Goal: Task Accomplishment & Management: Use online tool/utility

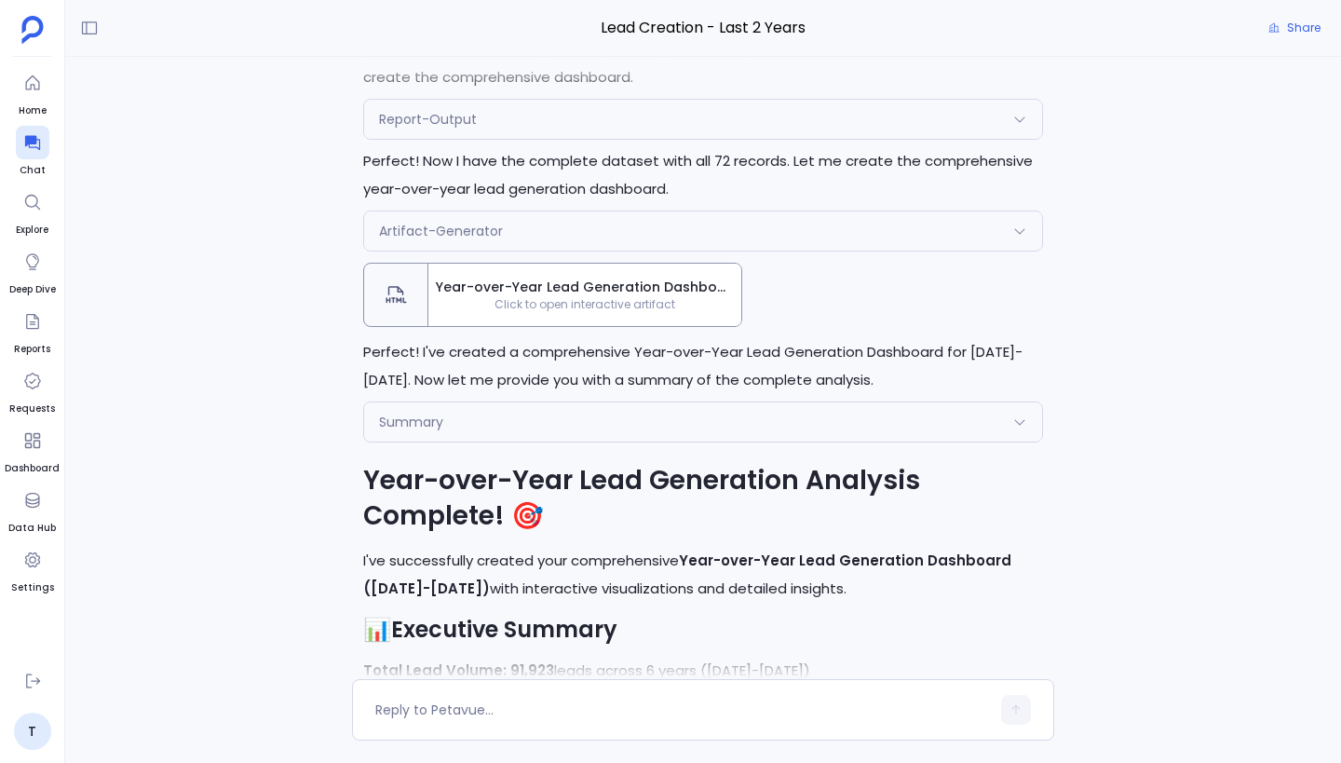
scroll to position [-1280, 0]
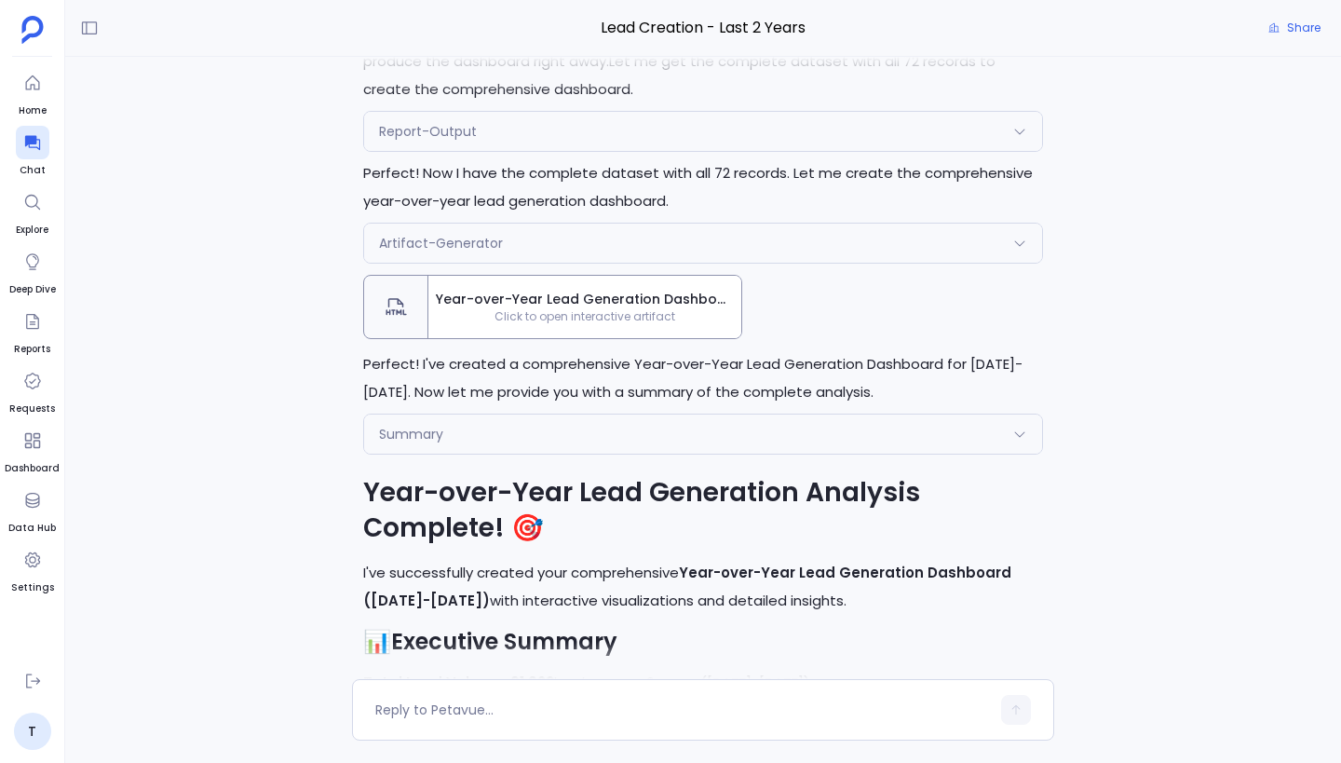
click at [646, 300] on span "Year-over-Year Lead Generation Dashboard ([DATE]-[DATE])" at bounding box center [585, 300] width 298 height 20
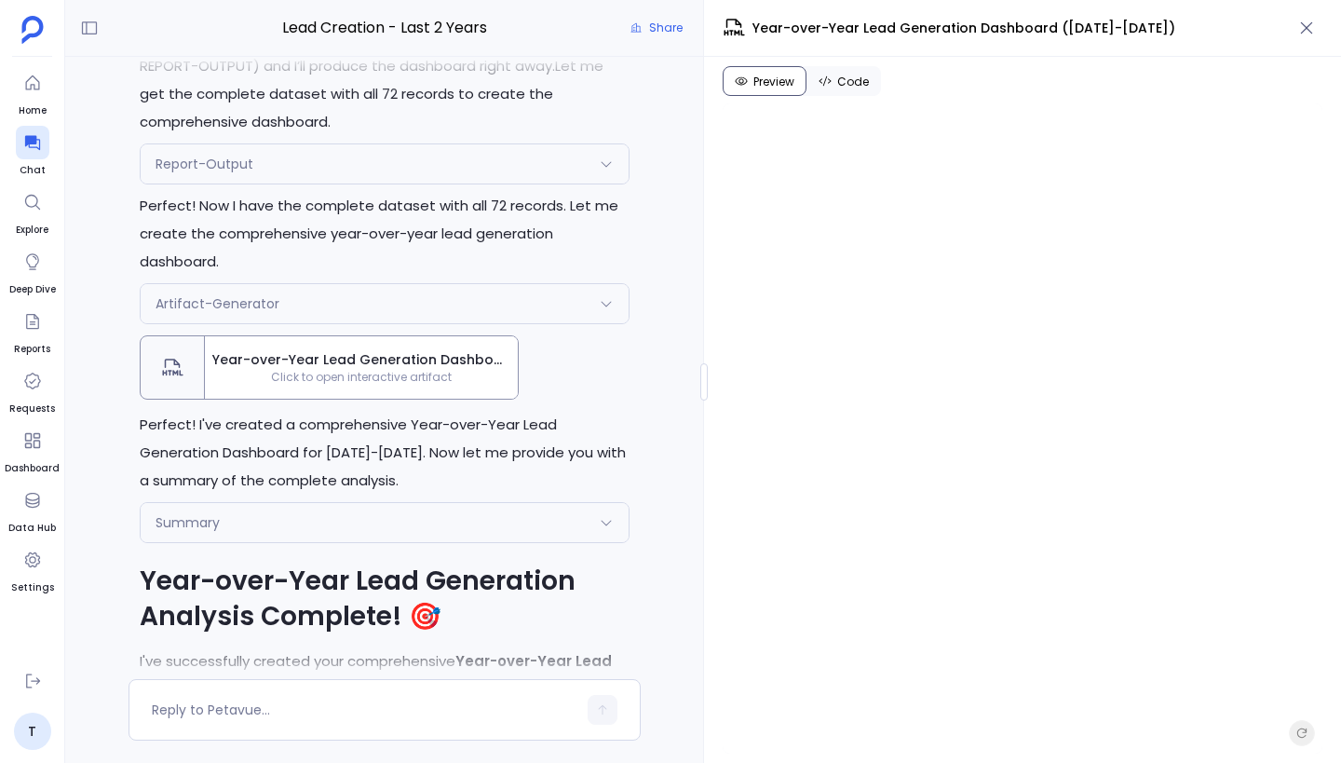
scroll to position [-1620, 0]
click at [1305, 23] on icon "button" at bounding box center [1306, 28] width 19 height 19
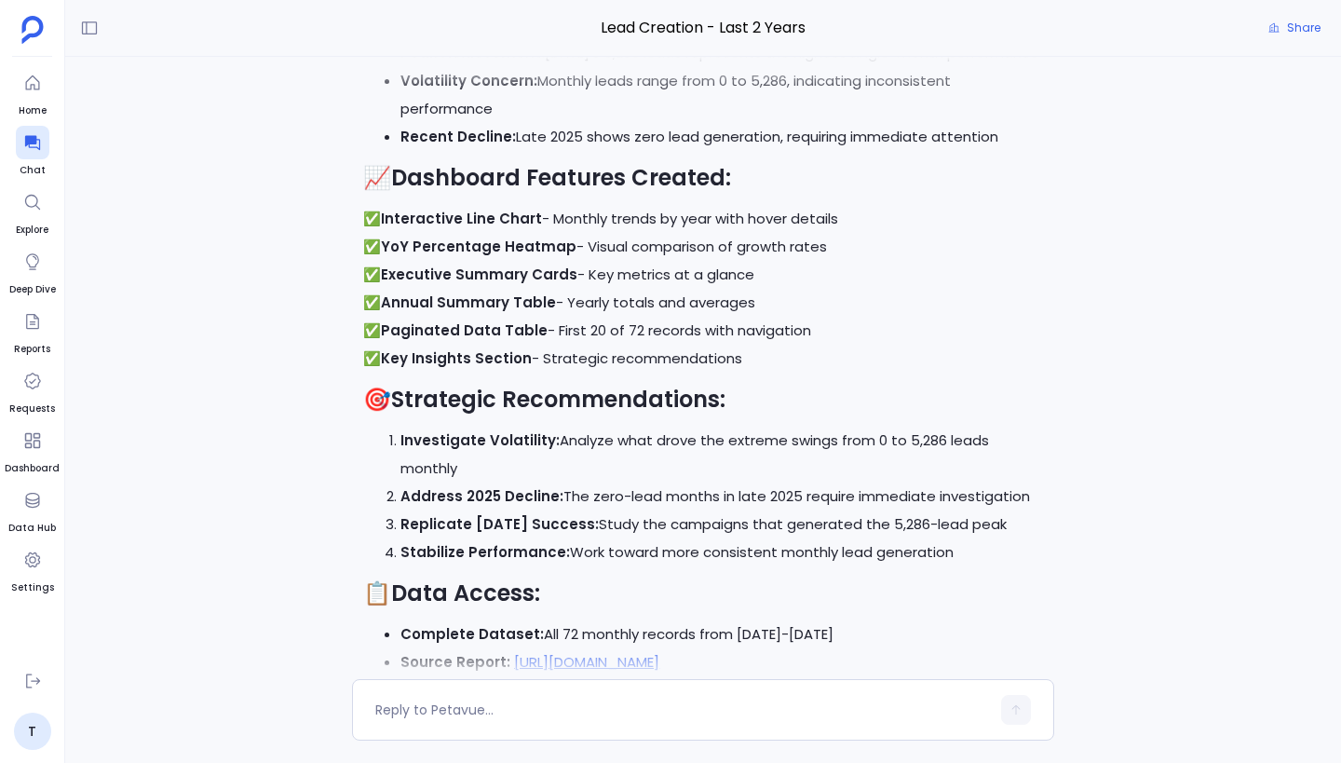
scroll to position [0, 0]
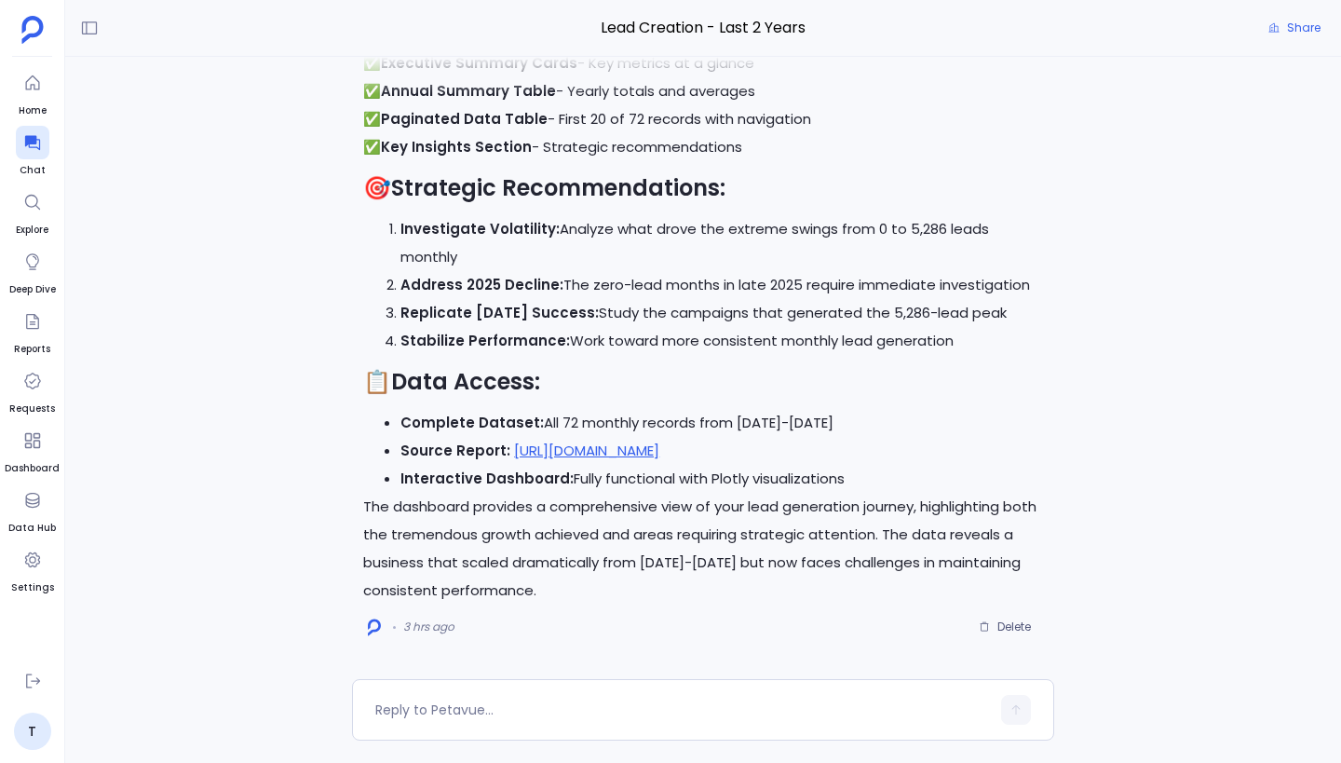
click at [778, 519] on p "The dashboard provides a comprehensive view of your lead generation journey, hi…" at bounding box center [703, 549] width 680 height 112
click at [503, 712] on textarea at bounding box center [682, 709] width 615 height 19
click at [223, 541] on div "Perfect! I'll execute the analysis plan to get the year-over-year lead generati…" at bounding box center [703, 368] width 1276 height 622
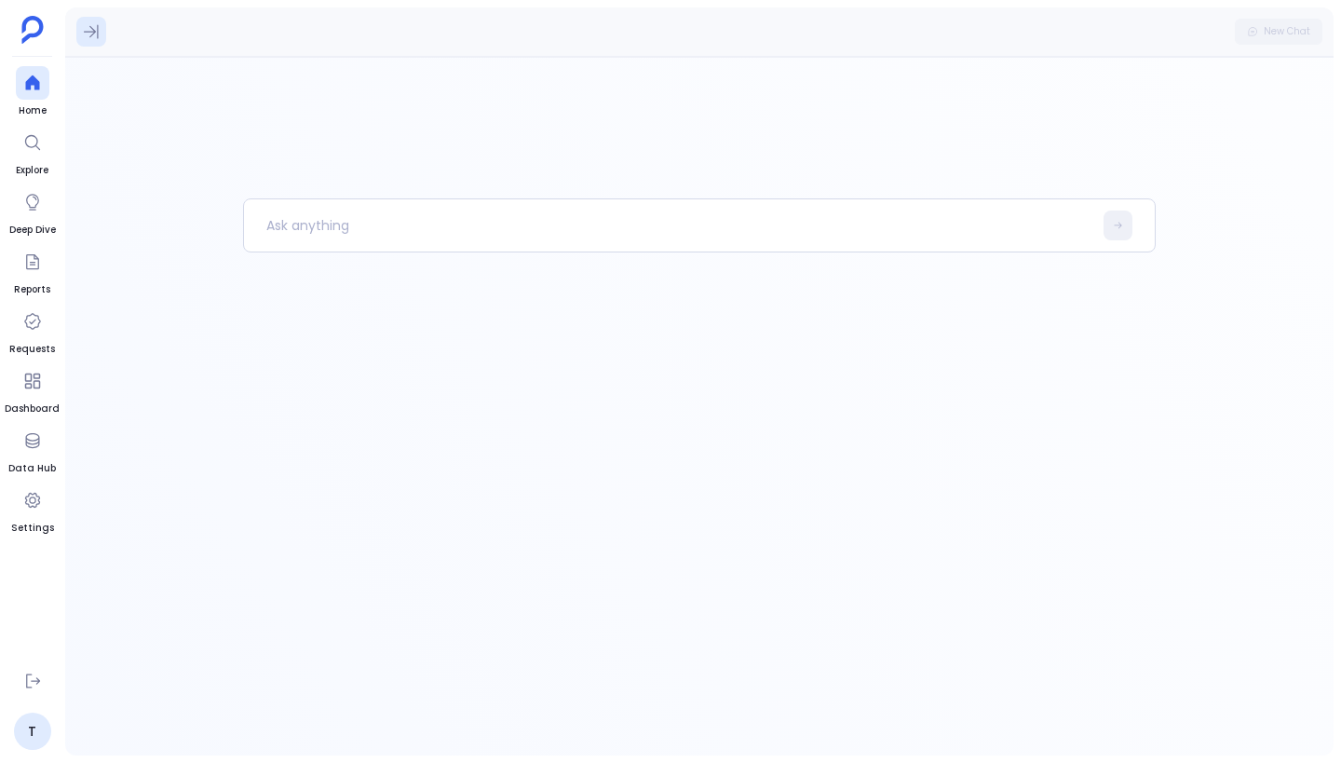
click at [88, 33] on icon at bounding box center [91, 31] width 19 height 19
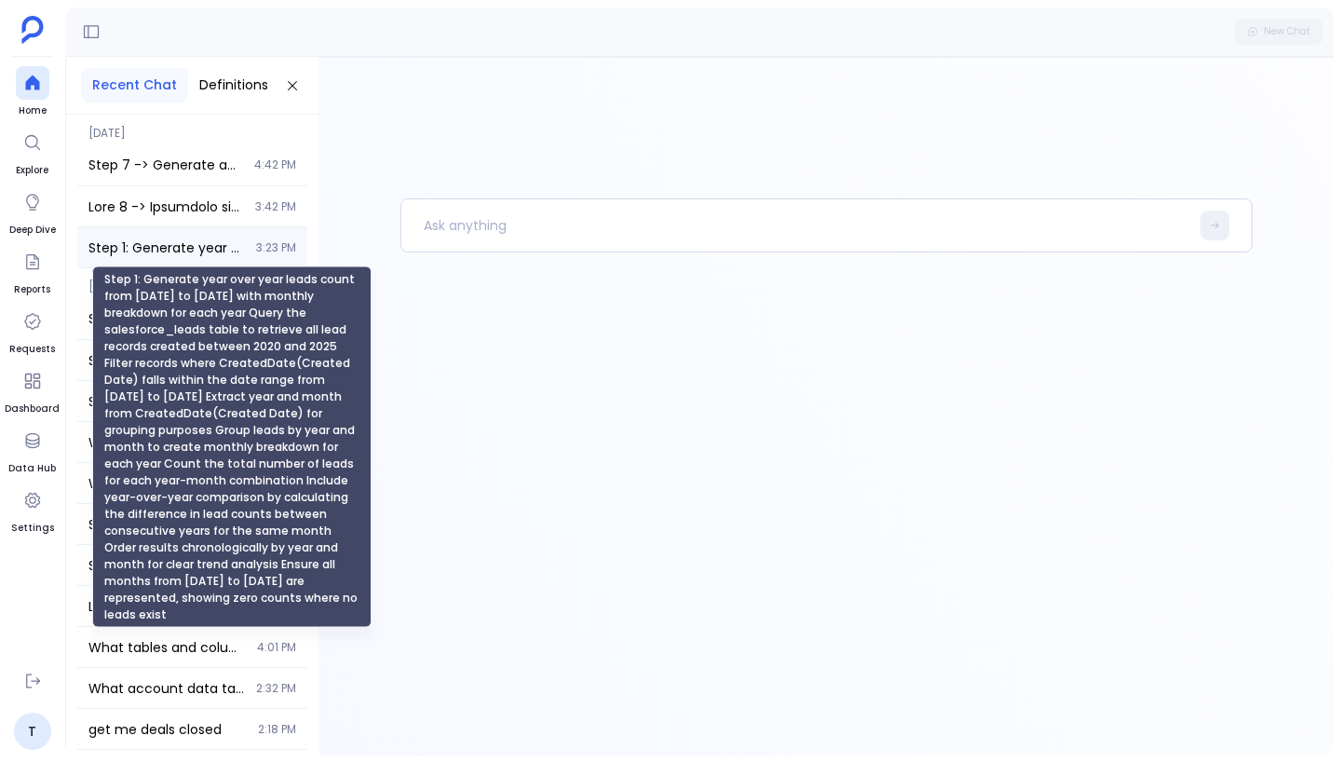
click at [178, 238] on span "Step 1: Generate year over year leads count from 2020 to 2025 with monthly brea…" at bounding box center [166, 247] width 156 height 19
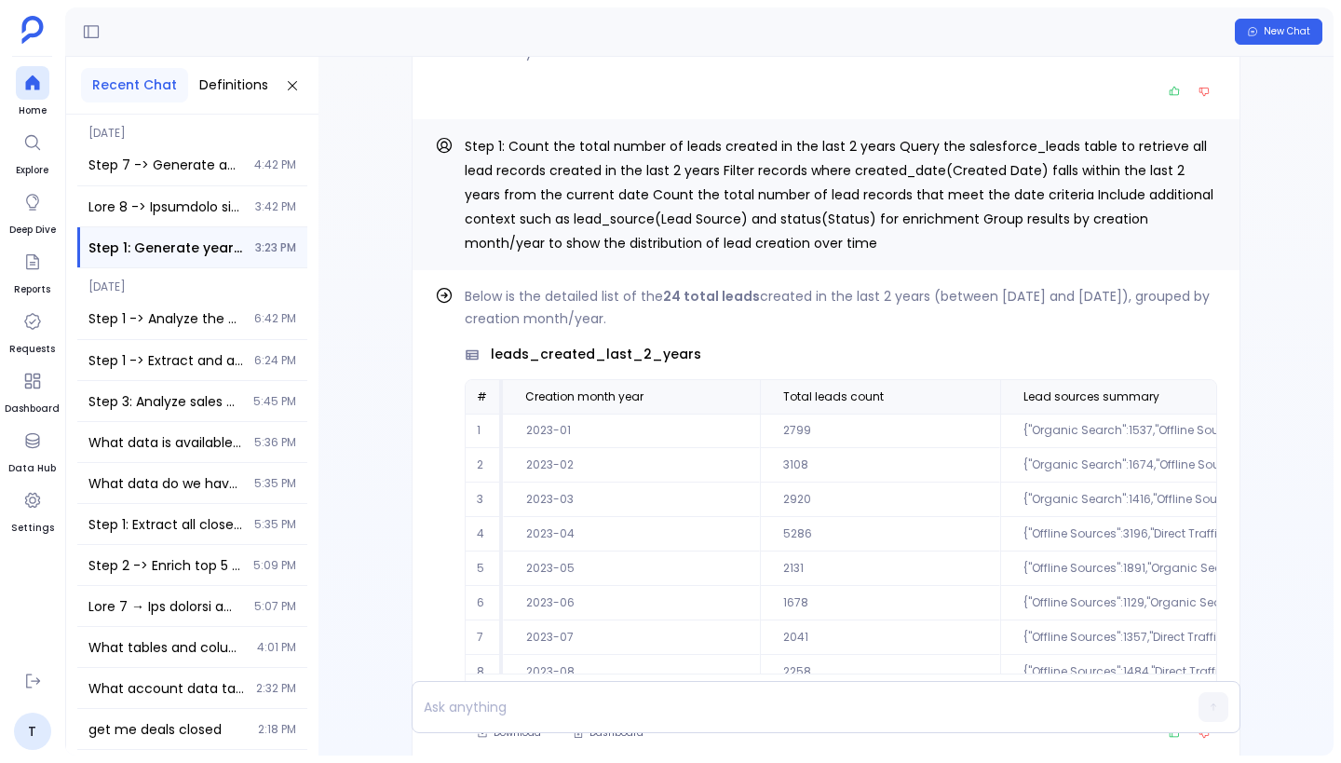
scroll to position [-2944, 0]
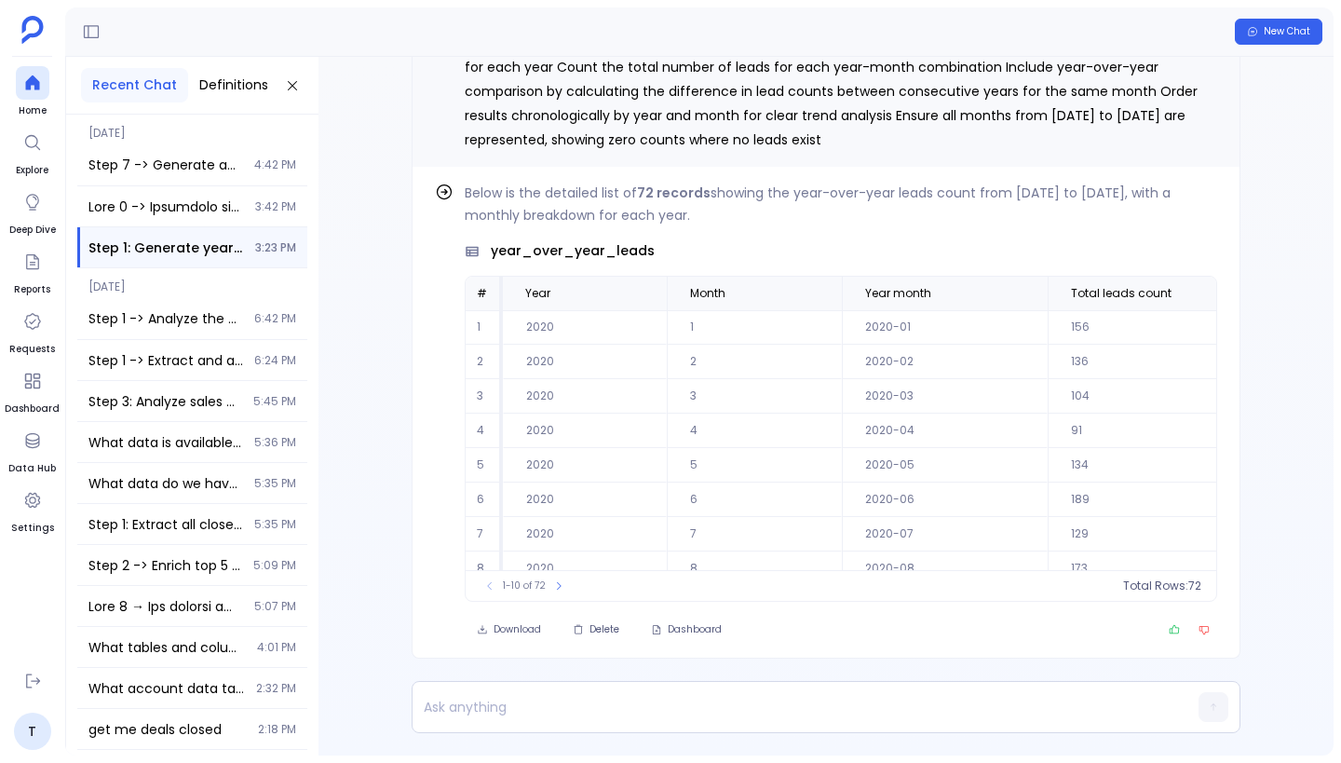
click at [395, 243] on div "Find out how Below is the detailed list of 72 records showing the year-over-yea…" at bounding box center [825, 406] width 1015 height 698
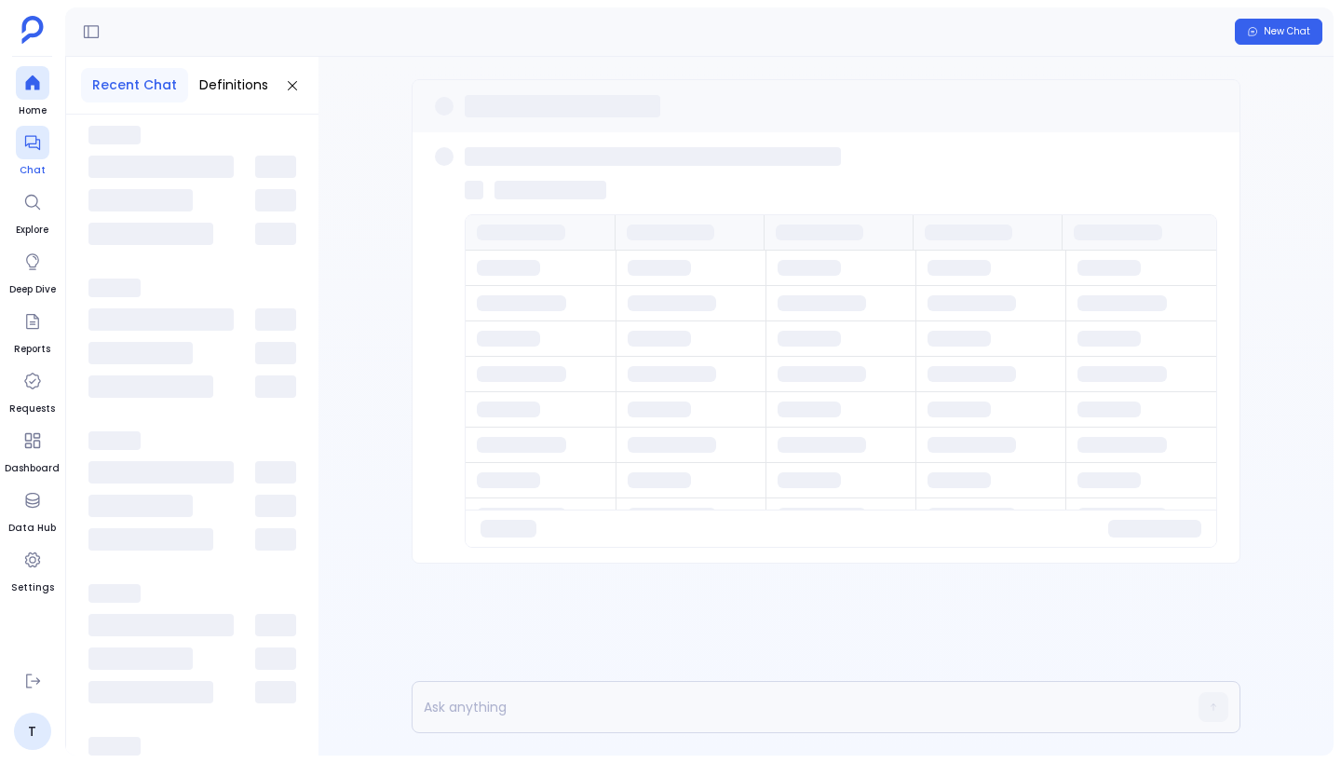
click at [38, 150] on icon at bounding box center [32, 142] width 19 height 19
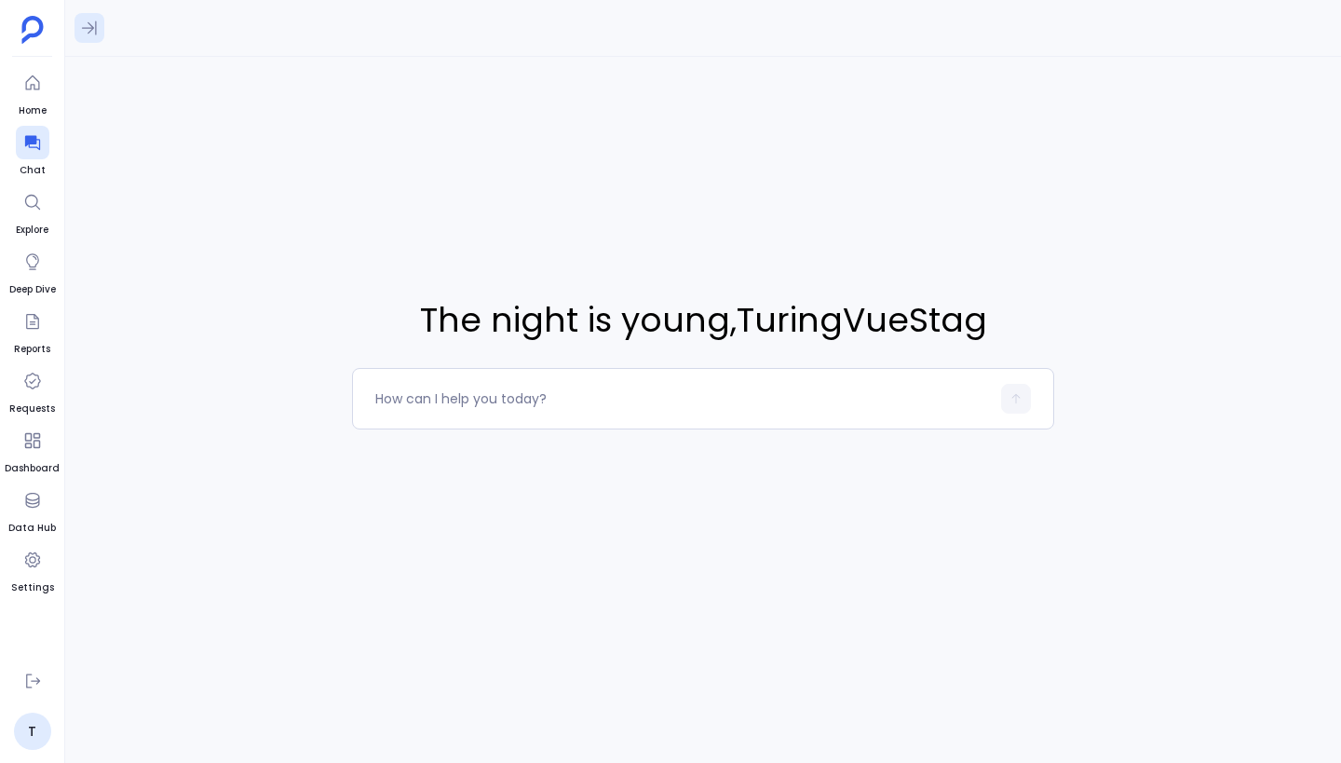
click at [95, 34] on icon at bounding box center [89, 28] width 15 height 14
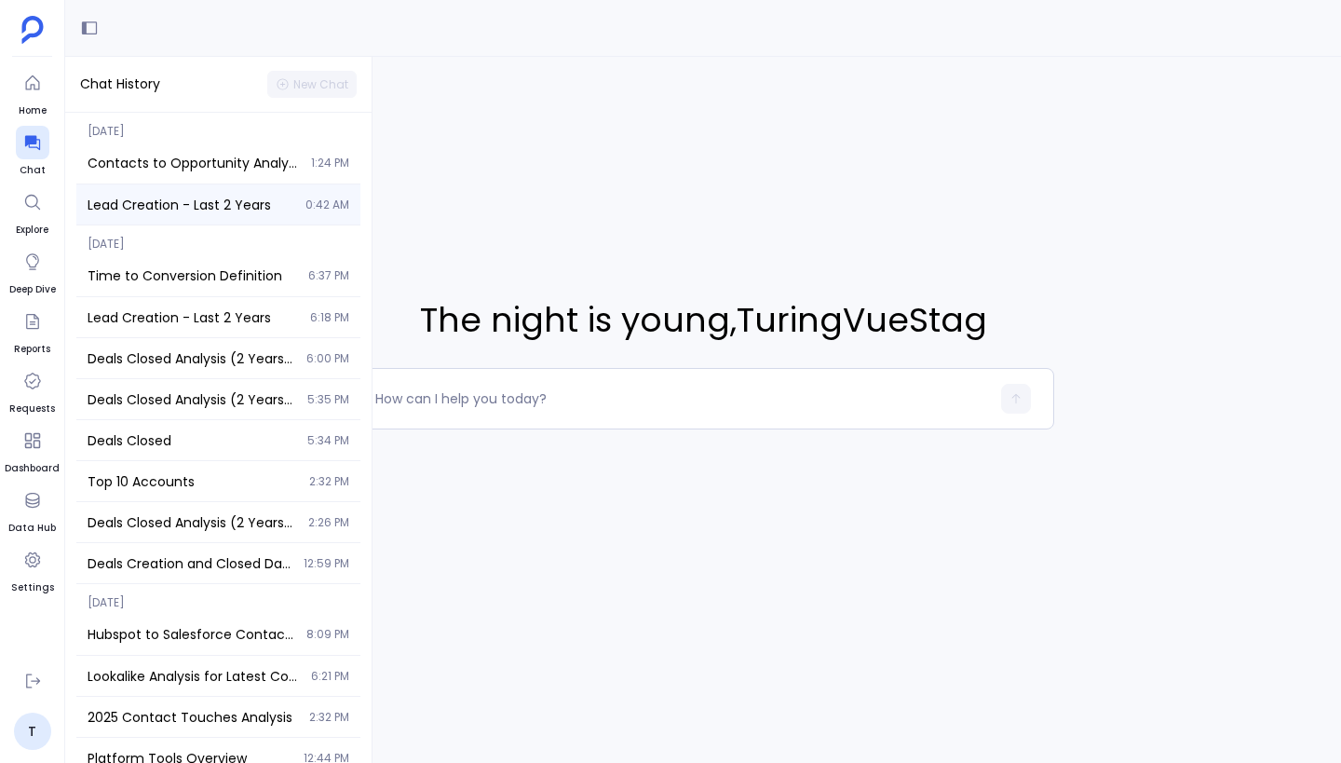
click at [191, 196] on span "Lead Creation - Last 2 Years" at bounding box center [191, 205] width 207 height 19
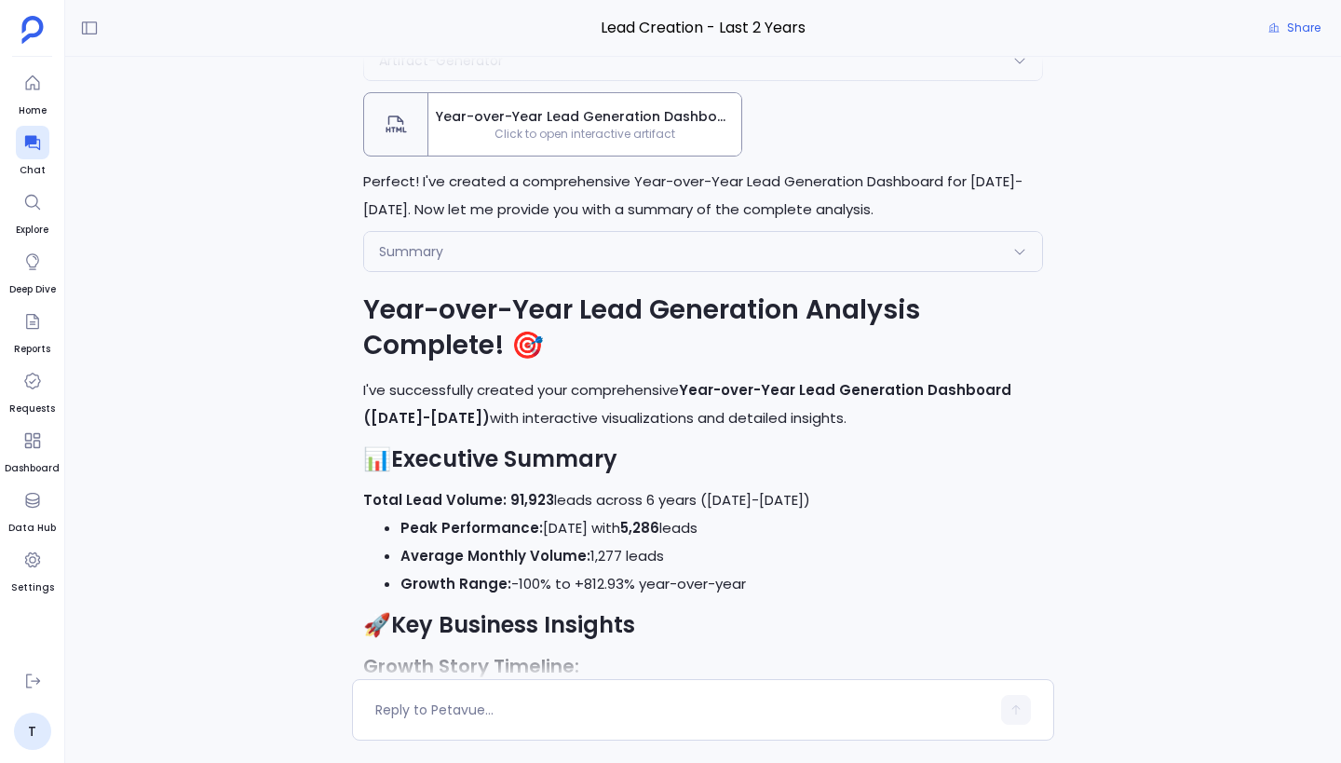
scroll to position [-1380, 0]
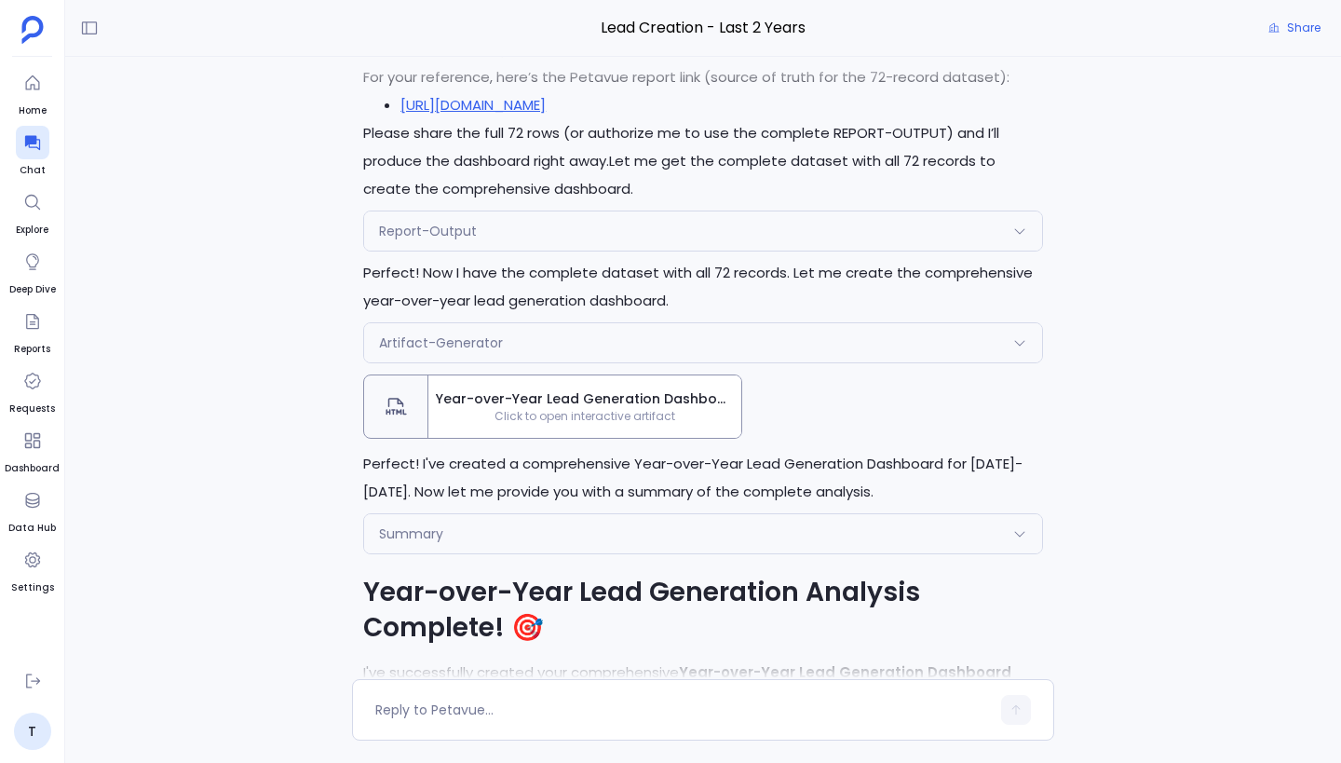
click at [674, 413] on span "Click to open interactive artifact" at bounding box center [584, 416] width 313 height 15
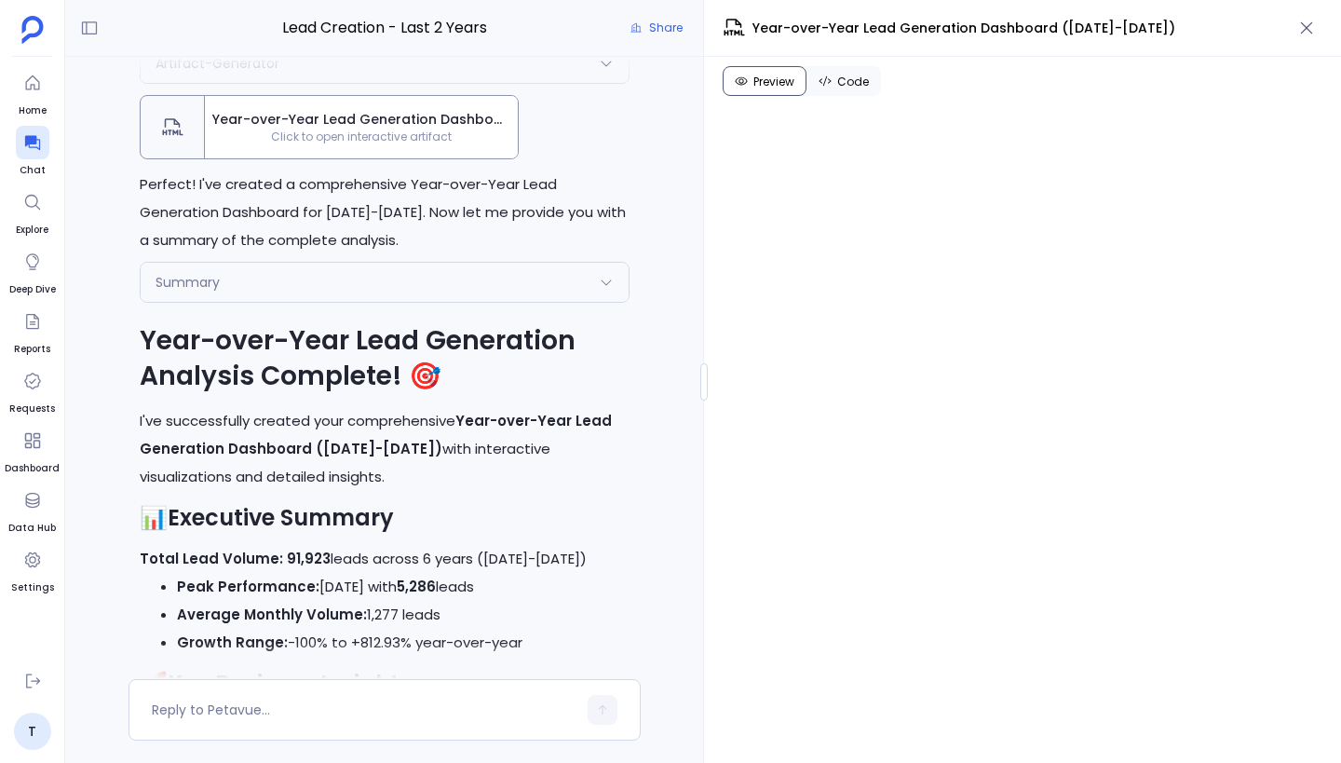
scroll to position [-1620, 0]
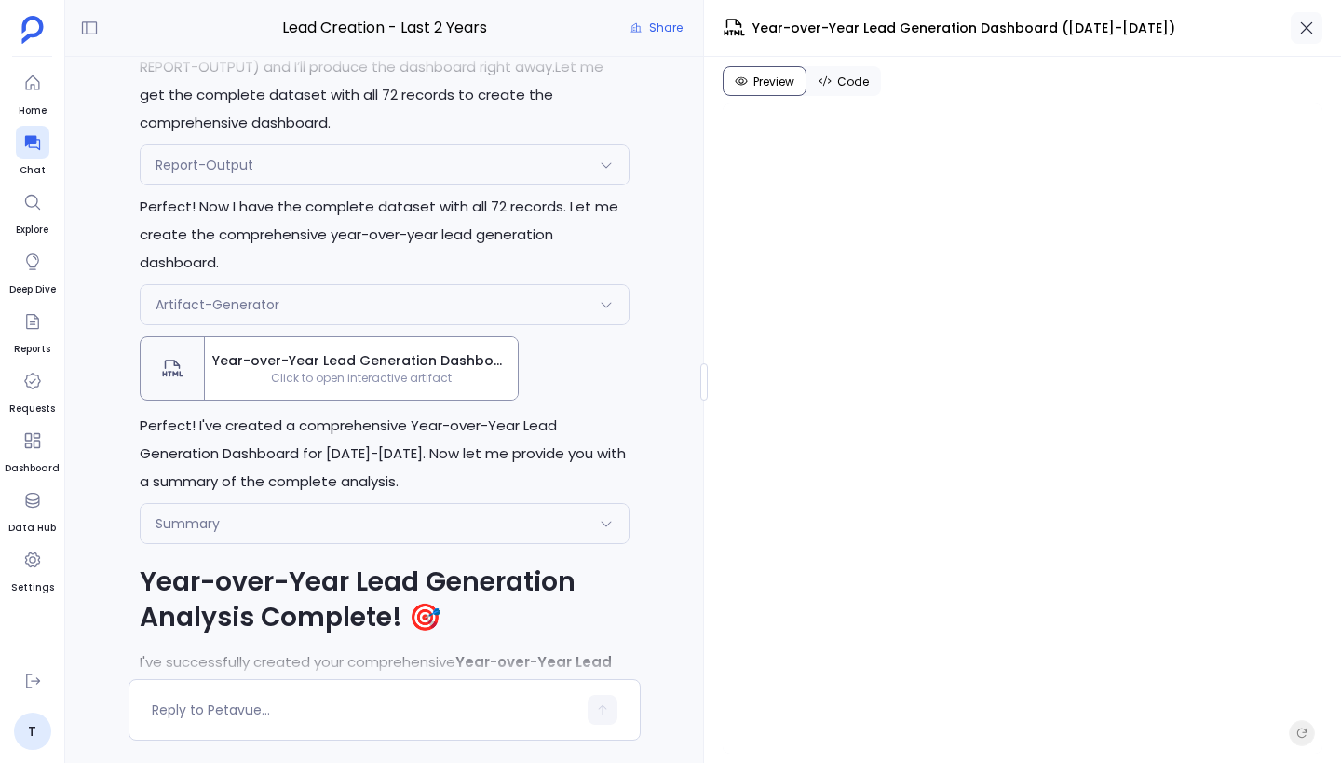
click at [1295, 34] on button "button" at bounding box center [1307, 28] width 32 height 32
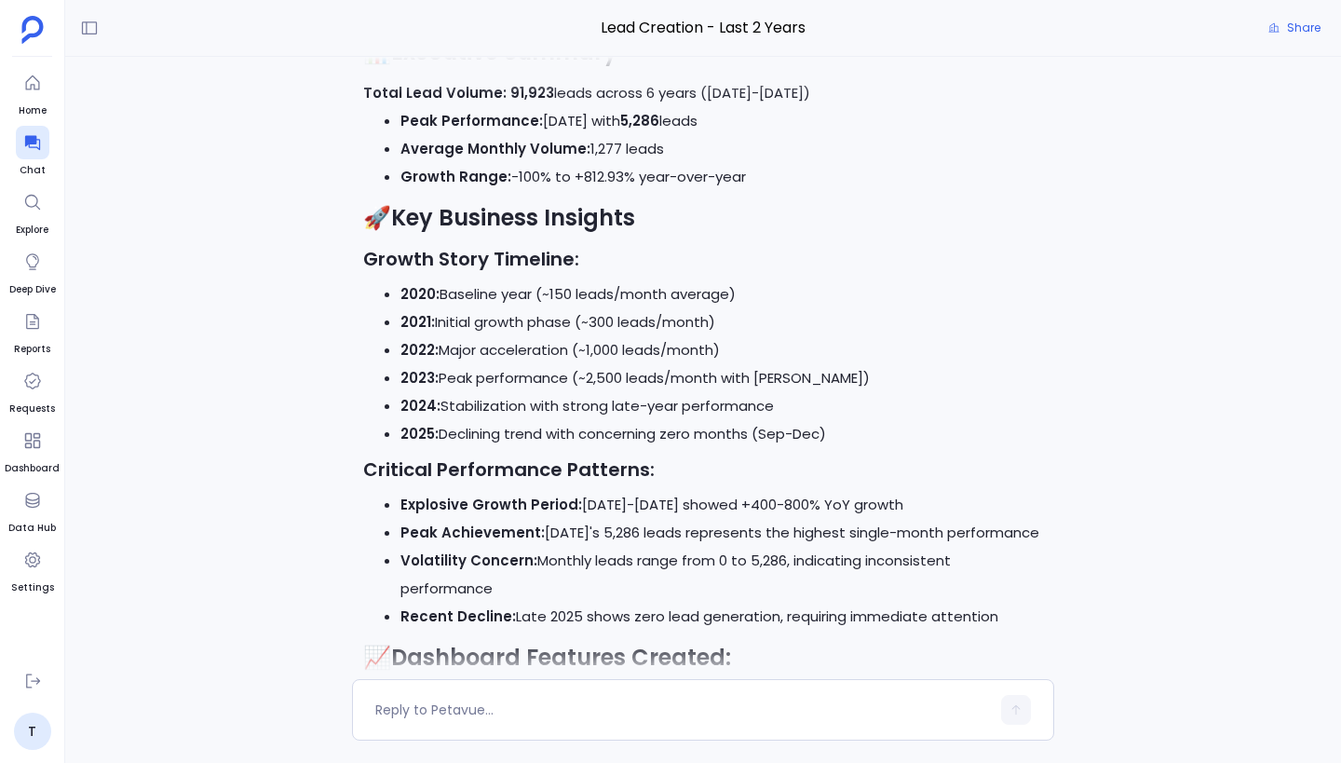
scroll to position [0, 0]
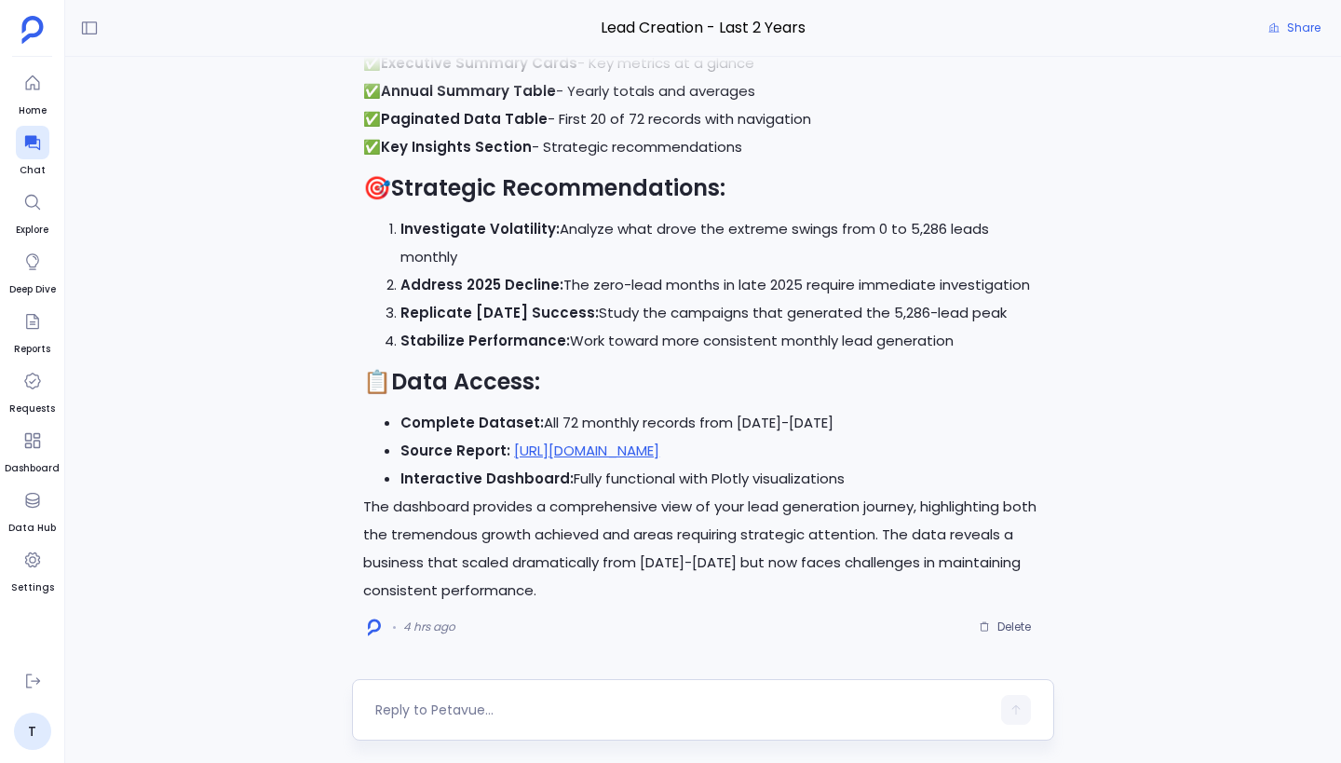
click at [438, 697] on div at bounding box center [682, 710] width 615 height 30
click at [438, 709] on textarea at bounding box center [682, 709] width 615 height 19
type textarea "Can you put all these details in a nice report"
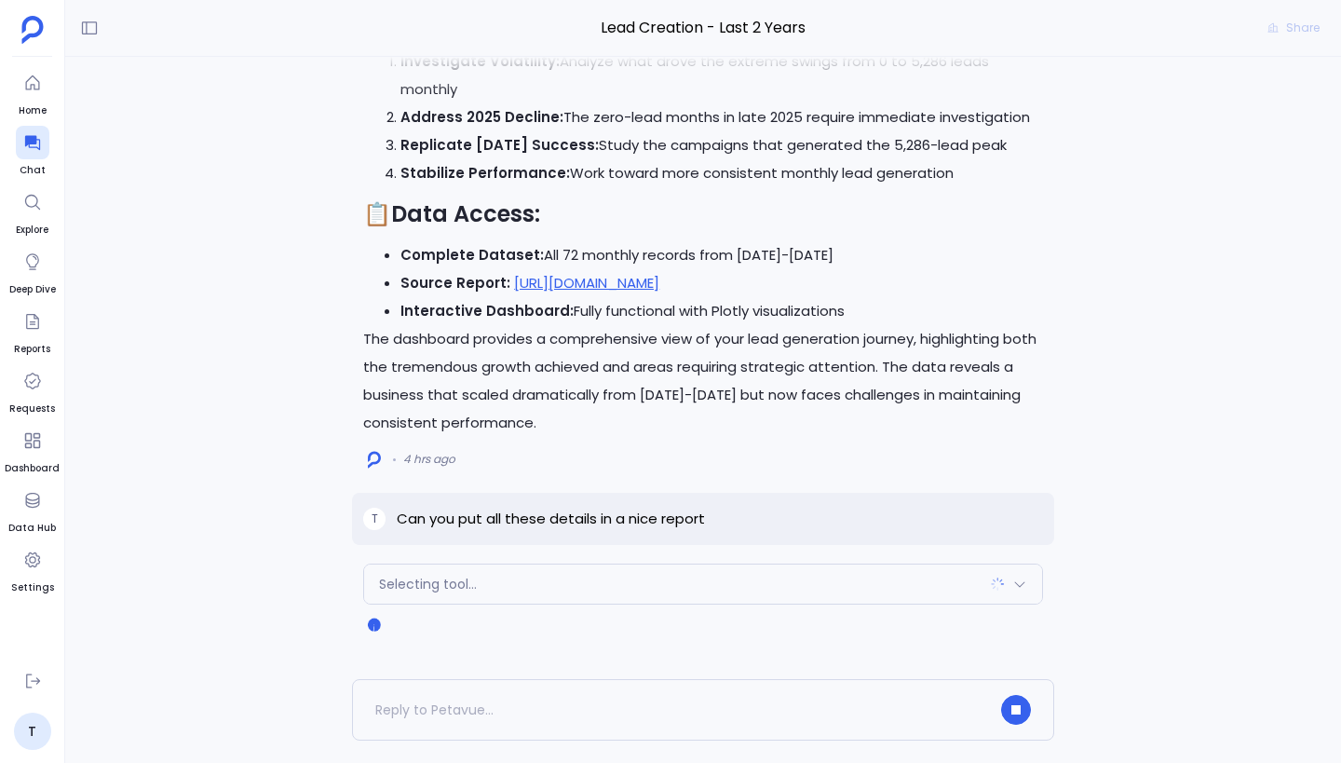
click at [536, 575] on div "Selecting tool..." at bounding box center [703, 583] width 678 height 39
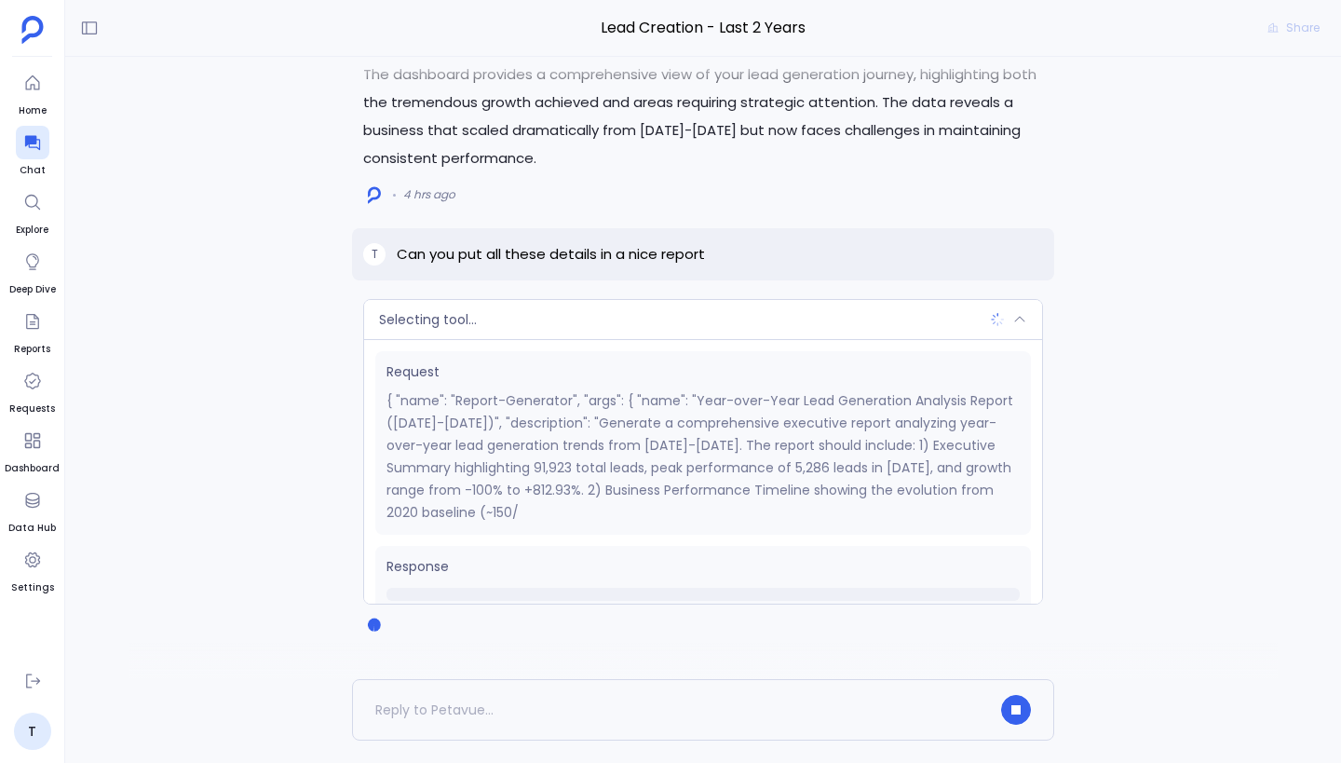
click at [568, 322] on div "Selecting tool..." at bounding box center [703, 319] width 678 height 39
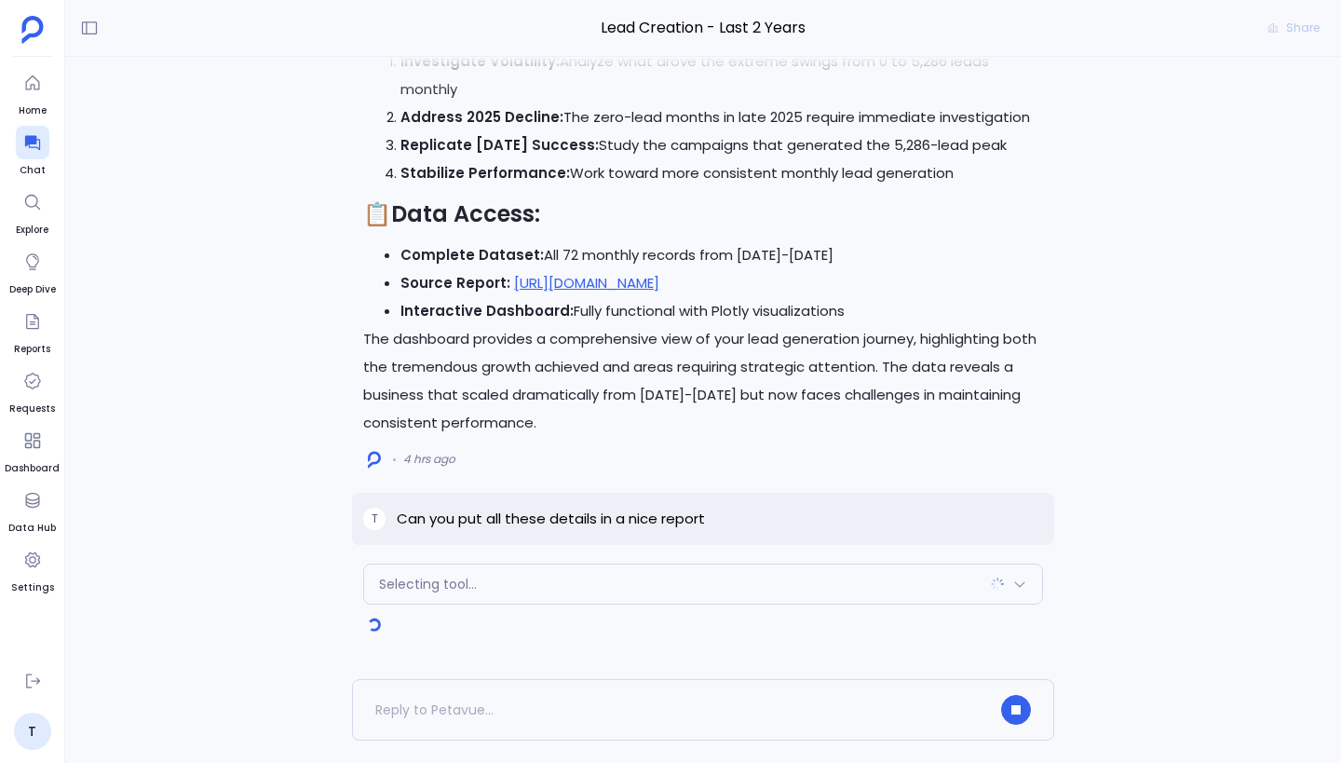
click at [587, 587] on div "Selecting tool..." at bounding box center [703, 583] width 678 height 39
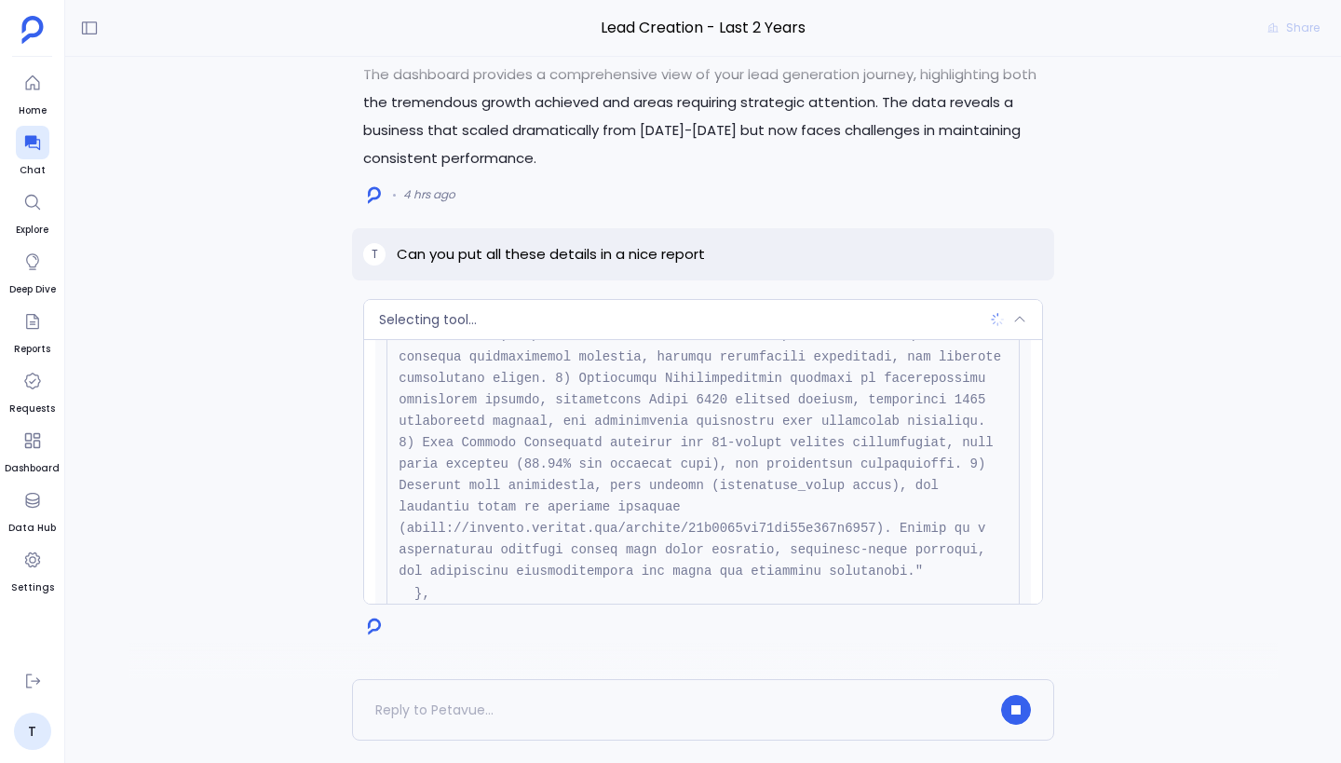
scroll to position [637, 0]
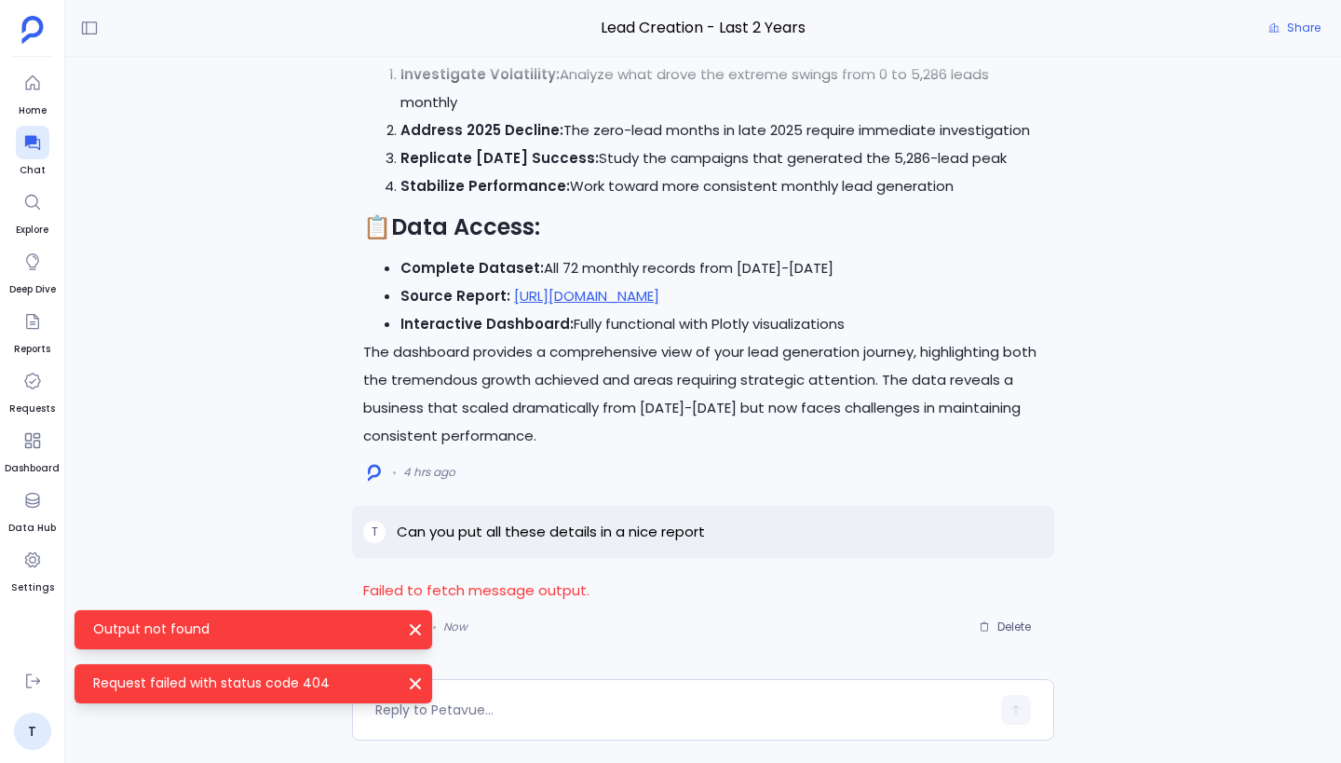
click at [420, 628] on icon "Output not found" at bounding box center [415, 629] width 19 height 19
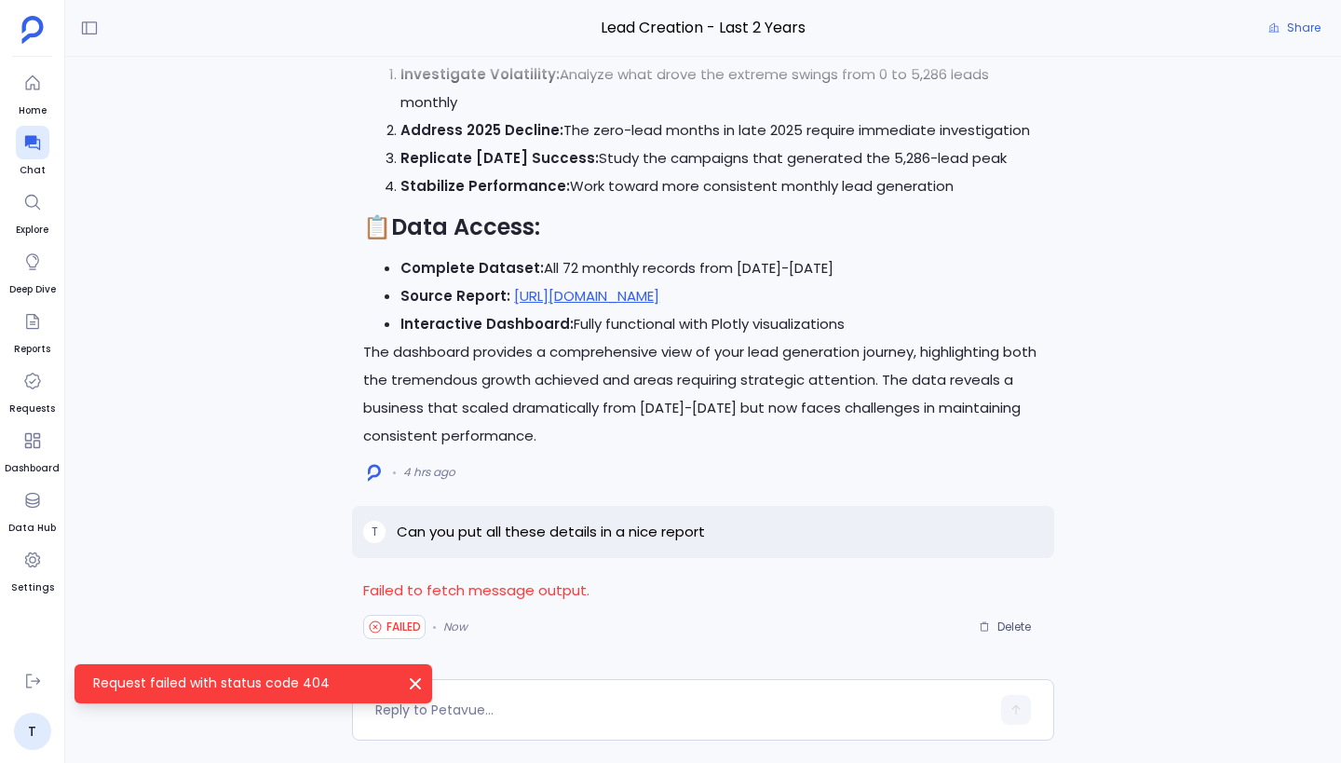
click at [413, 684] on icon "Request failed with status code 404" at bounding box center [415, 683] width 11 height 11
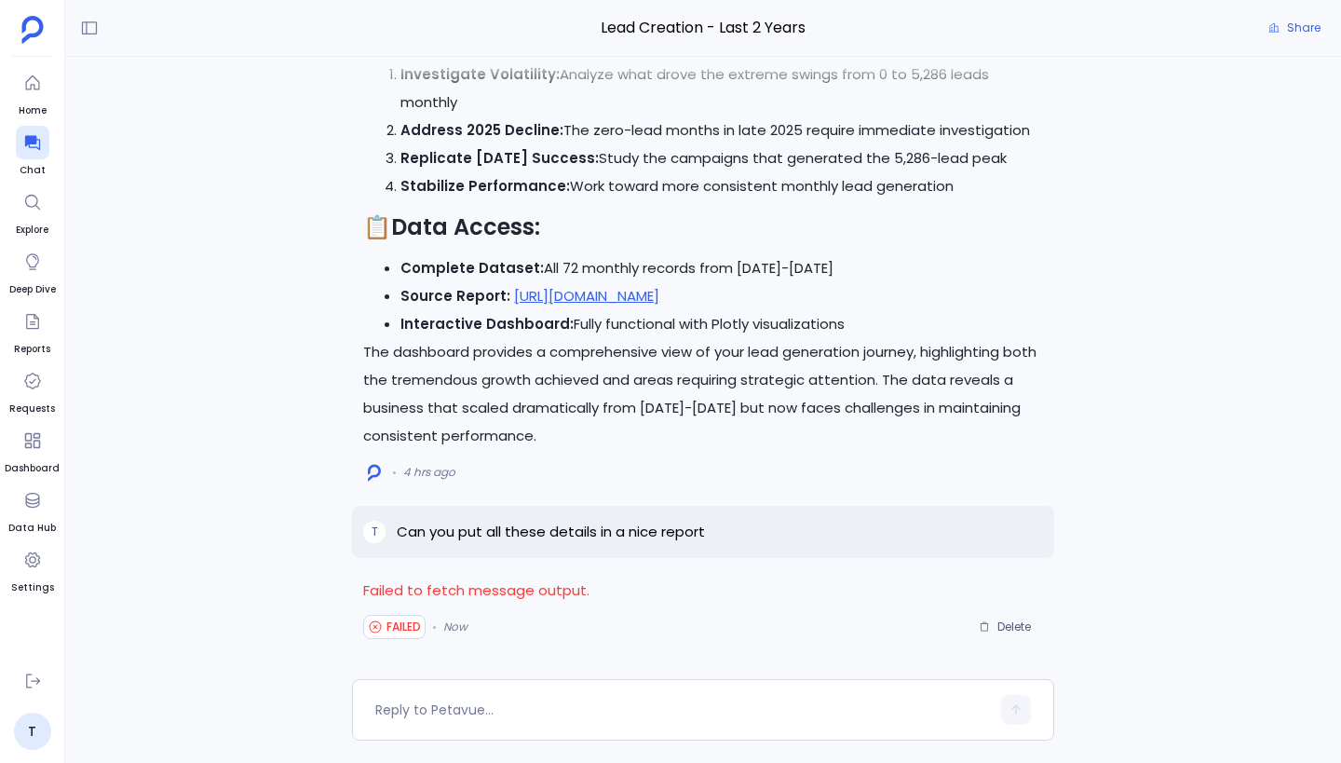
click at [507, 601] on p "Failed to fetch message output." at bounding box center [703, 590] width 680 height 28
click at [580, 539] on p "Can you put all these details in a nice report" at bounding box center [551, 532] width 308 height 22
click at [604, 535] on p "Can you put all these details in a nice report" at bounding box center [551, 532] width 308 height 22
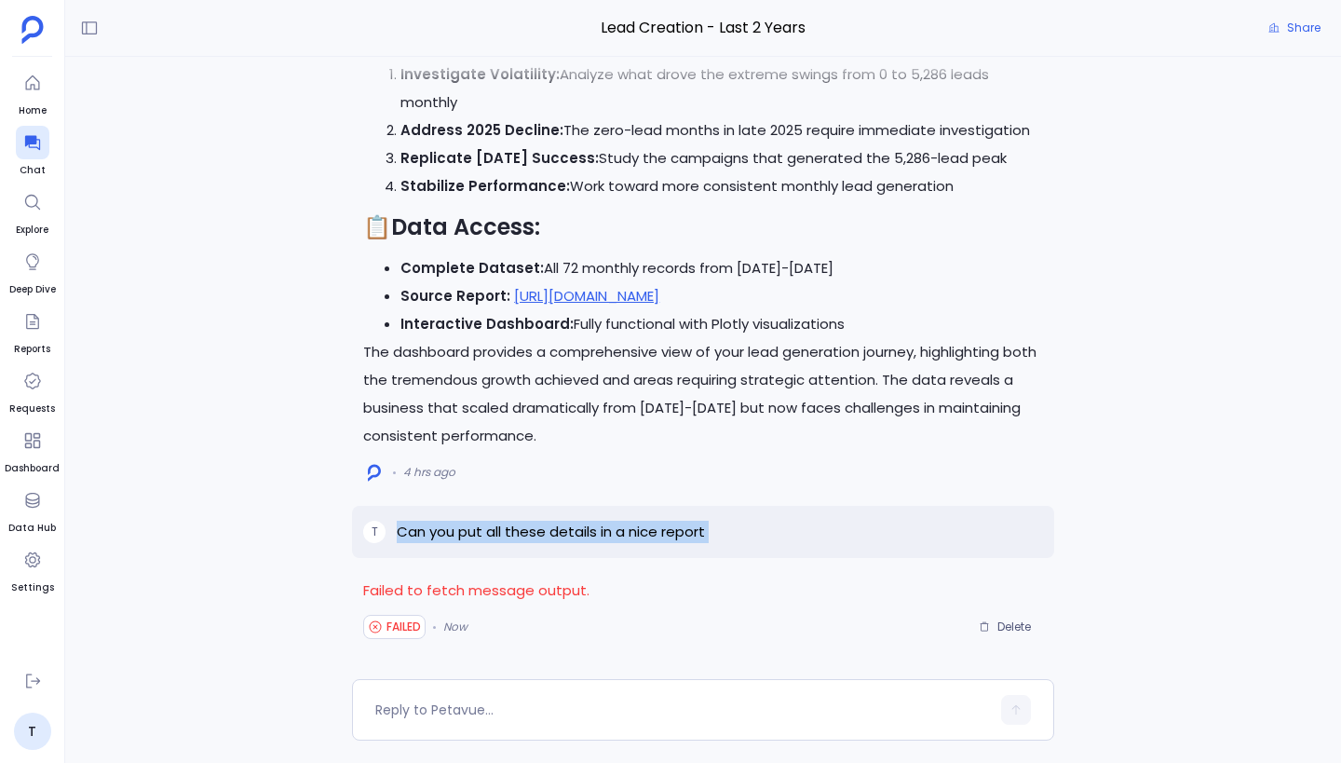
click at [604, 535] on p "Can you put all these details in a nice report" at bounding box center [551, 532] width 308 height 22
click at [492, 592] on p "Failed to fetch message output." at bounding box center [703, 590] width 680 height 28
click at [562, 521] on p "Can you put all these details in a nice report" at bounding box center [551, 532] width 308 height 22
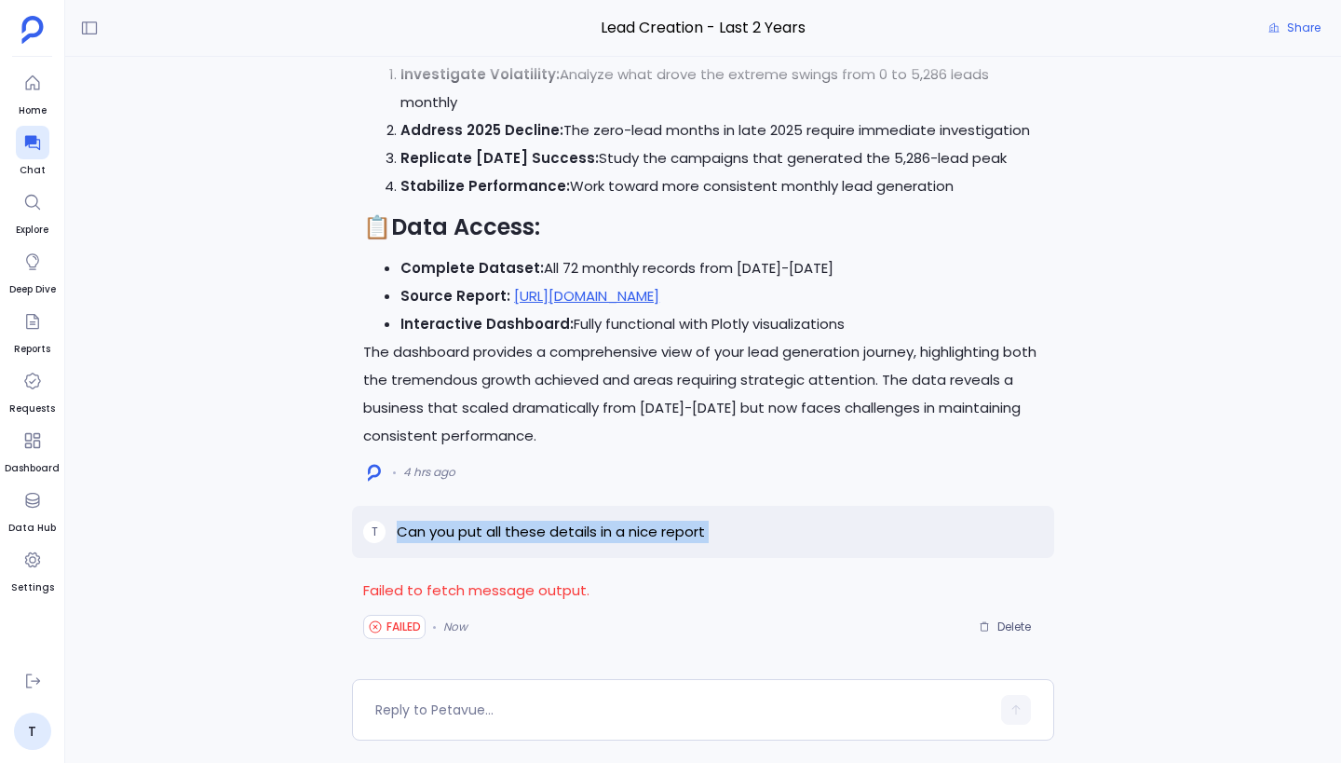
click at [577, 526] on p "Can you put all these details in a nice report" at bounding box center [551, 532] width 308 height 22
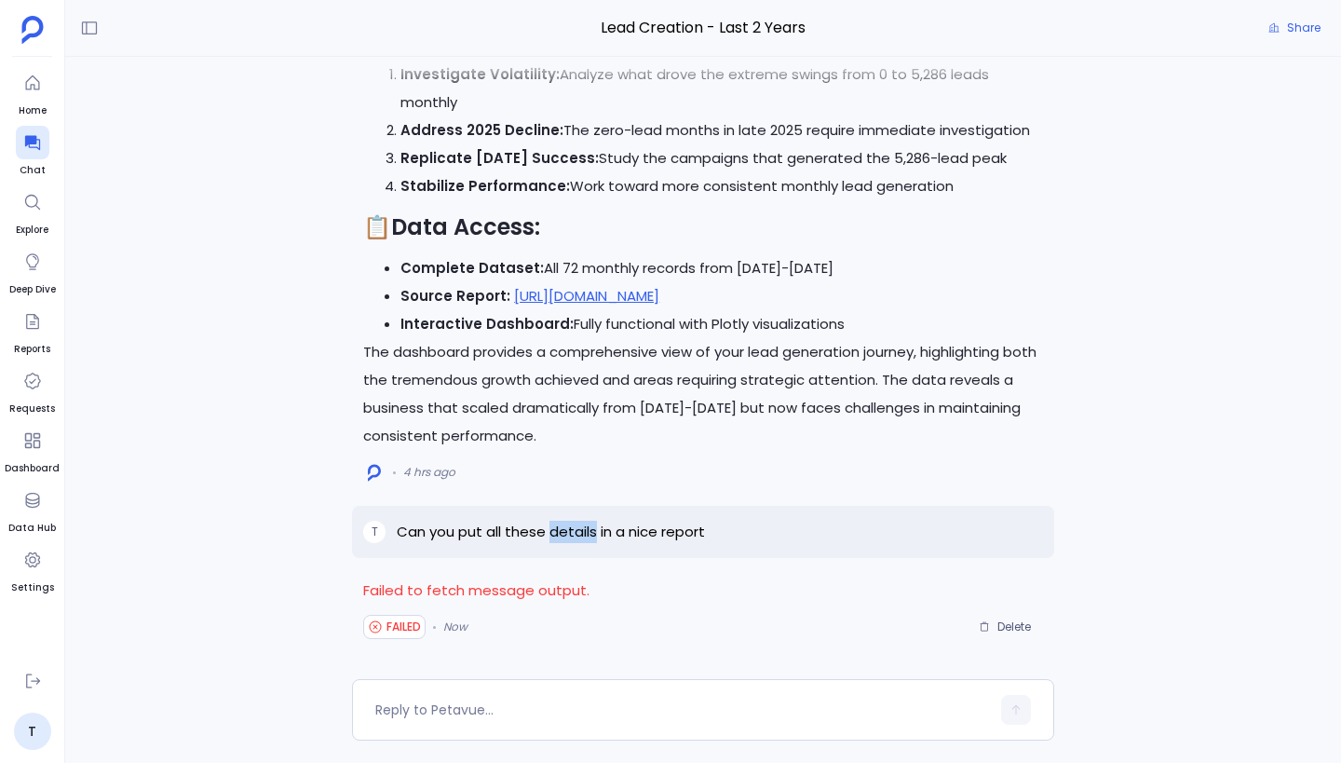
click at [577, 526] on p "Can you put all these details in a nice report" at bounding box center [551, 532] width 308 height 22
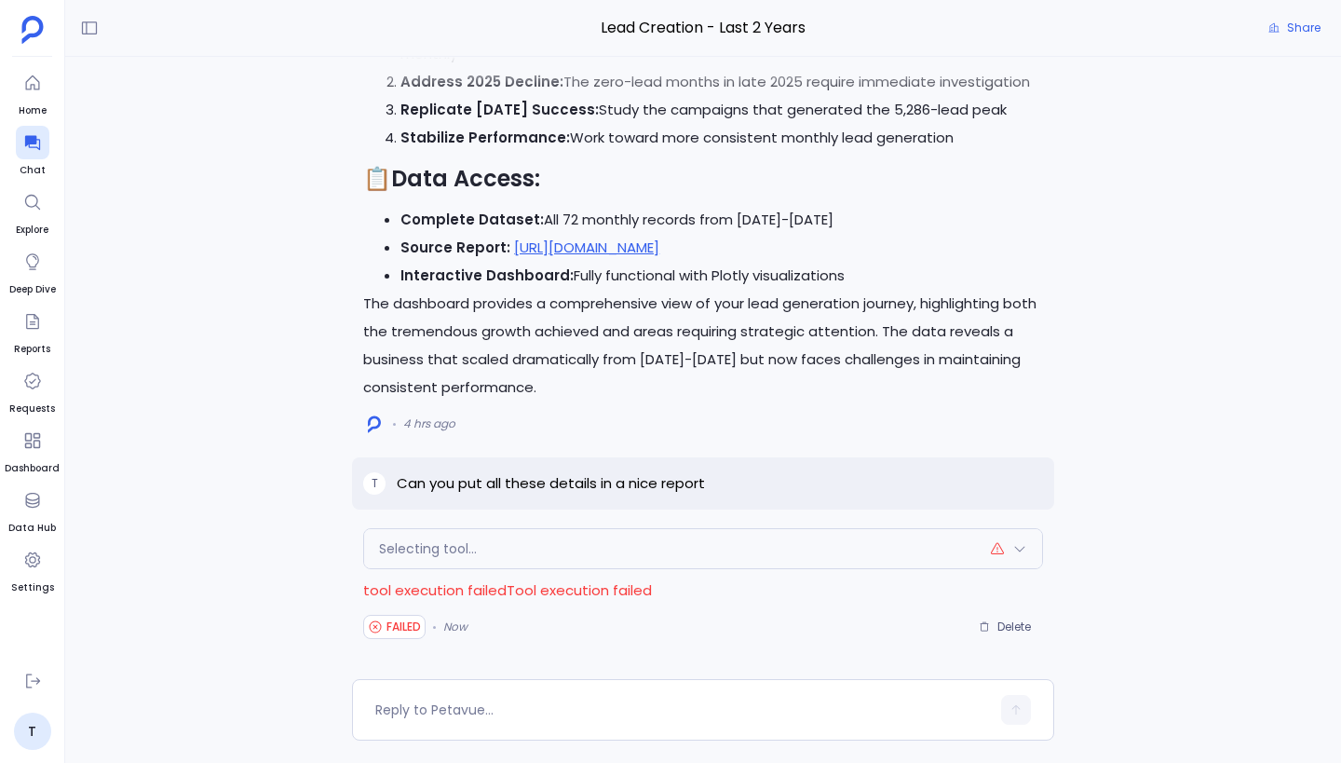
click at [640, 559] on div "Selecting tool..." at bounding box center [703, 548] width 678 height 39
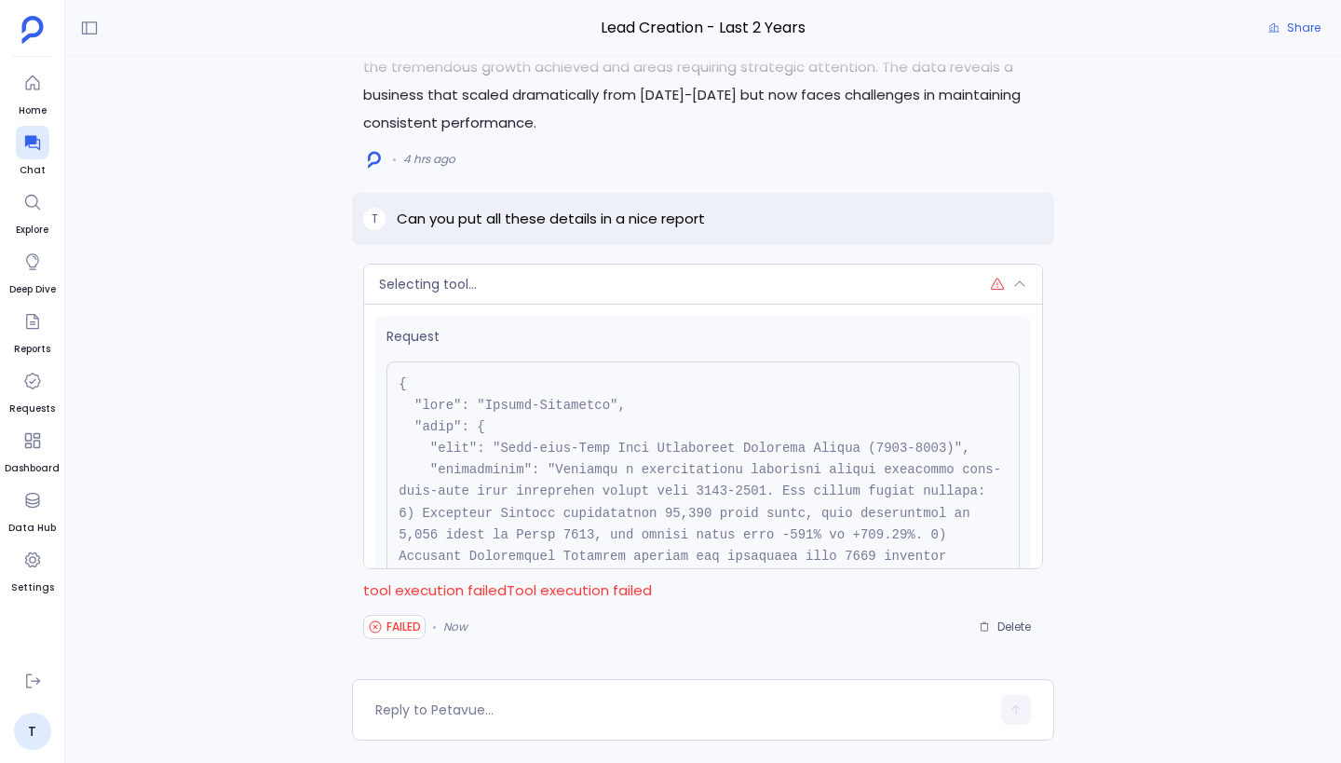
click at [665, 282] on div "Selecting tool..." at bounding box center [703, 283] width 678 height 39
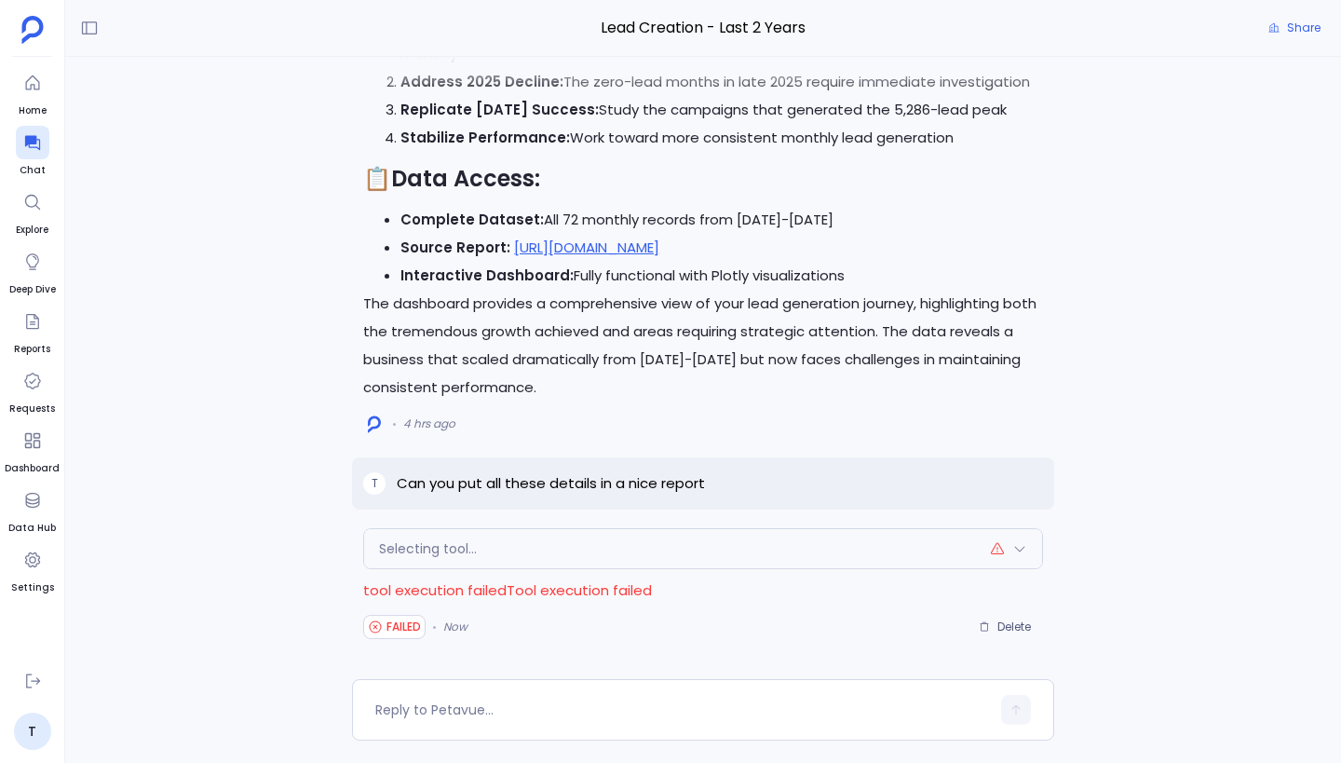
click at [697, 554] on div "Selecting tool..." at bounding box center [703, 548] width 678 height 39
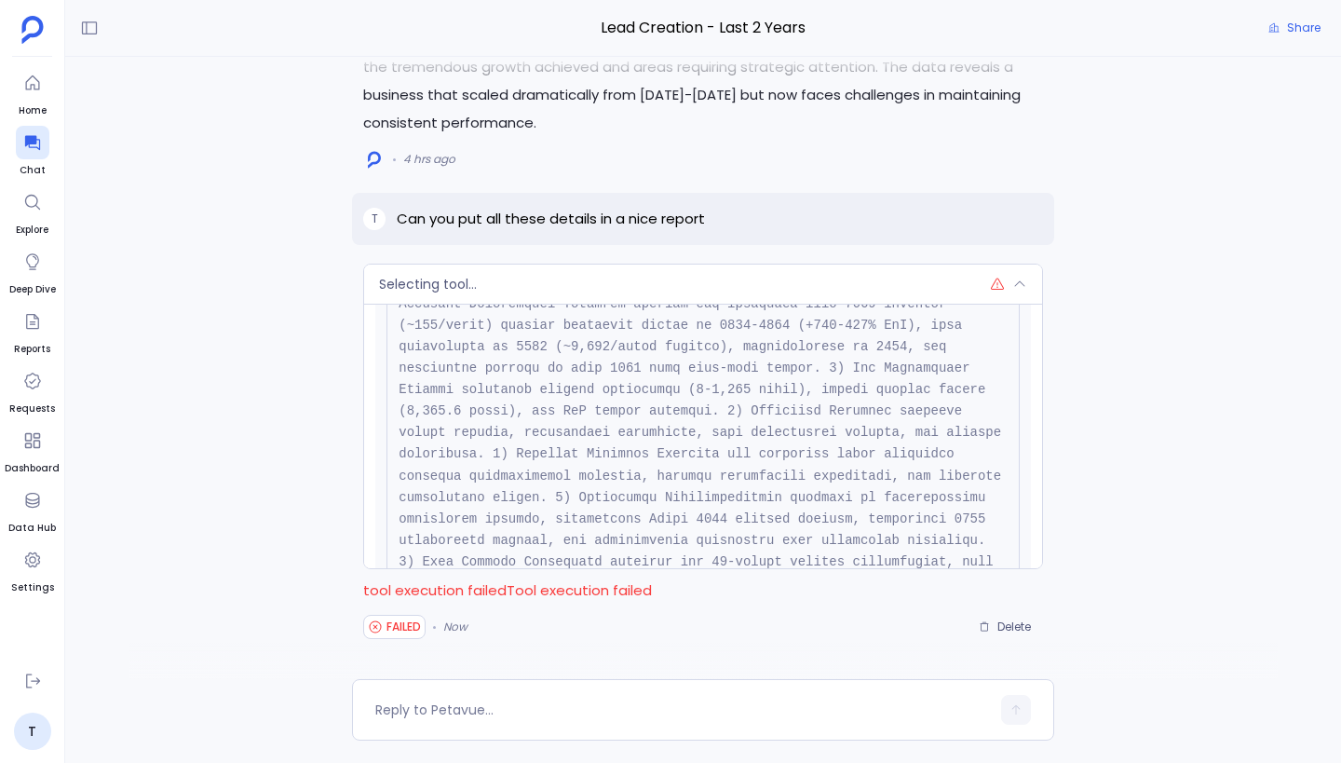
scroll to position [637, 0]
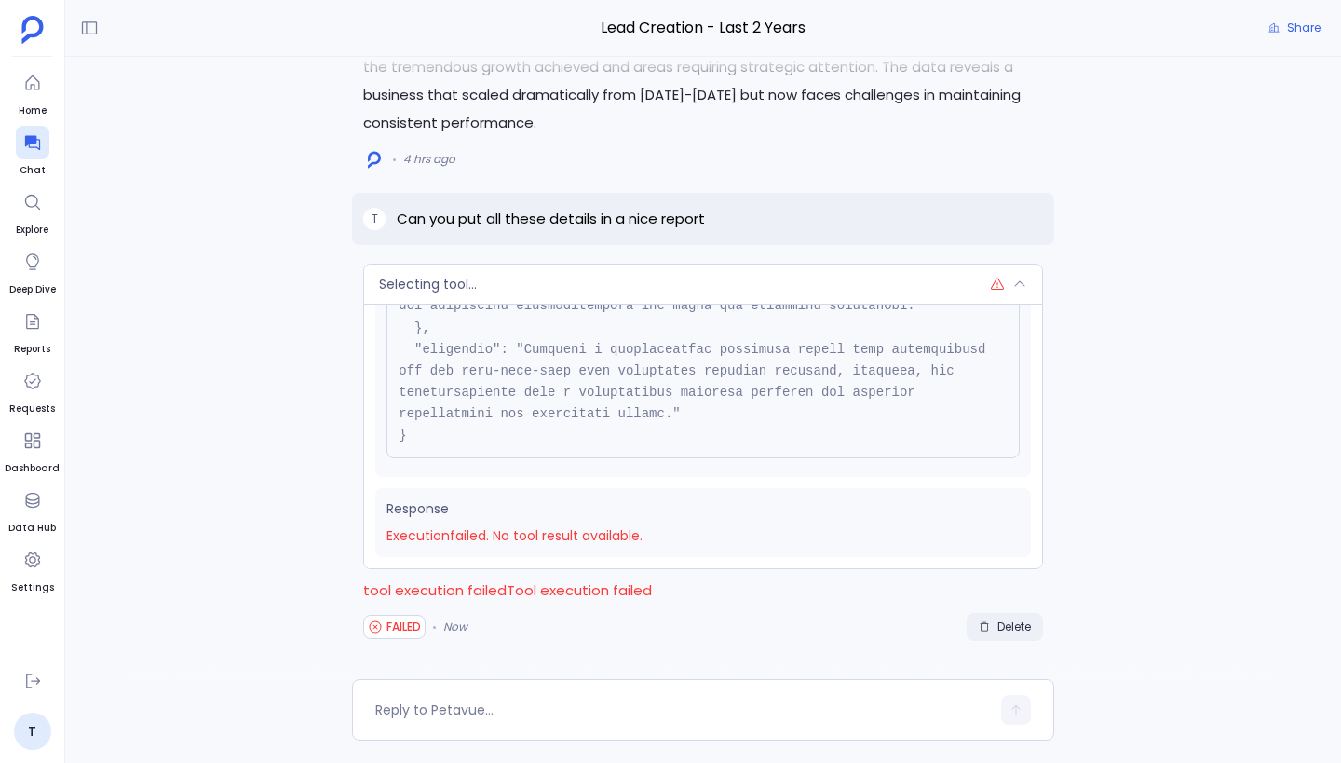
click at [1028, 627] on span "Delete" at bounding box center [1014, 626] width 34 height 15
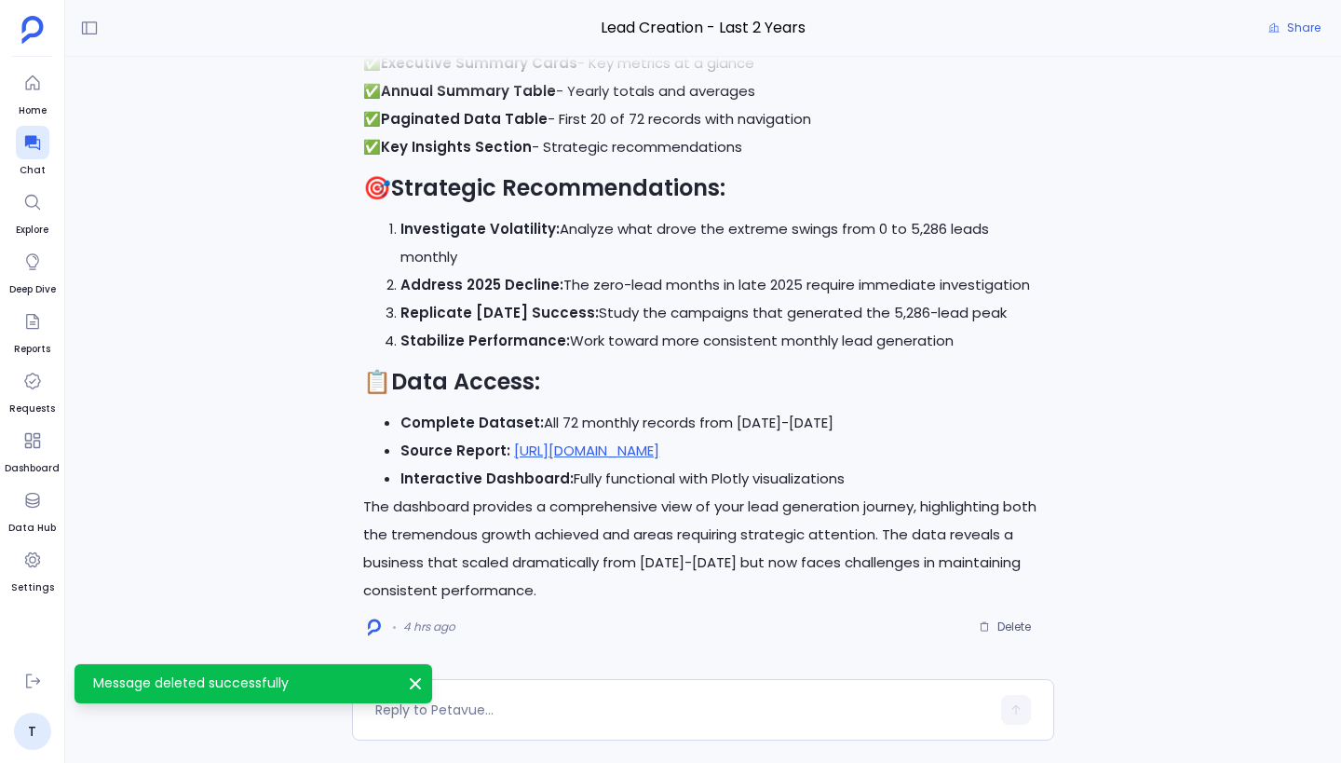
click at [450, 273] on li "Address 2025 Decline: The zero-lead months in late 2025 require immediate inves…" at bounding box center [721, 285] width 643 height 28
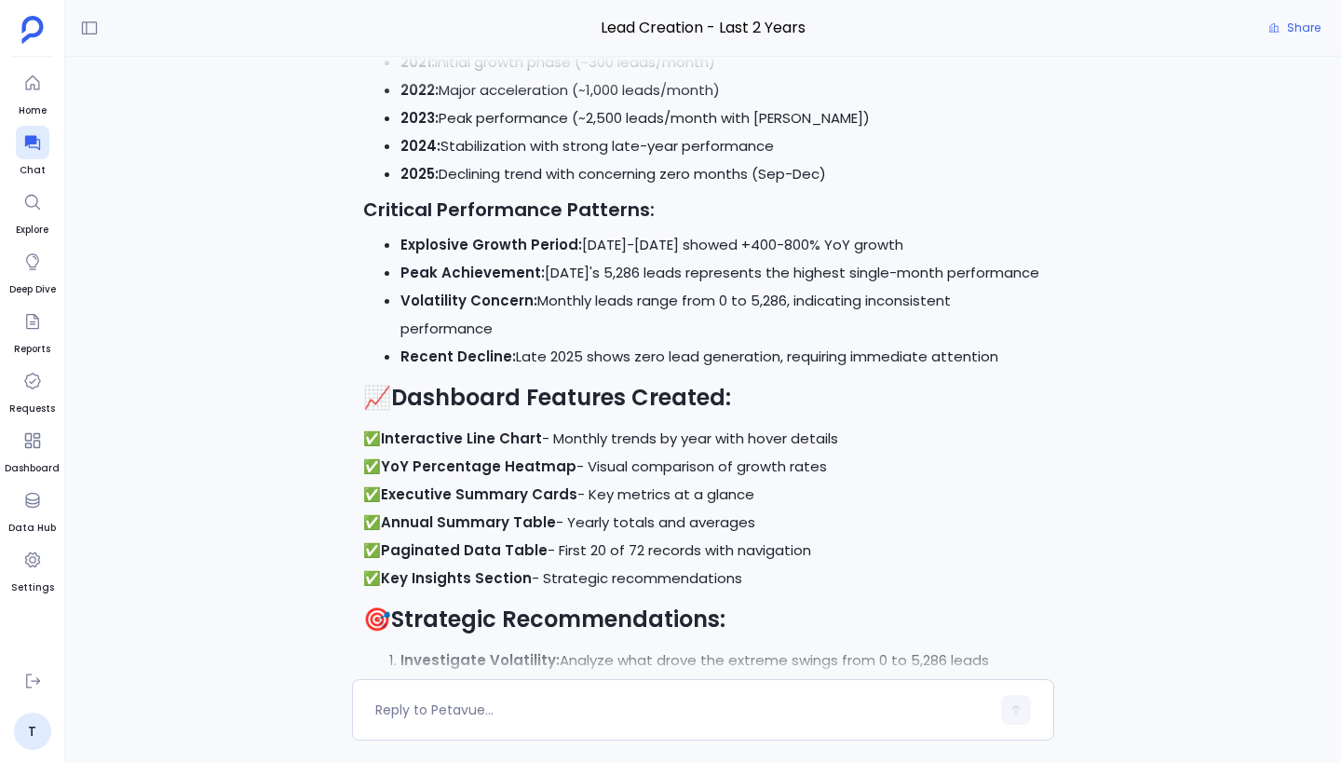
scroll to position [0, 0]
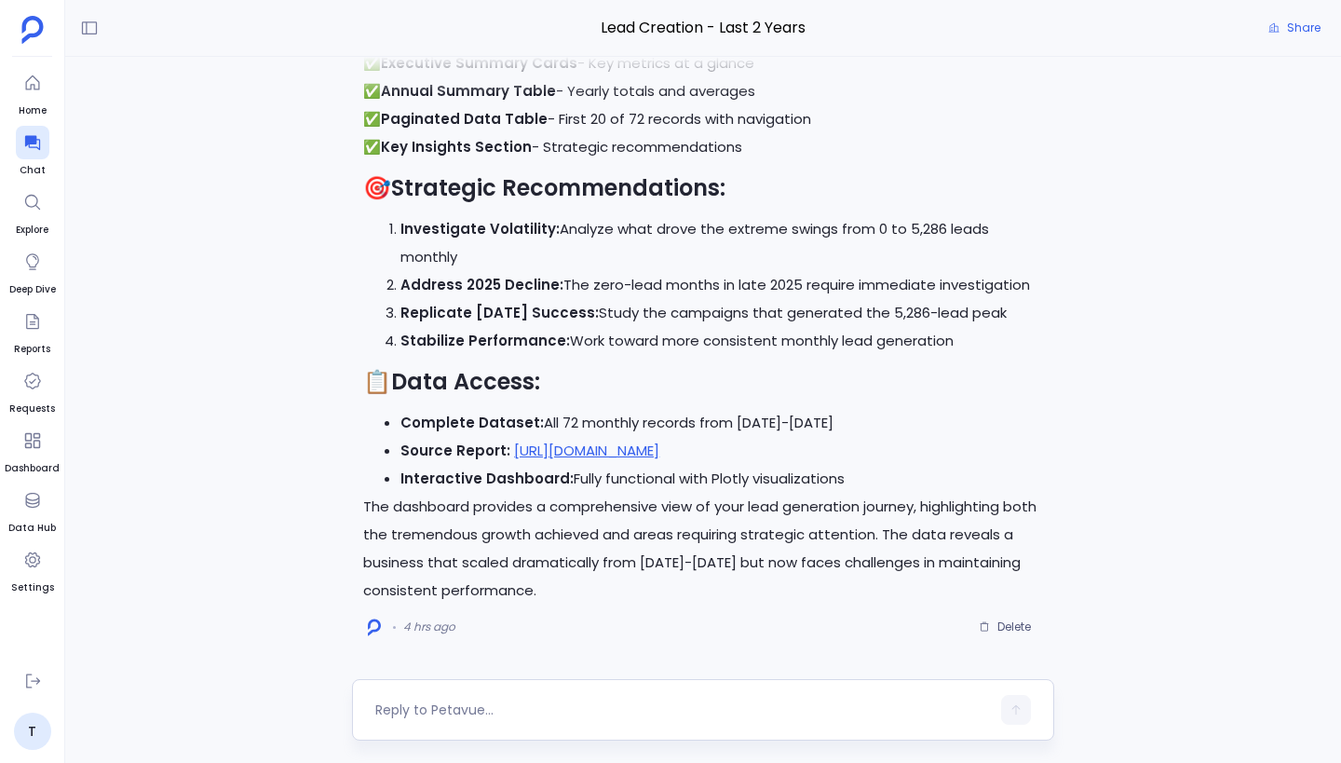
click at [519, 694] on div at bounding box center [703, 709] width 702 height 61
click at [471, 699] on div at bounding box center [682, 710] width 615 height 30
type textarea "Can you put these details in a nice report"
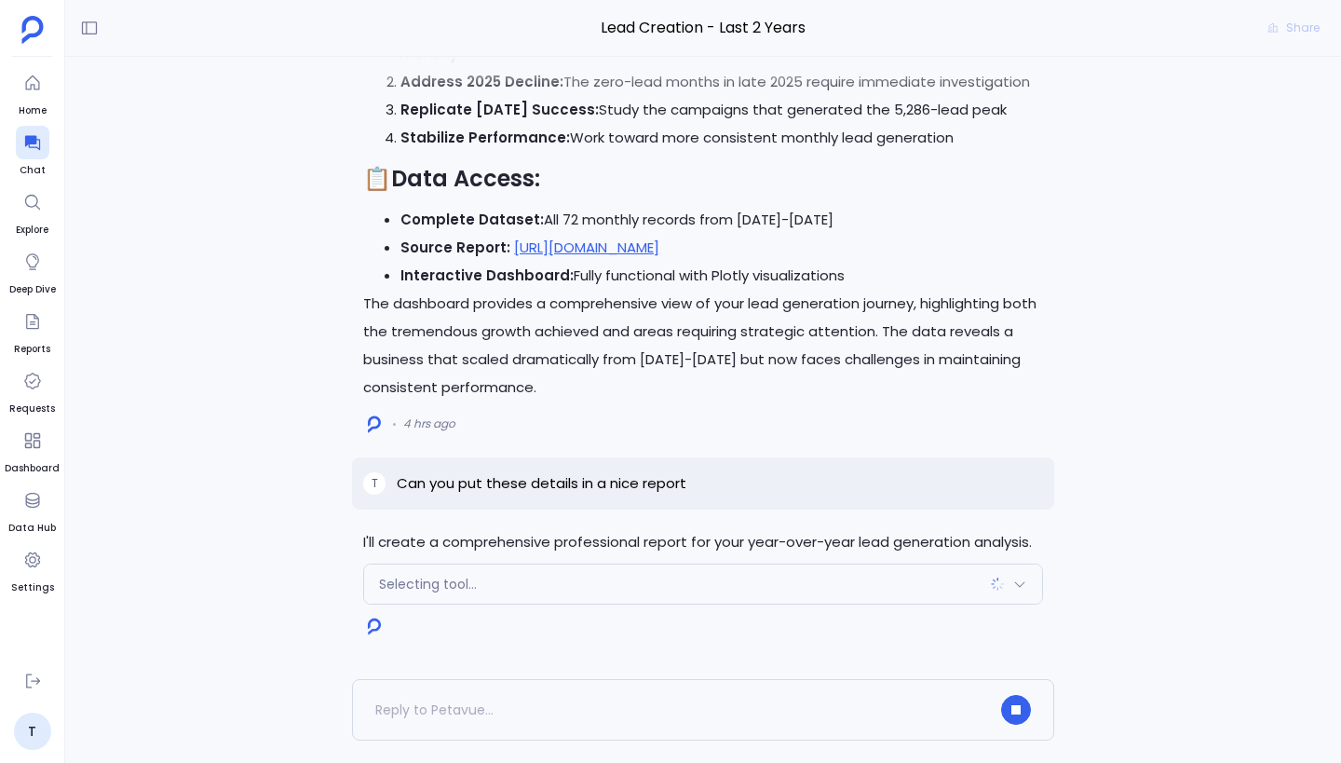
click at [530, 575] on div "Selecting tool..." at bounding box center [703, 583] width 678 height 39
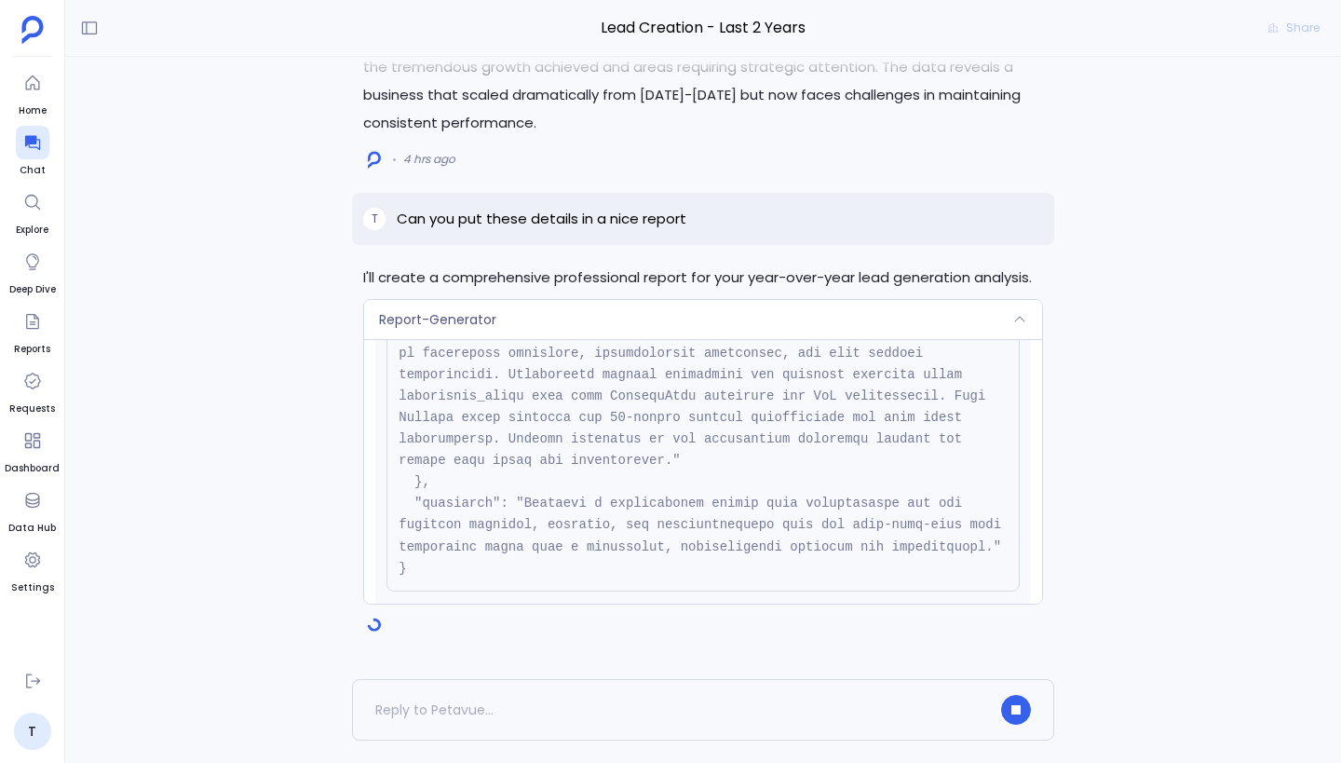
scroll to position [419, 0]
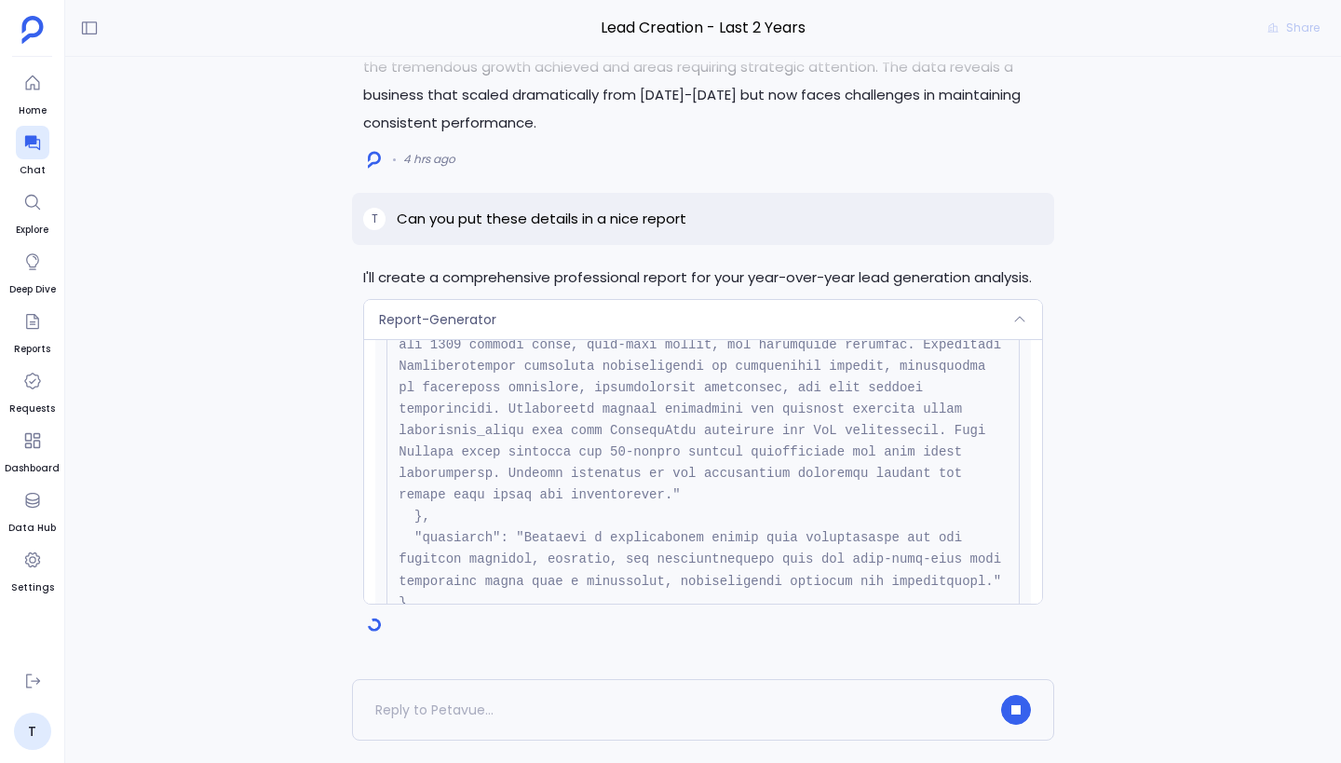
click at [643, 335] on div "Report-Generator" at bounding box center [703, 319] width 678 height 39
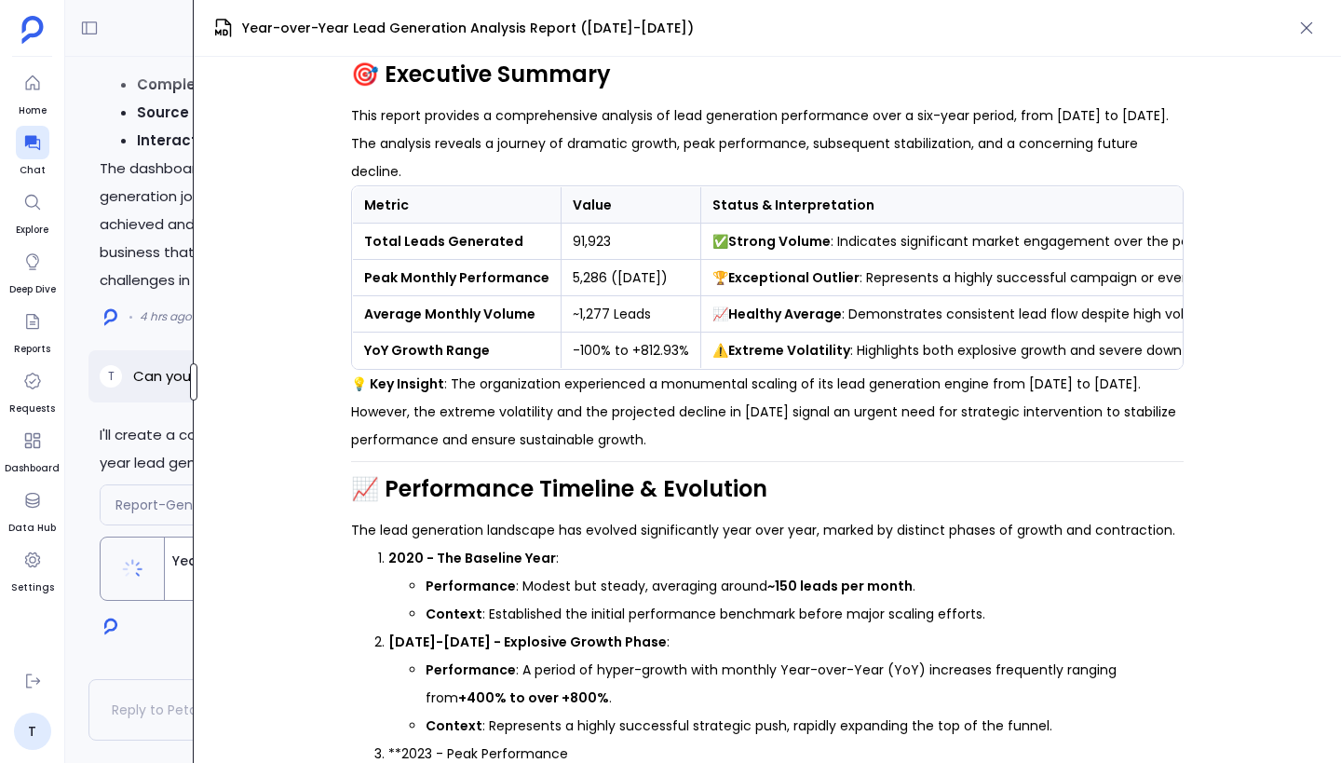
click at [128, 389] on div "Lead Creation - Last 2 Years Share I'll create a comprehensive professional rep…" at bounding box center [703, 381] width 1276 height 763
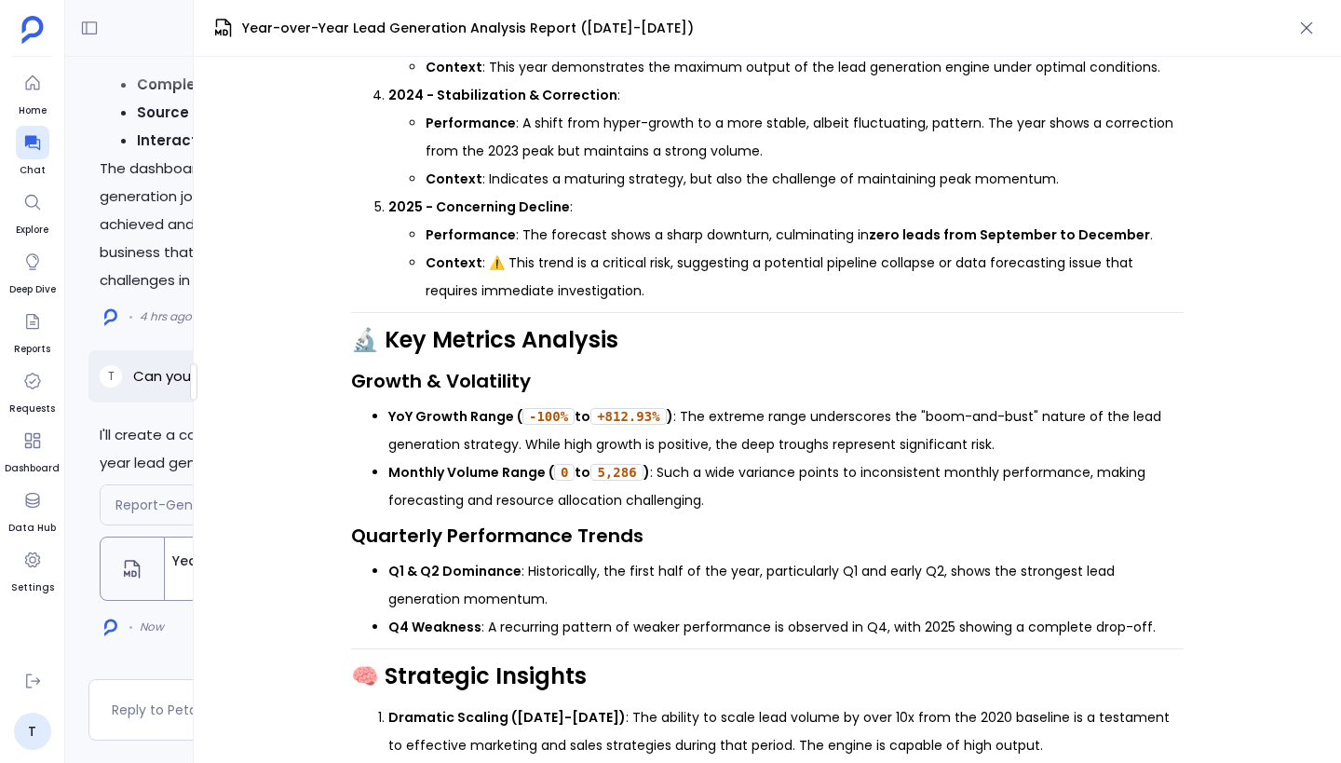
scroll to position [0, 0]
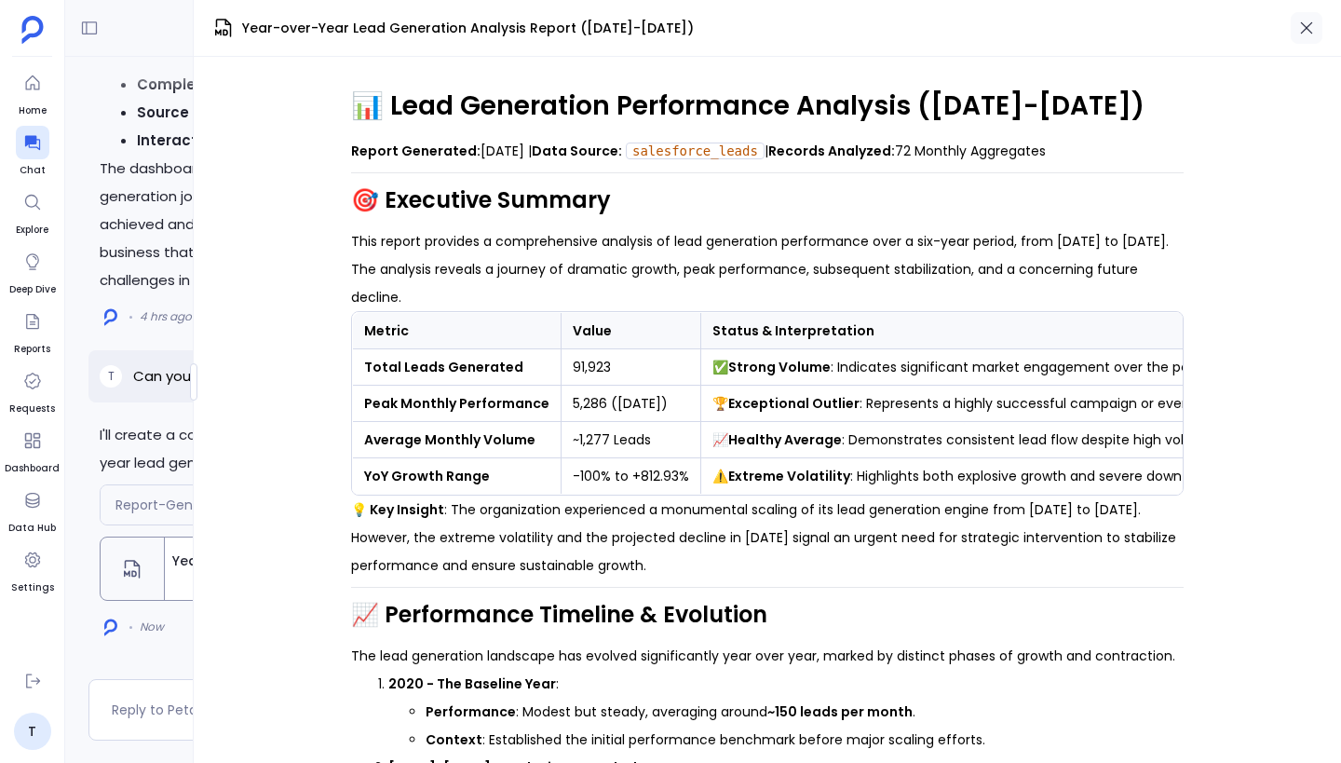
click at [1305, 29] on icon "button" at bounding box center [1307, 28] width 12 height 12
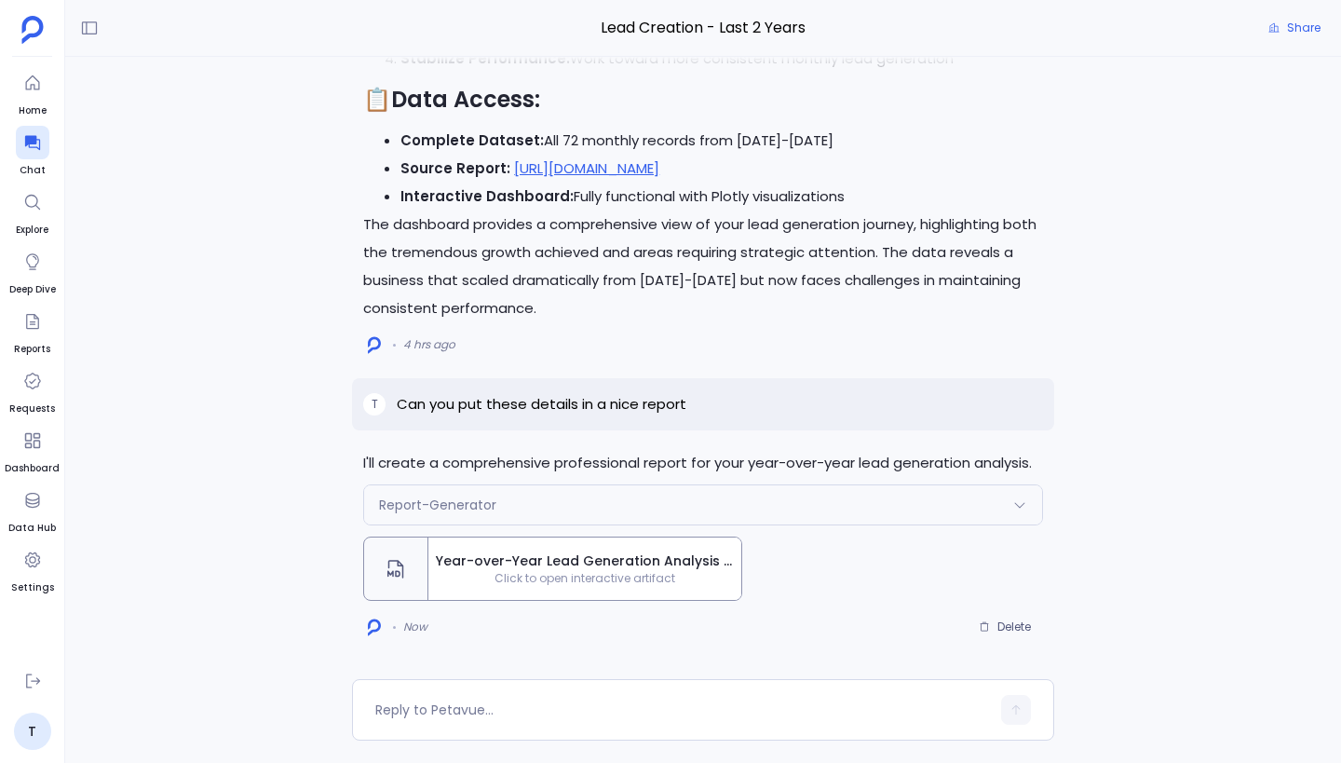
click at [611, 403] on p "Can you put these details in a nice report" at bounding box center [542, 404] width 290 height 22
copy p "Can you put these details in a nice report"
click at [1000, 623] on span "Delete" at bounding box center [1014, 626] width 34 height 15
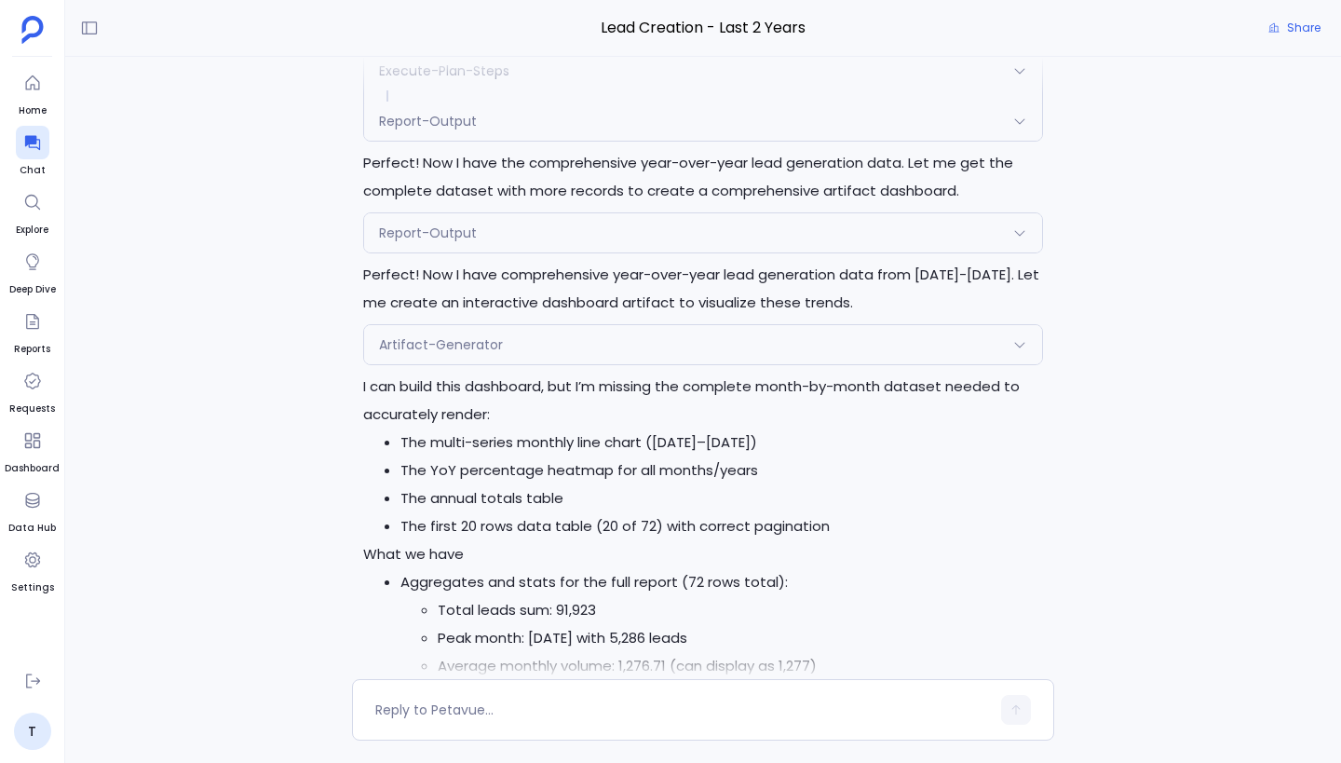
scroll to position [-3080, 0]
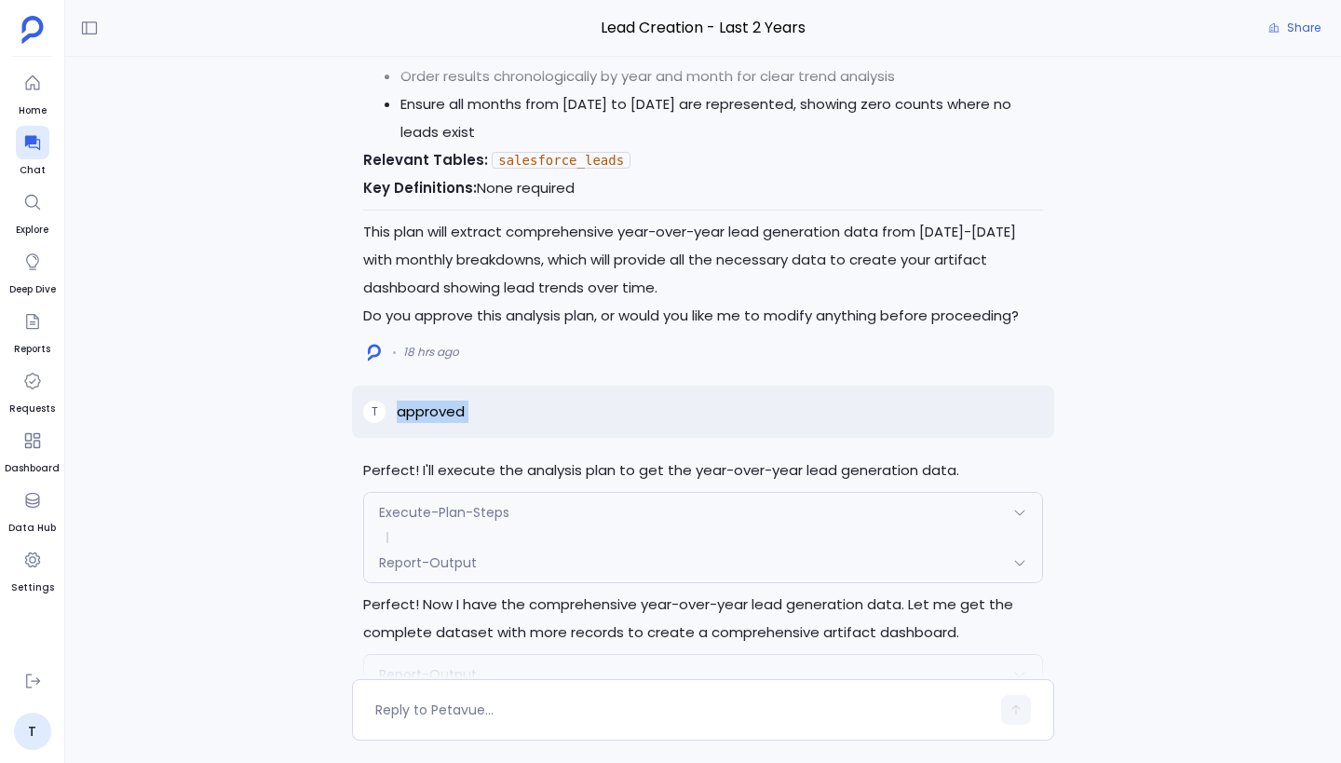
click at [736, 419] on div "T approved" at bounding box center [703, 412] width 702 height 52
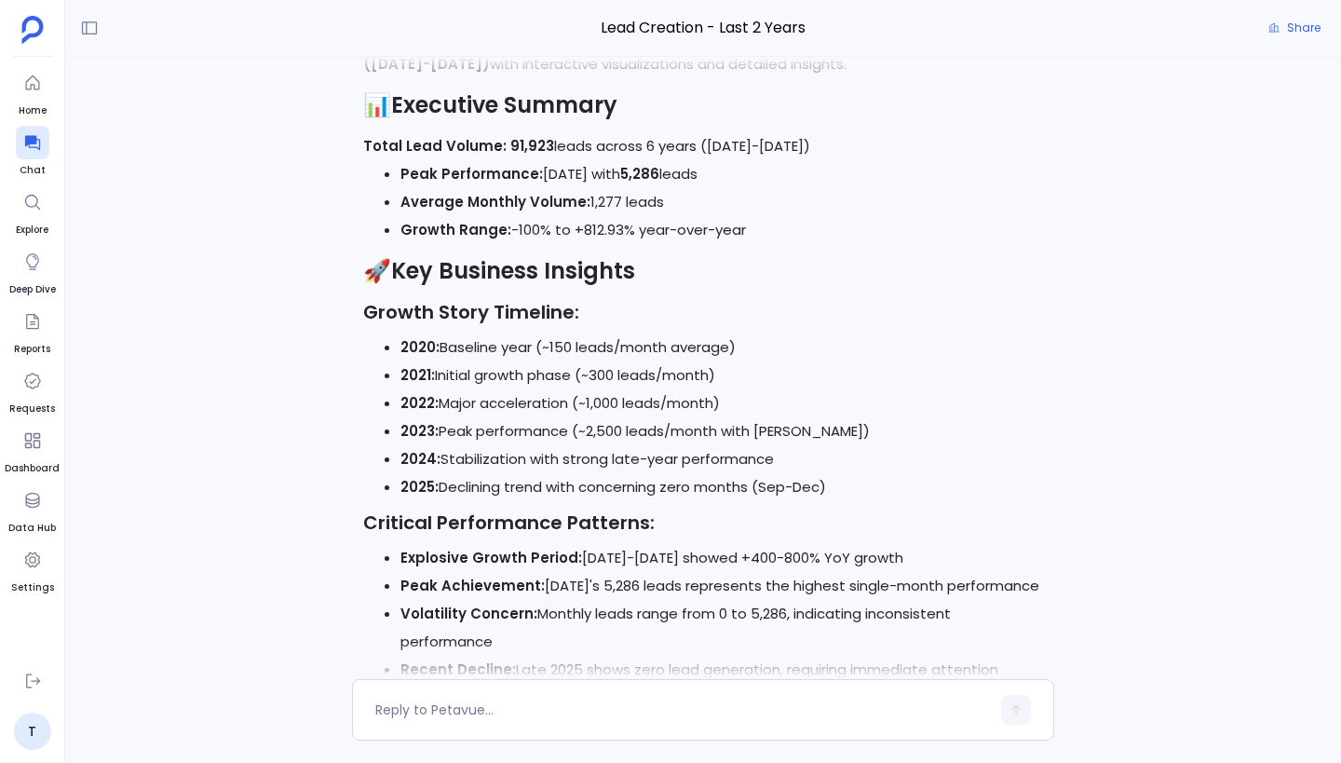
scroll to position [0, 0]
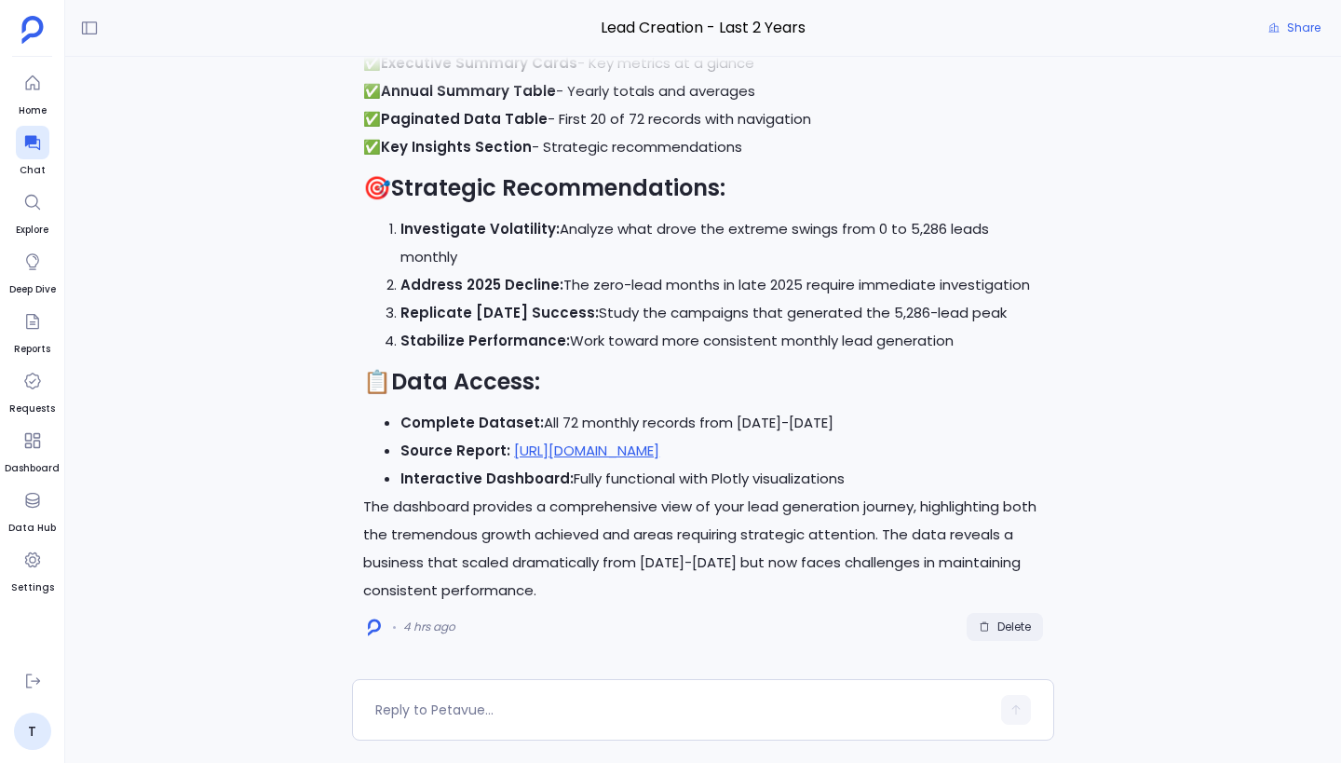
click at [1009, 631] on span "Delete" at bounding box center [1014, 626] width 34 height 15
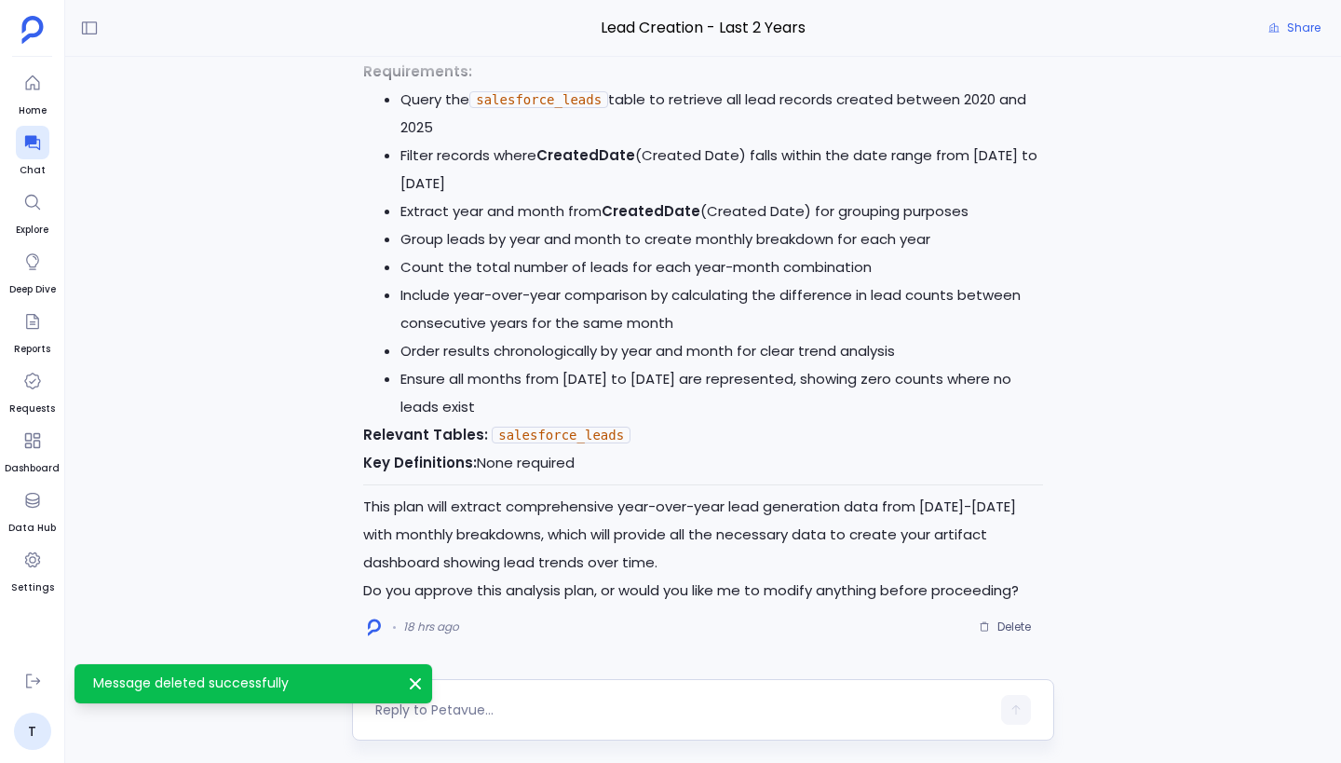
click at [498, 710] on textarea at bounding box center [682, 709] width 615 height 19
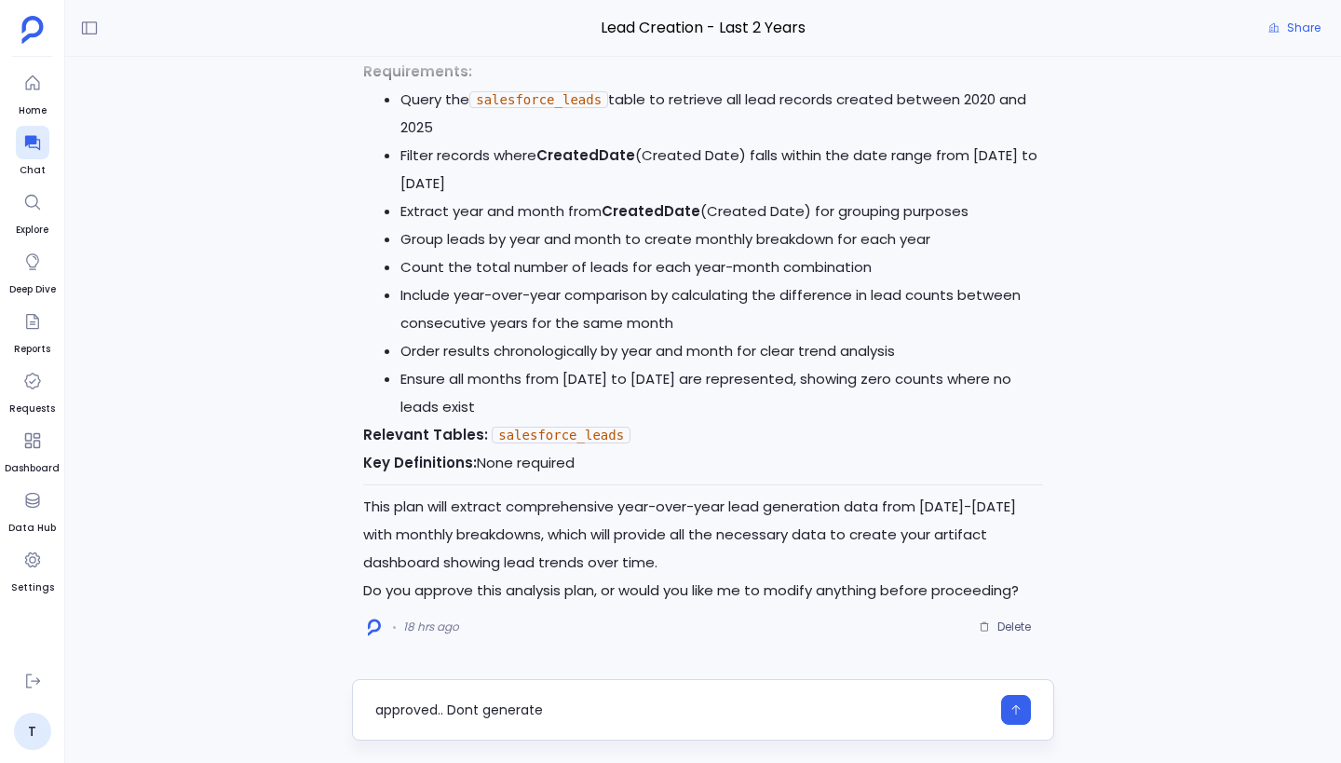
click at [474, 707] on textarea "approved.. Dont generate" at bounding box center [682, 709] width 615 height 19
click at [596, 705] on textarea "approved.. Don't generate" at bounding box center [682, 709] width 615 height 19
type textarea "approved.. Don't generate html based artifact. go with report generator"
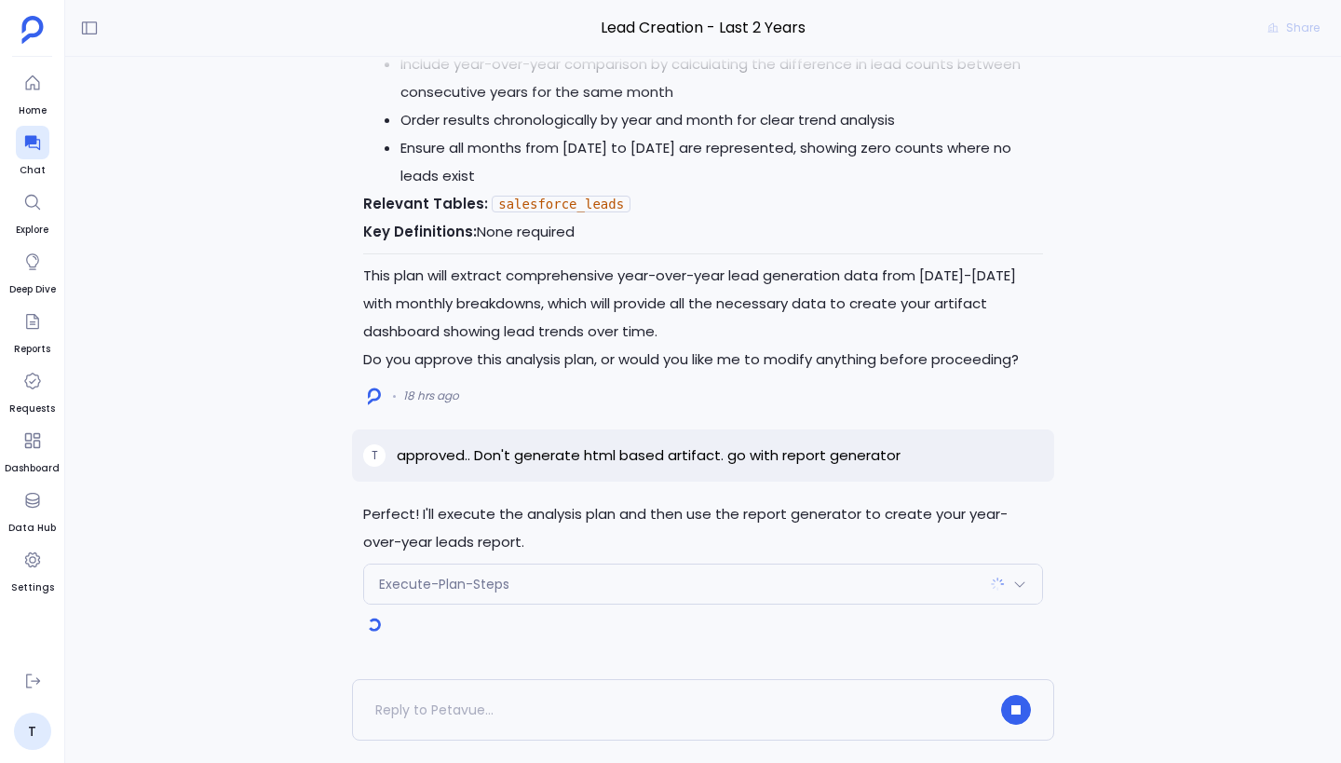
click at [641, 577] on div "Execute-Plan-Steps" at bounding box center [703, 583] width 678 height 39
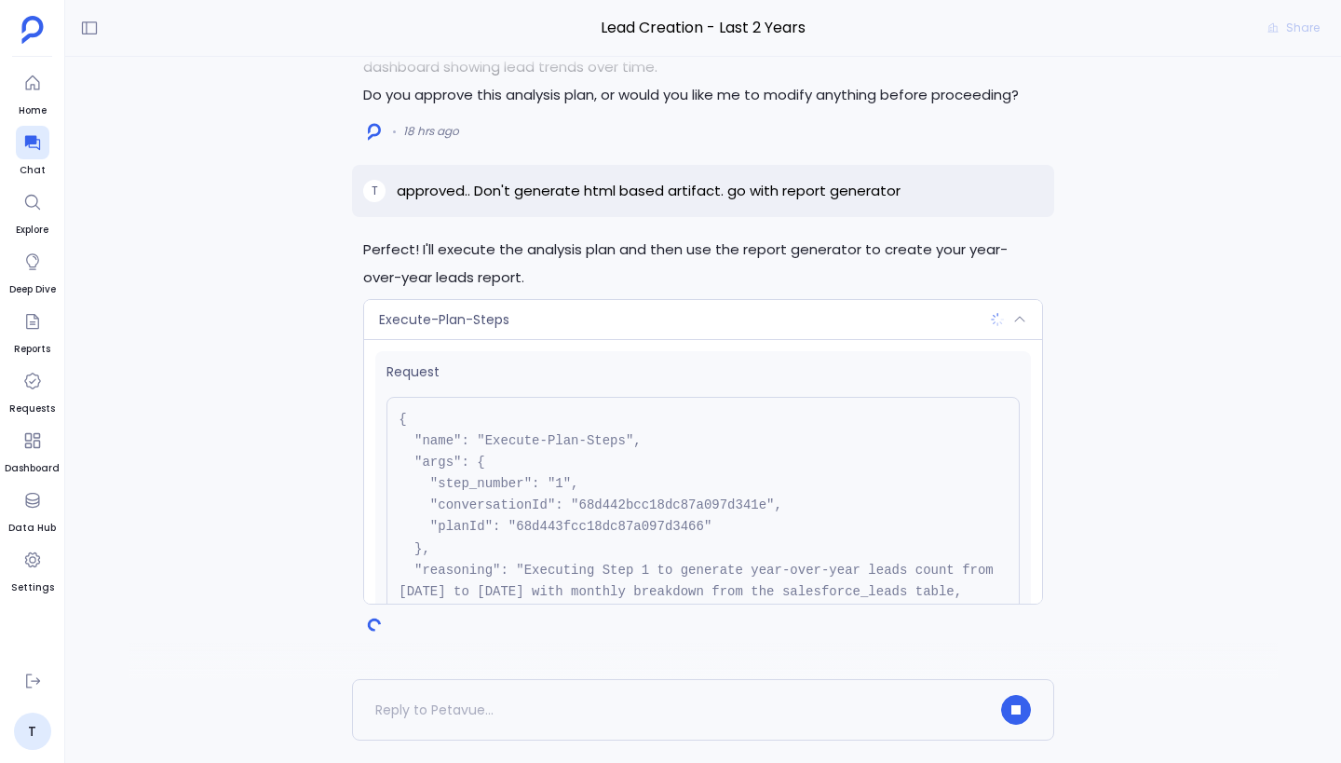
click at [688, 329] on div "Execute-Plan-Steps" at bounding box center [703, 319] width 678 height 39
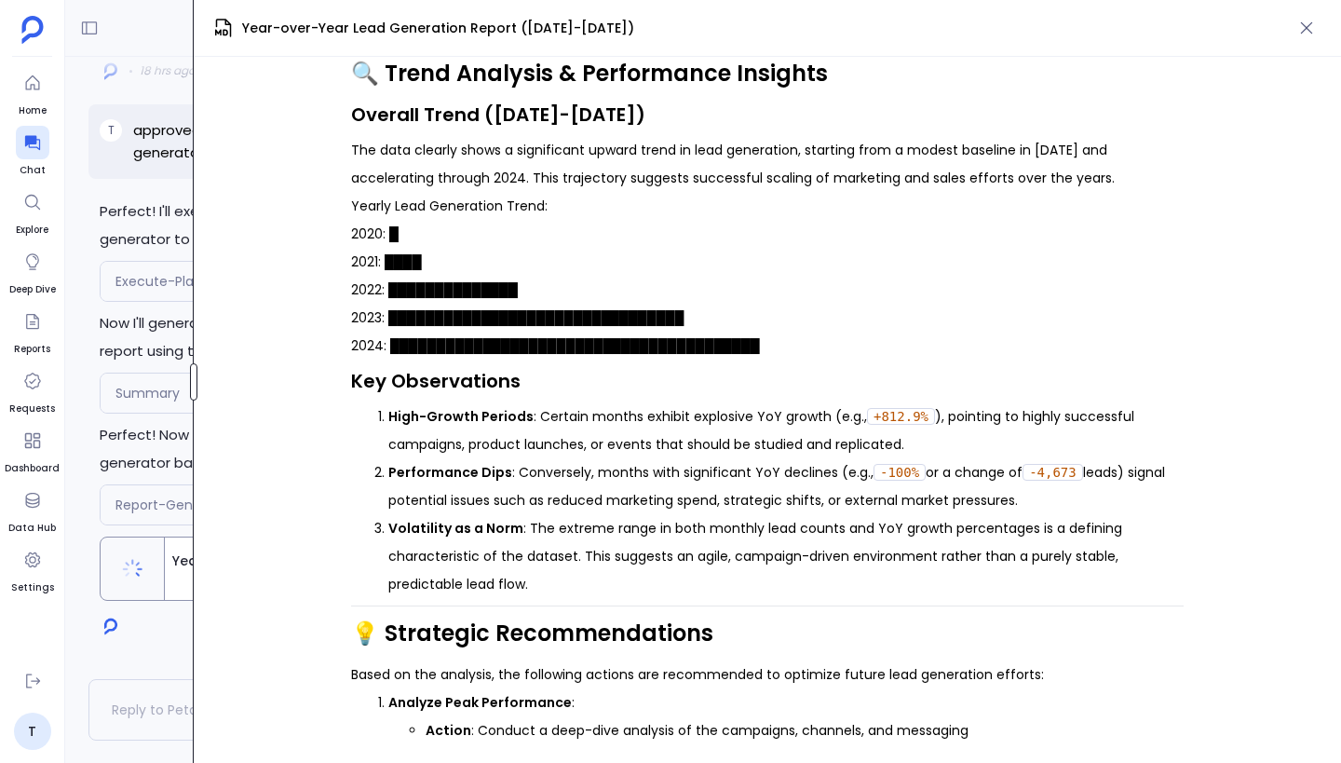
click at [79, 386] on div "Lead Creation - Last 2 Years Share Perfect! I'll execute the analysis plan and …" at bounding box center [703, 381] width 1276 height 763
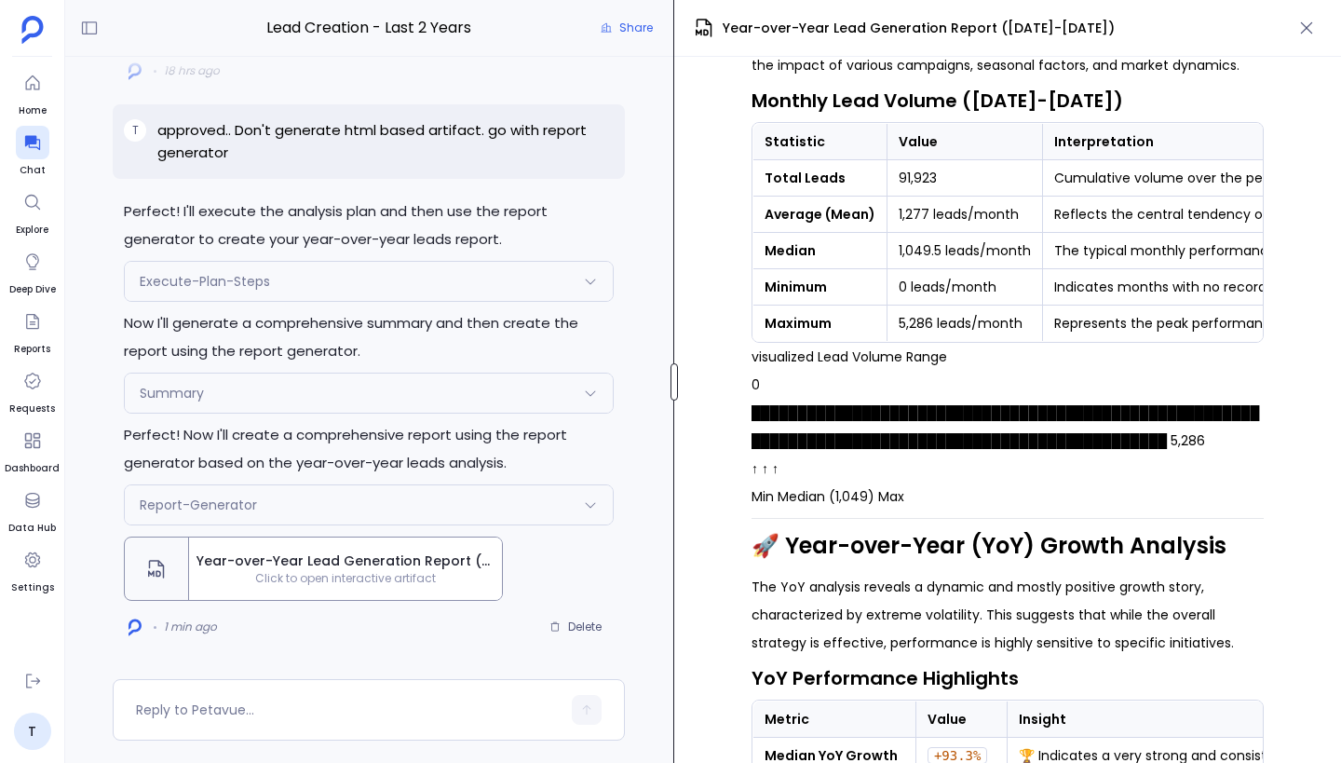
scroll to position [650, 0]
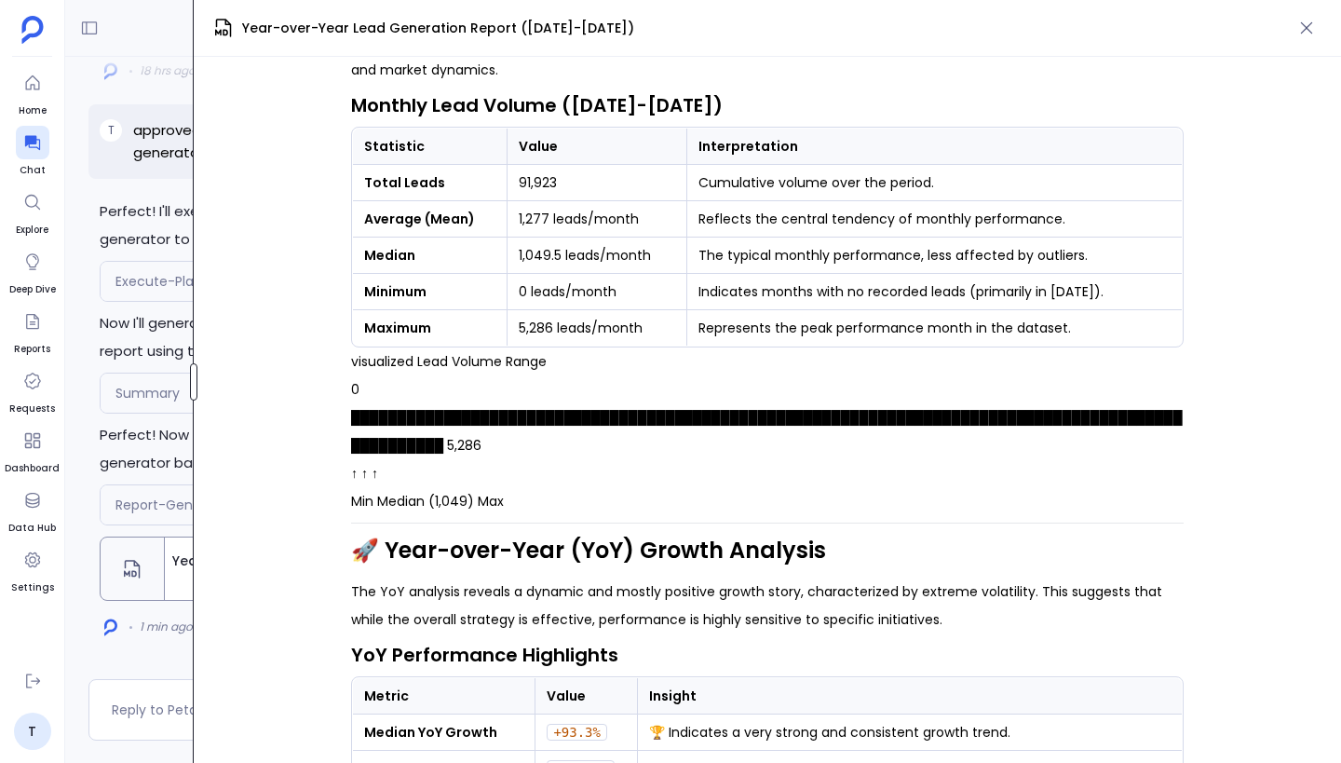
click at [31, 432] on div "Home Chat Explore Deep Dive Reports Requests Dashboard Data Hub Settings T Chat…" at bounding box center [670, 381] width 1341 height 763
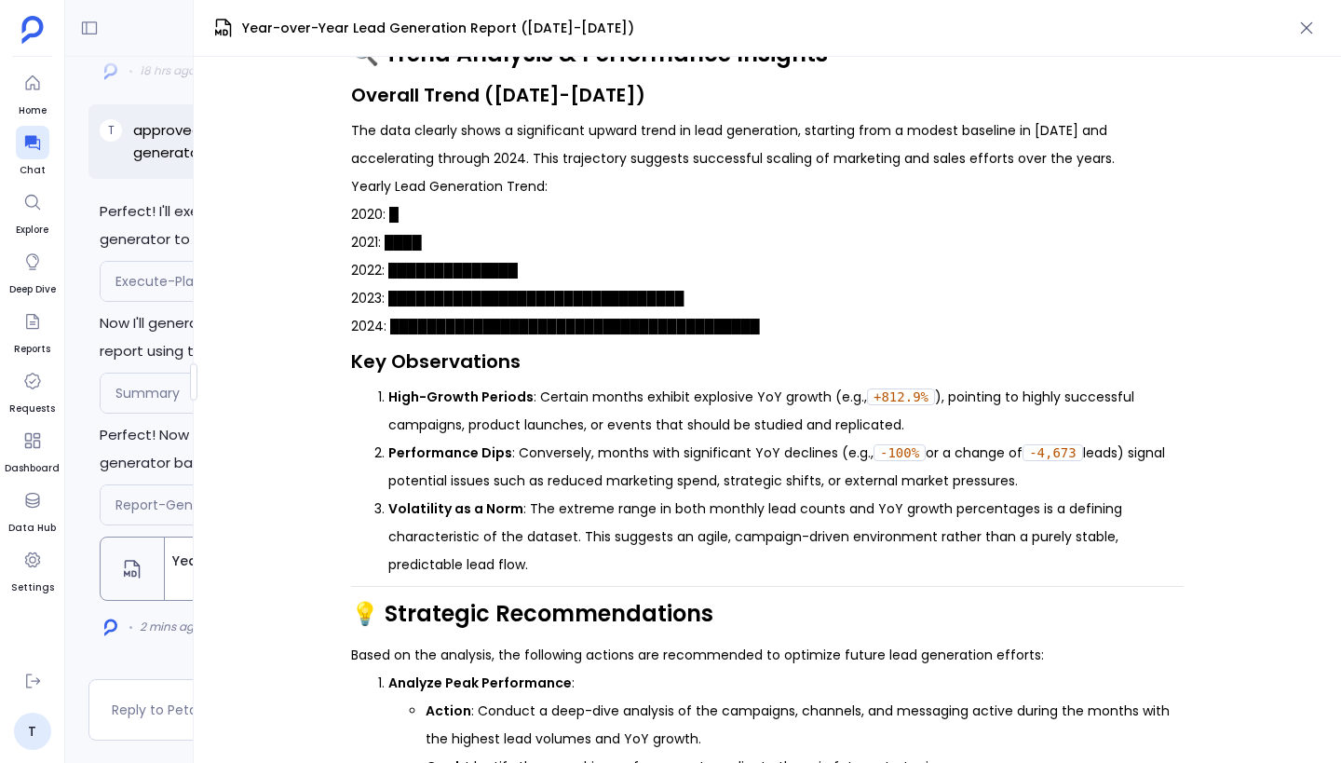
scroll to position [1616, 0]
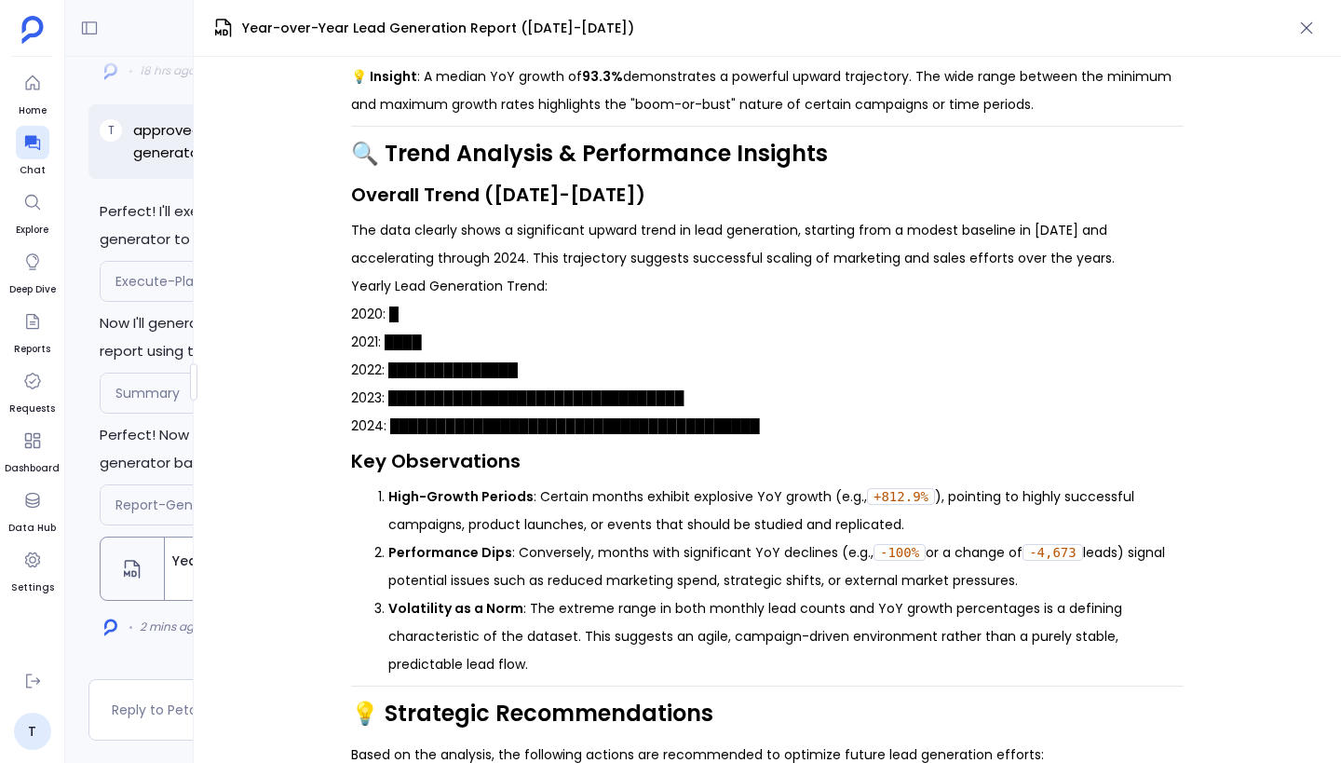
click at [747, 419] on p "2020: █ 2021: ████ 2022: ██████████████ 2023: ████████████████████████████████ …" at bounding box center [767, 370] width 833 height 140
click at [811, 426] on p "2020: █ 2021: ████ 2022: ██████████████ 2023: ████████████████████████████████ …" at bounding box center [767, 370] width 833 height 140
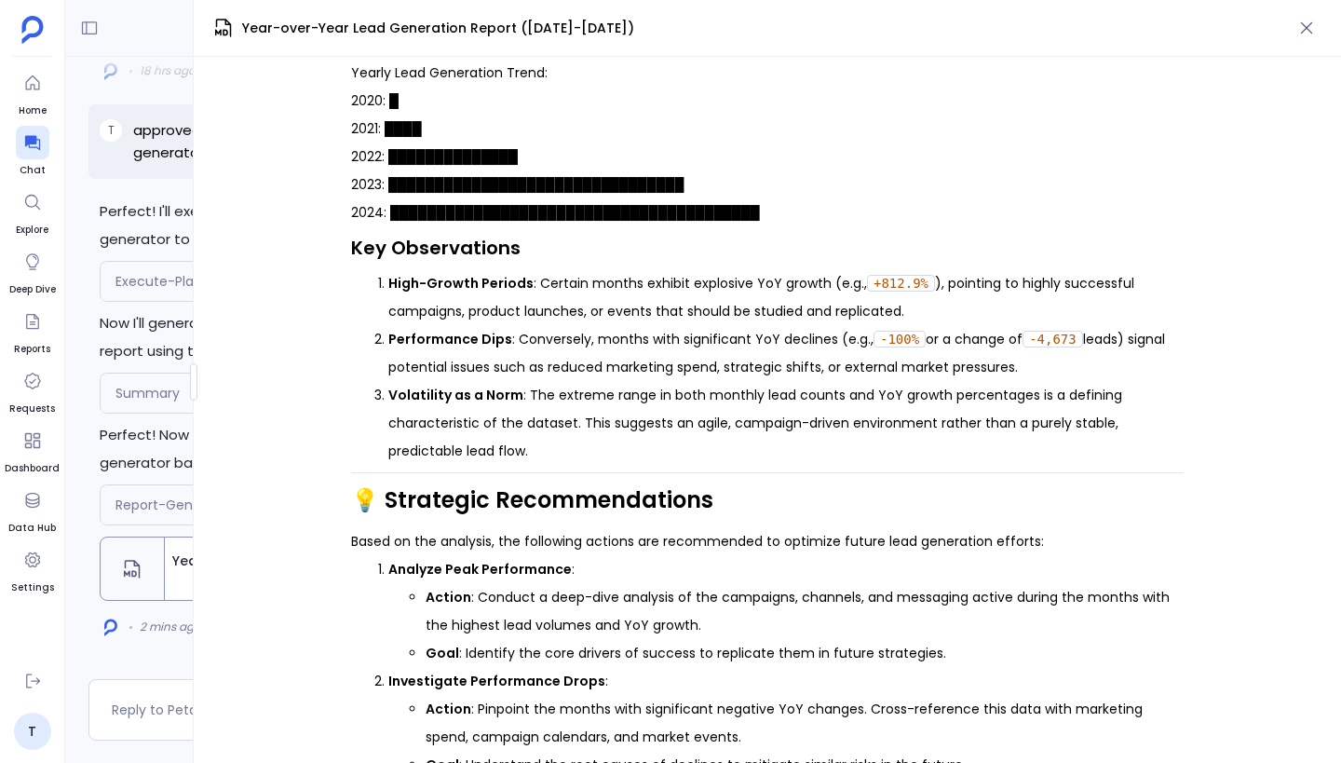
scroll to position [2377, 0]
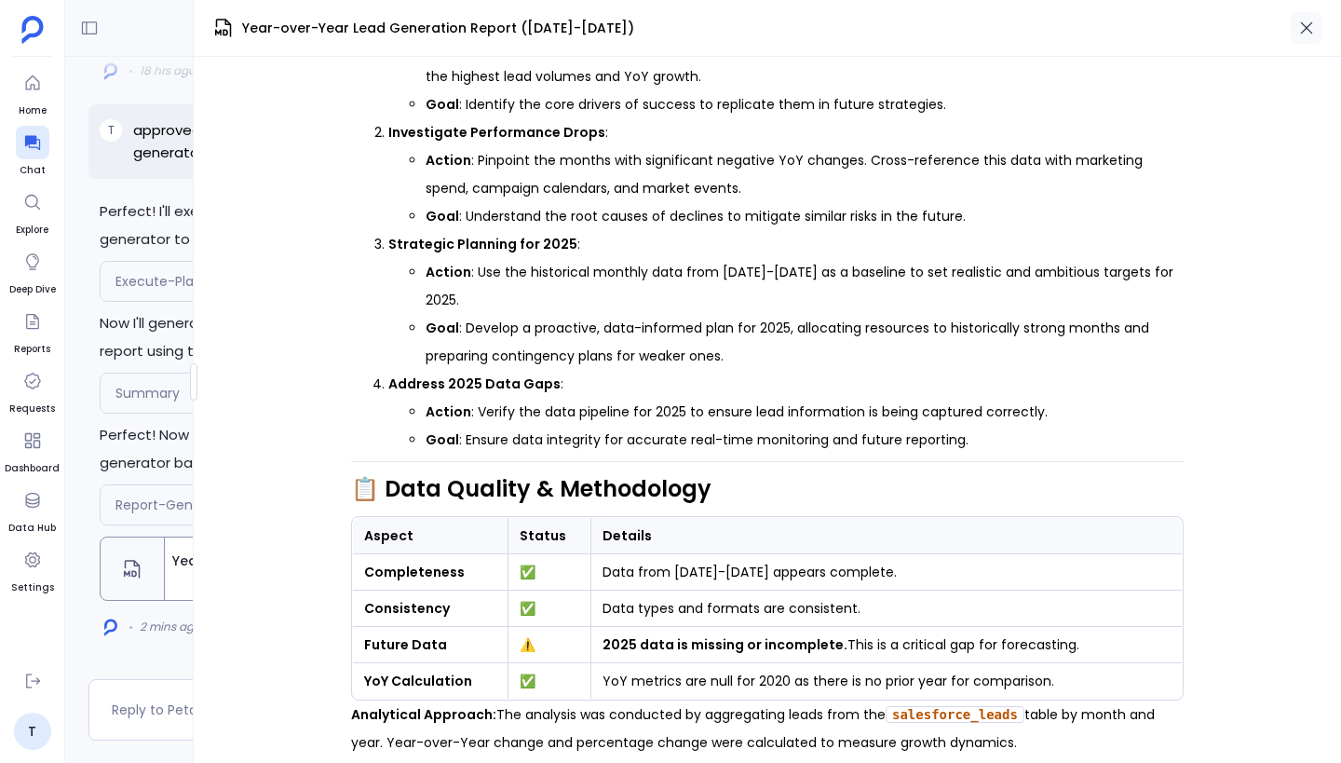
click at [1316, 41] on button "button" at bounding box center [1307, 28] width 32 height 32
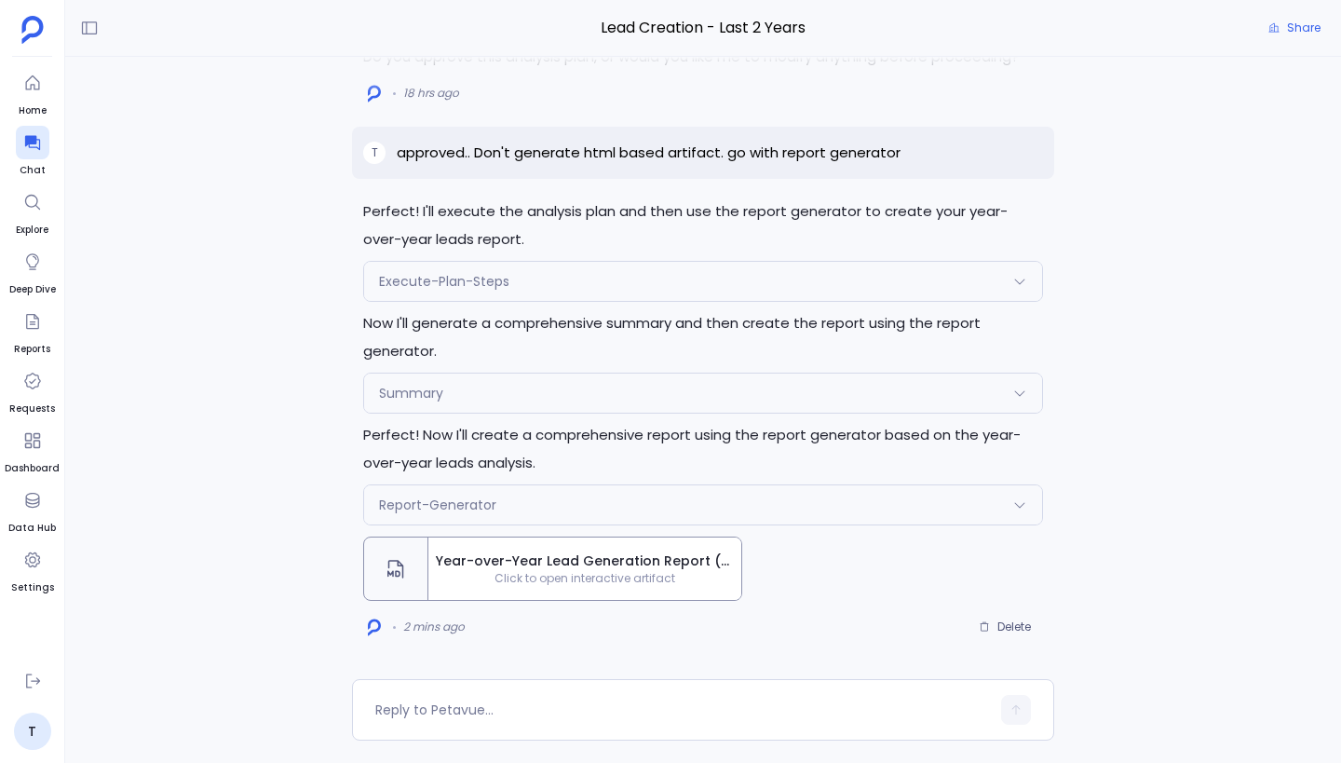
click at [625, 499] on div "Report-Generator" at bounding box center [703, 504] width 678 height 39
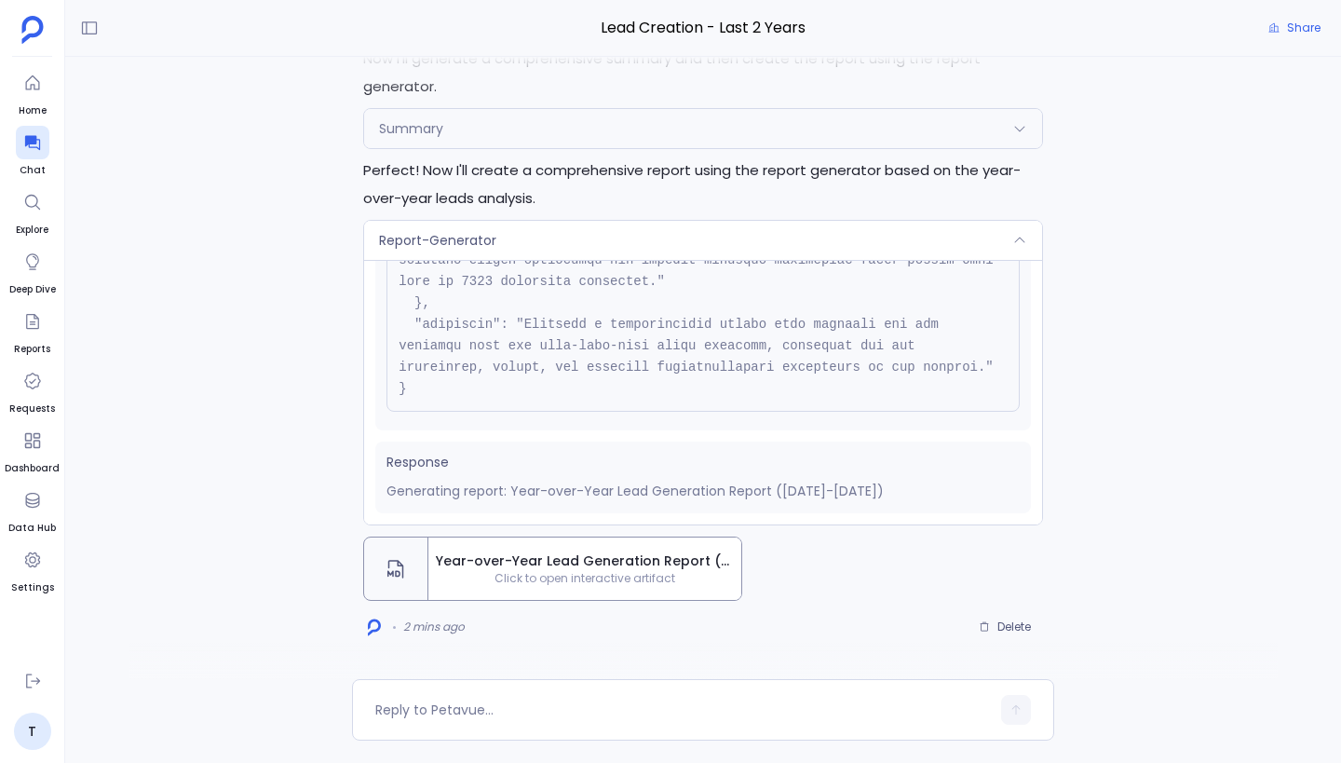
scroll to position [0, 0]
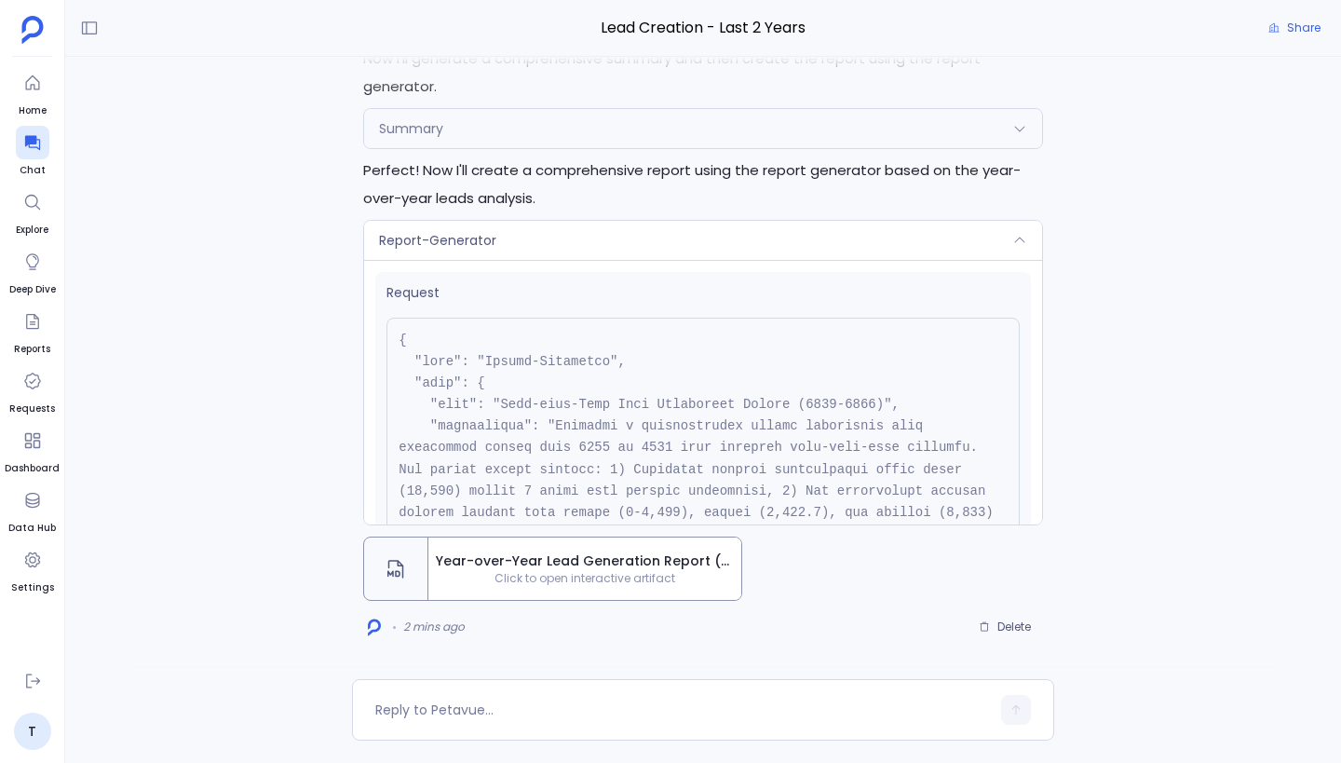
click at [563, 240] on div "Report-Generator" at bounding box center [703, 240] width 678 height 39
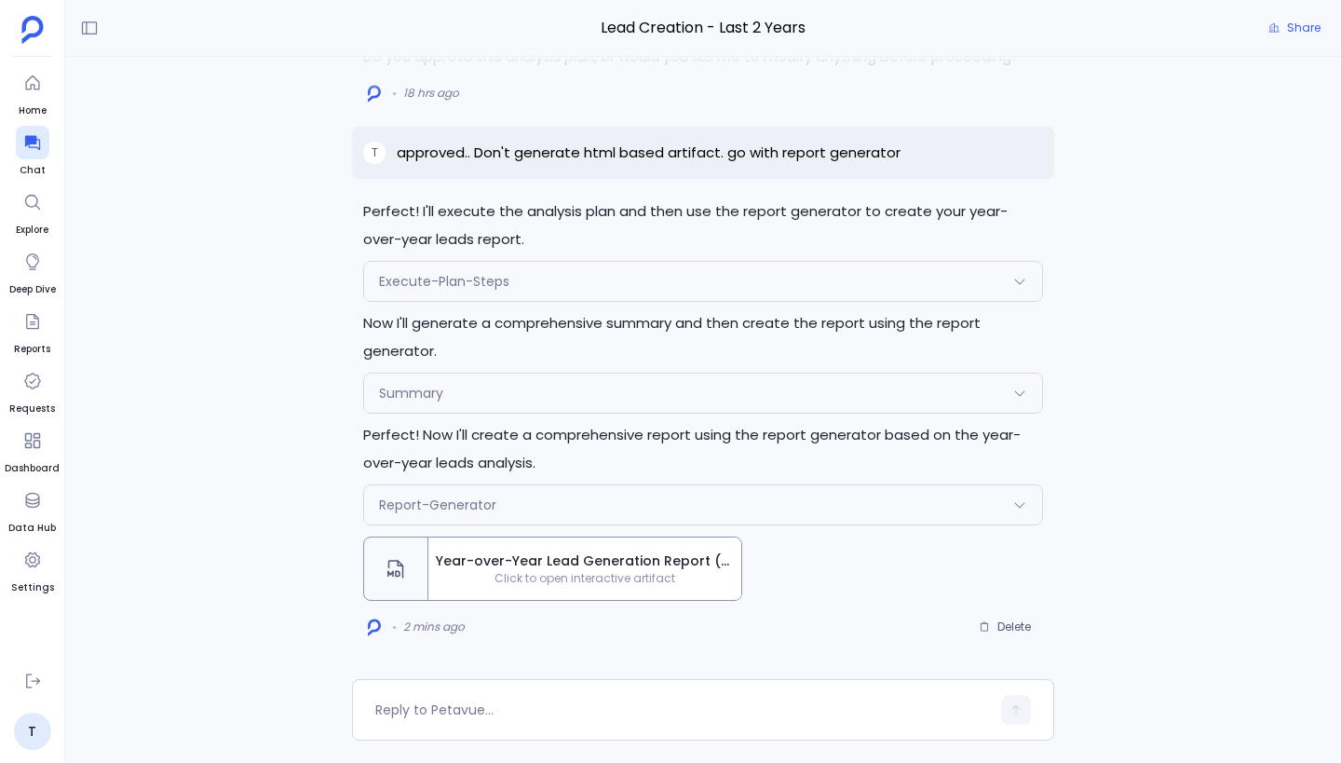
click at [549, 270] on div "Execute-Plan-Steps" at bounding box center [703, 281] width 678 height 39
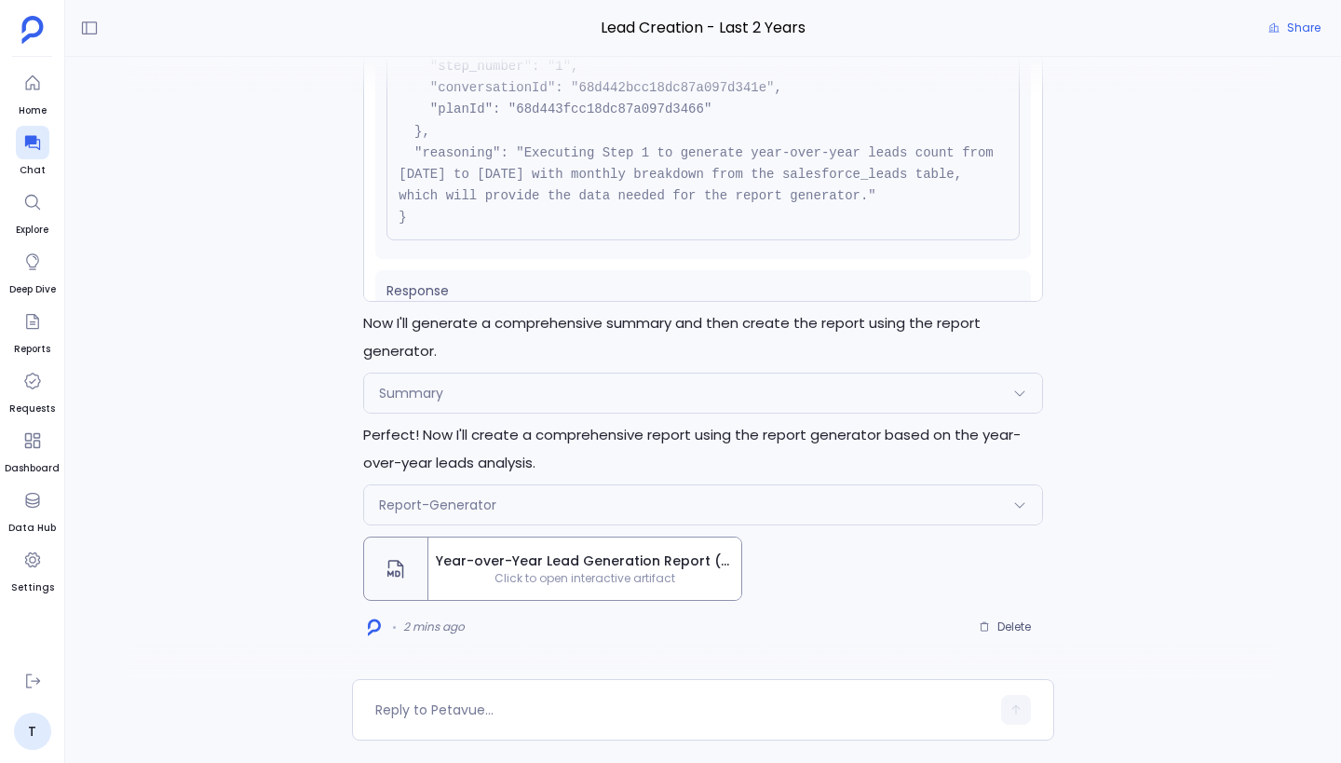
scroll to position [141, 0]
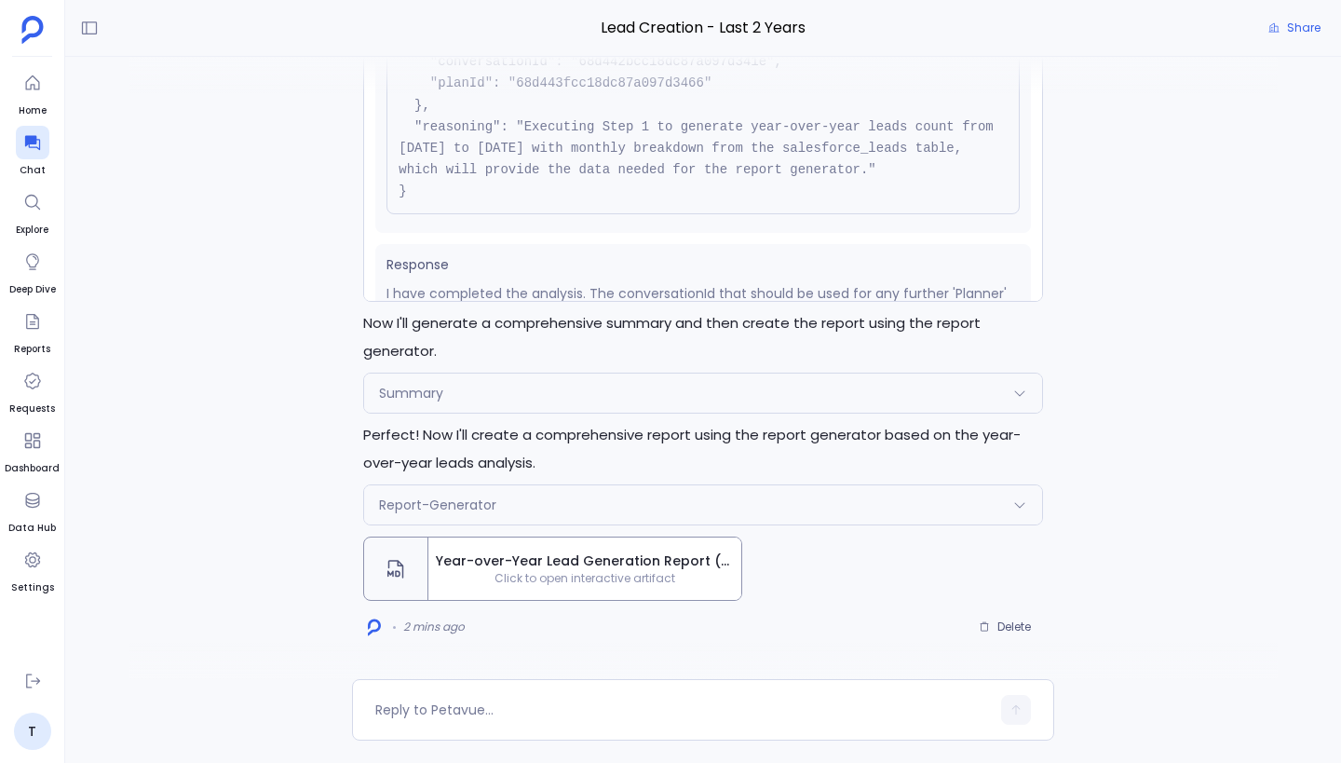
click at [540, 392] on div "Summary" at bounding box center [703, 392] width 678 height 39
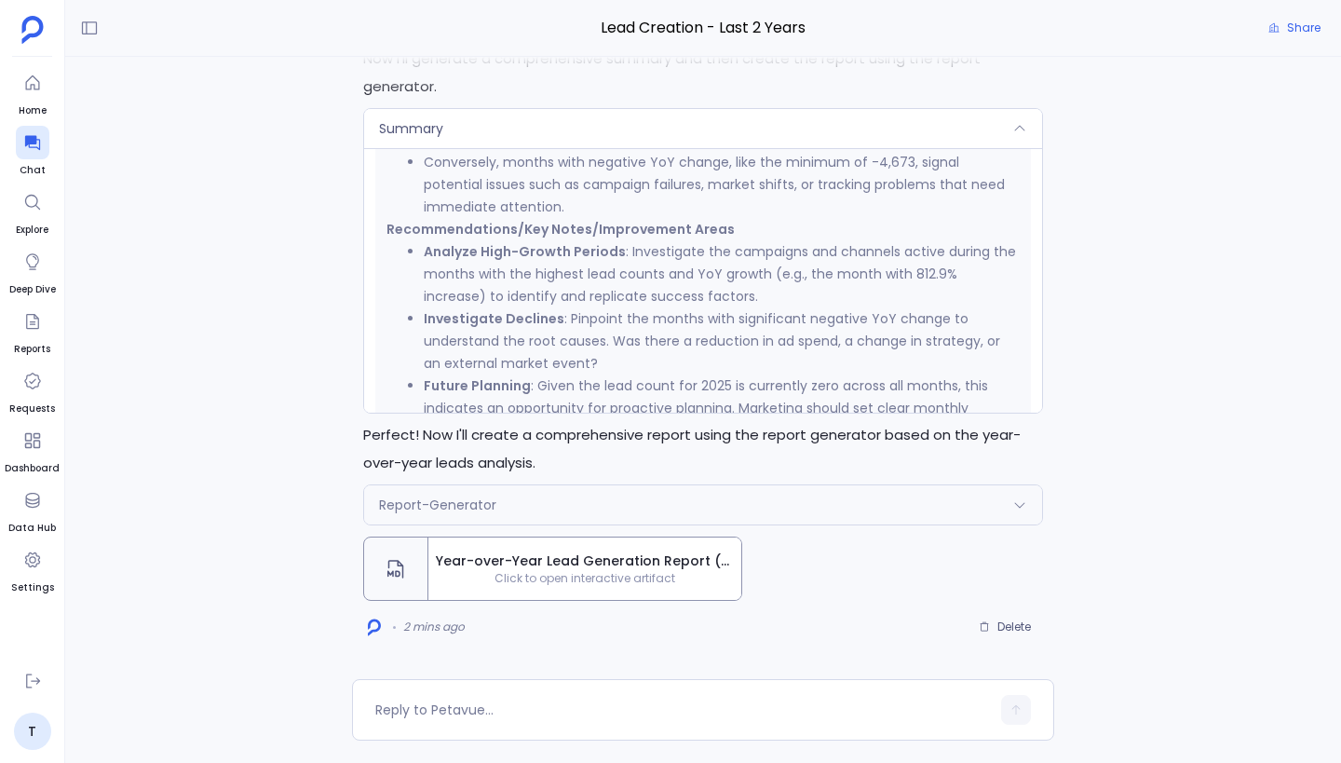
scroll to position [1543, 0]
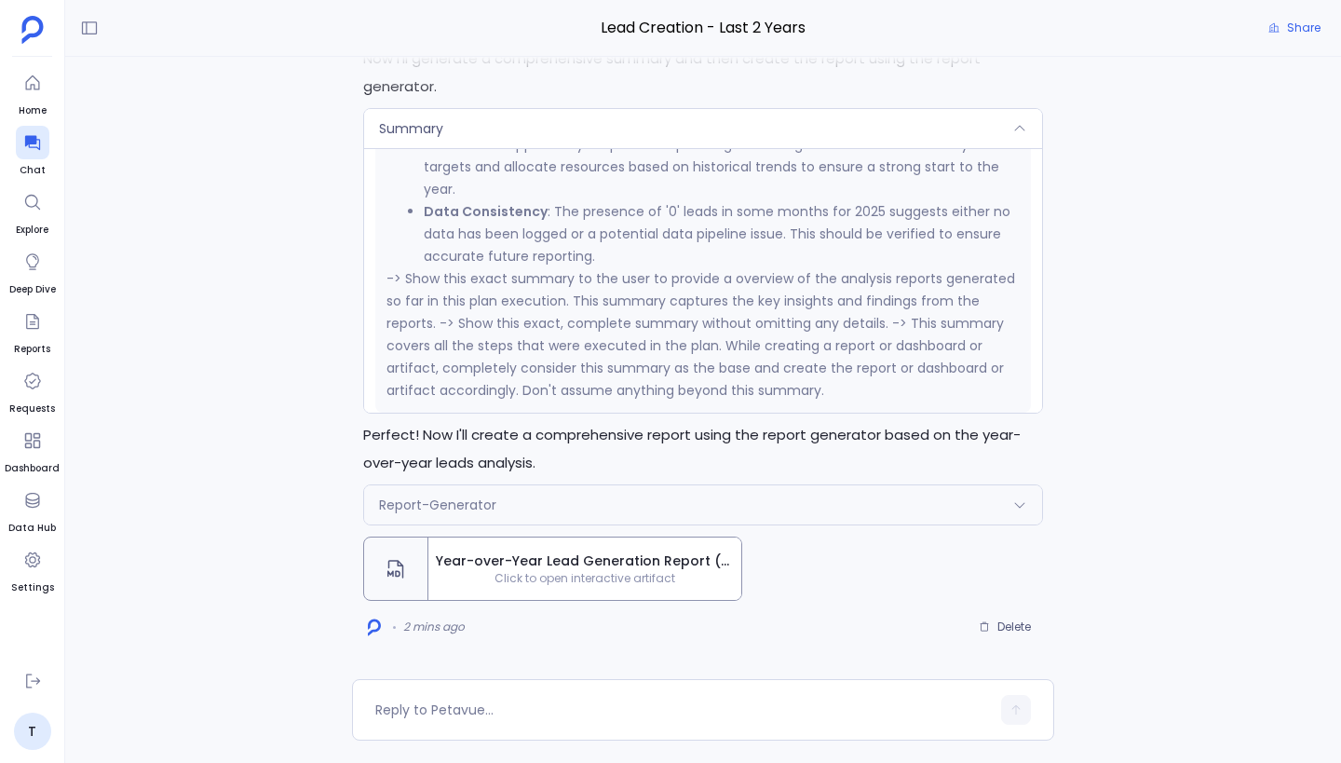
click at [558, 513] on div "Report-Generator" at bounding box center [703, 504] width 678 height 39
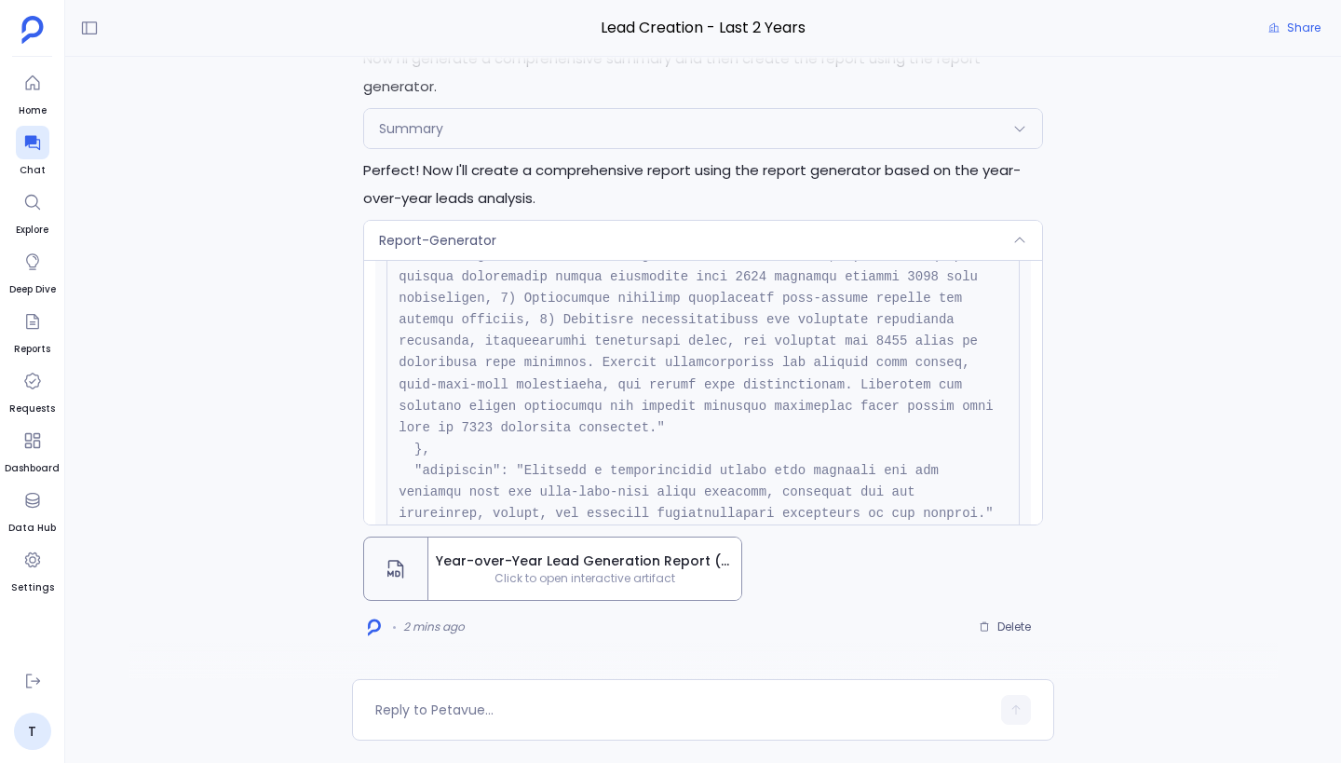
scroll to position [446, 0]
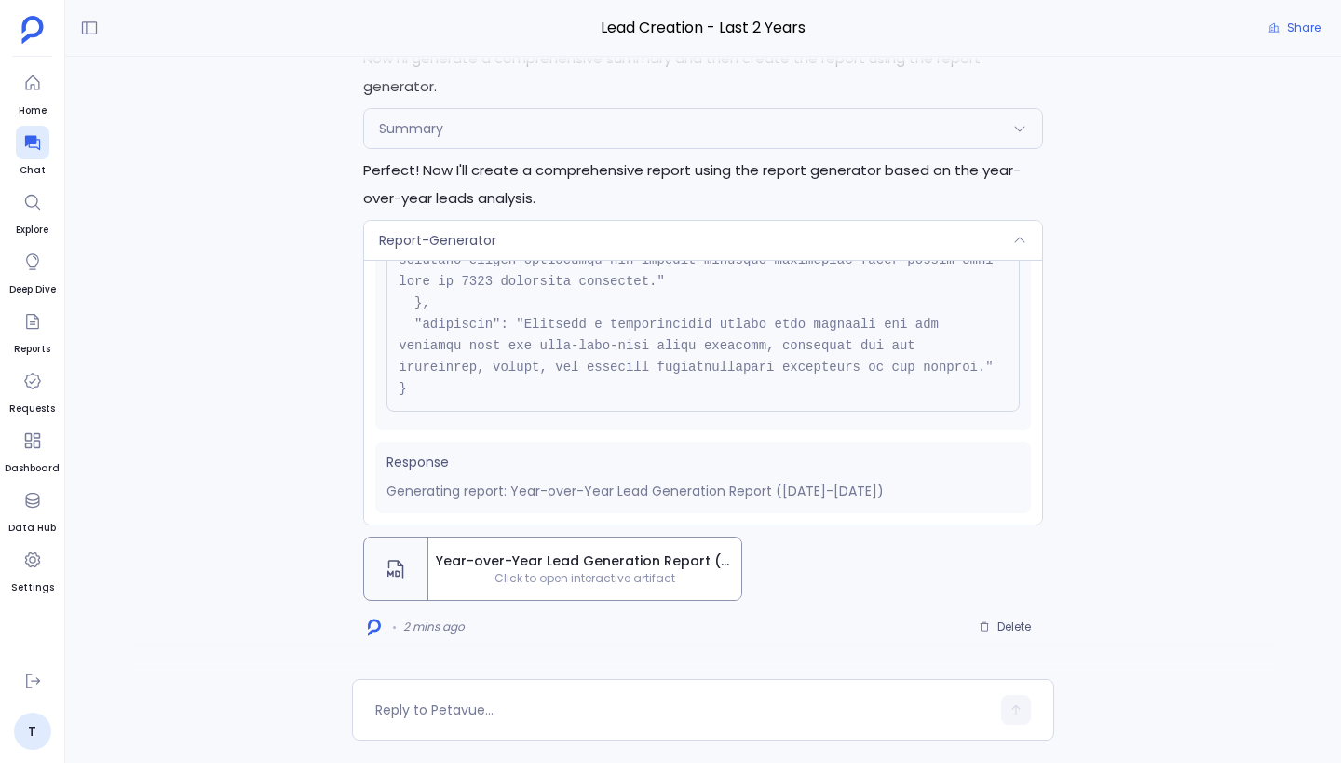
click at [590, 233] on div "Report-Generator" at bounding box center [703, 240] width 678 height 39
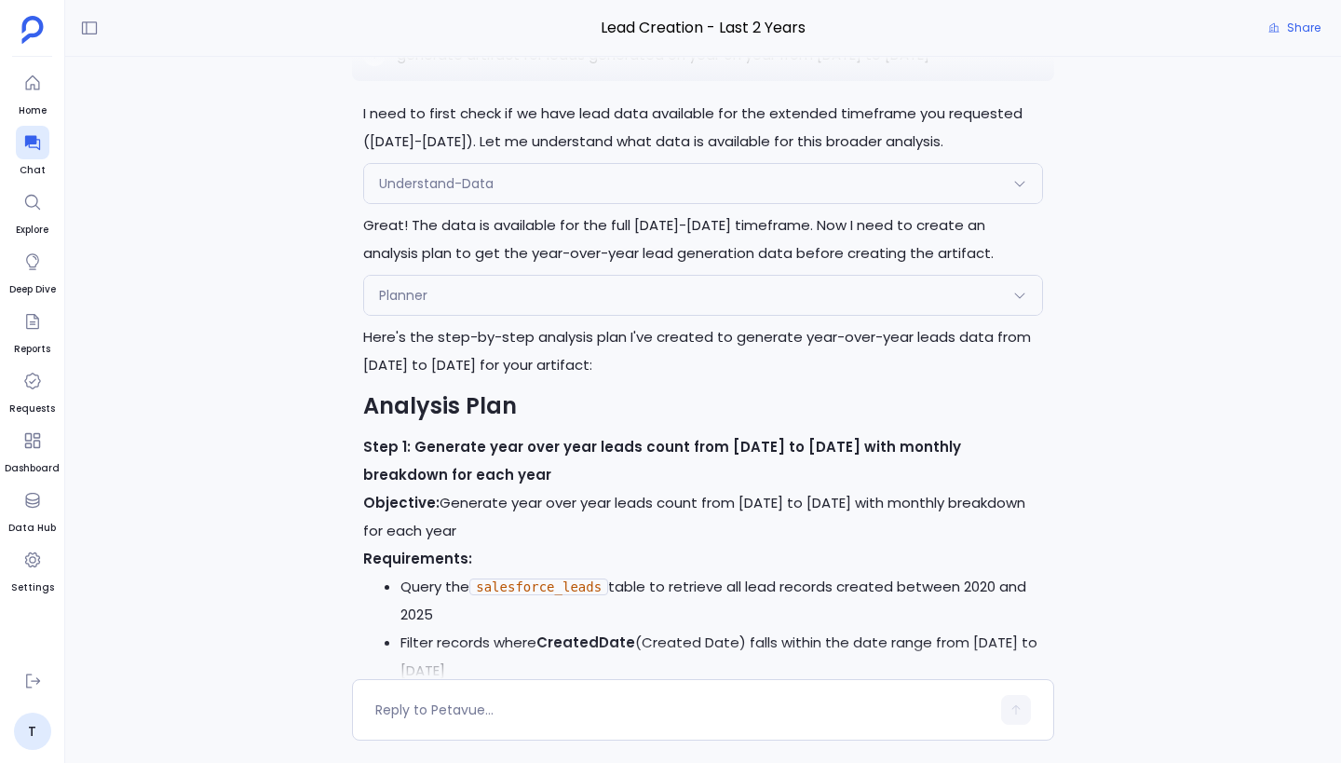
click at [584, 303] on div "Planner" at bounding box center [703, 295] width 678 height 39
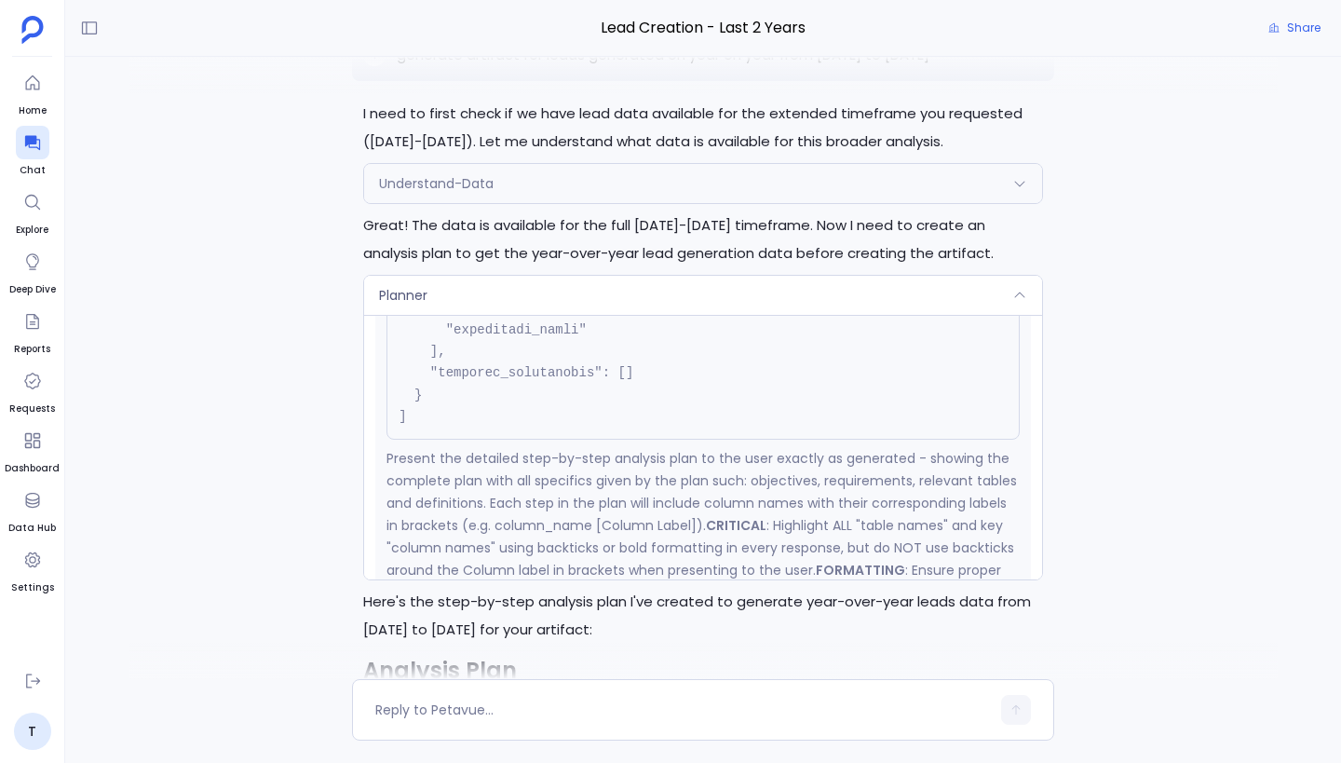
scroll to position [1186, 0]
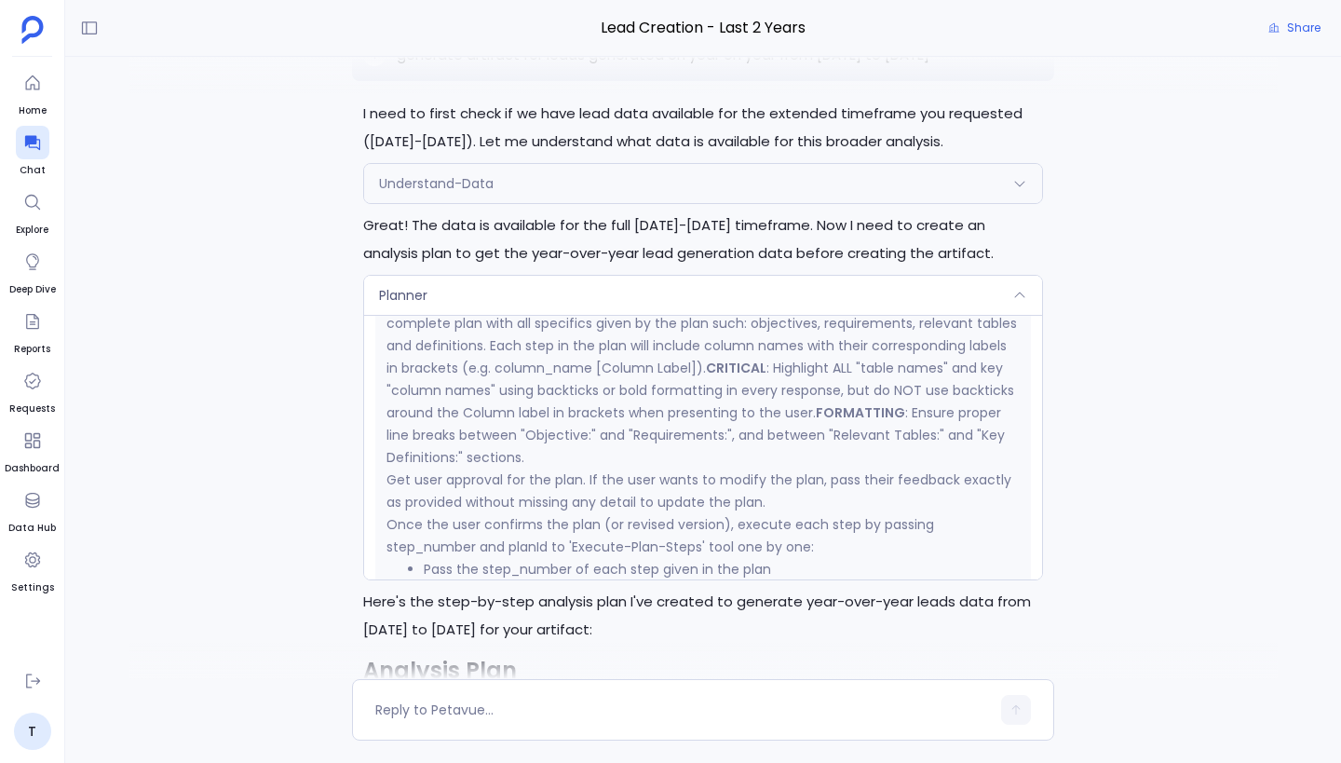
click at [598, 297] on div "Planner" at bounding box center [703, 295] width 678 height 39
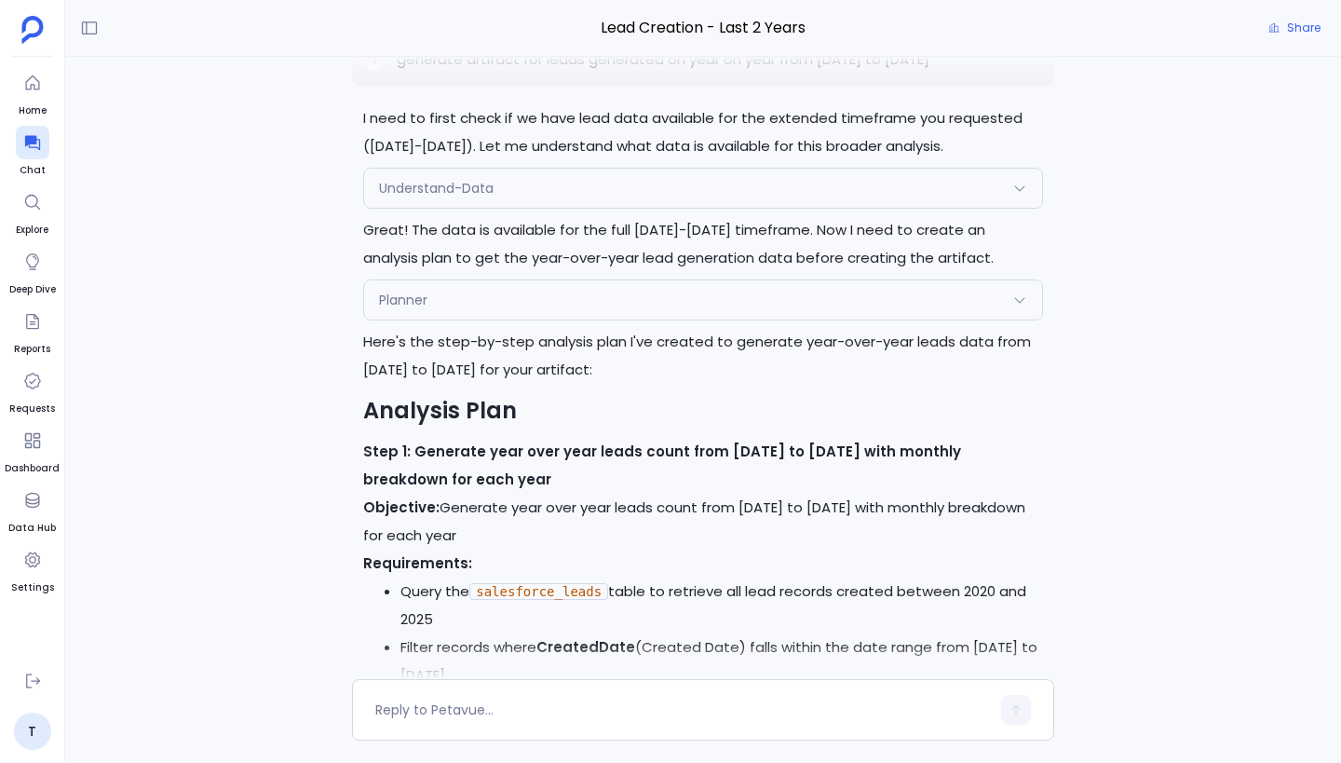
scroll to position [0, 0]
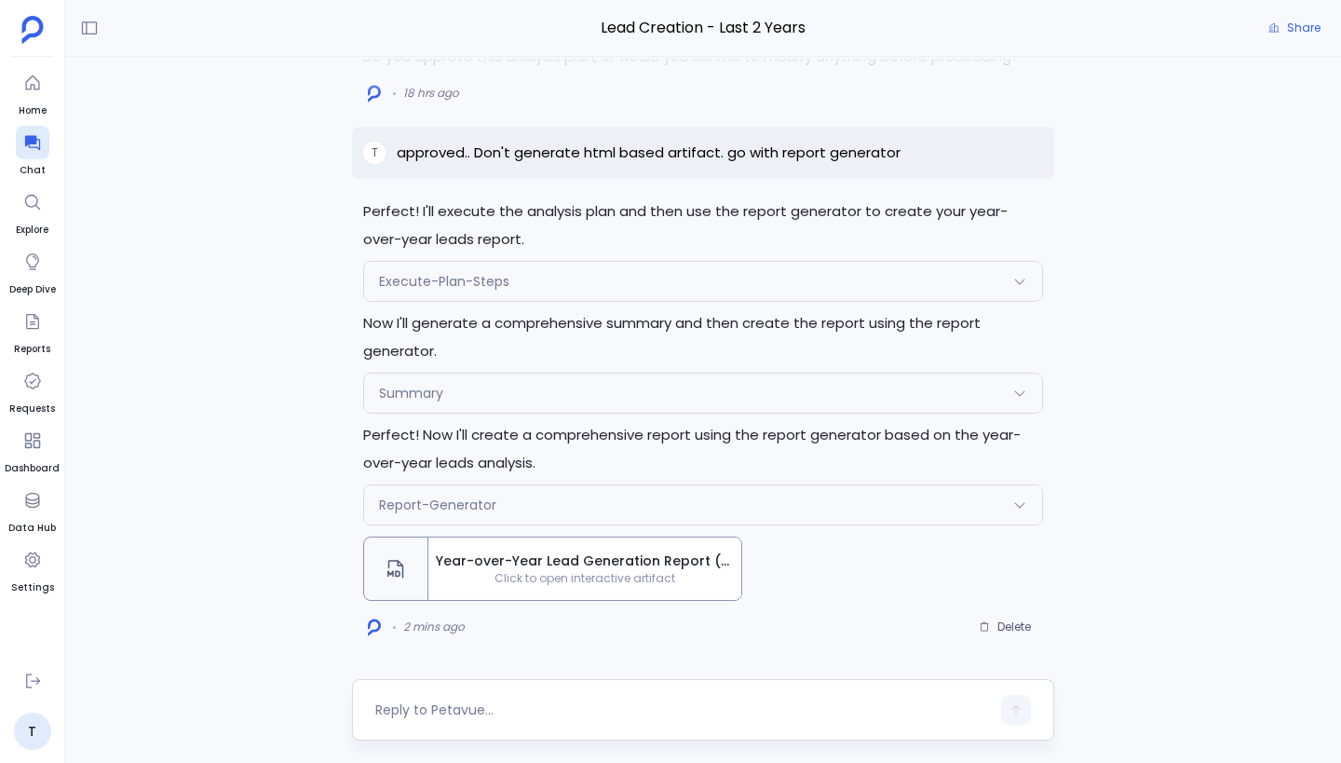
click at [508, 709] on textarea at bounding box center [682, 709] width 615 height 19
type textarea "I need month over month details also in the report"
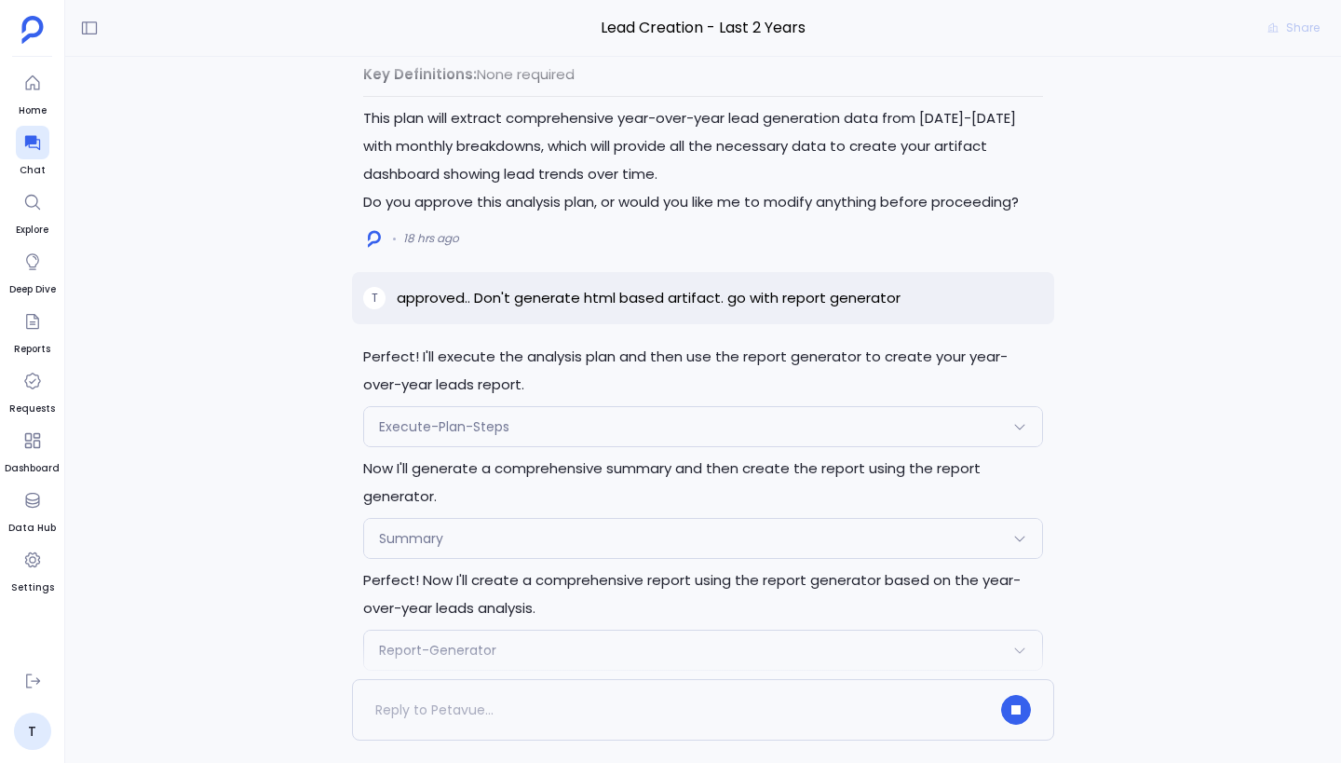
scroll to position [-382, 0]
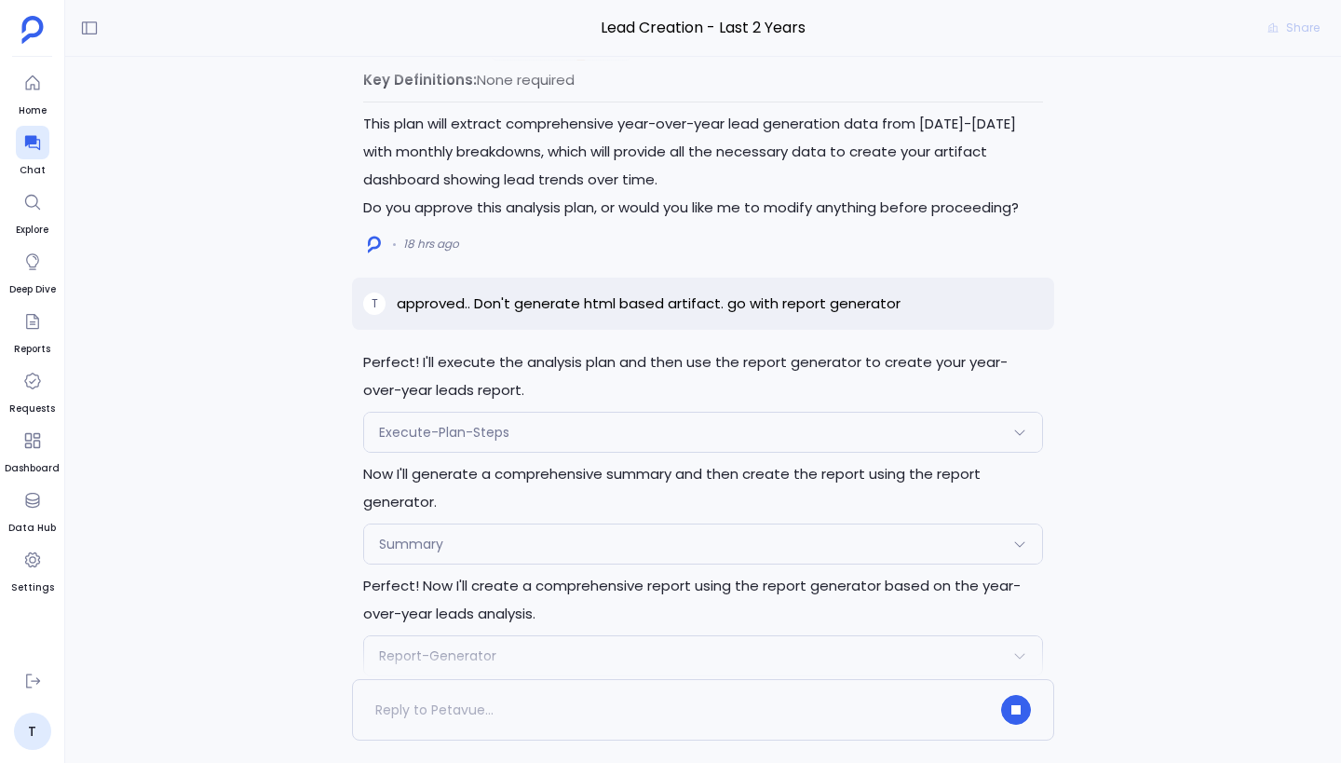
click at [615, 421] on div "Execute-Plan-Steps" at bounding box center [703, 432] width 678 height 39
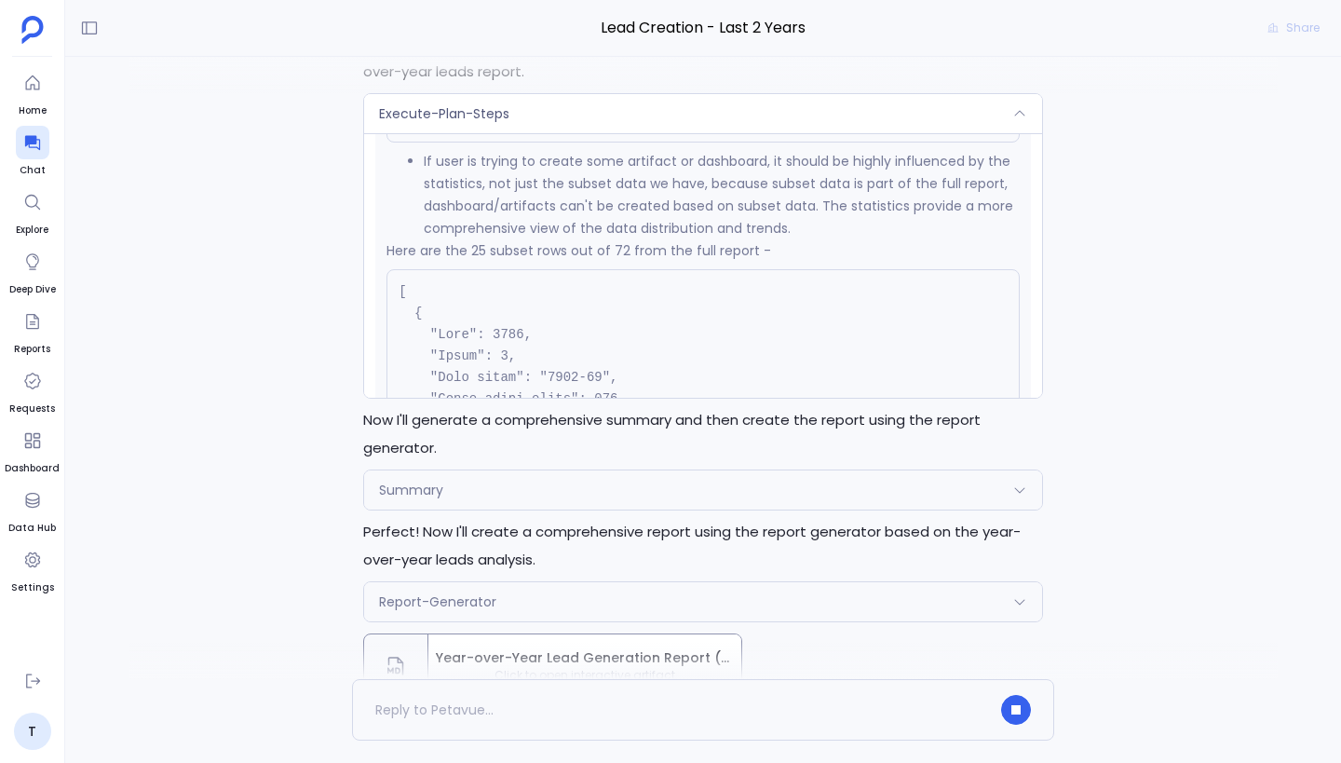
scroll to position [3724, 0]
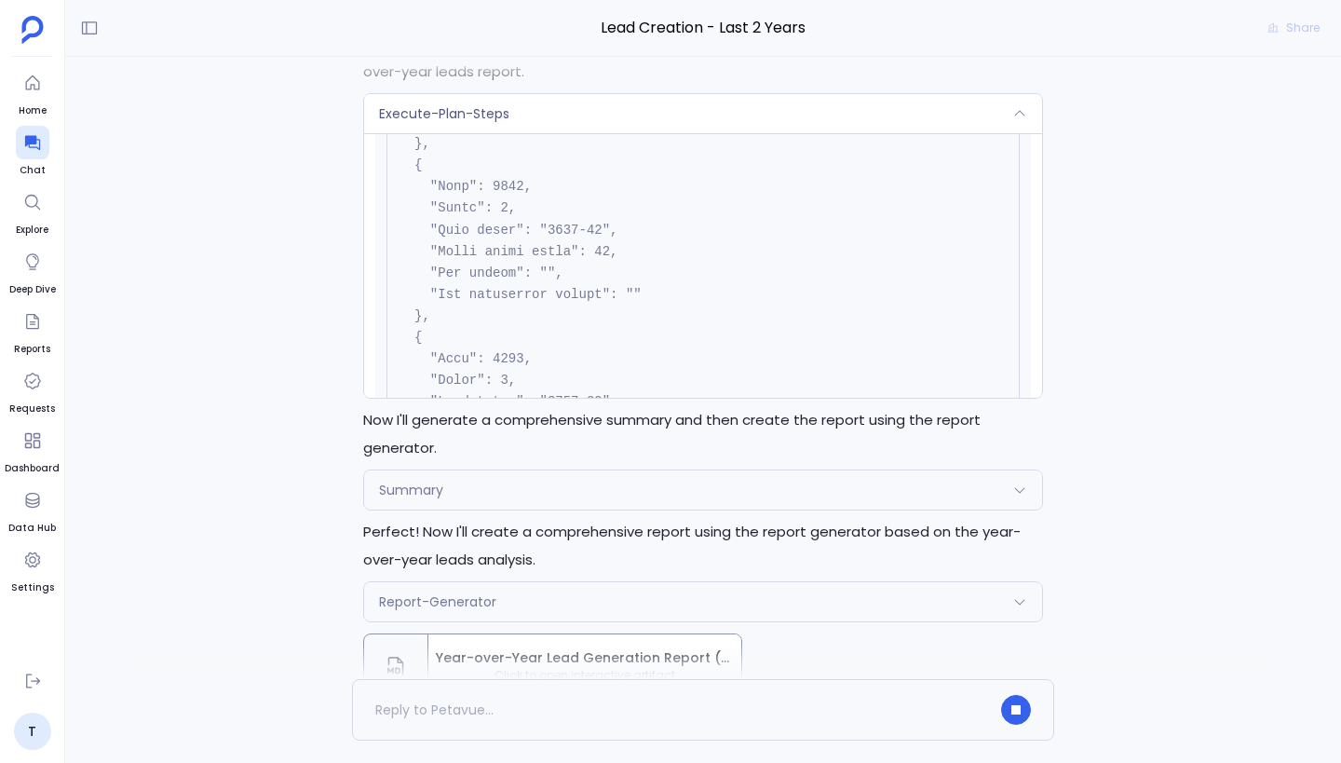
click at [615, 129] on div "Execute-Plan-Steps" at bounding box center [703, 113] width 678 height 39
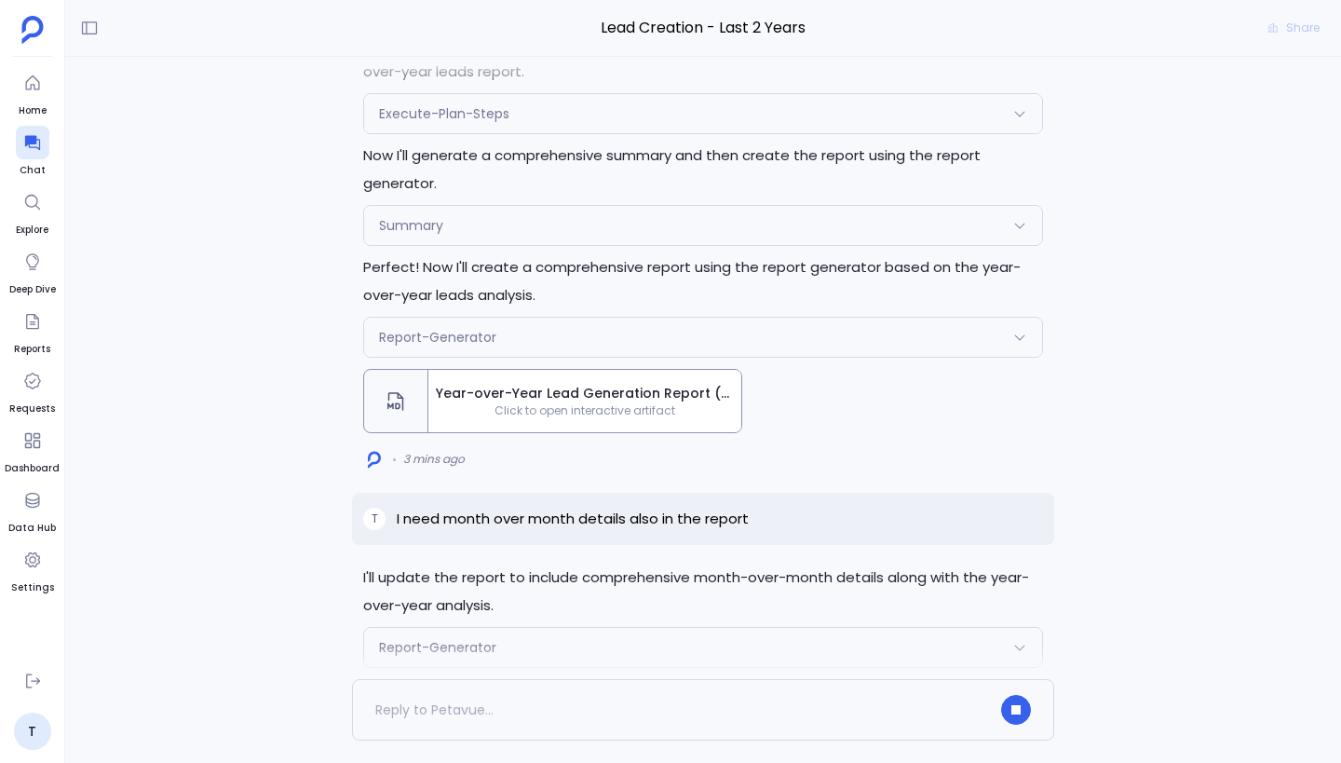
scroll to position [0, 0]
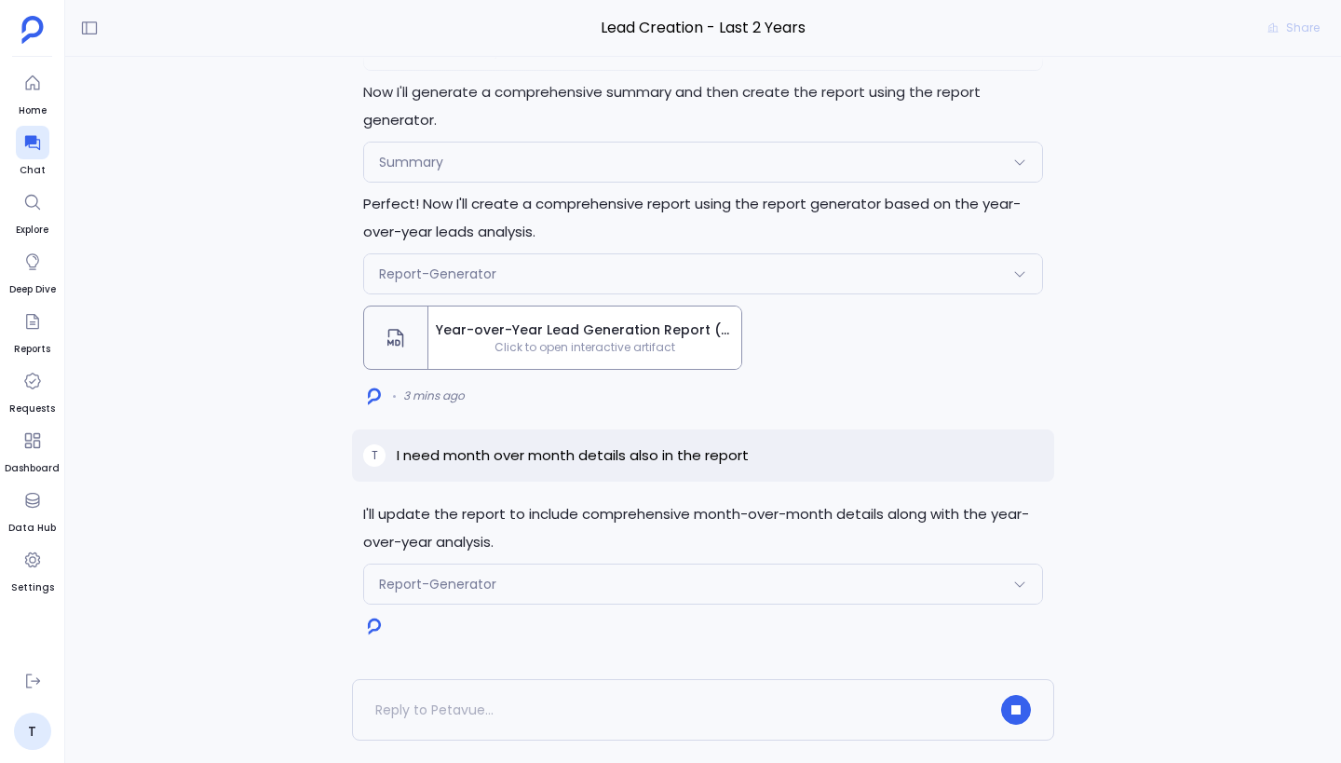
click at [602, 580] on div "Report-Generator" at bounding box center [703, 583] width 678 height 39
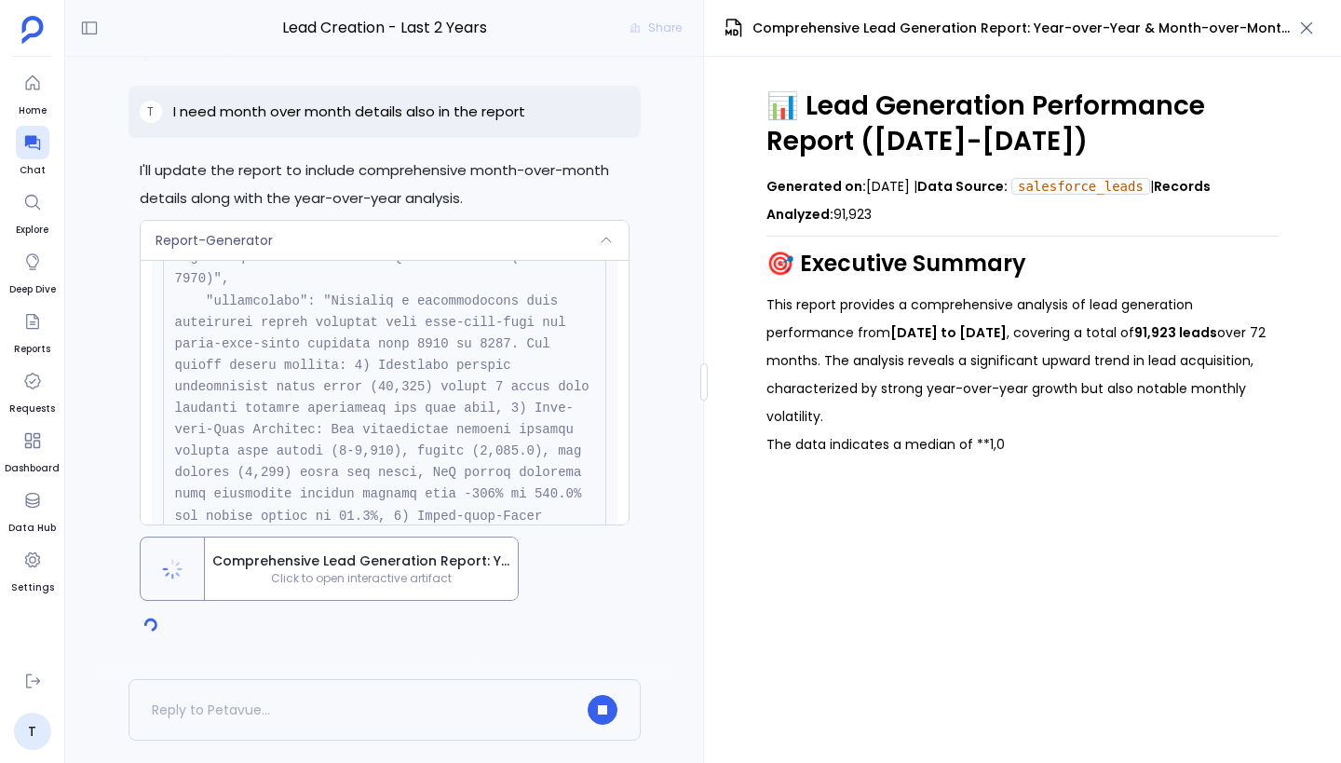
scroll to position [1165, 0]
click at [603, 307] on div "Request" at bounding box center [385, 609] width 466 height 1013
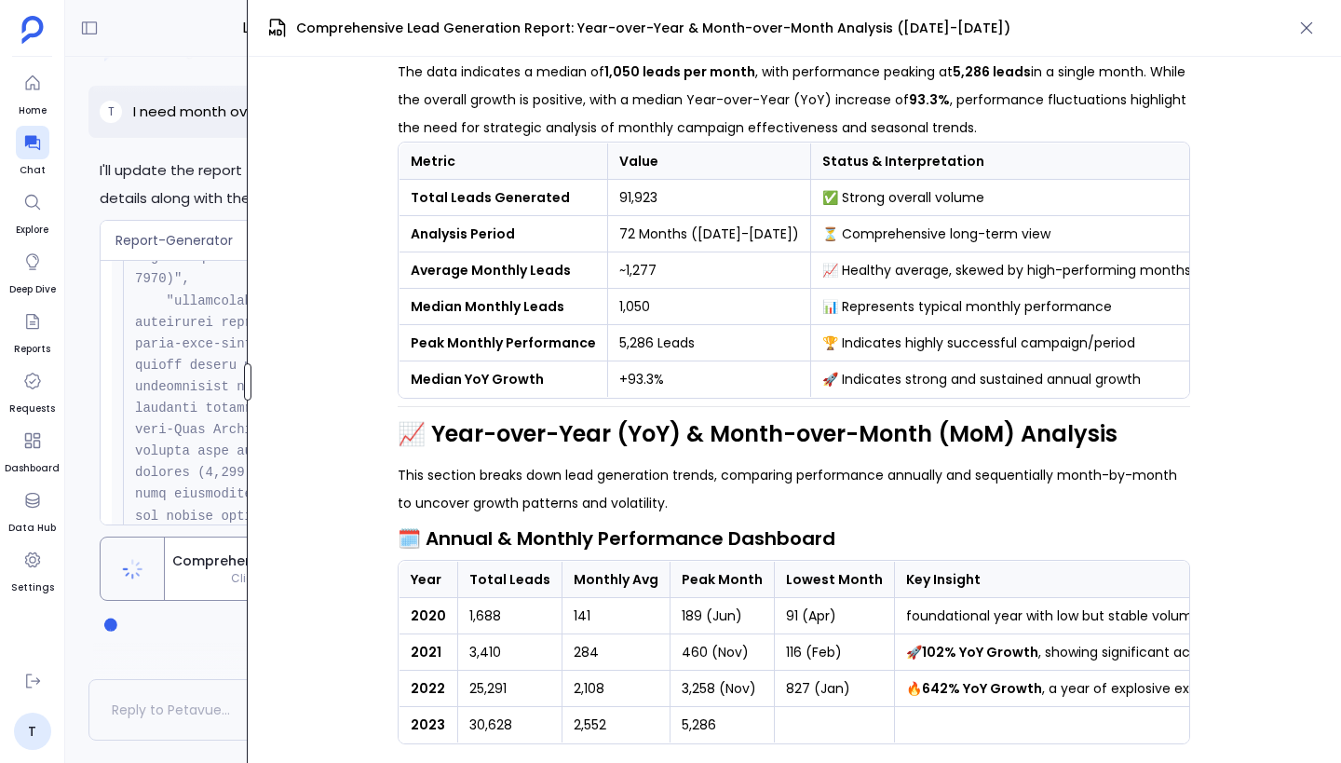
click at [238, 359] on div "Lead Creation - Last 2 Years Share I'll update the report to include comprehens…" at bounding box center [703, 381] width 1276 height 763
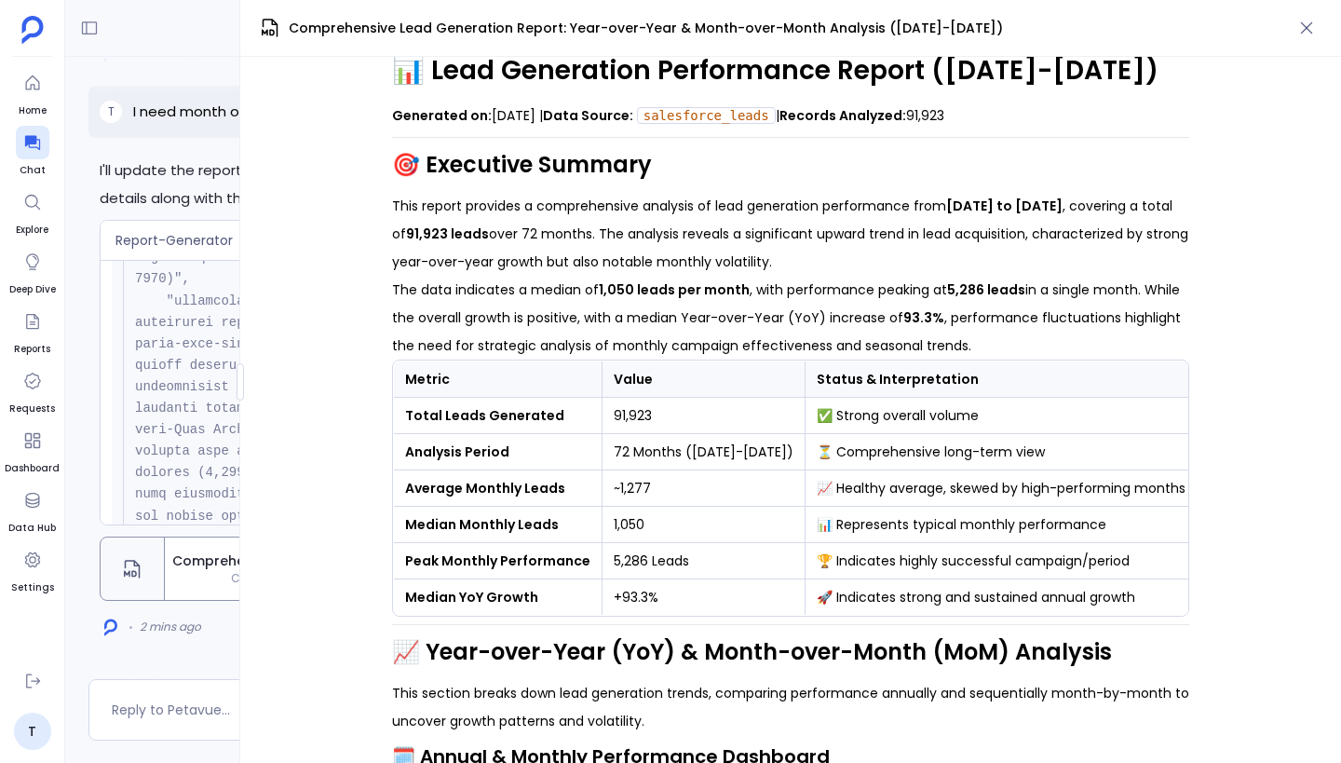
scroll to position [0, 0]
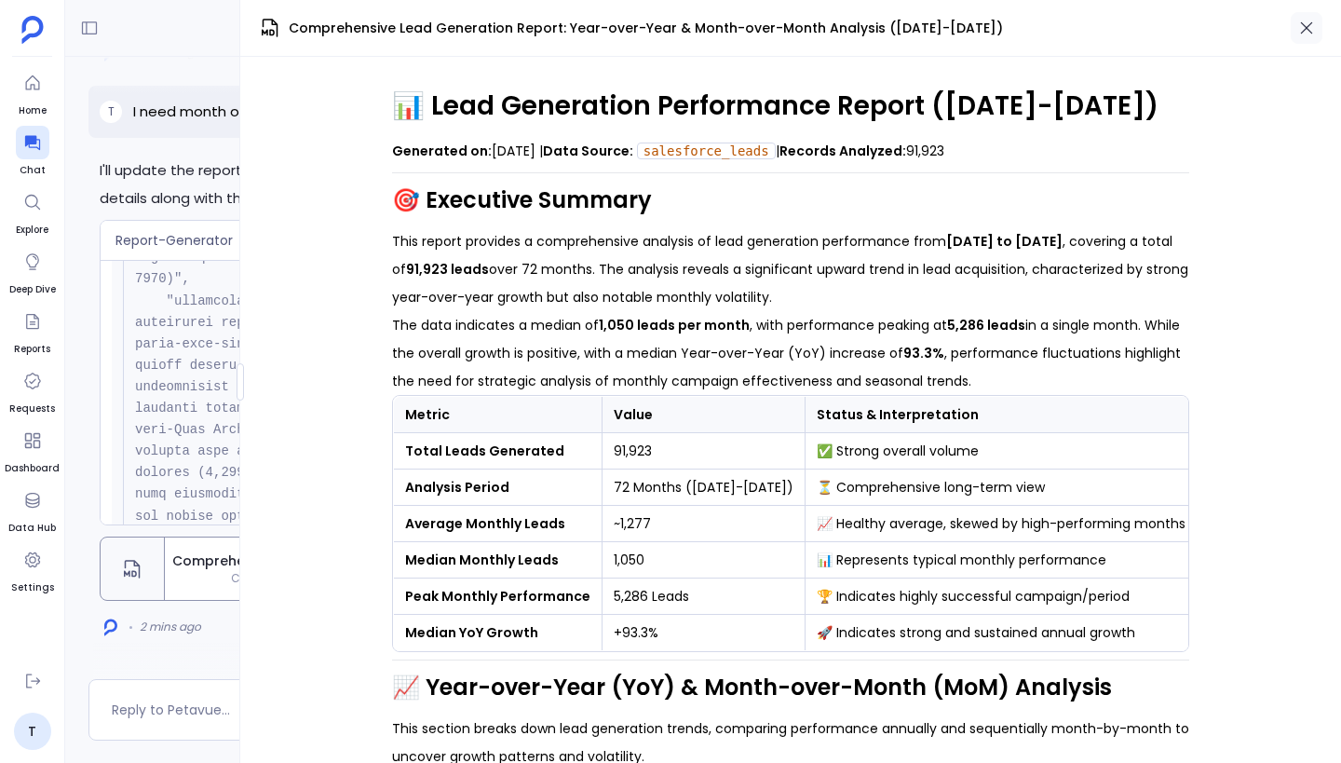
click at [1311, 31] on icon "button" at bounding box center [1306, 28] width 19 height 19
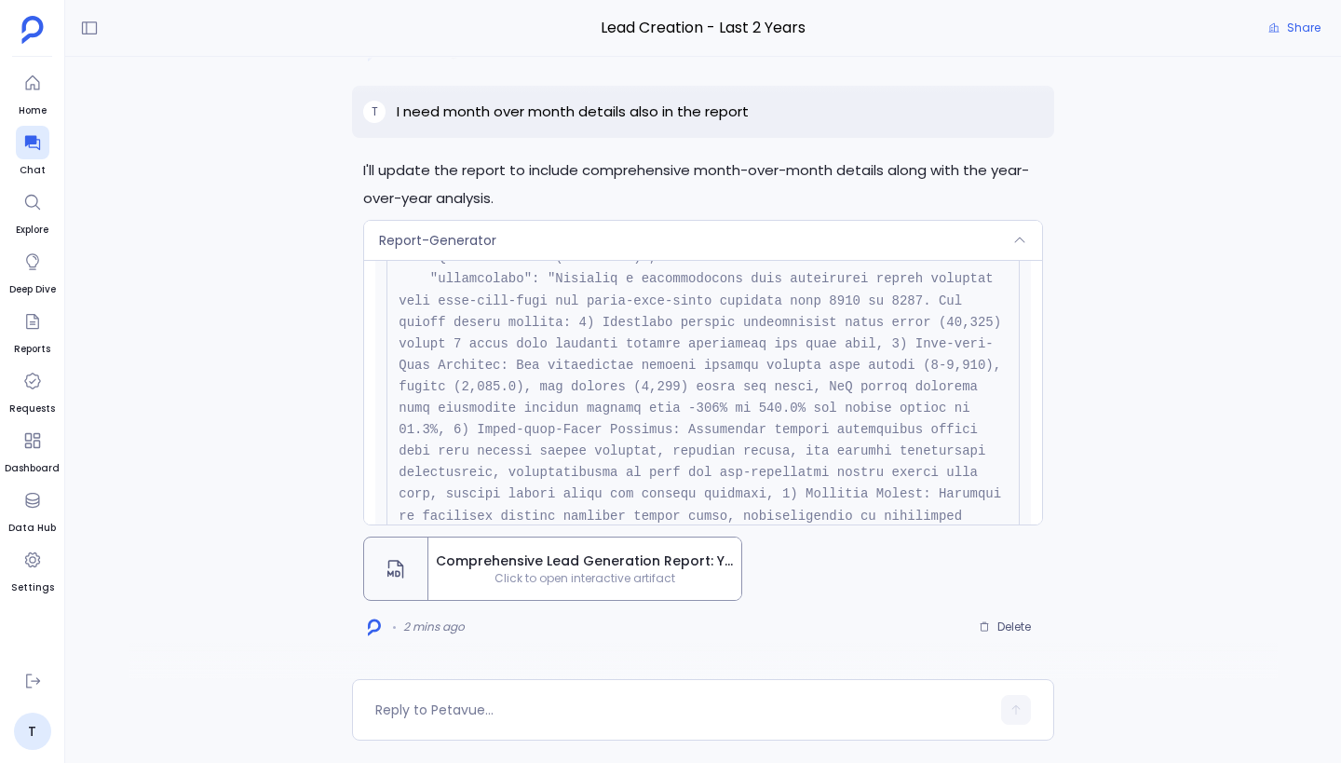
scroll to position [641, 0]
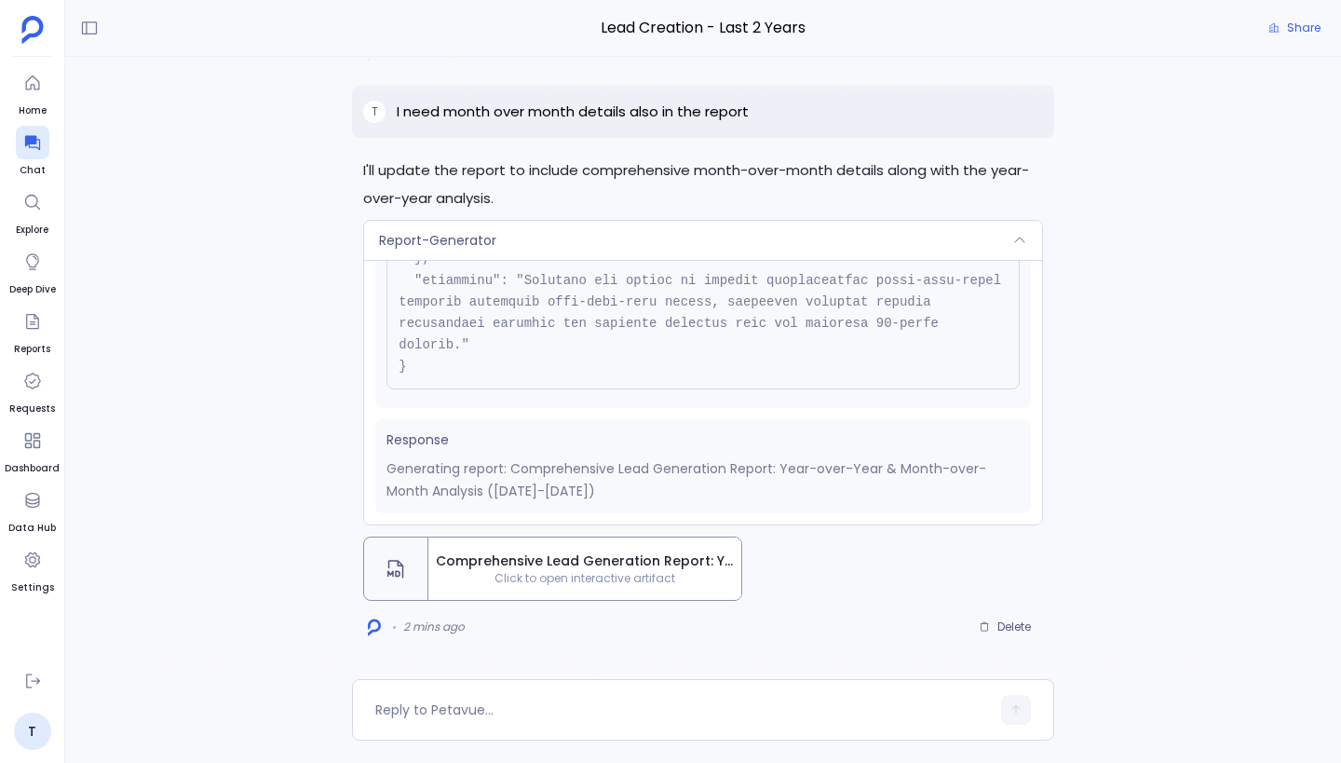
click at [684, 115] on p "I need month over month details also in the report" at bounding box center [573, 112] width 352 height 22
copy p "I need month over month details also in the report"
click at [997, 620] on span "Delete" at bounding box center [1014, 626] width 34 height 15
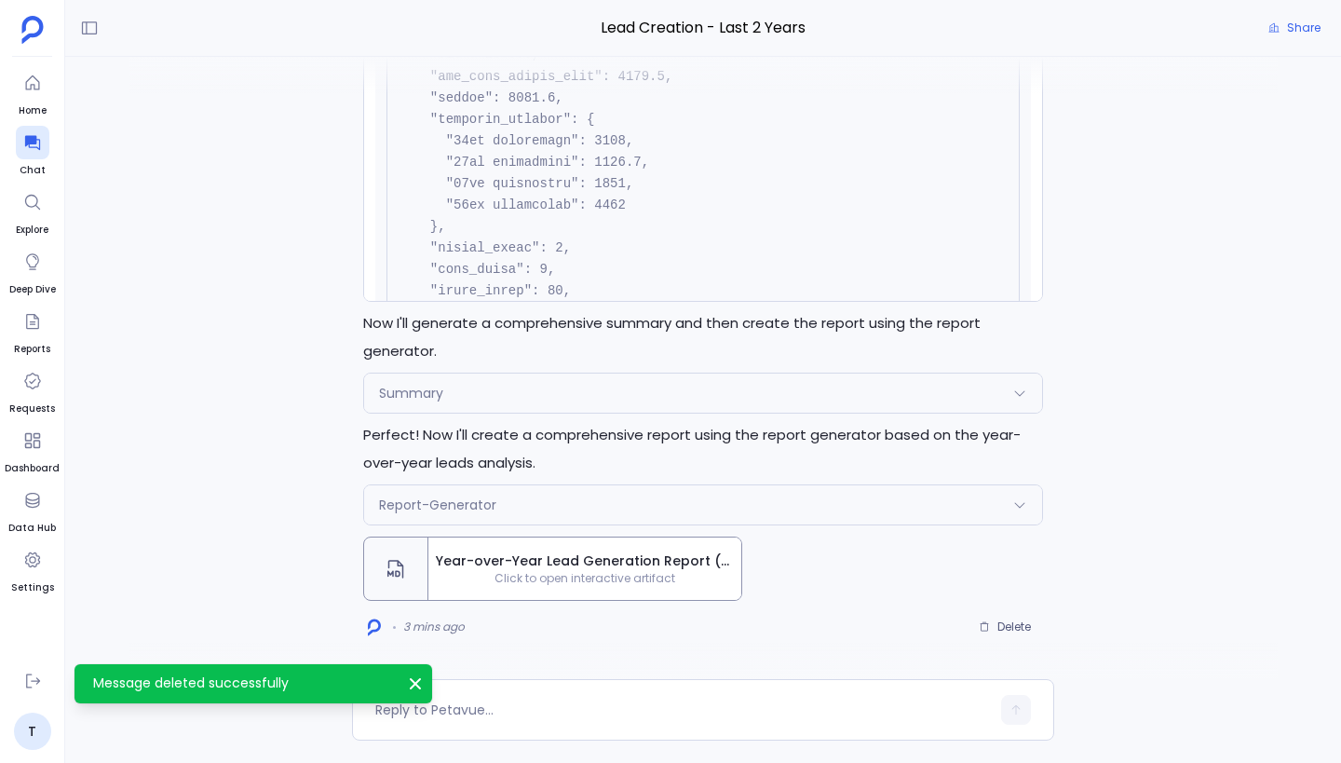
scroll to position [1186, 0]
click at [525, 713] on textarea at bounding box center [682, 709] width 615 height 19
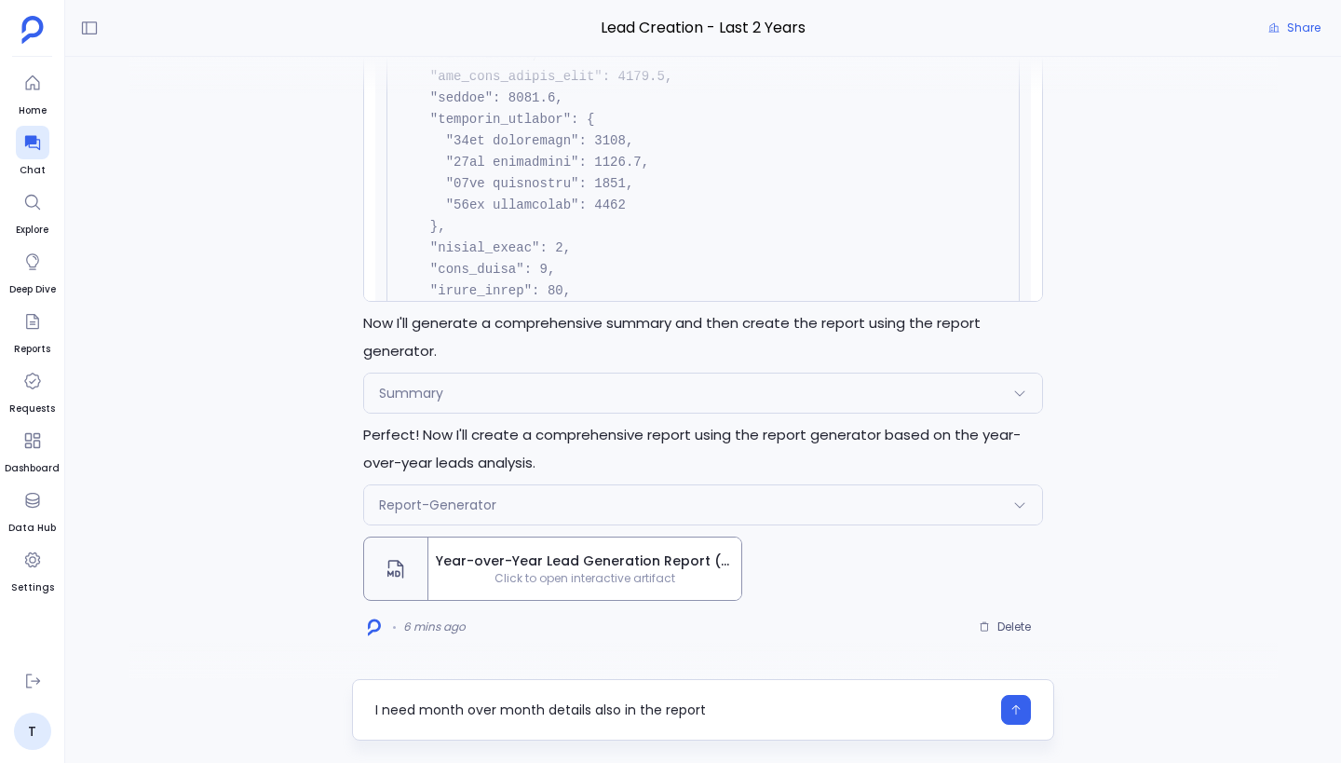
type textarea "I need month over month details also in the report"
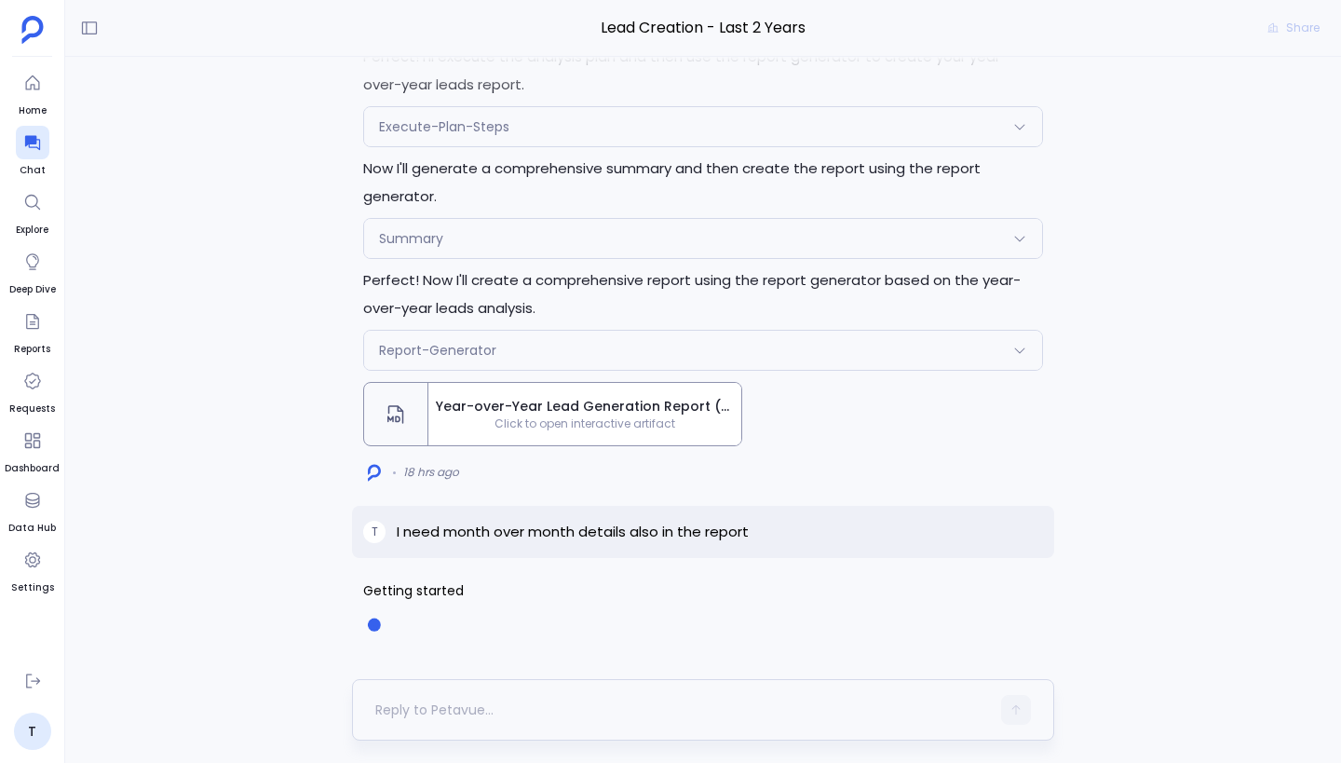
scroll to position [1144, 0]
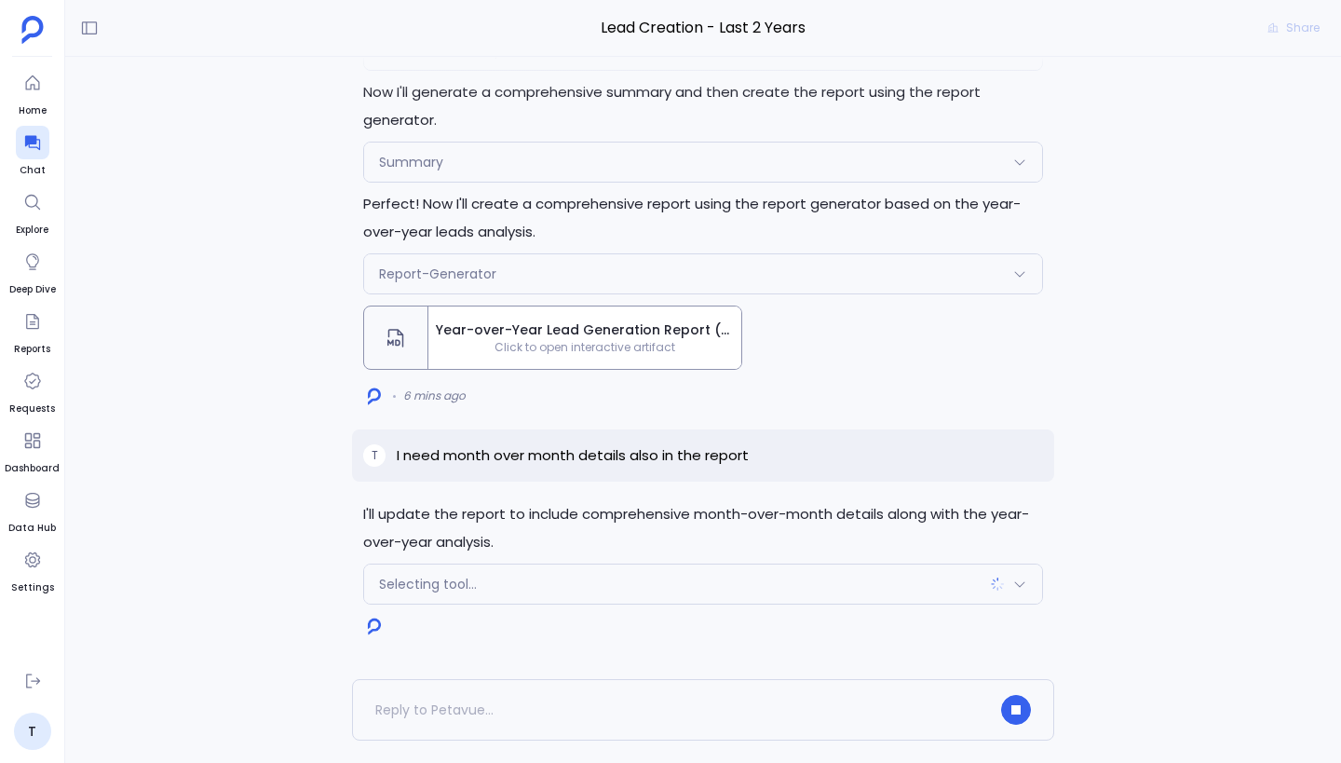
click at [667, 592] on div "Selecting tool..." at bounding box center [703, 583] width 678 height 39
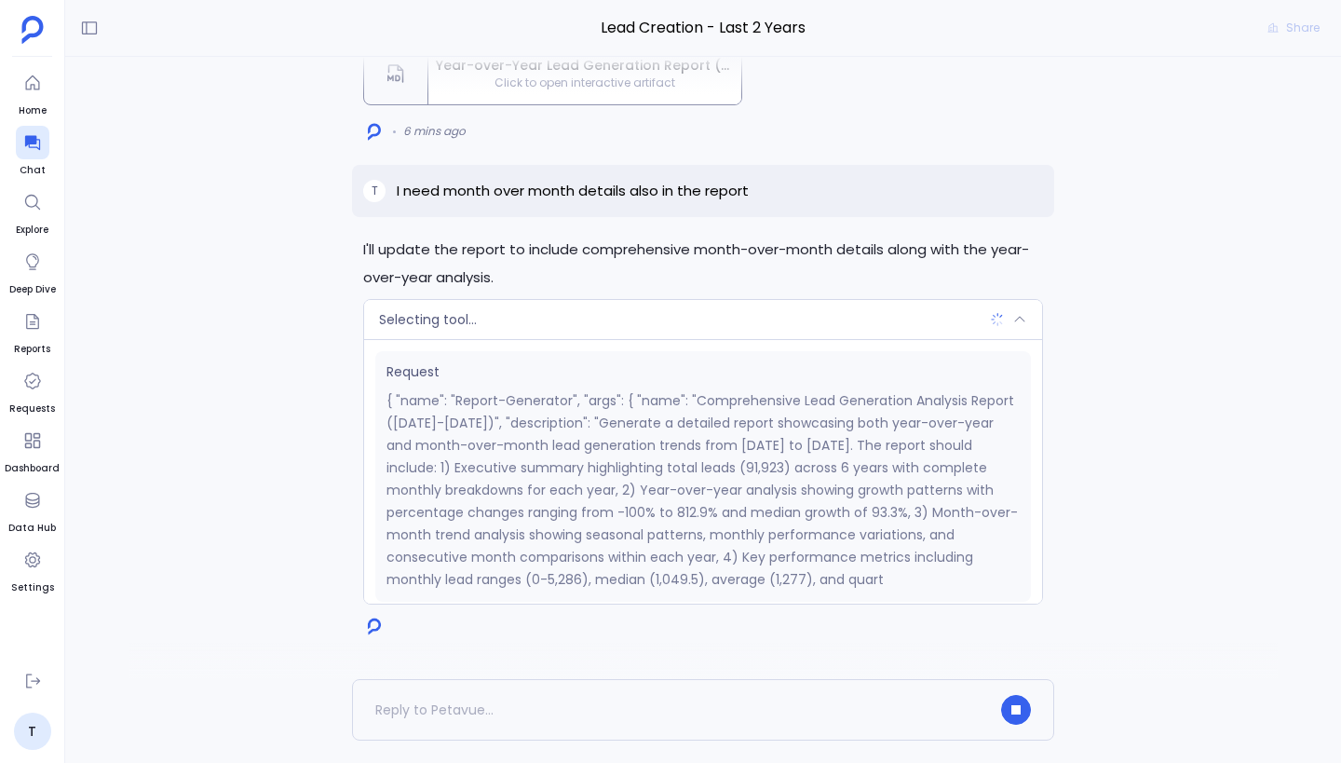
click at [647, 323] on div "Selecting tool..." at bounding box center [703, 319] width 678 height 39
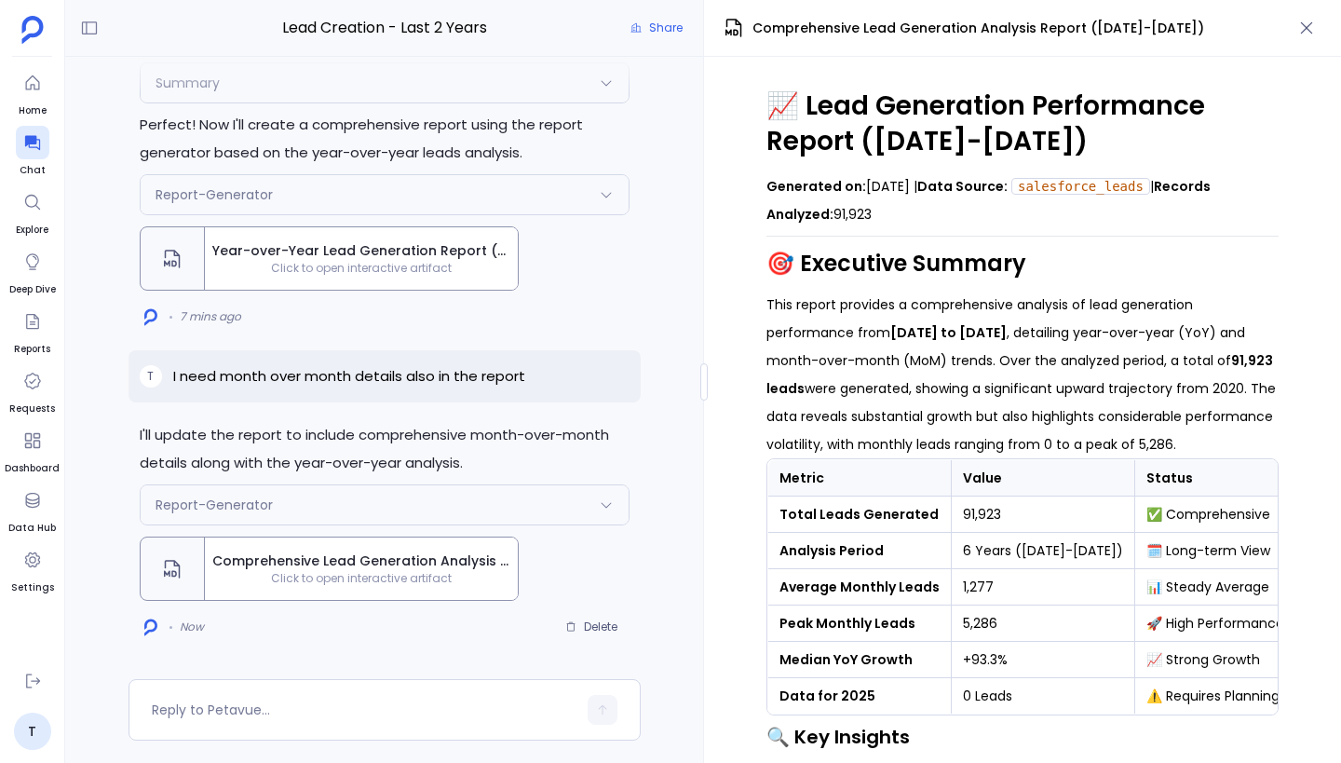
scroll to position [1165, 0]
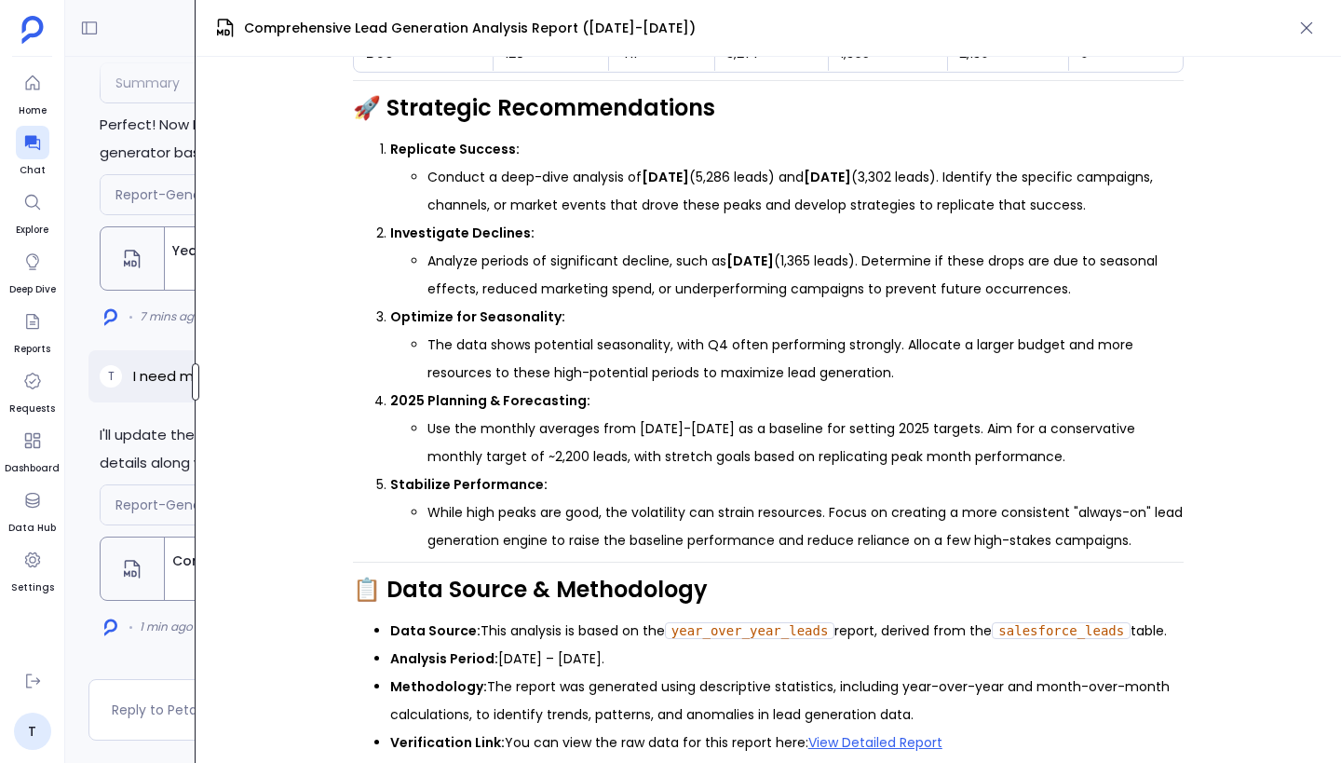
click at [192, 379] on div at bounding box center [195, 381] width 7 height 37
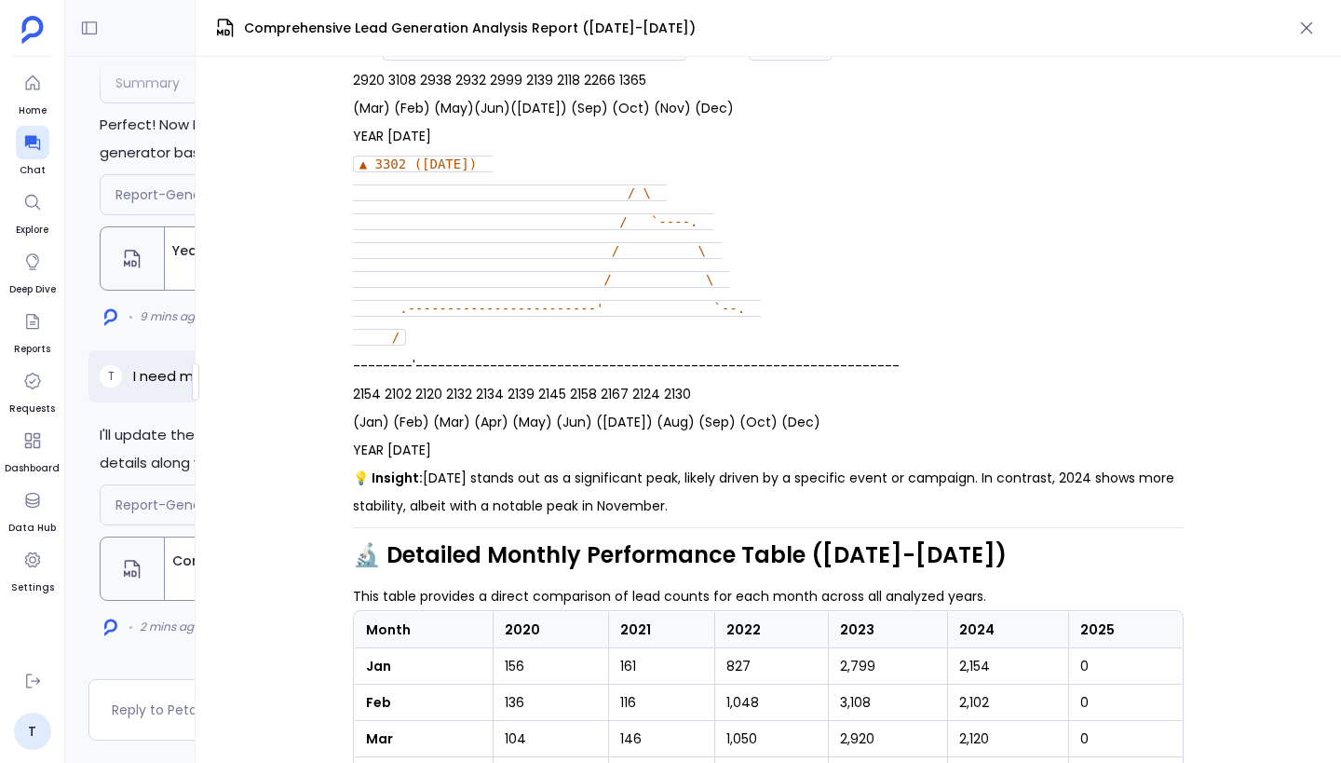
scroll to position [2372, 0]
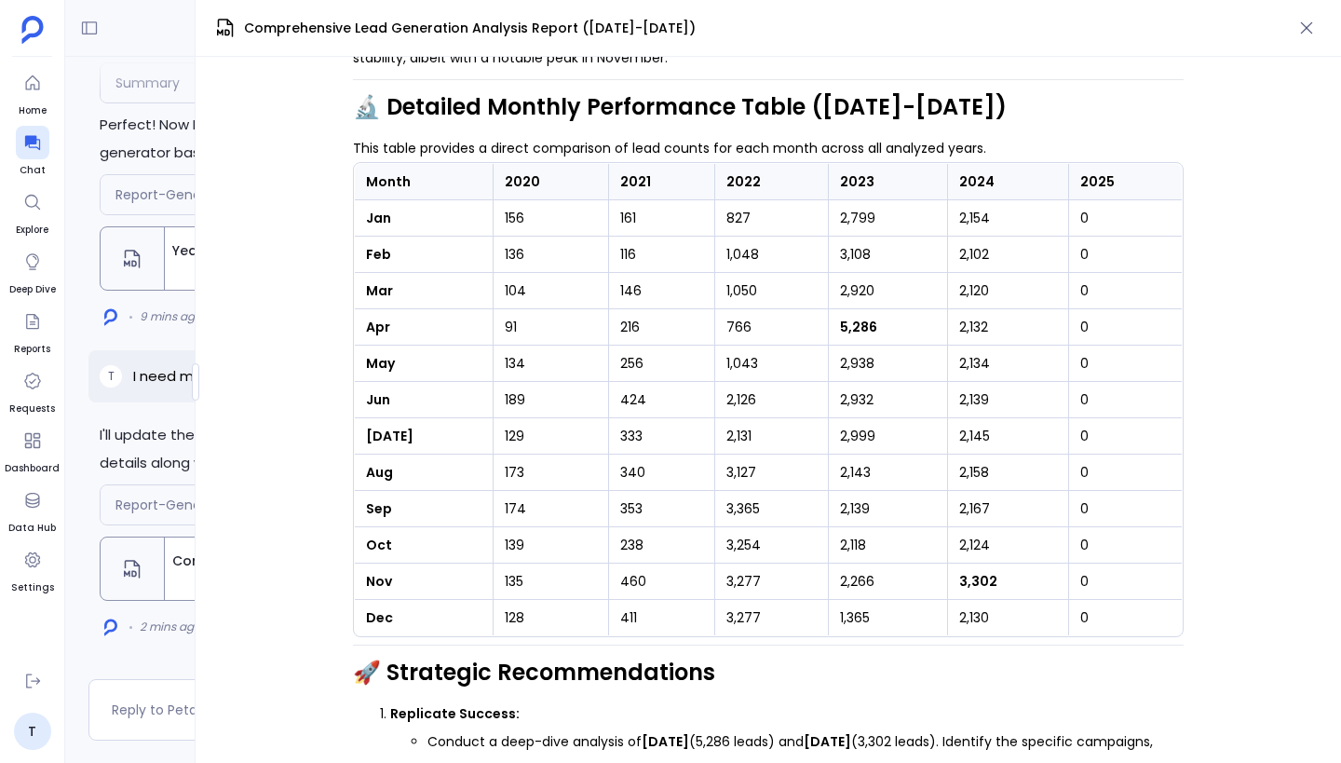
click at [1190, 385] on div "📈 Lead Generation Performance Report (2020-2025) Generated on: 2024-10-26 | Dat…" at bounding box center [768, 410] width 1145 height 706
drag, startPoint x: 959, startPoint y: 602, endPoint x: 1044, endPoint y: 601, distance: 84.7
click at [1044, 601] on td "2,130" at bounding box center [1008, 618] width 121 height 36
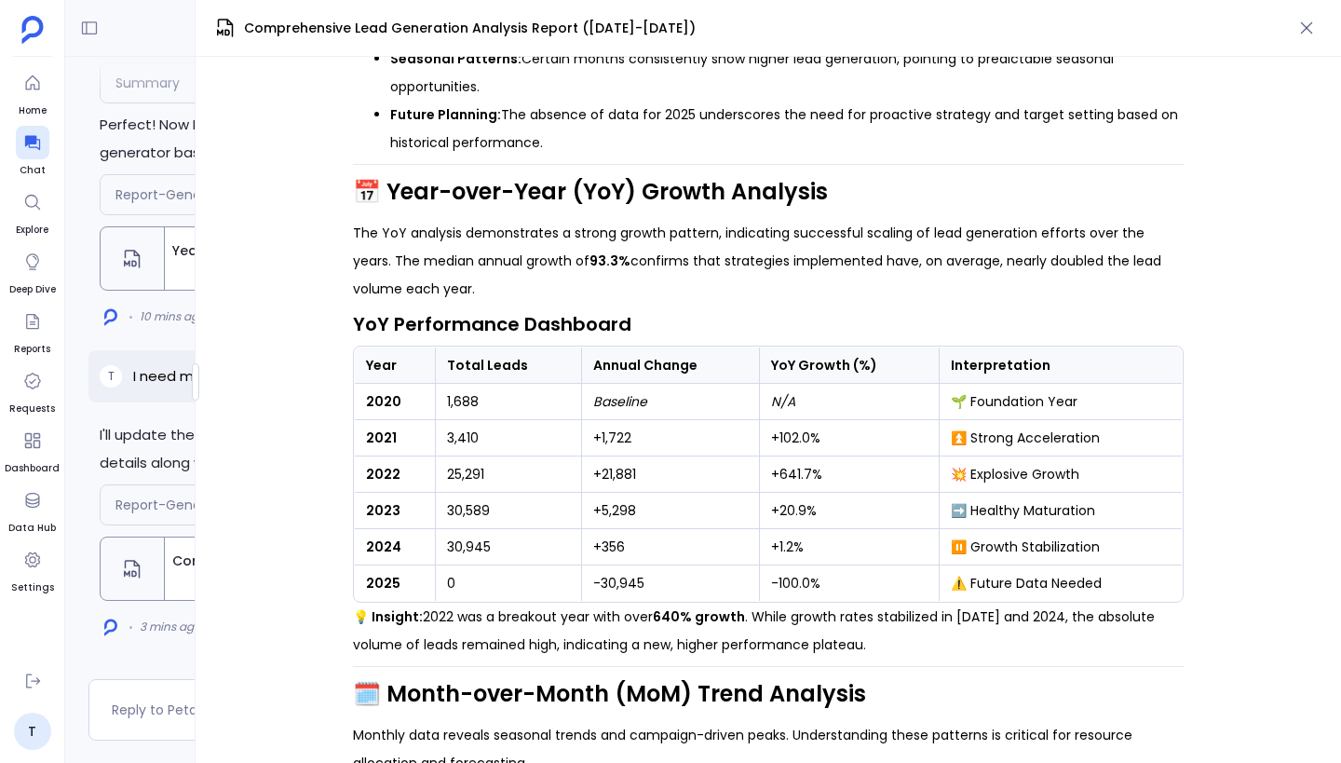
scroll to position [156, 0]
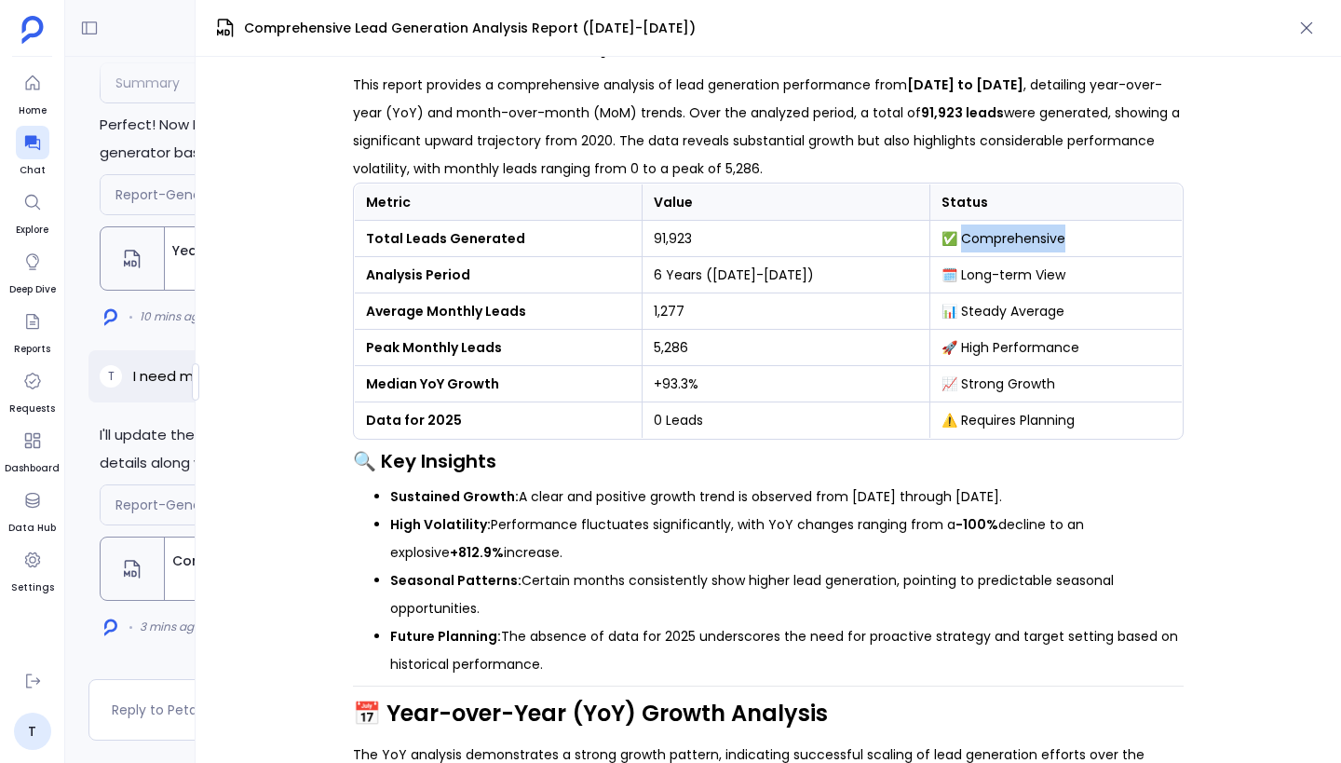
drag, startPoint x: 945, startPoint y: 240, endPoint x: 1090, endPoint y: 241, distance: 144.3
click at [1090, 241] on td "✅ Comprehensive" at bounding box center [1055, 239] width 252 height 36
click at [1002, 280] on td "🗓️ Long-term View" at bounding box center [1055, 275] width 252 height 36
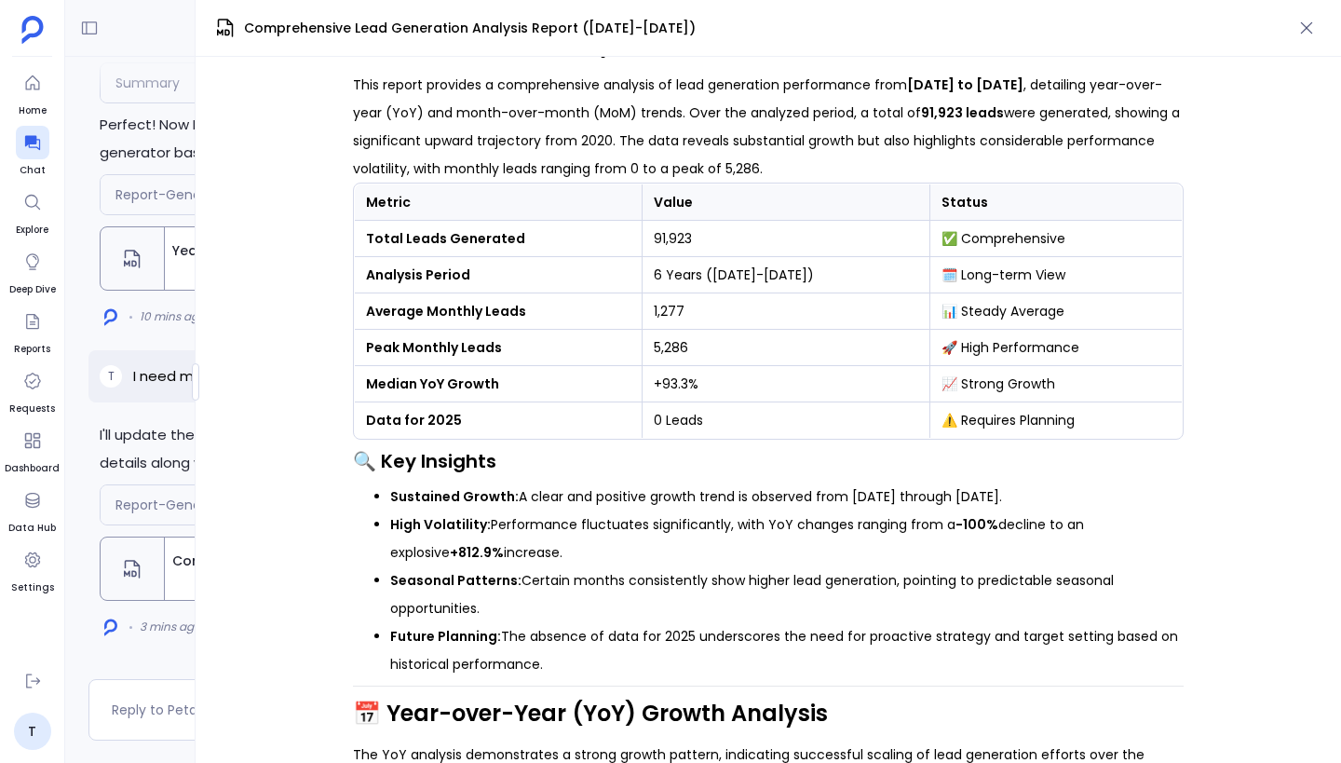
click at [1006, 315] on td "📊 Steady Average" at bounding box center [1055, 311] width 252 height 36
click at [1016, 348] on td "🚀 High Performance" at bounding box center [1055, 348] width 252 height 36
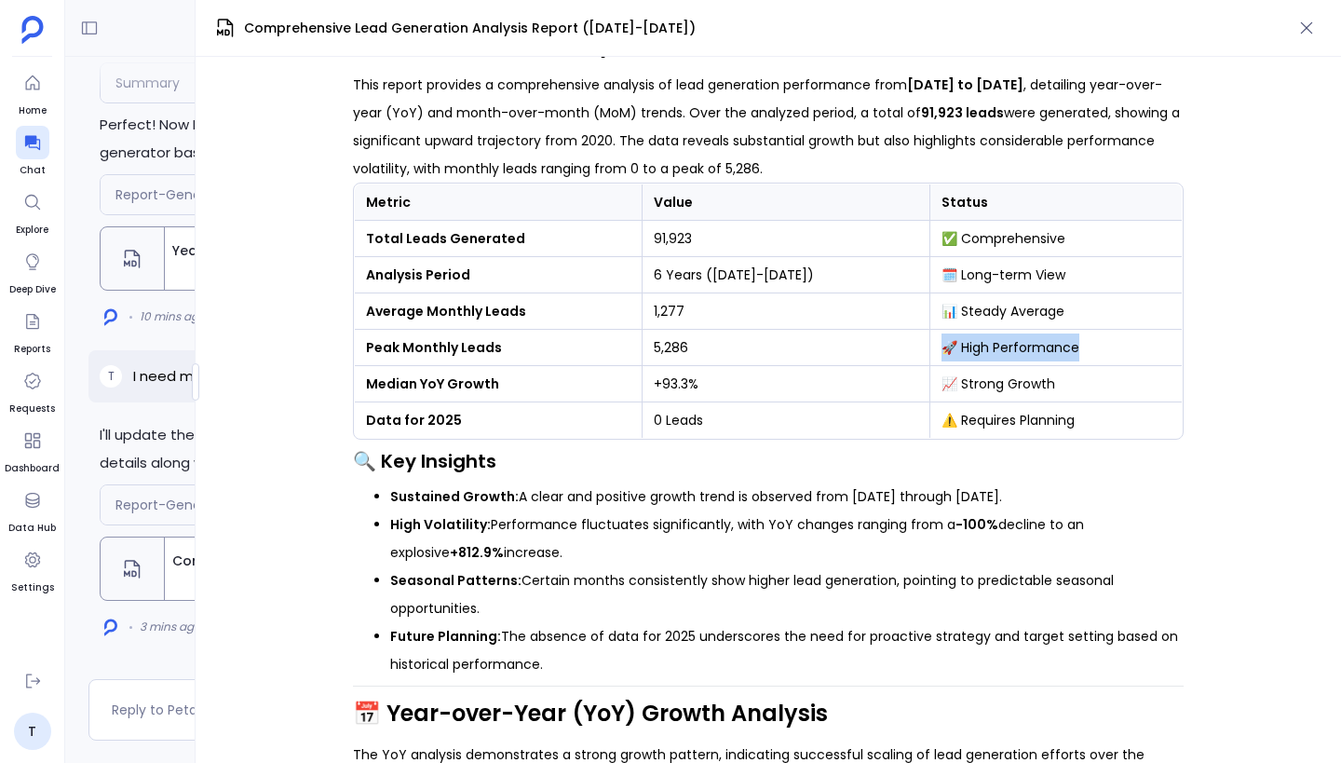
click at [1016, 348] on td "🚀 High Performance" at bounding box center [1055, 348] width 252 height 36
click at [990, 386] on td "📈 Strong Growth" at bounding box center [1055, 384] width 252 height 36
drag, startPoint x: 945, startPoint y: 386, endPoint x: 1100, endPoint y: 386, distance: 154.6
click at [1100, 386] on td "📈 Strong Growth" at bounding box center [1055, 384] width 252 height 36
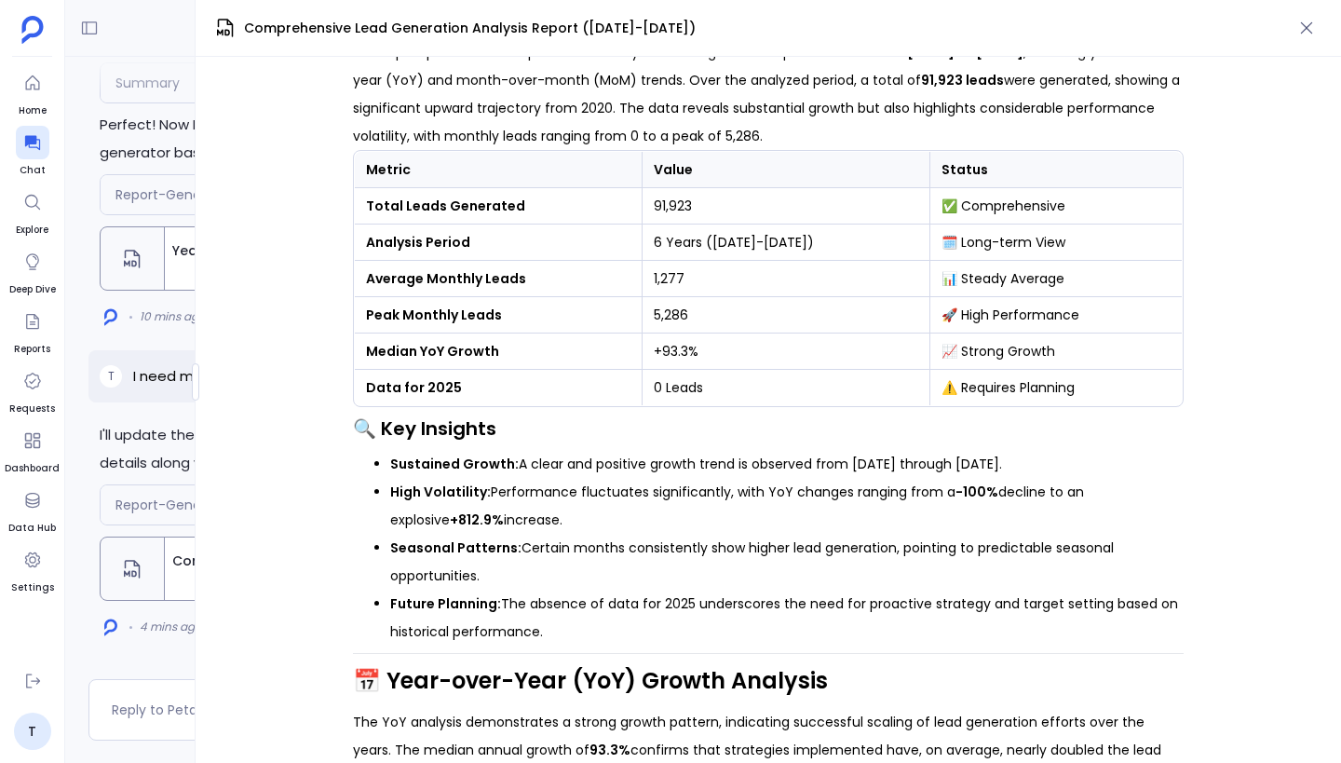
scroll to position [0, 0]
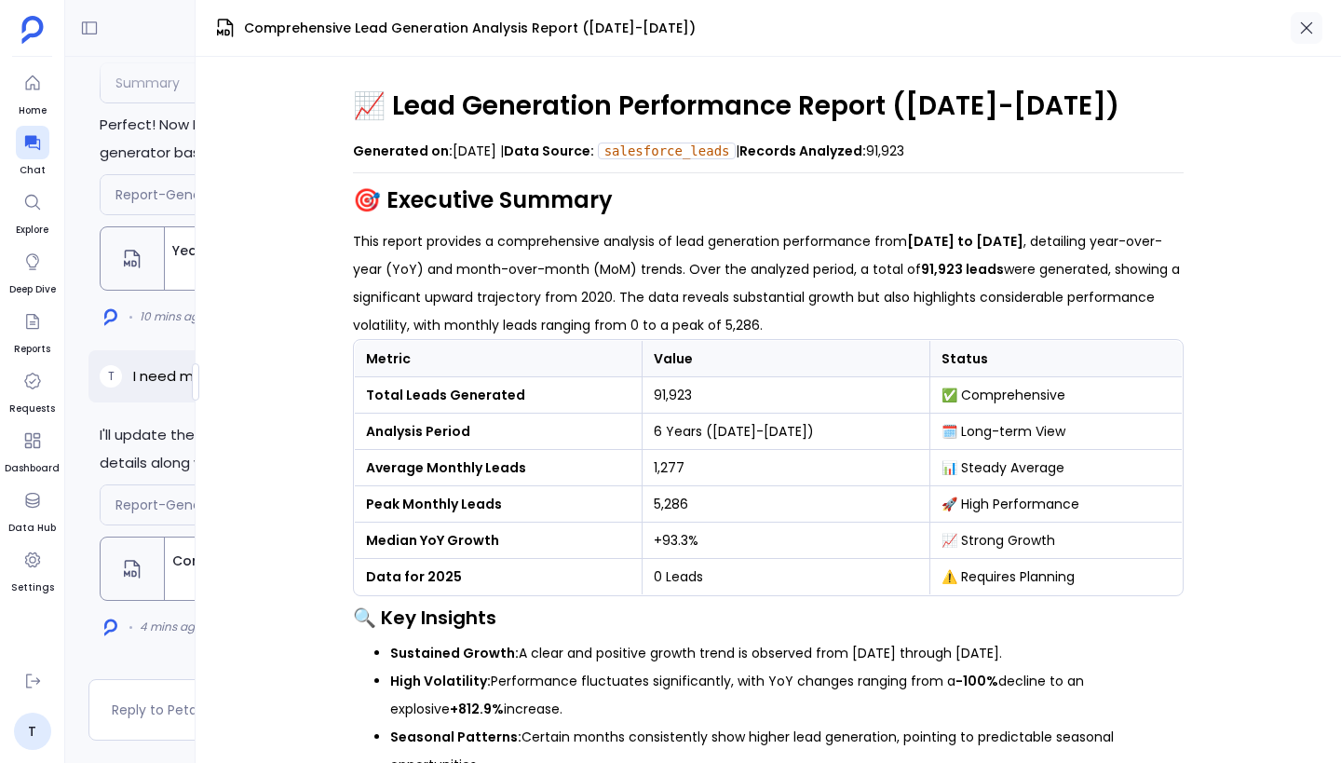
click at [1311, 28] on icon "button" at bounding box center [1306, 28] width 19 height 19
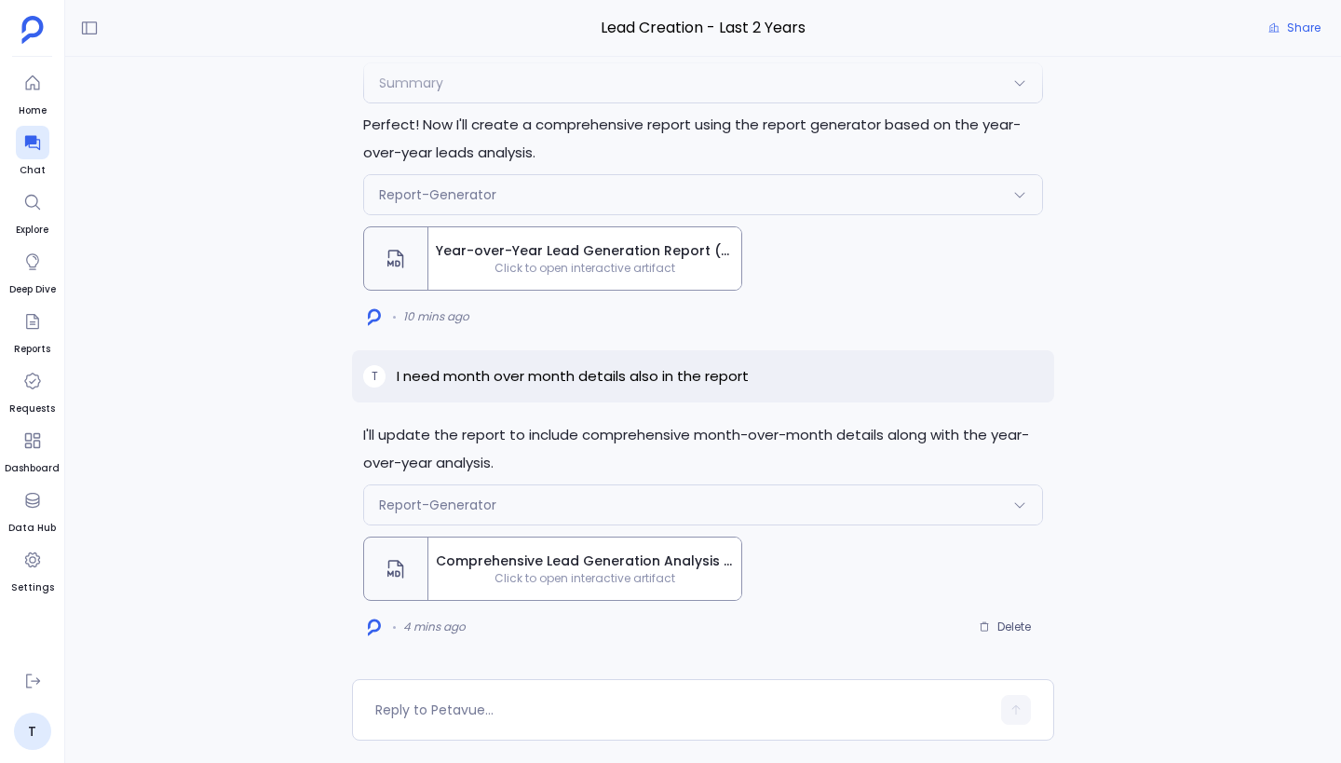
scroll to position [1144, 0]
click at [668, 371] on p "I need month over month details also in the report" at bounding box center [573, 376] width 352 height 22
copy p "I need month over month details also in the report"
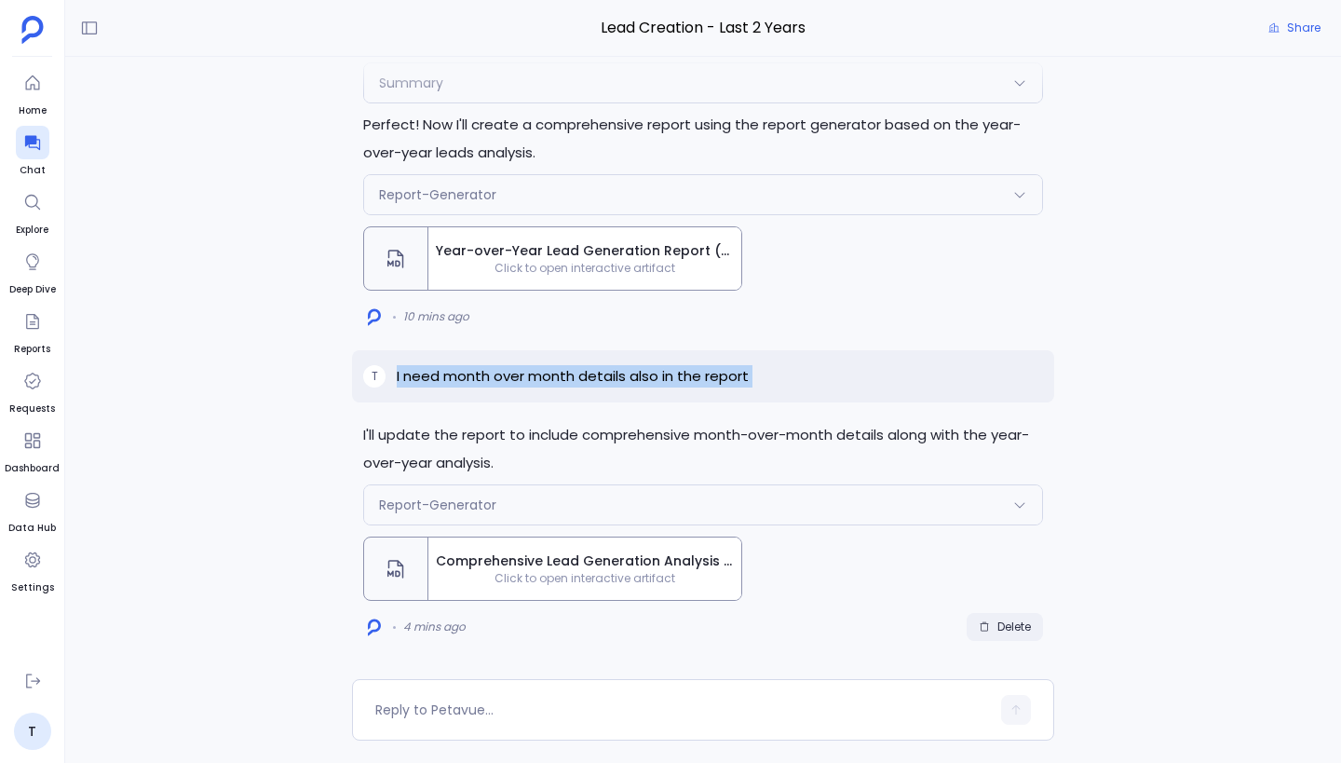
click at [1022, 628] on span "Delete" at bounding box center [1014, 626] width 34 height 15
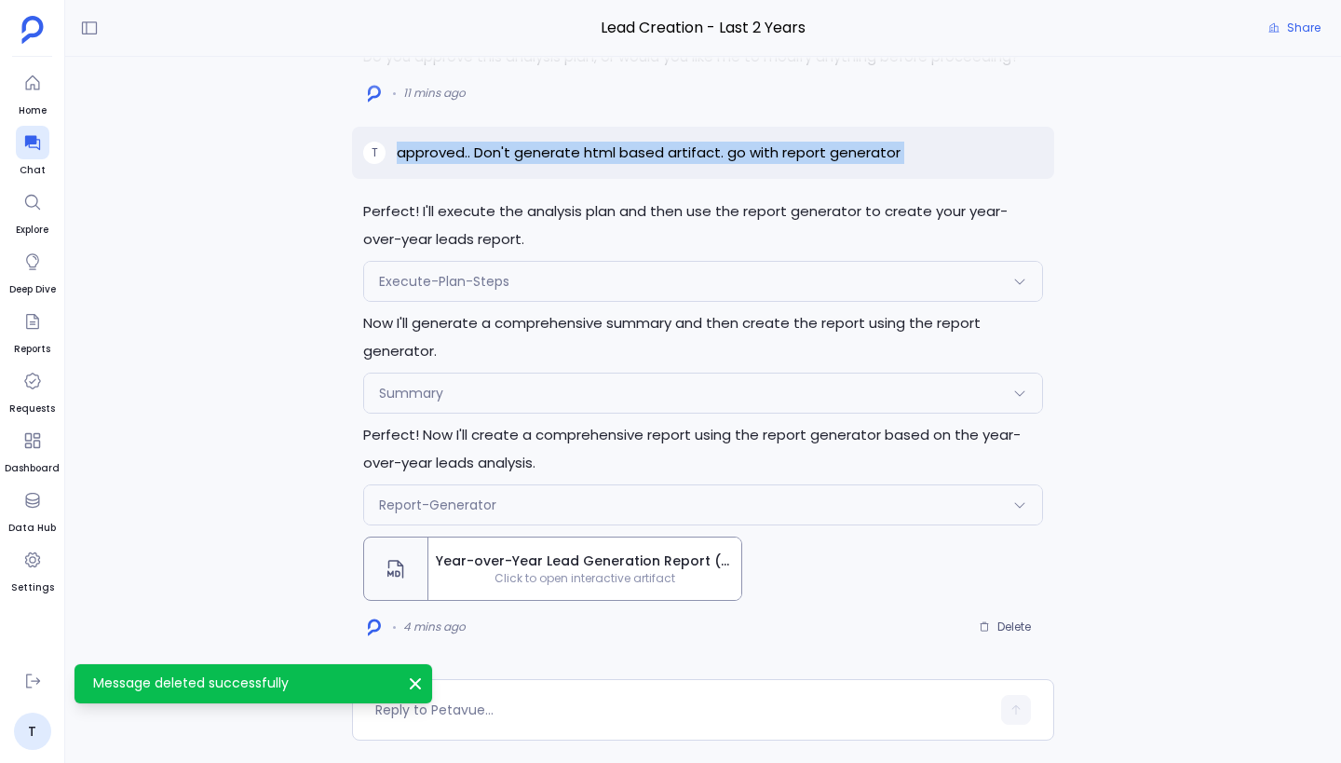
scroll to position [1186, 0]
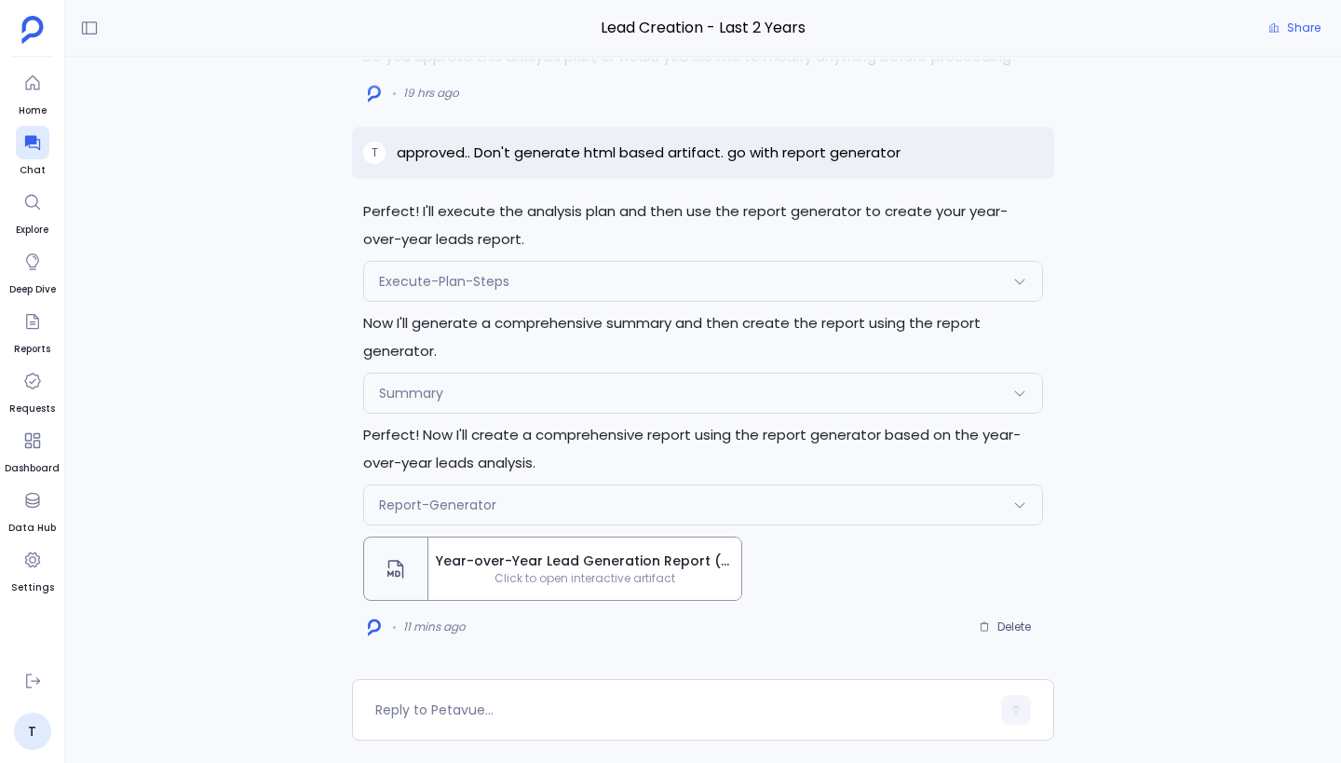
click at [196, 195] on div "Perfect! I'll execute the analysis plan and then use the report generator to cr…" at bounding box center [703, 368] width 1276 height 622
click at [477, 704] on textarea at bounding box center [682, 709] width 615 height 19
type textarea "I need month over month details also in the report"
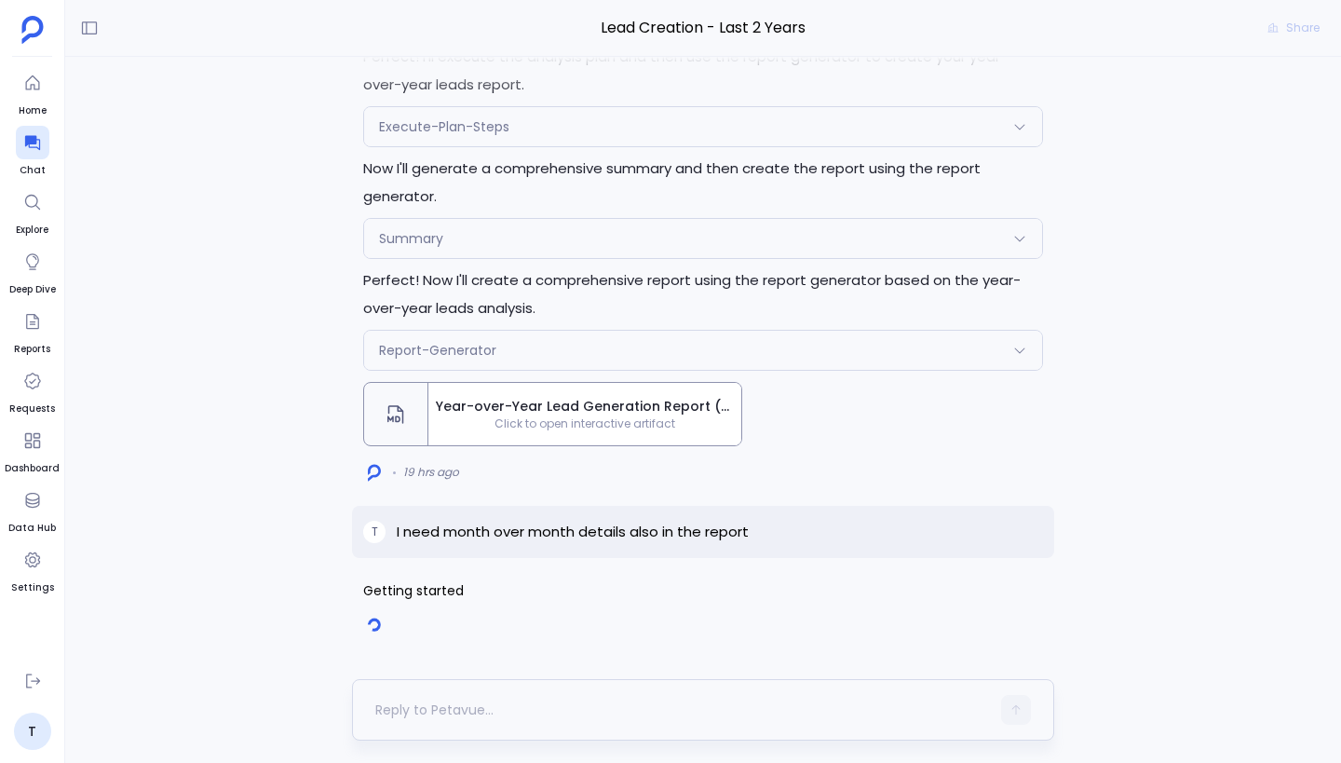
scroll to position [1144, 0]
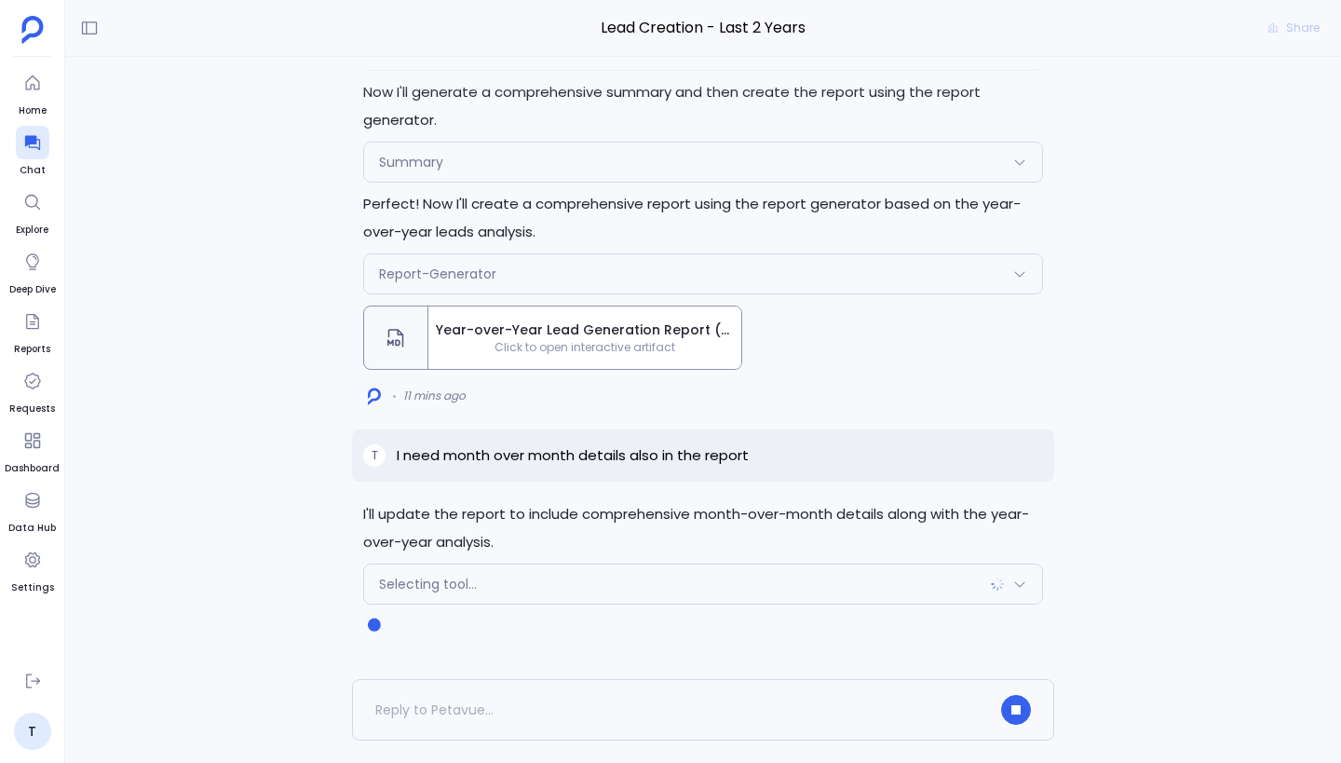
click at [622, 583] on div "Selecting tool..." at bounding box center [703, 583] width 678 height 39
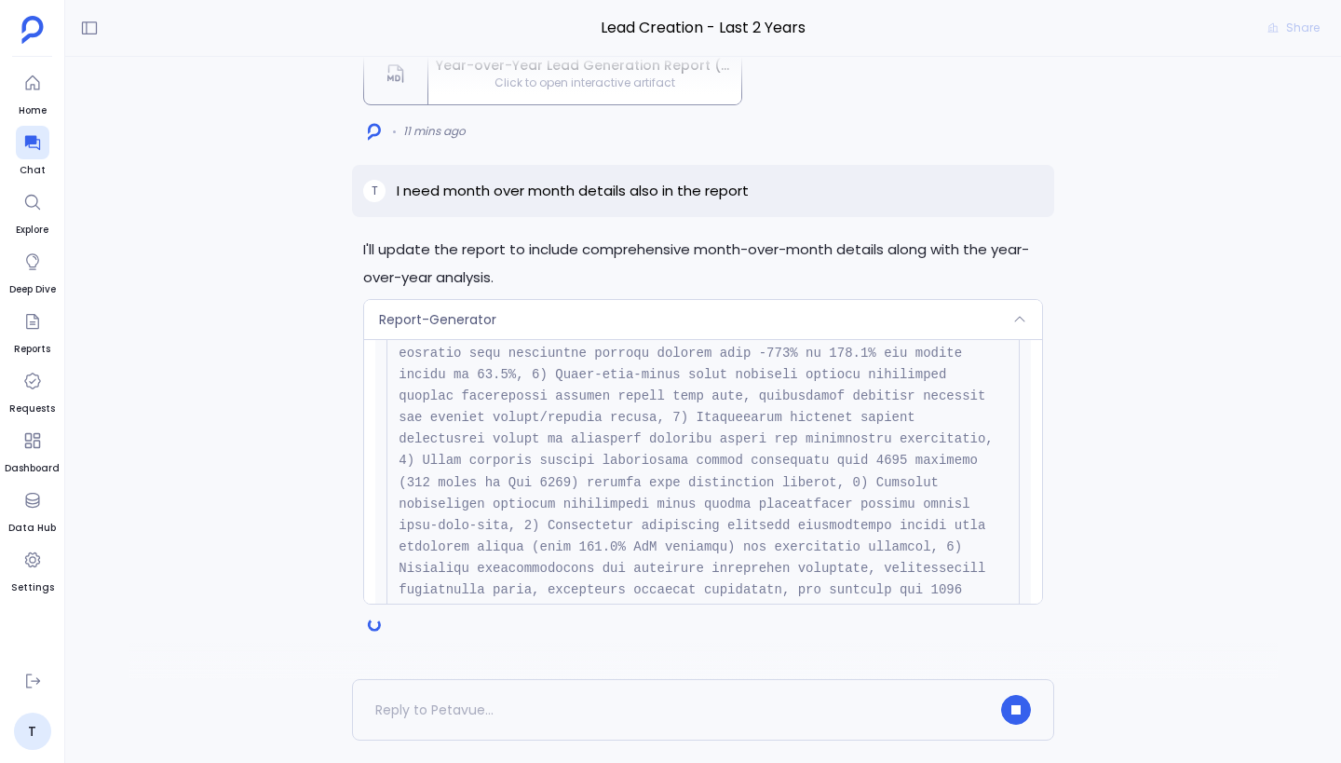
scroll to position [0, 0]
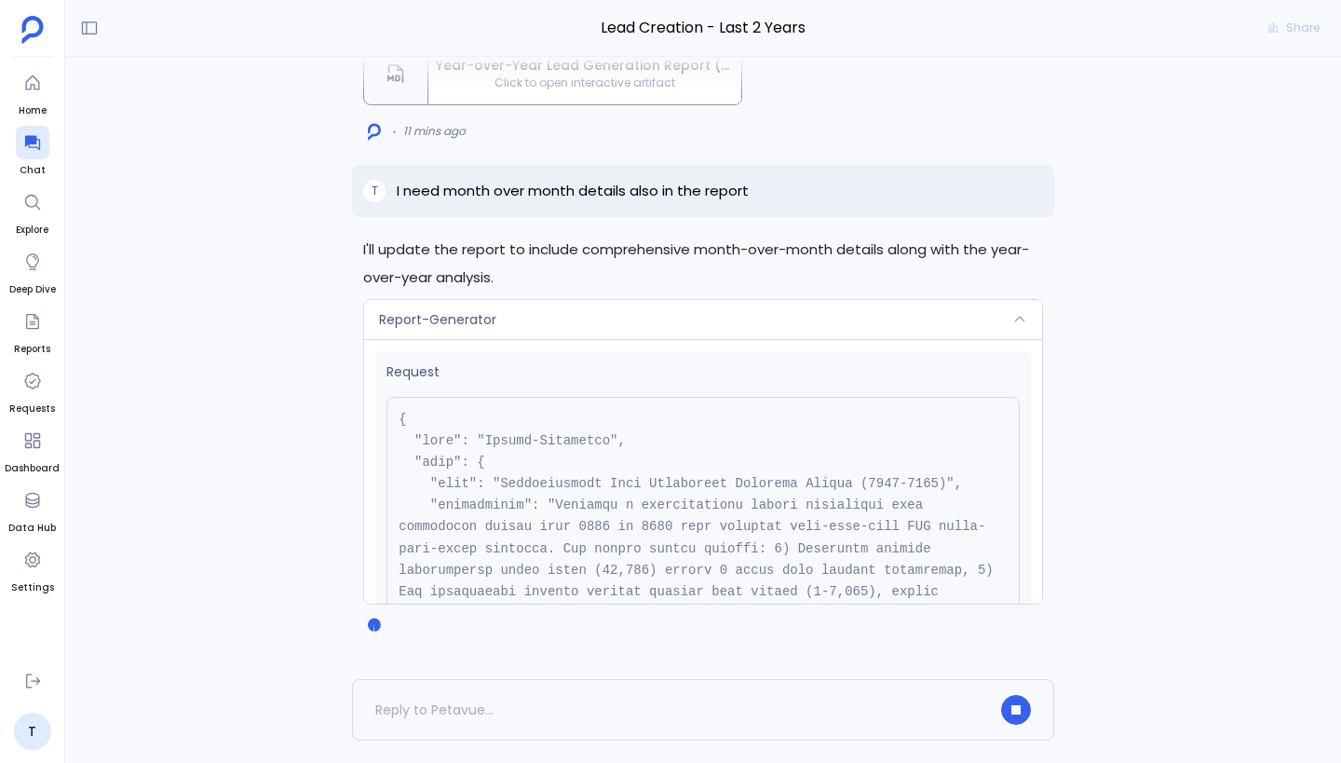
click at [753, 328] on div "Report-Generator" at bounding box center [703, 319] width 678 height 39
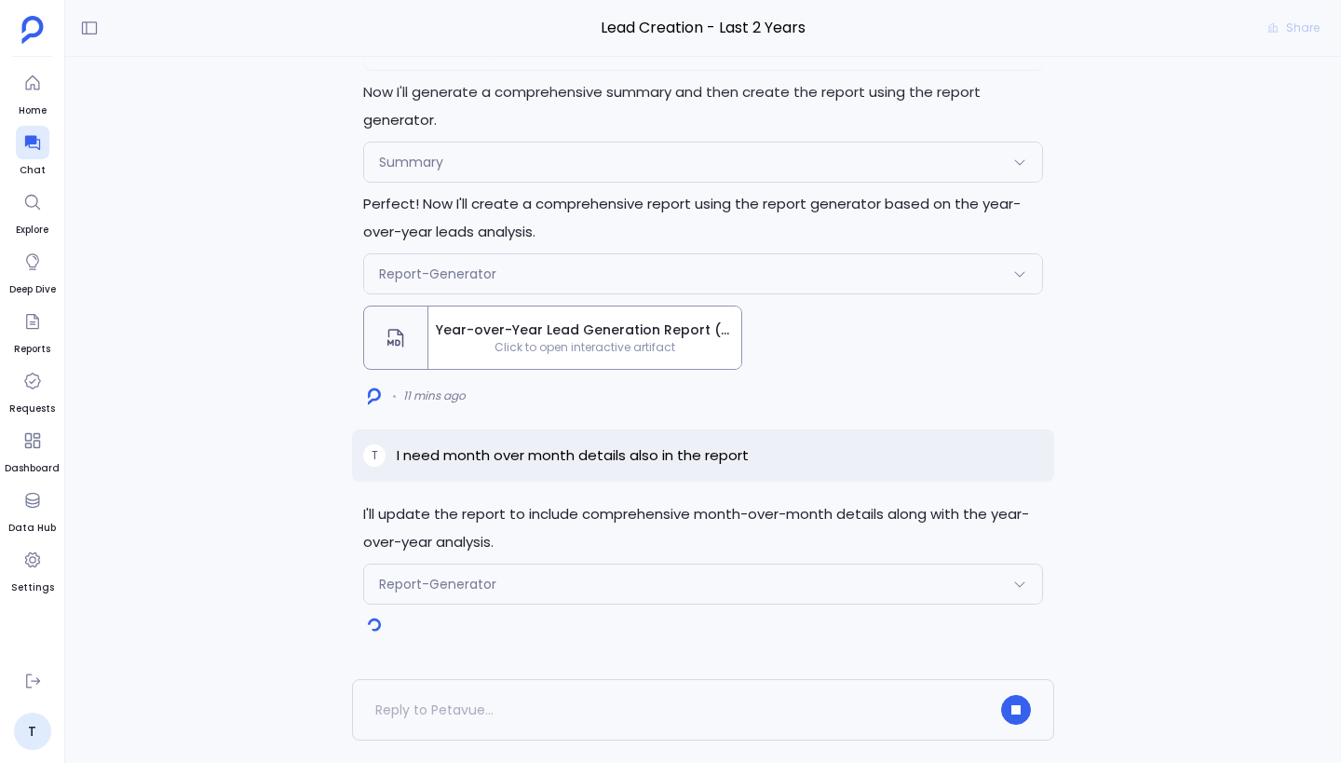
scroll to position [1165, 0]
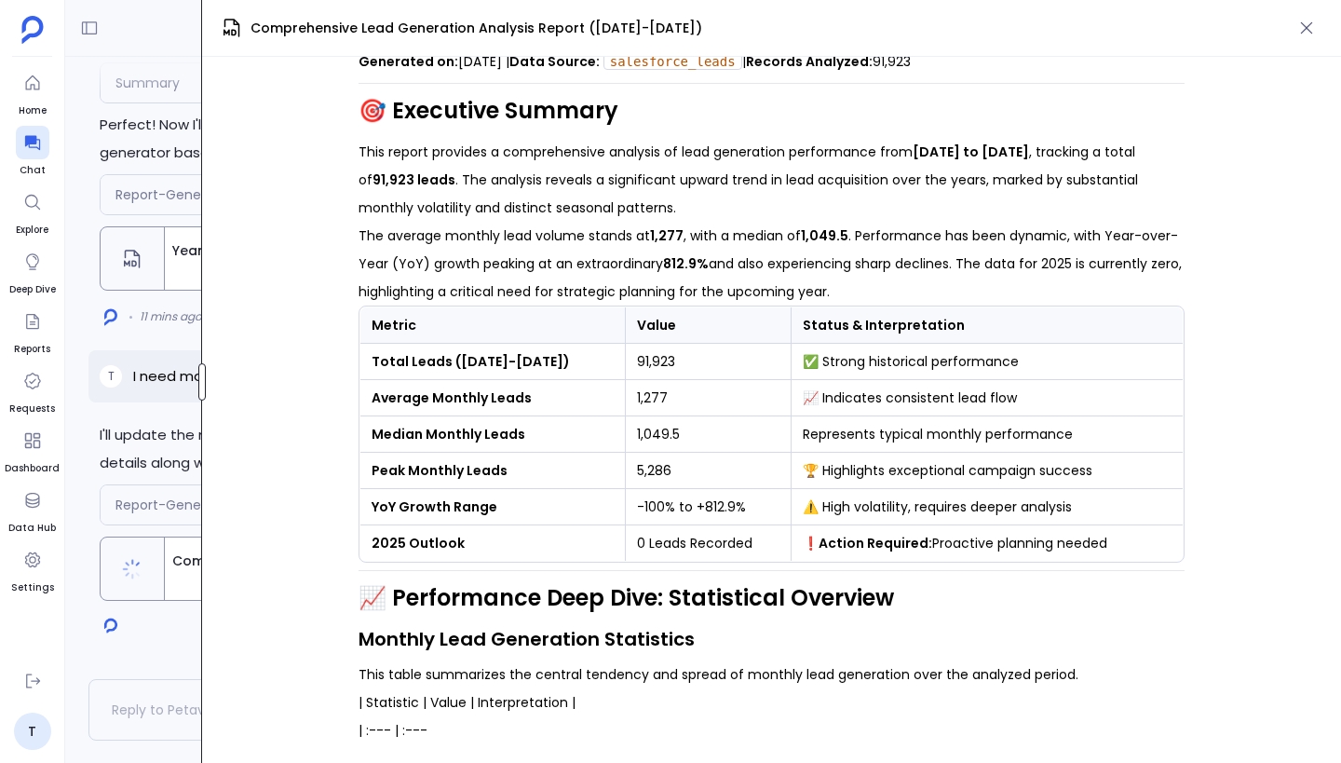
click at [198, 380] on div at bounding box center [201, 381] width 7 height 37
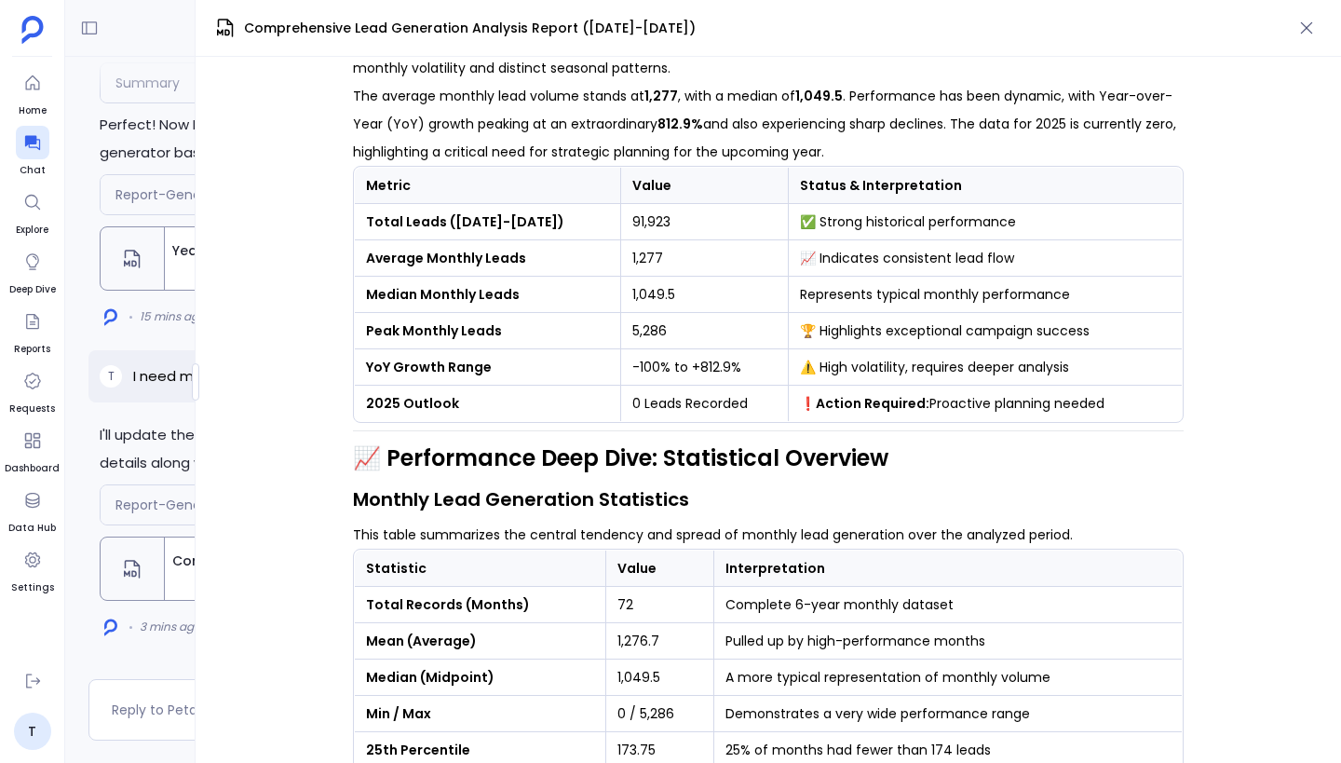
scroll to position [0, 0]
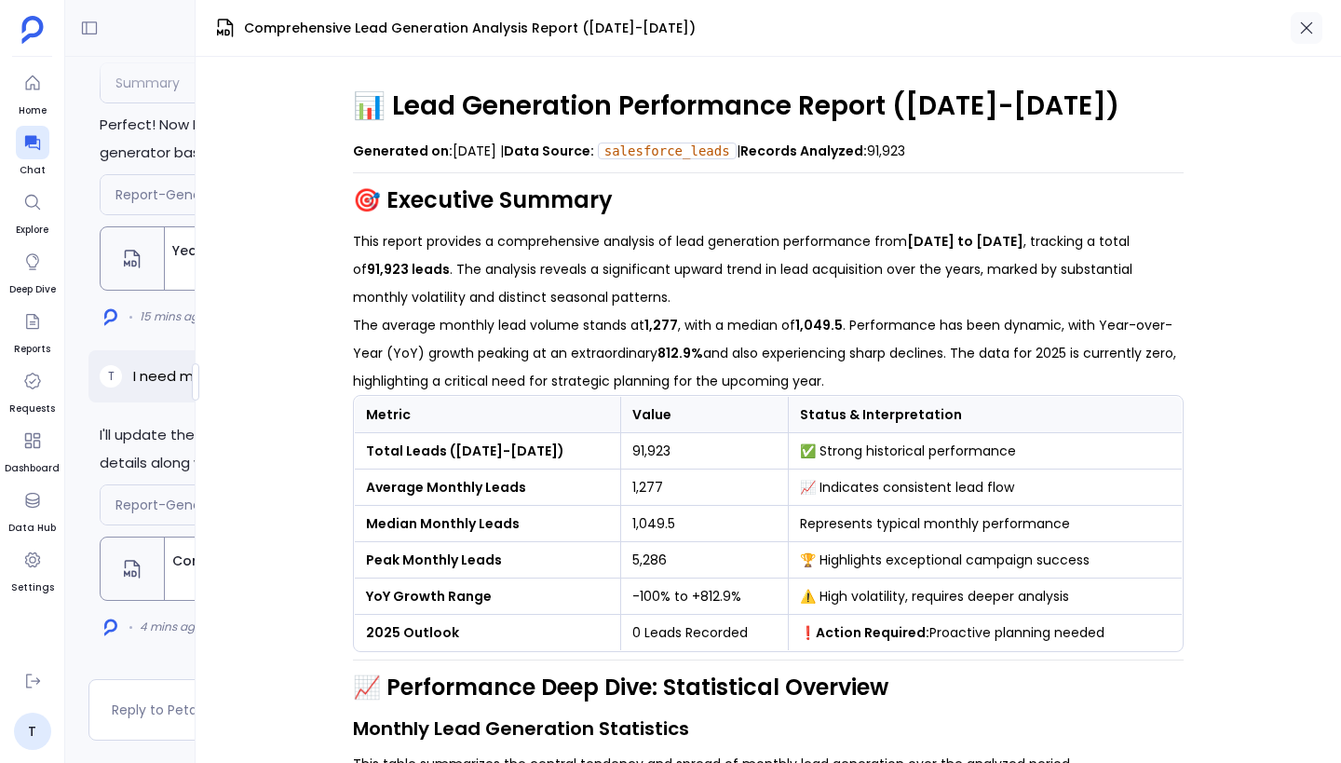
click at [1312, 27] on icon "button" at bounding box center [1306, 28] width 19 height 19
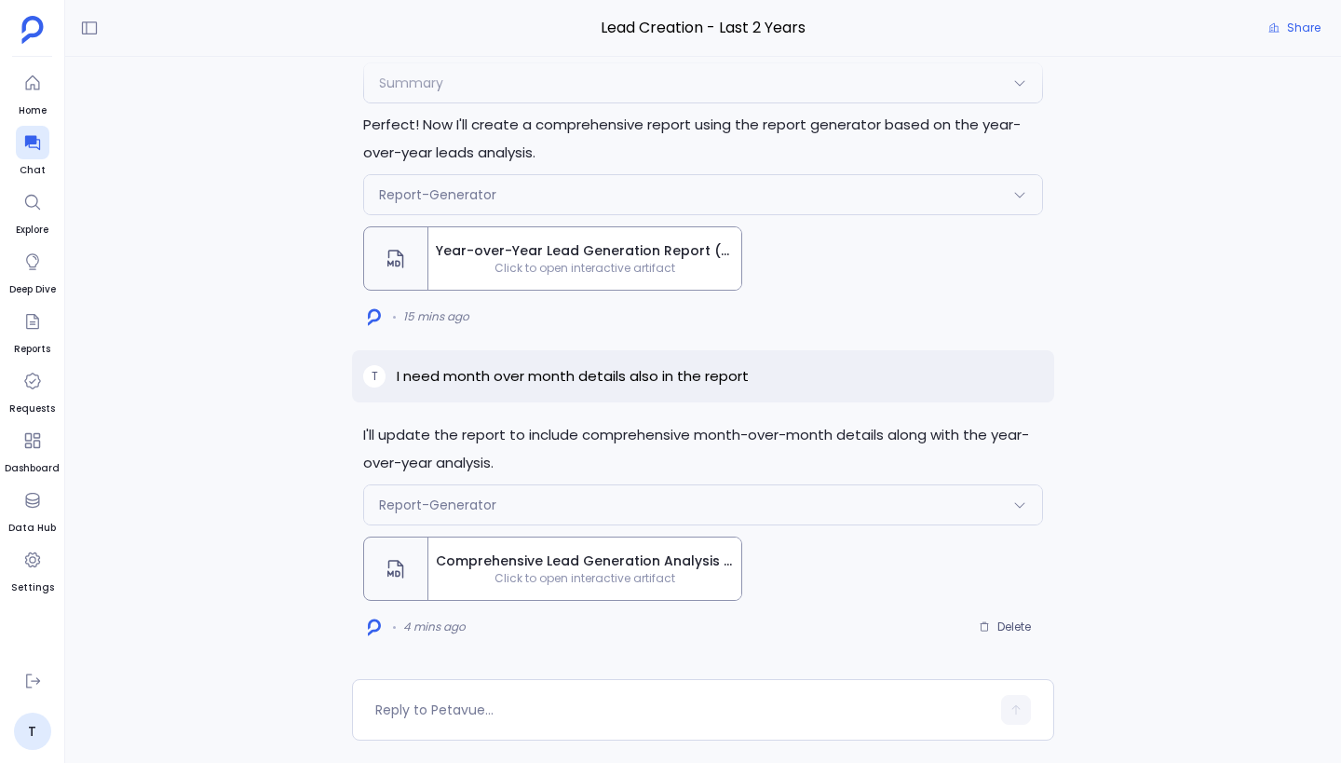
click at [622, 380] on p "I need month over month details also in the report" at bounding box center [573, 376] width 352 height 22
copy p "I need month over month details also in the report"
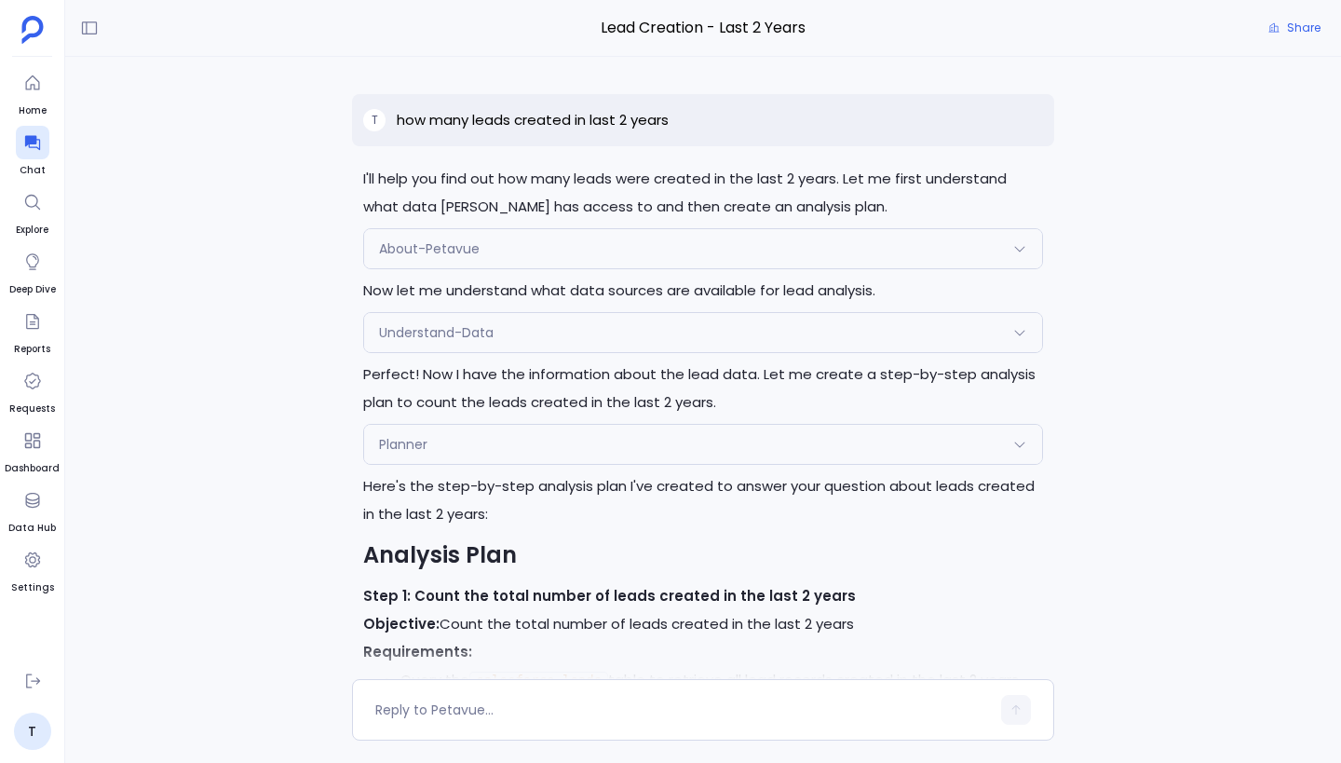
scroll to position [-4091, 0]
click at [535, 118] on p "how many leads created in last 2 years" at bounding box center [533, 120] width 272 height 22
copy p "how many leads created in last 2 years"
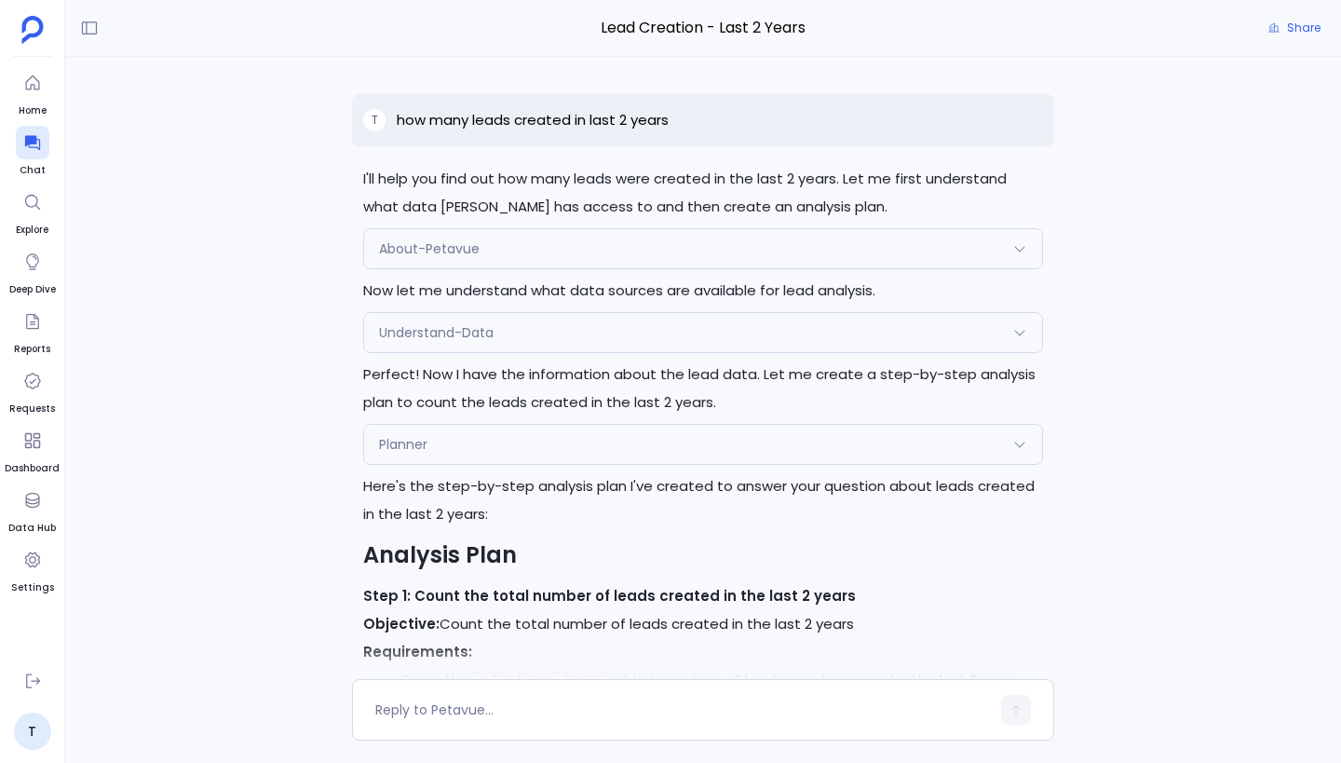
click at [794, 200] on p "I'll help you find out how many leads were created in the last 2 years. Let me …" at bounding box center [703, 193] width 680 height 56
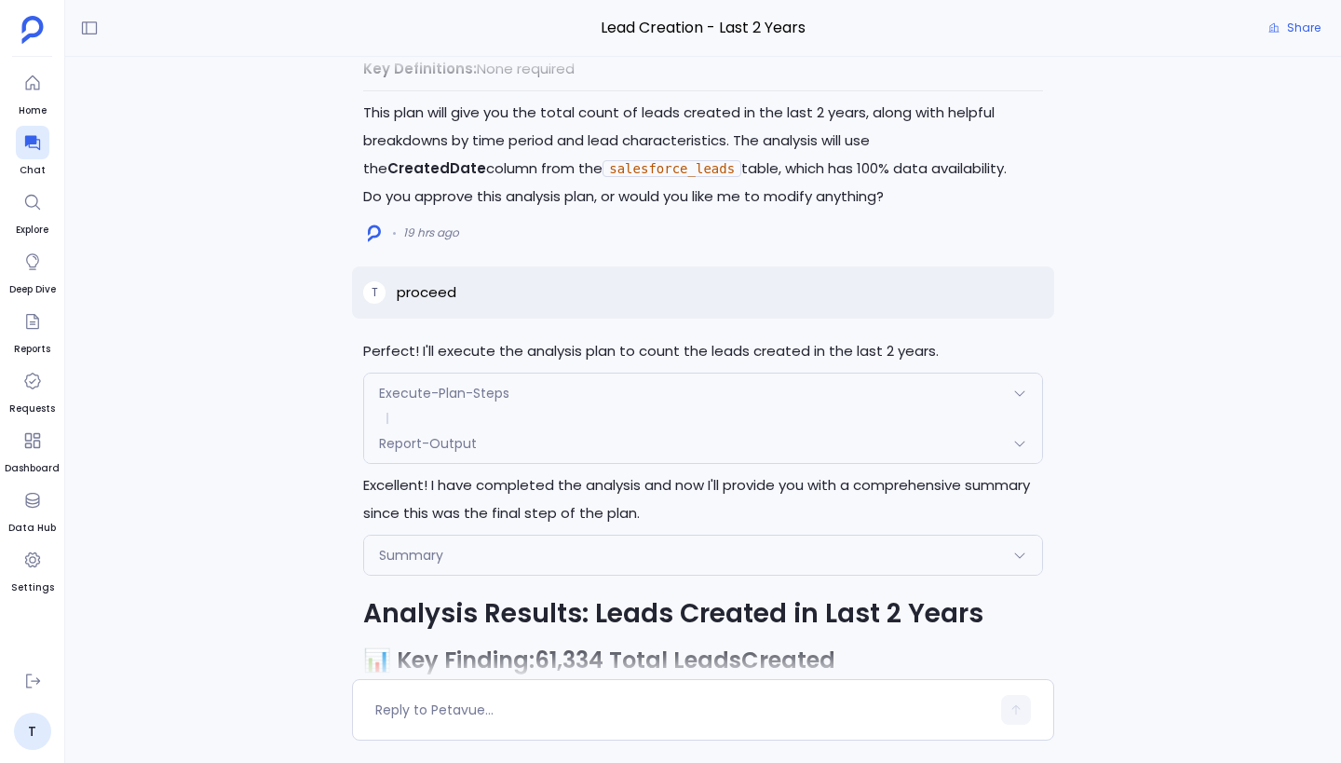
scroll to position [-3199, 0]
click at [442, 282] on p "proceed" at bounding box center [427, 293] width 60 height 22
copy p "proceed"
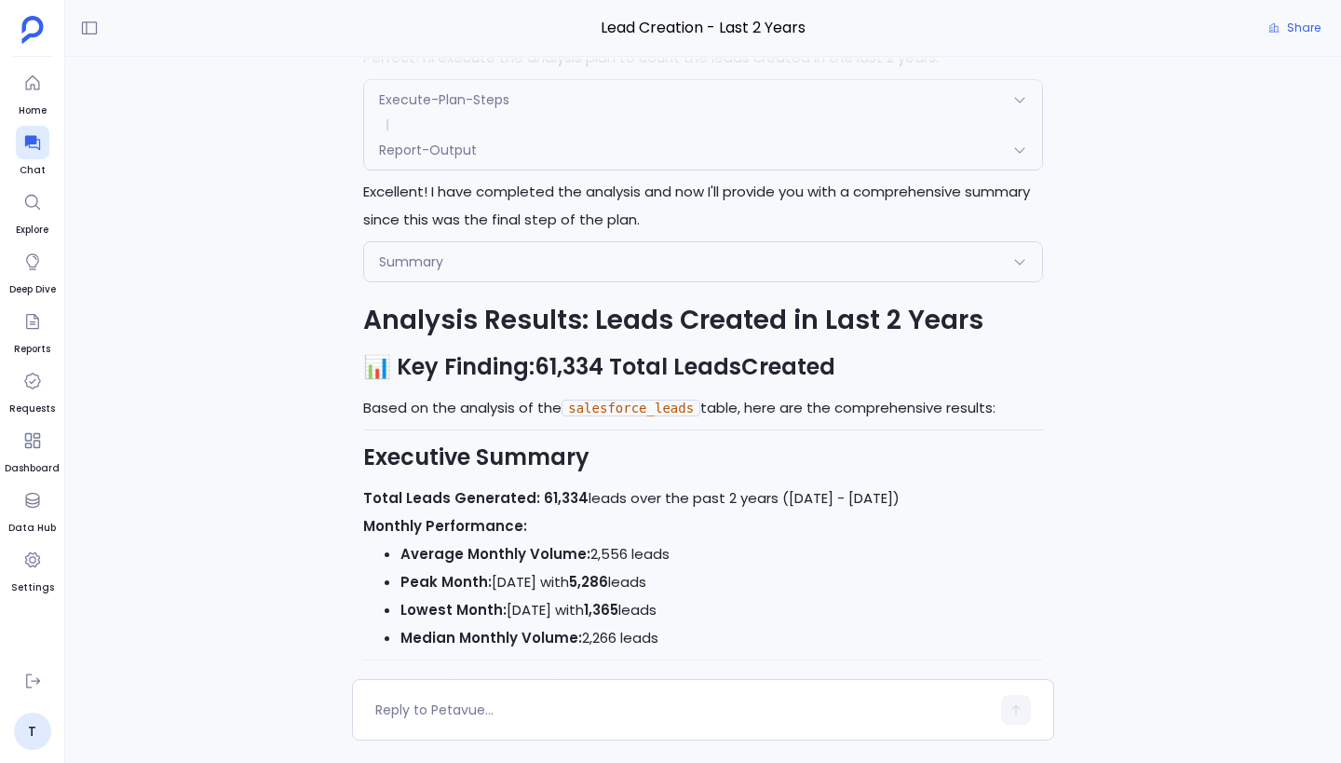
scroll to position [-2903, 0]
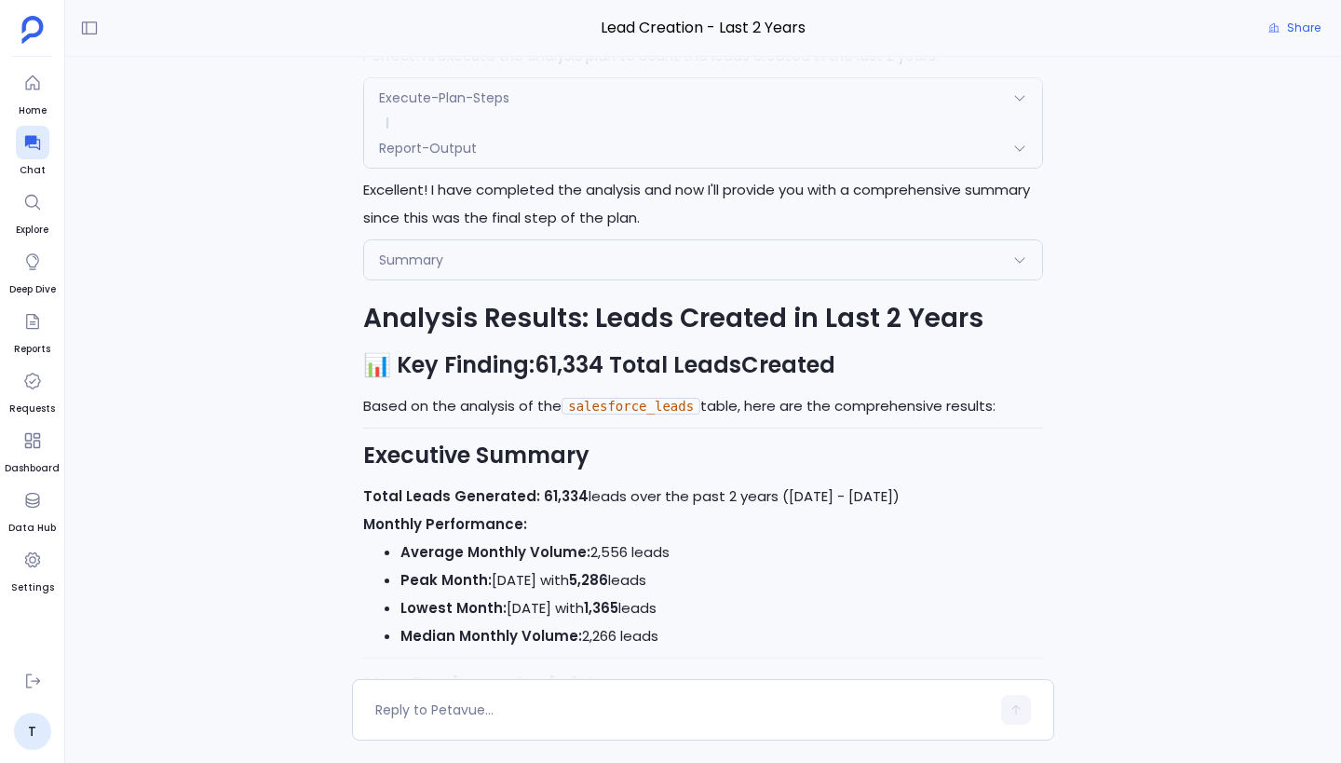
click at [577, 240] on div "Summary" at bounding box center [703, 259] width 678 height 39
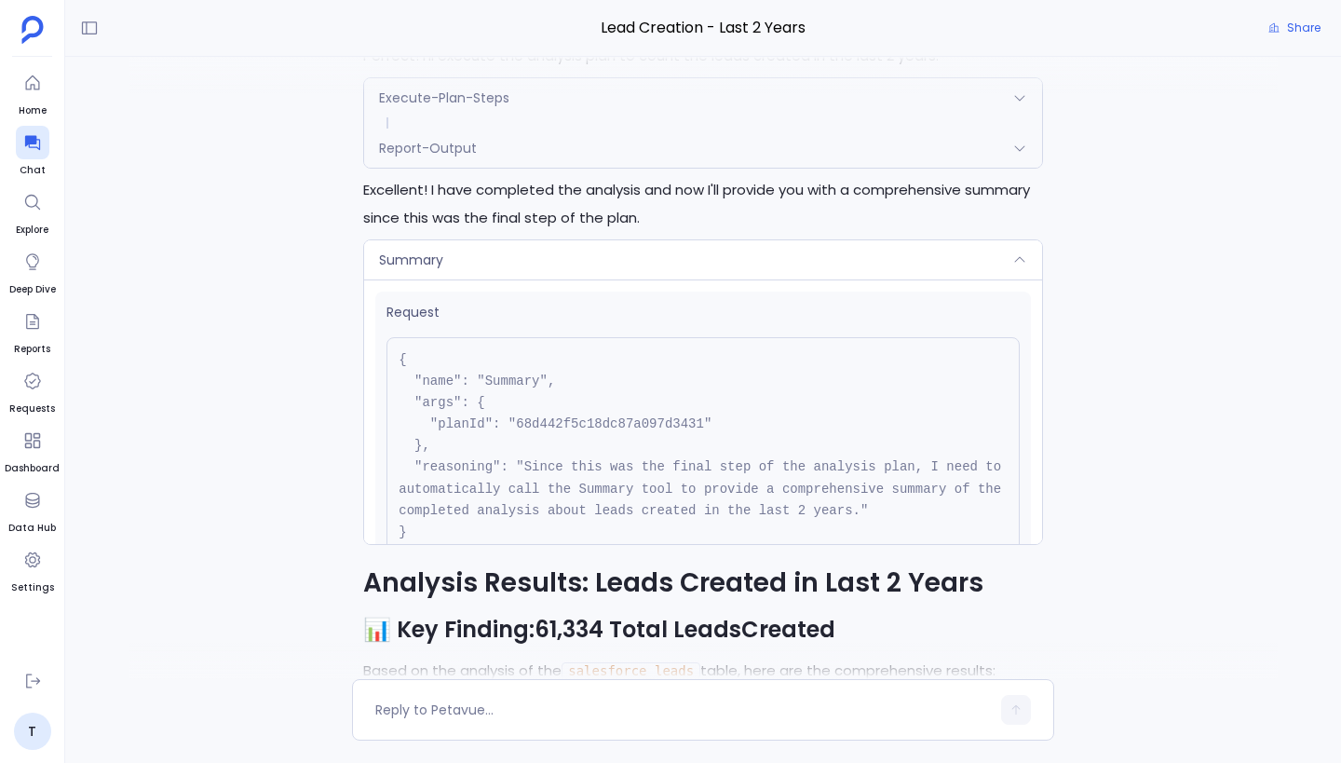
click at [577, 240] on div "Summary" at bounding box center [703, 259] width 678 height 39
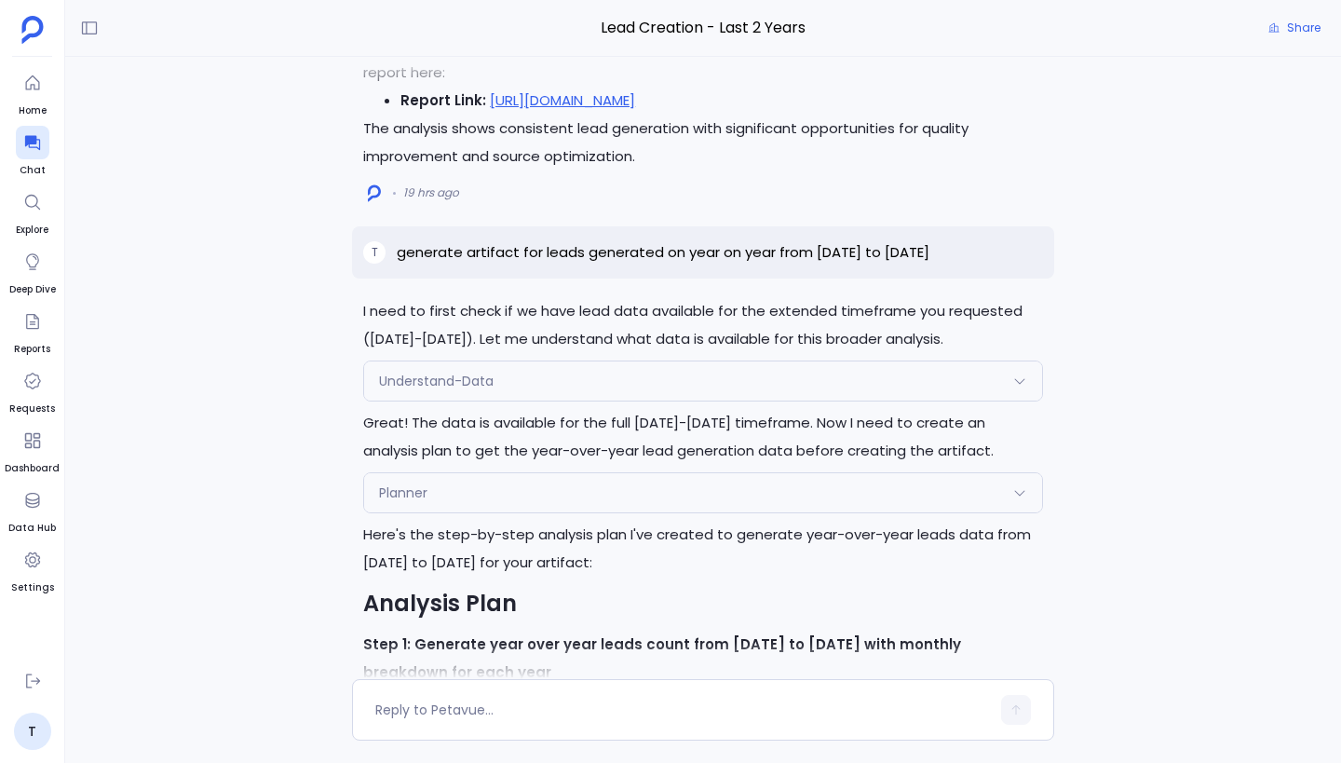
scroll to position [-1523, 0]
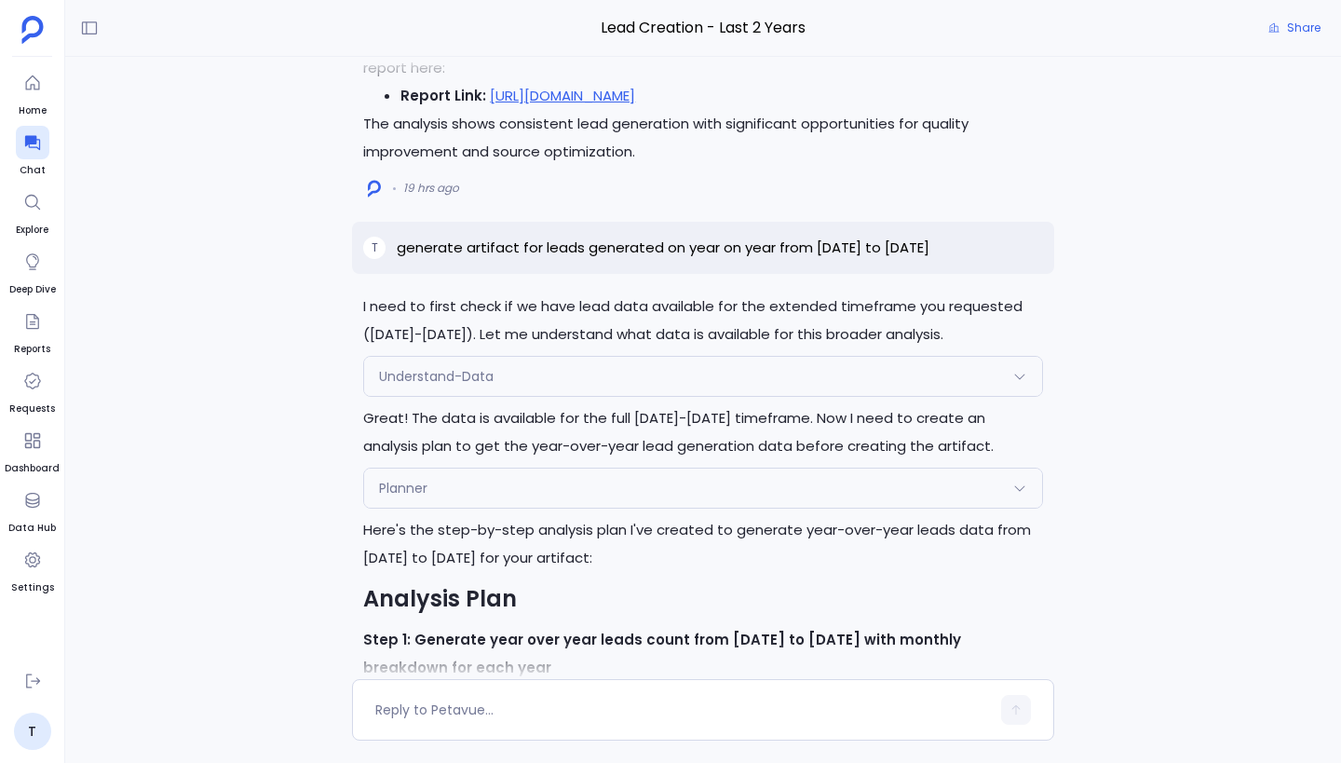
click at [602, 250] on p "generate artifact for leads generated on year on year from [DATE] to [DATE]" at bounding box center [663, 248] width 533 height 22
copy p "generate artifact for leads generated on year on year from [DATE] to [DATE]"
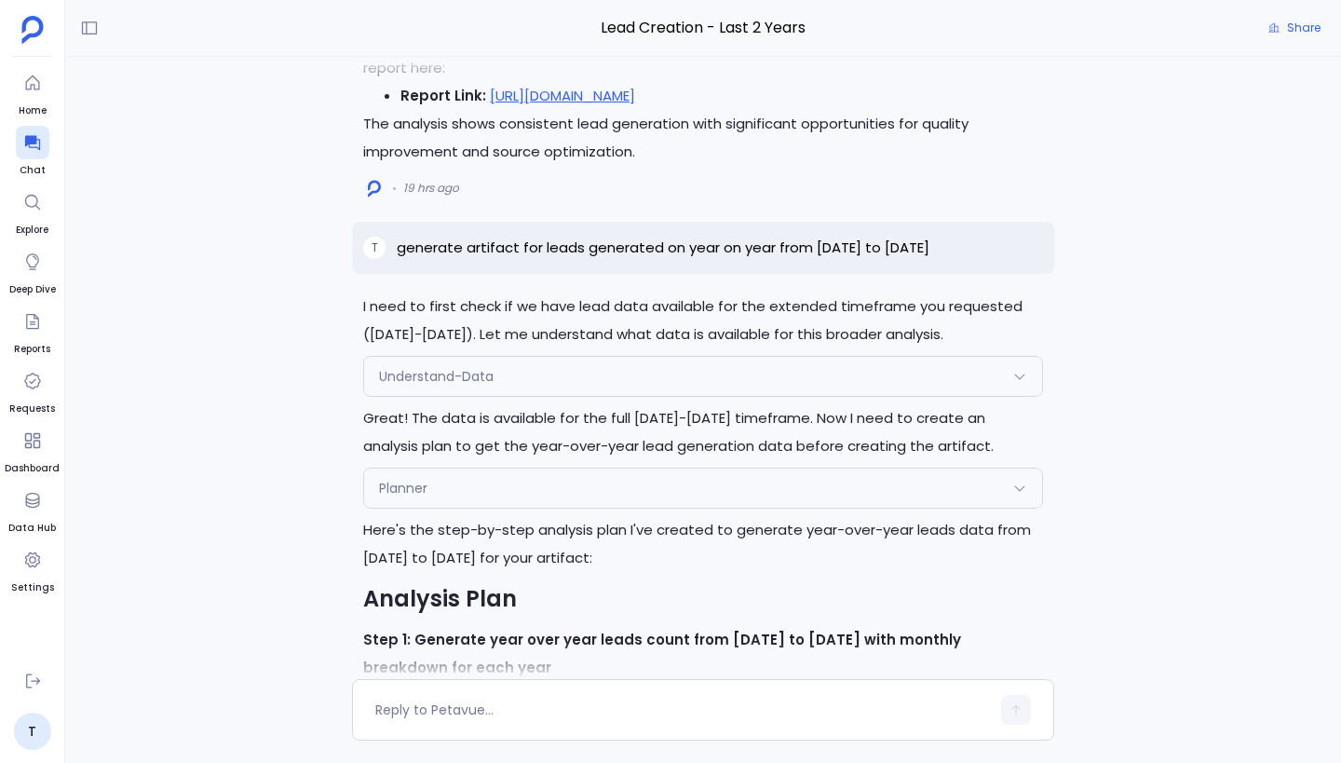
click at [734, 246] on p "generate artifact for leads generated on year on year from [DATE] to [DATE]" at bounding box center [663, 248] width 533 height 22
copy p "generate artifact for leads generated on year on year from [DATE] to [DATE]"
click at [859, 372] on div "Understand-Data" at bounding box center [703, 376] width 678 height 39
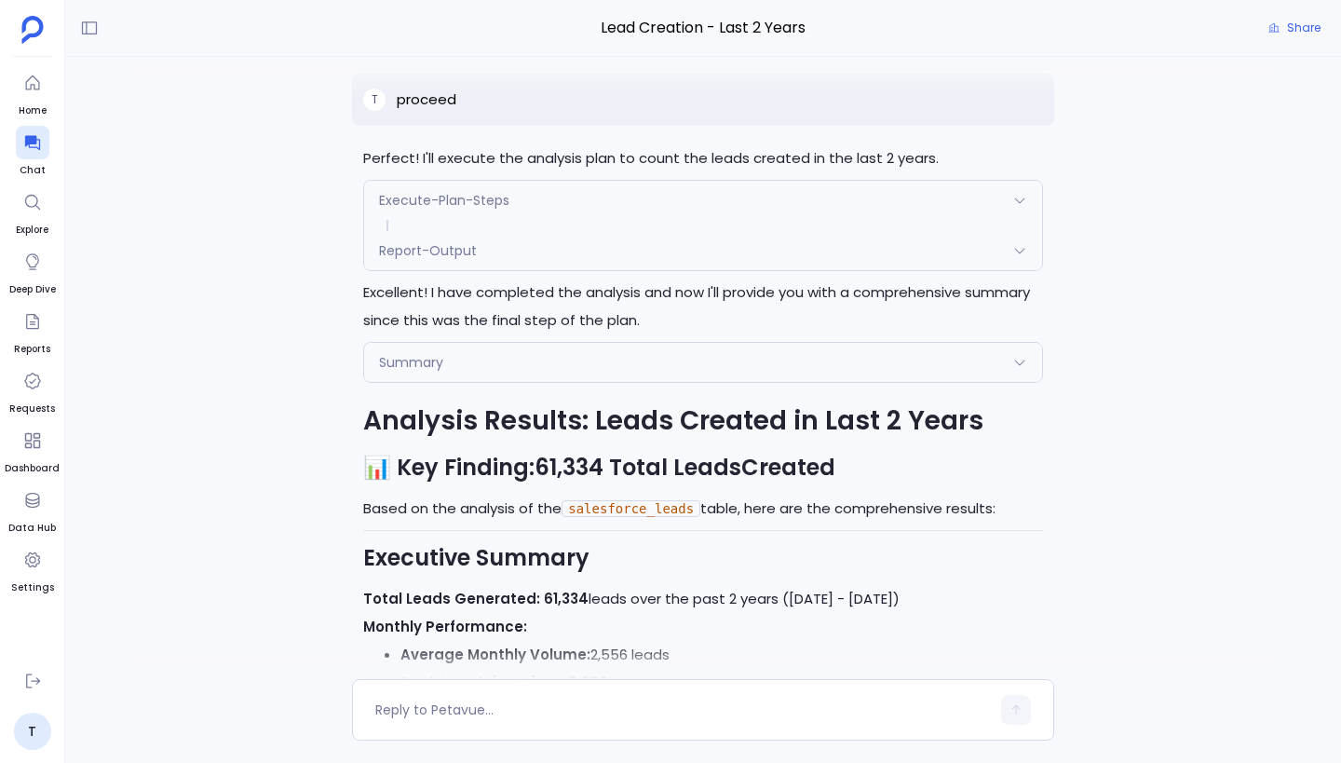
scroll to position [-3319, 0]
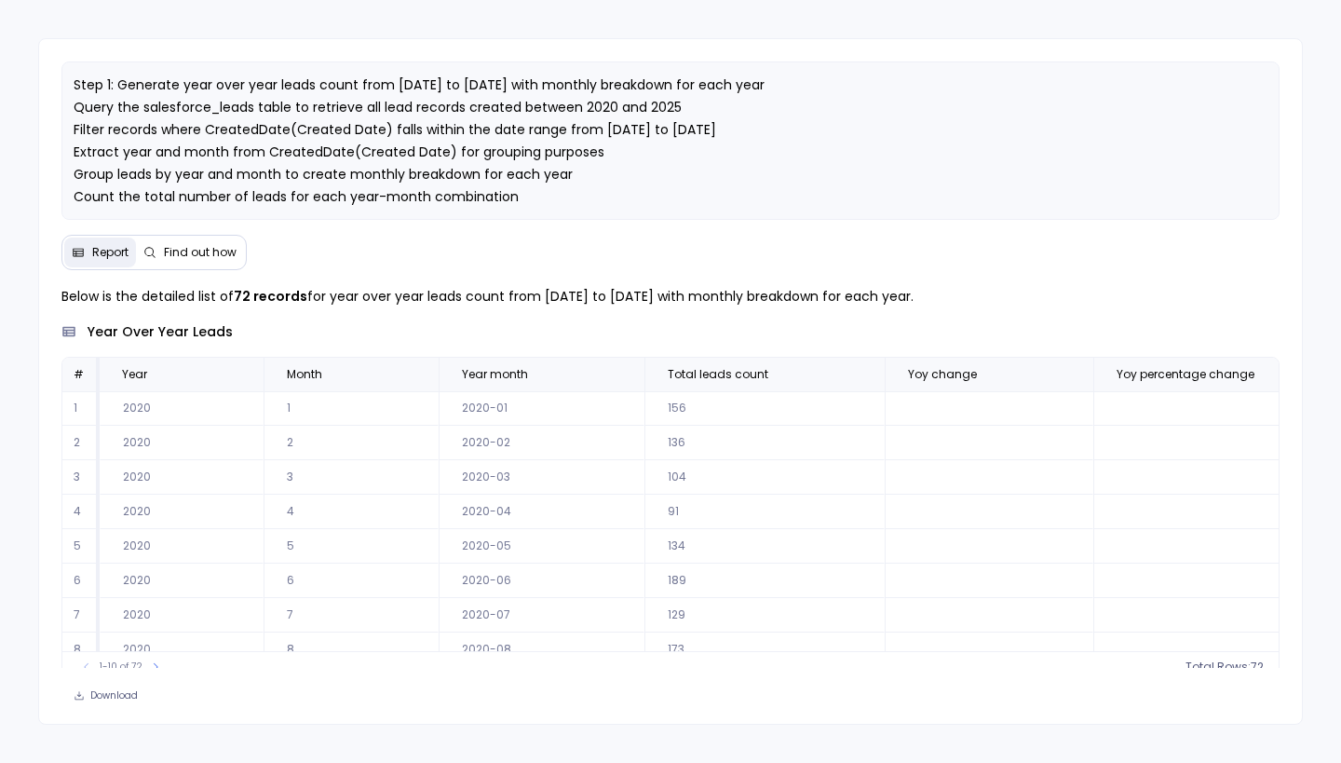
scroll to position [89, 0]
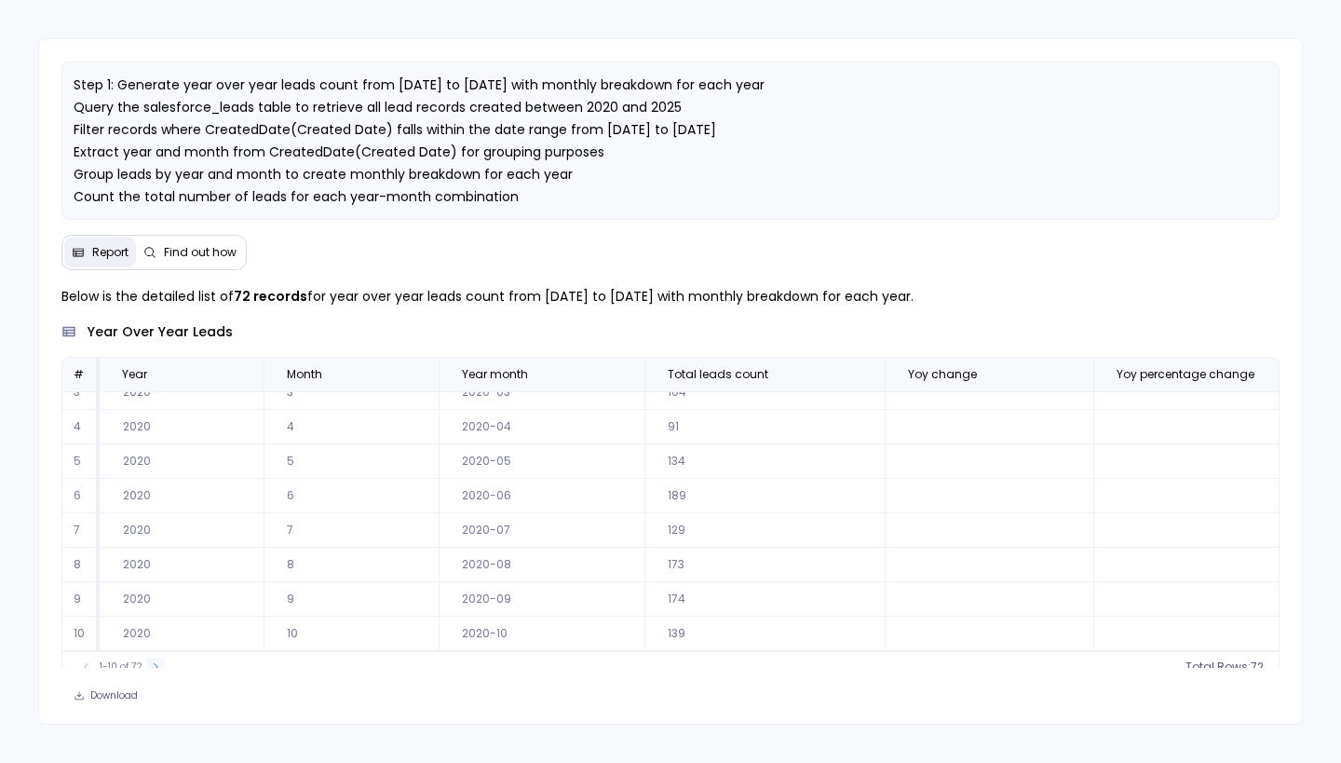
click at [156, 663] on icon at bounding box center [155, 666] width 11 height 11
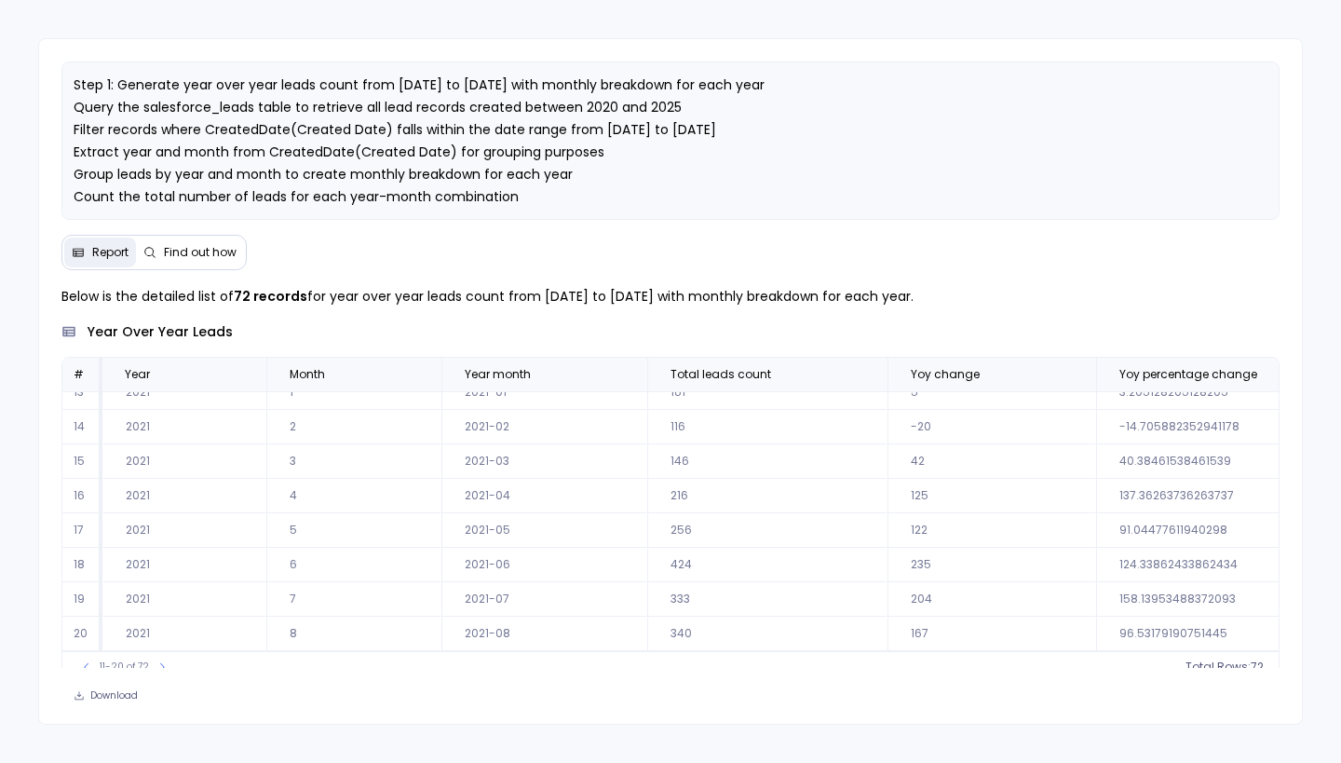
scroll to position [15, 0]
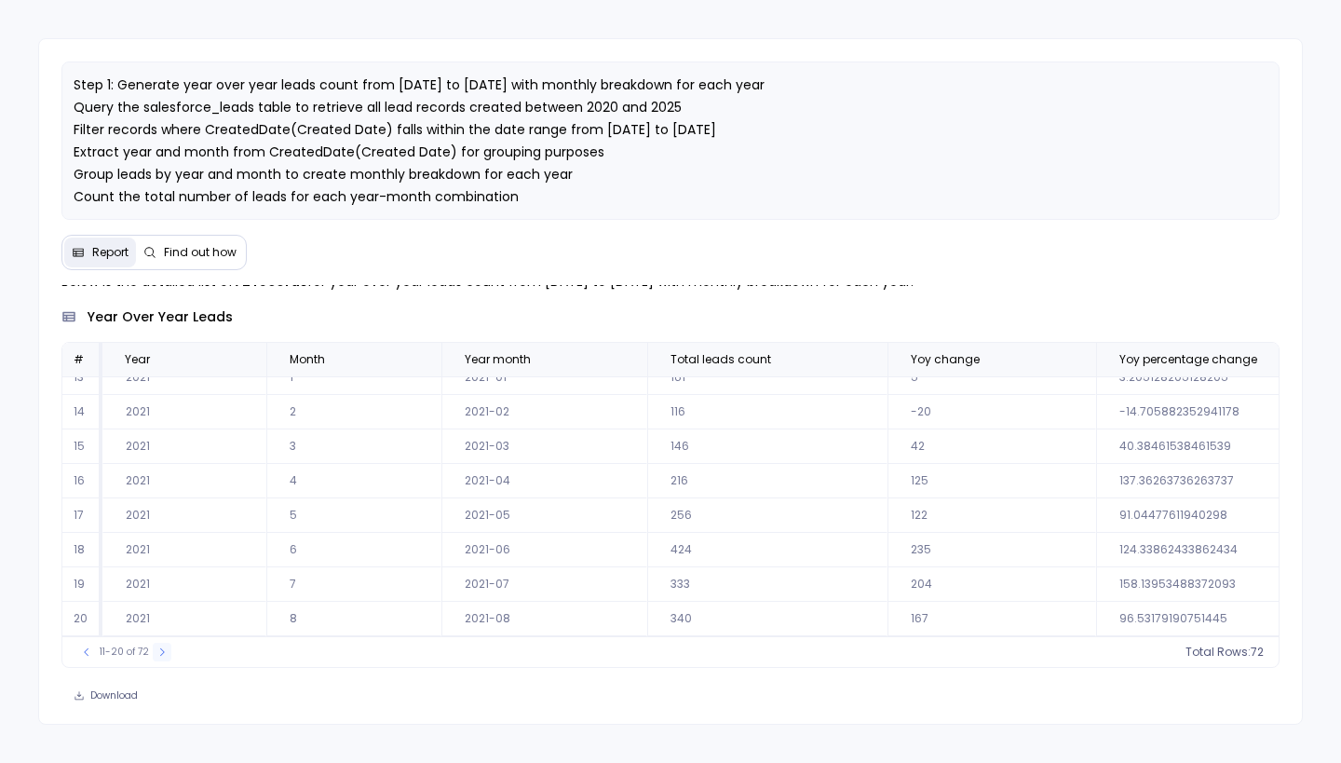
click at [160, 655] on icon at bounding box center [161, 651] width 11 height 11
click at [160, 655] on icon at bounding box center [164, 651] width 11 height 11
click at [160, 655] on icon at bounding box center [163, 651] width 11 height 11
click at [160, 655] on icon at bounding box center [164, 651] width 11 height 11
click at [88, 657] on button at bounding box center [86, 652] width 19 height 19
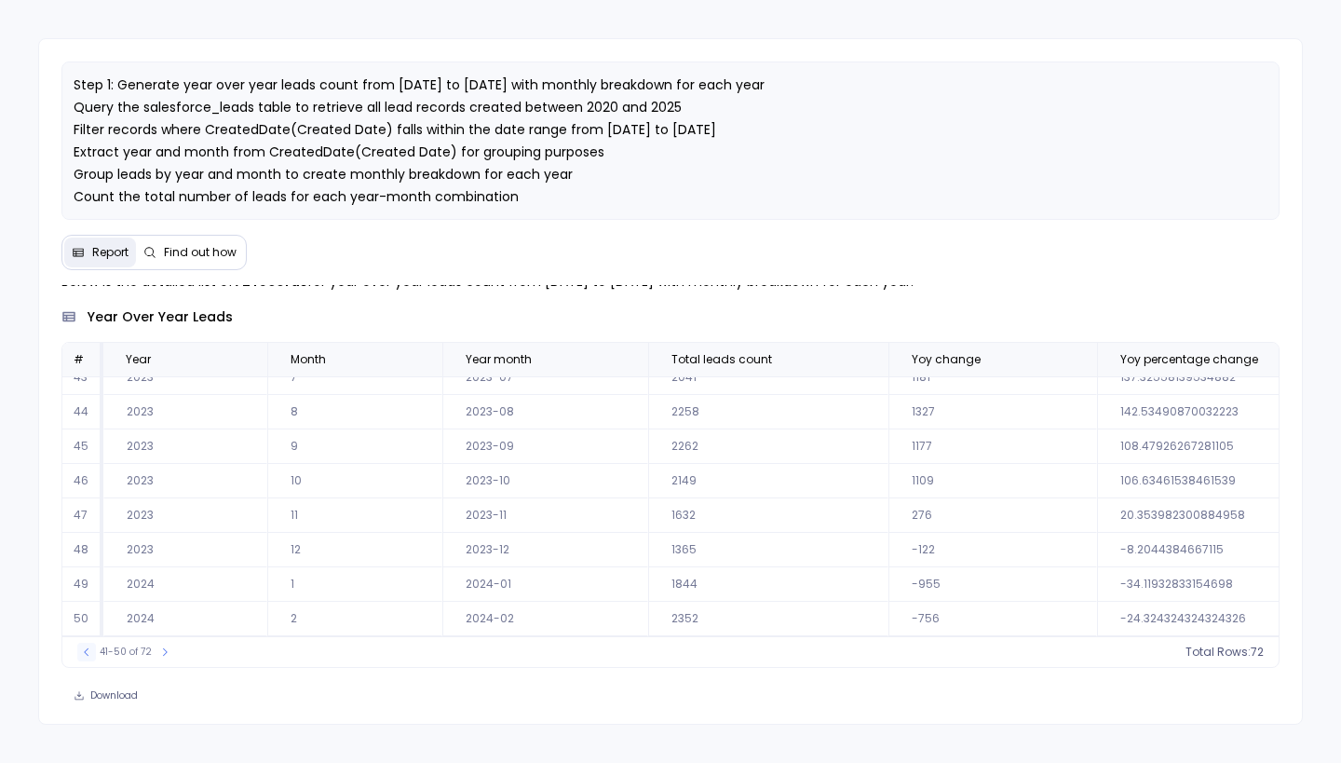
click at [90, 647] on icon at bounding box center [86, 651] width 11 height 11
click at [158, 647] on icon at bounding box center [163, 651] width 11 height 11
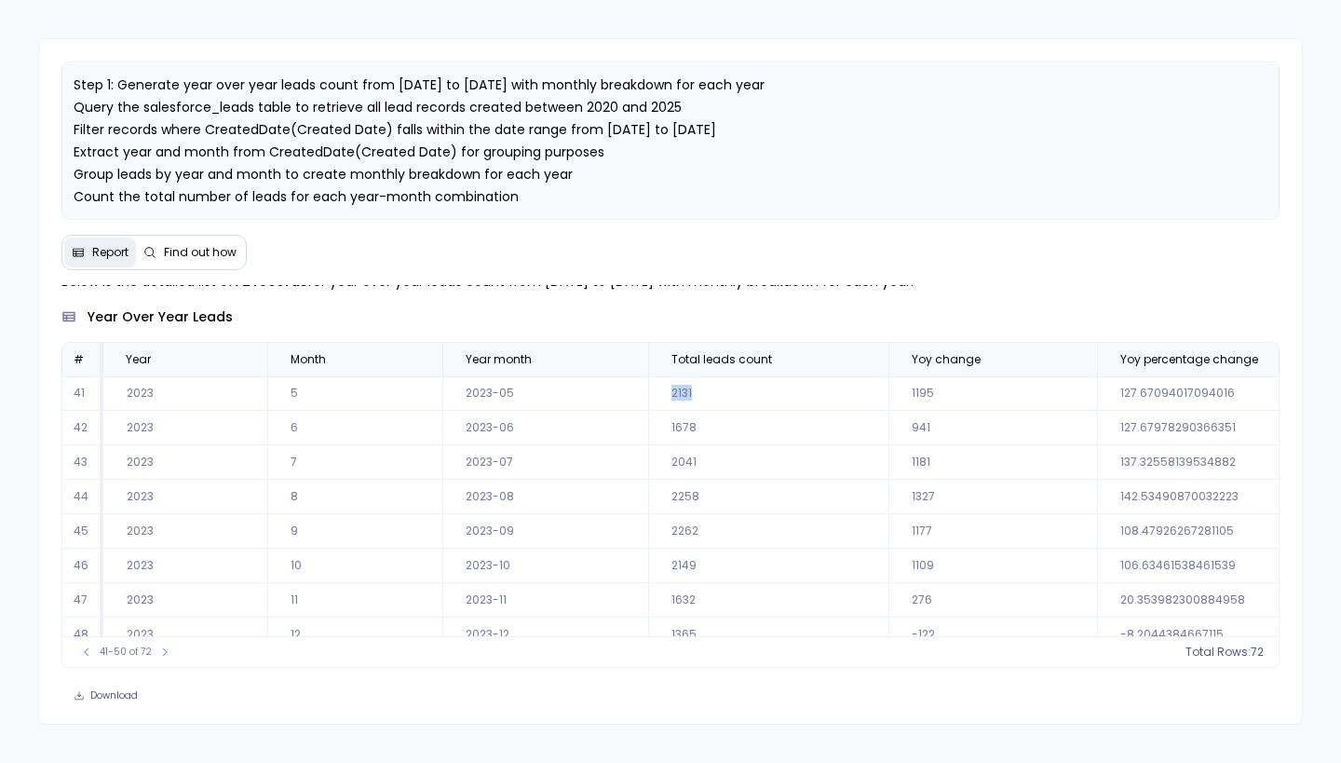
drag, startPoint x: 665, startPoint y: 395, endPoint x: 714, endPoint y: 394, distance: 49.4
click at [715, 394] on td "2131" at bounding box center [768, 393] width 240 height 34
click at [703, 352] on span "Total leads count" at bounding box center [721, 359] width 101 height 15
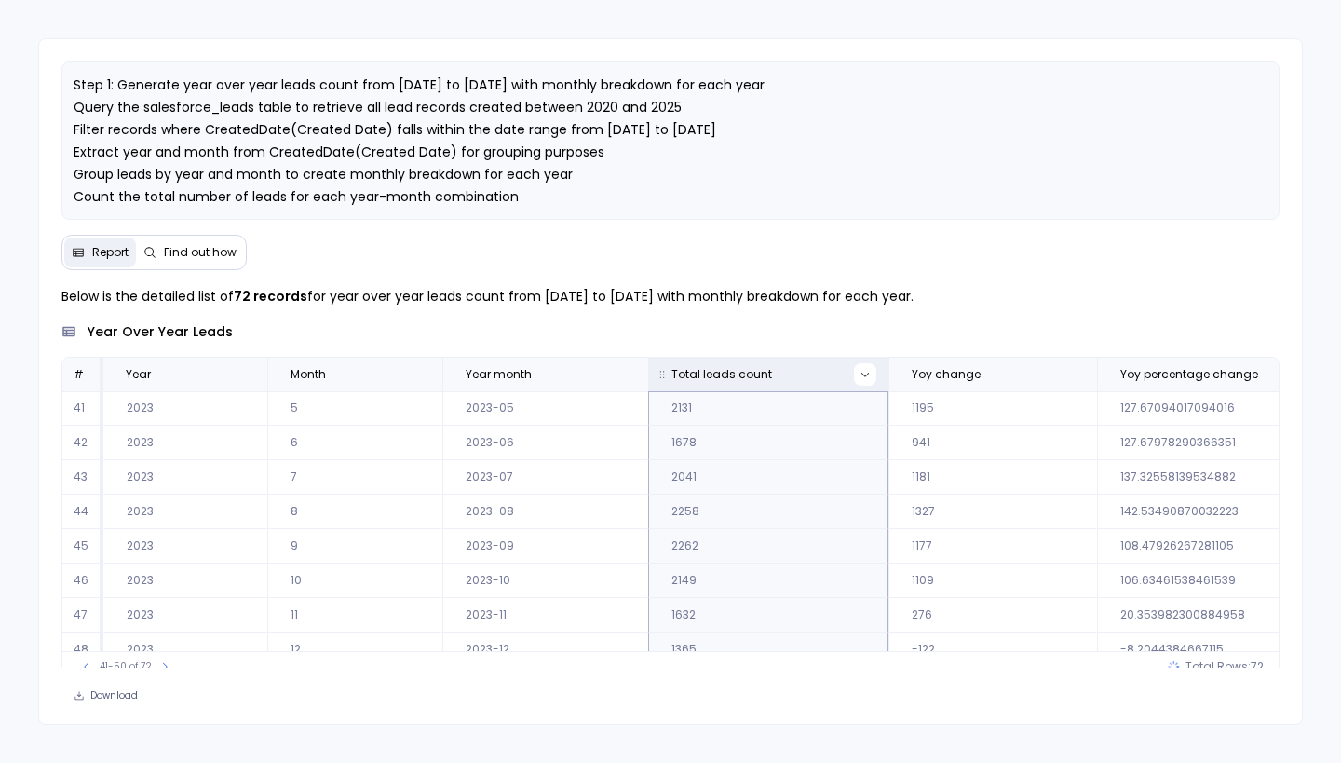
click at [862, 374] on icon at bounding box center [865, 374] width 11 height 11
click at [878, 413] on button "Sort Ascending" at bounding box center [859, 404] width 184 height 37
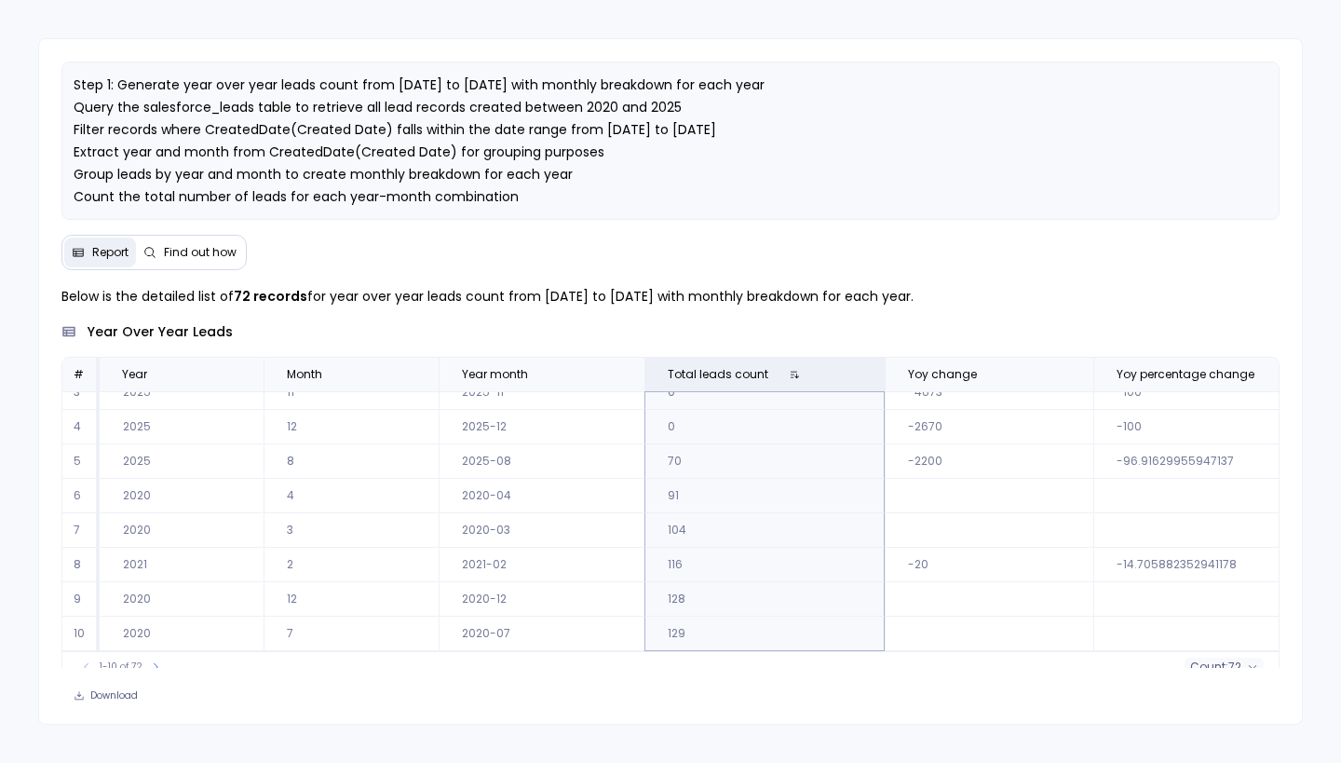
scroll to position [15, 0]
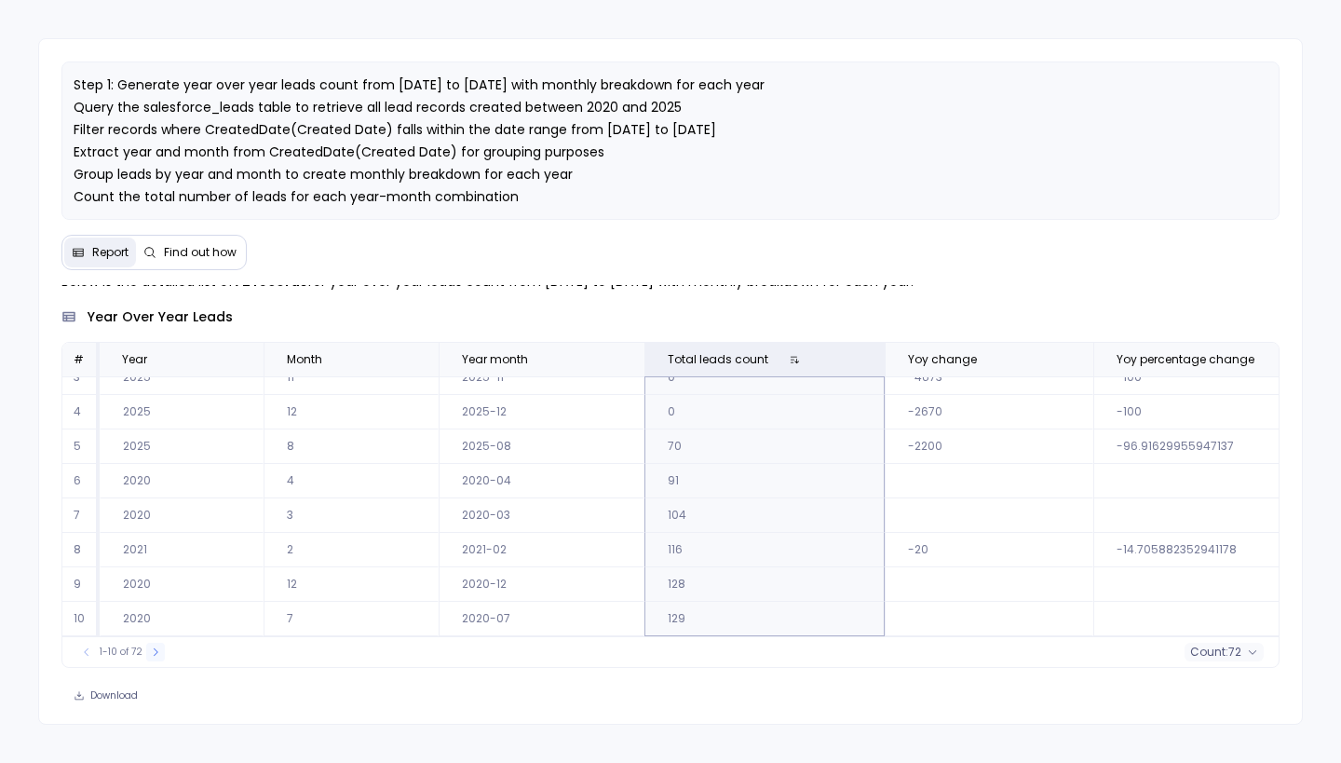
click at [154, 650] on icon at bounding box center [156, 651] width 5 height 7
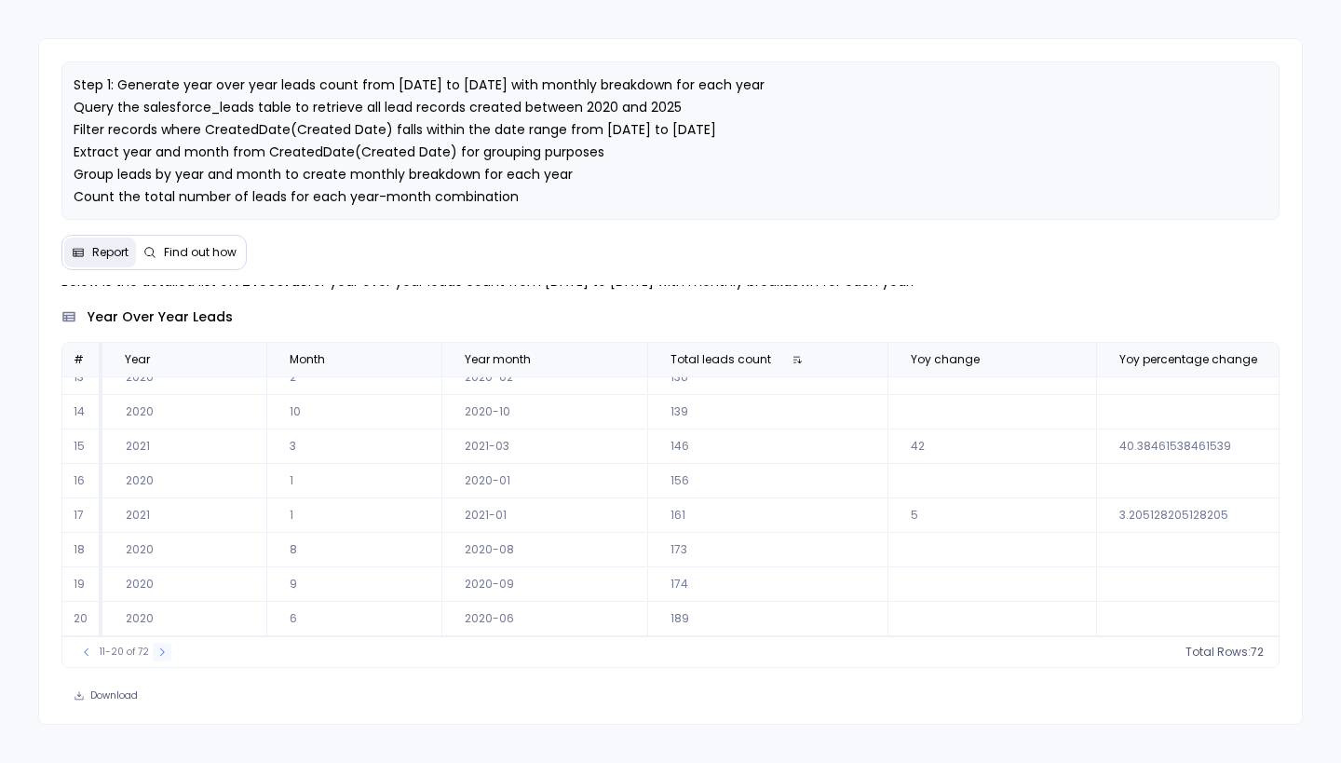
click at [156, 654] on icon at bounding box center [161, 651] width 11 height 11
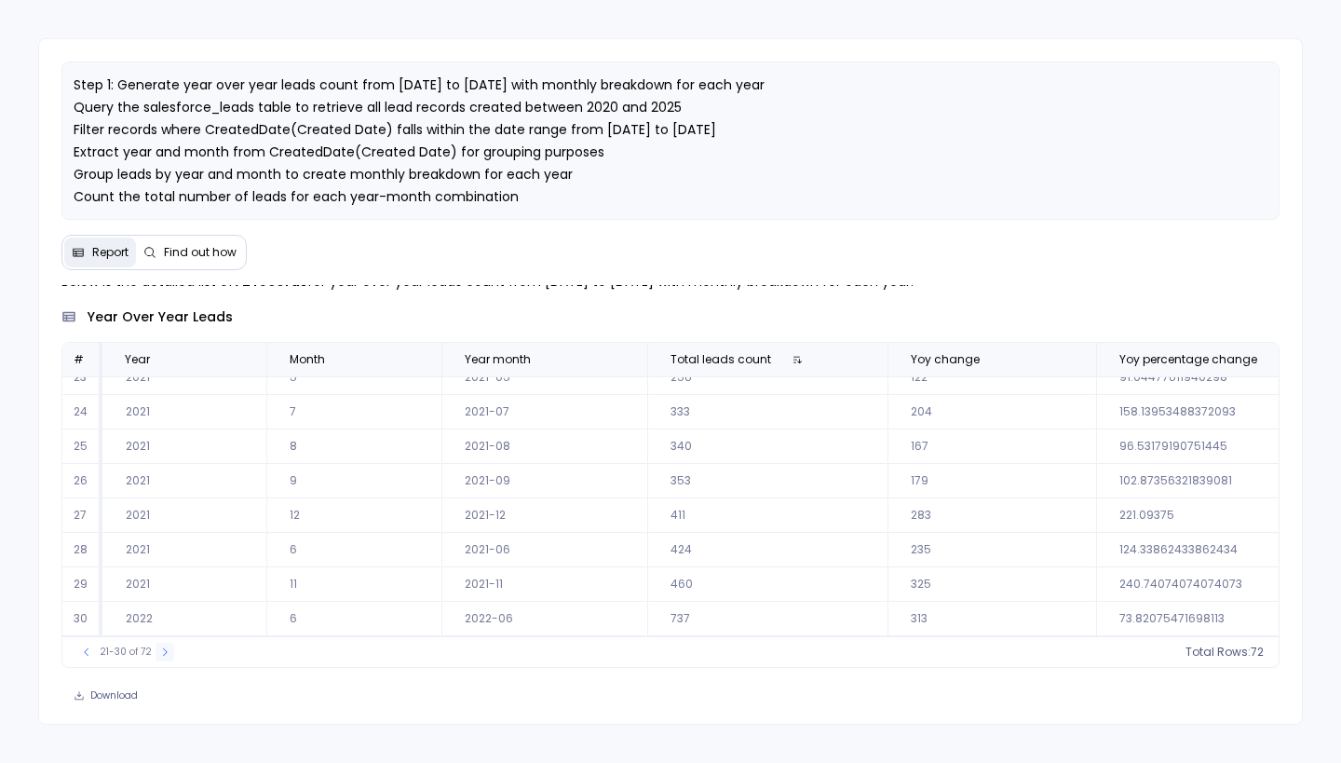
click at [156, 654] on button at bounding box center [165, 652] width 19 height 19
click at [155, 654] on button at bounding box center [164, 652] width 19 height 19
click at [156, 654] on button at bounding box center [165, 652] width 19 height 19
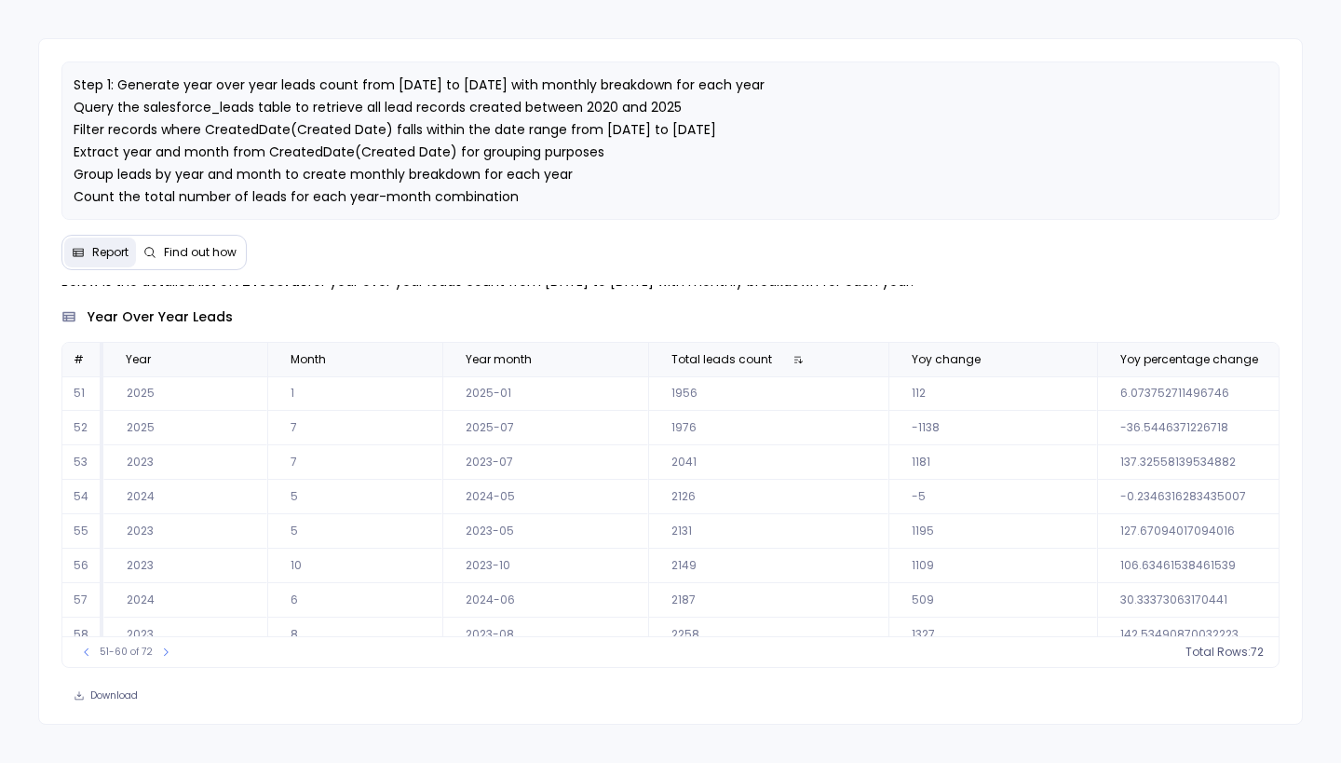
scroll to position [89, 0]
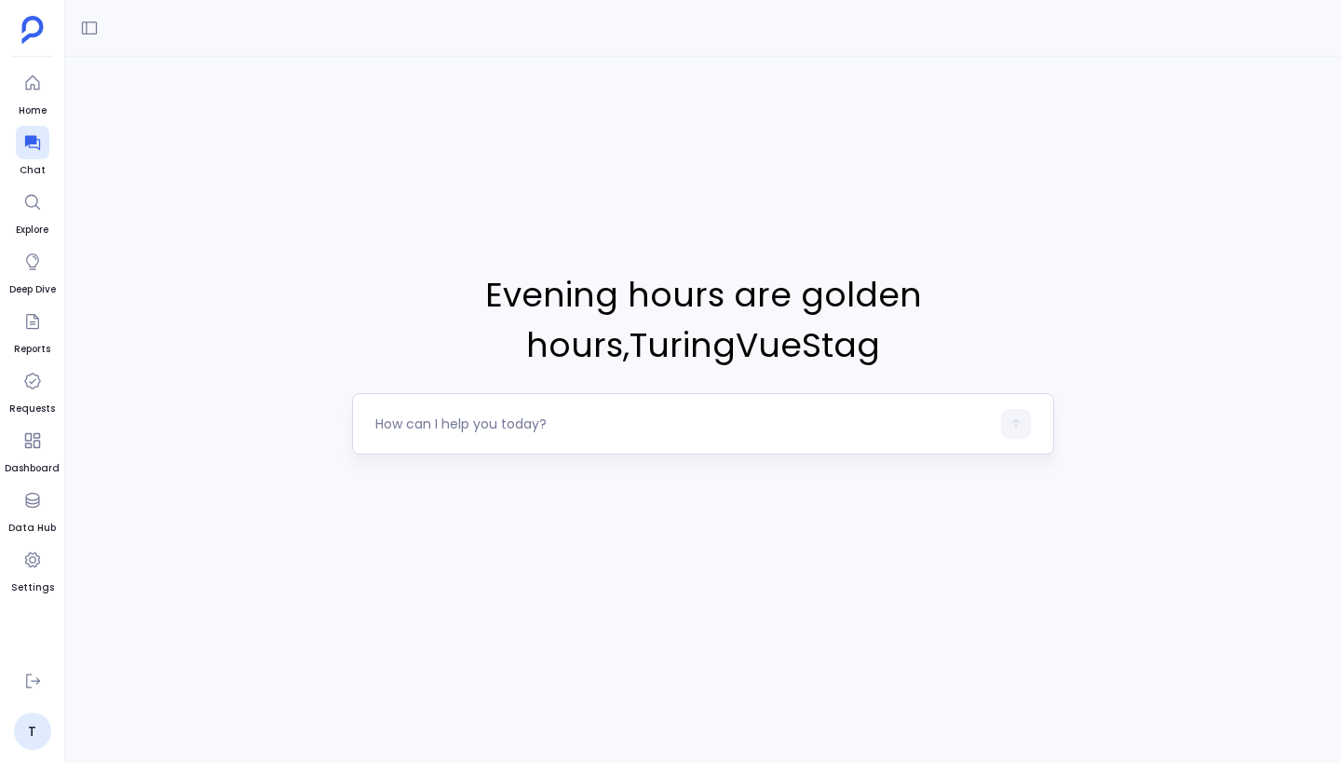
click at [433, 428] on textarea at bounding box center [682, 423] width 615 height 19
click at [97, 34] on icon at bounding box center [89, 28] width 19 height 19
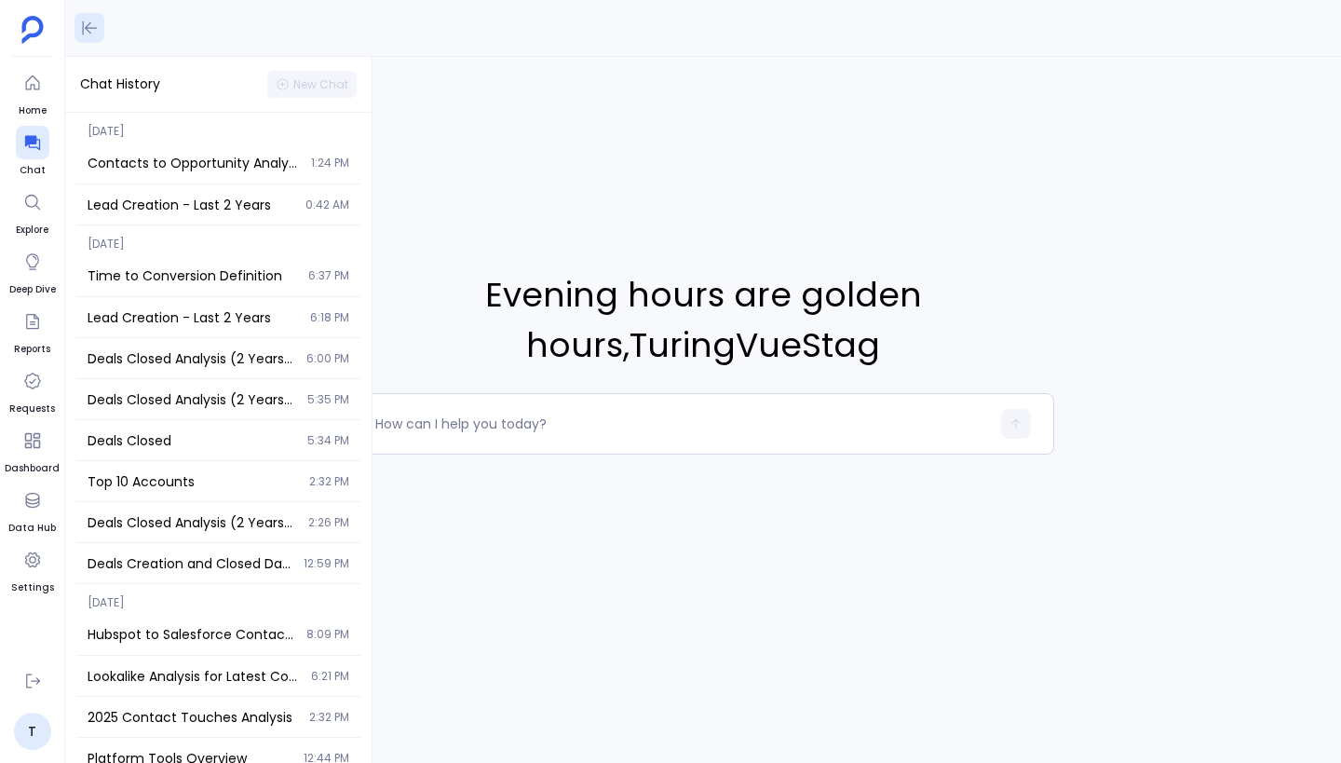
click at [97, 34] on icon at bounding box center [89, 28] width 19 height 19
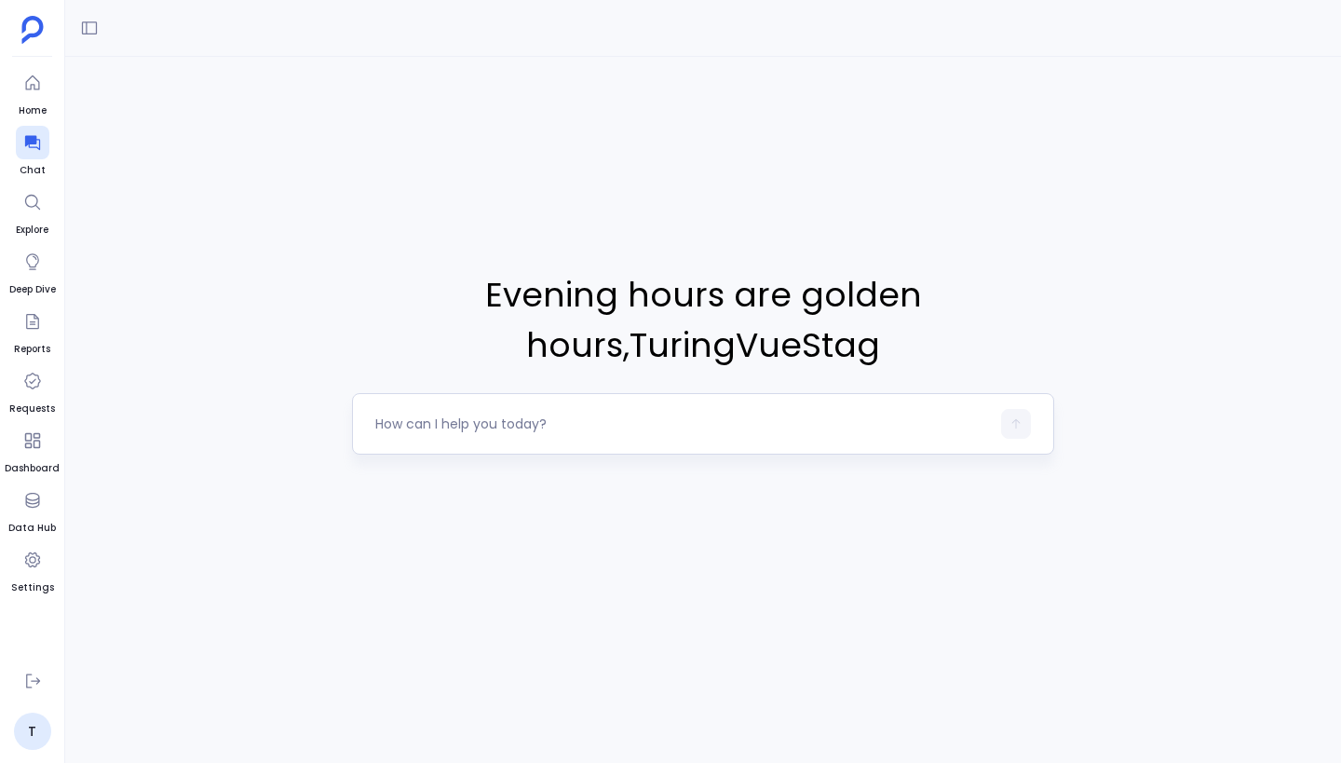
click at [408, 426] on textarea at bounding box center [682, 423] width 615 height 19
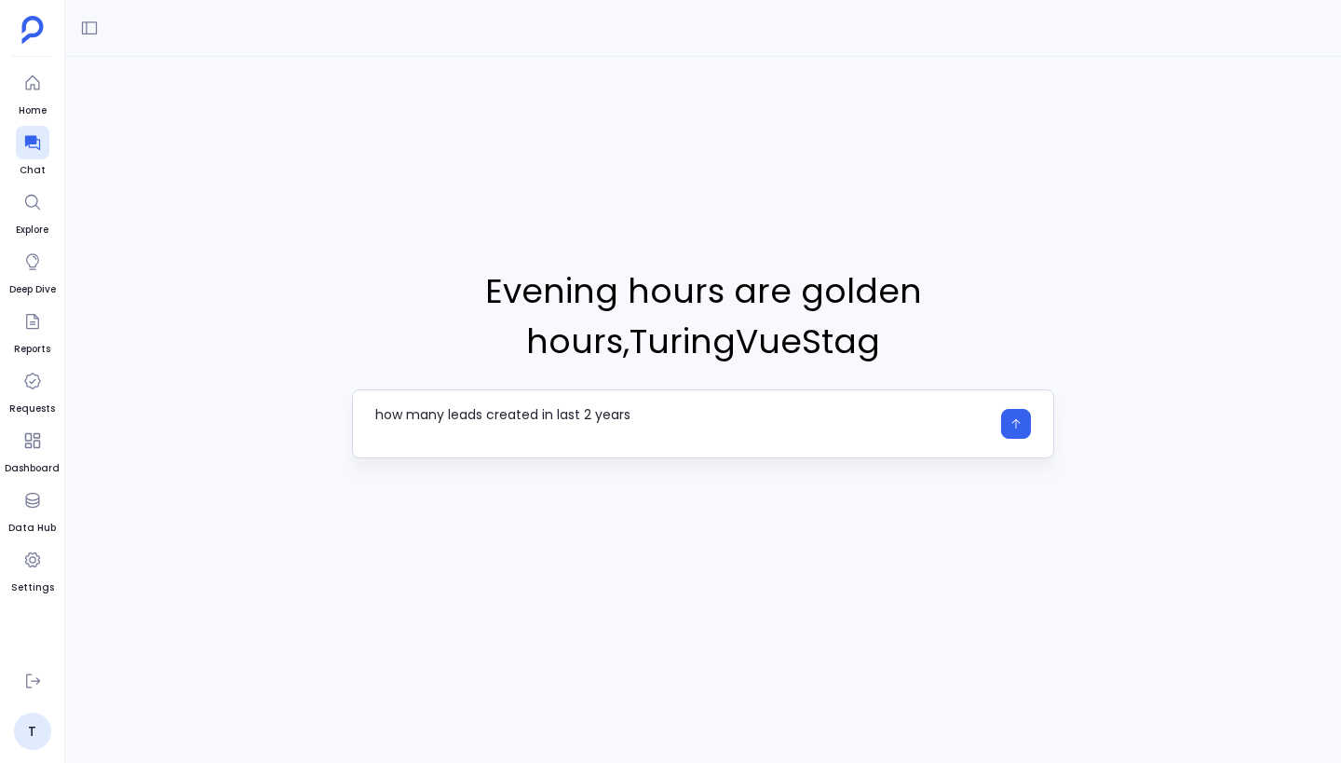
type textarea "how many leads created in last 2 years"
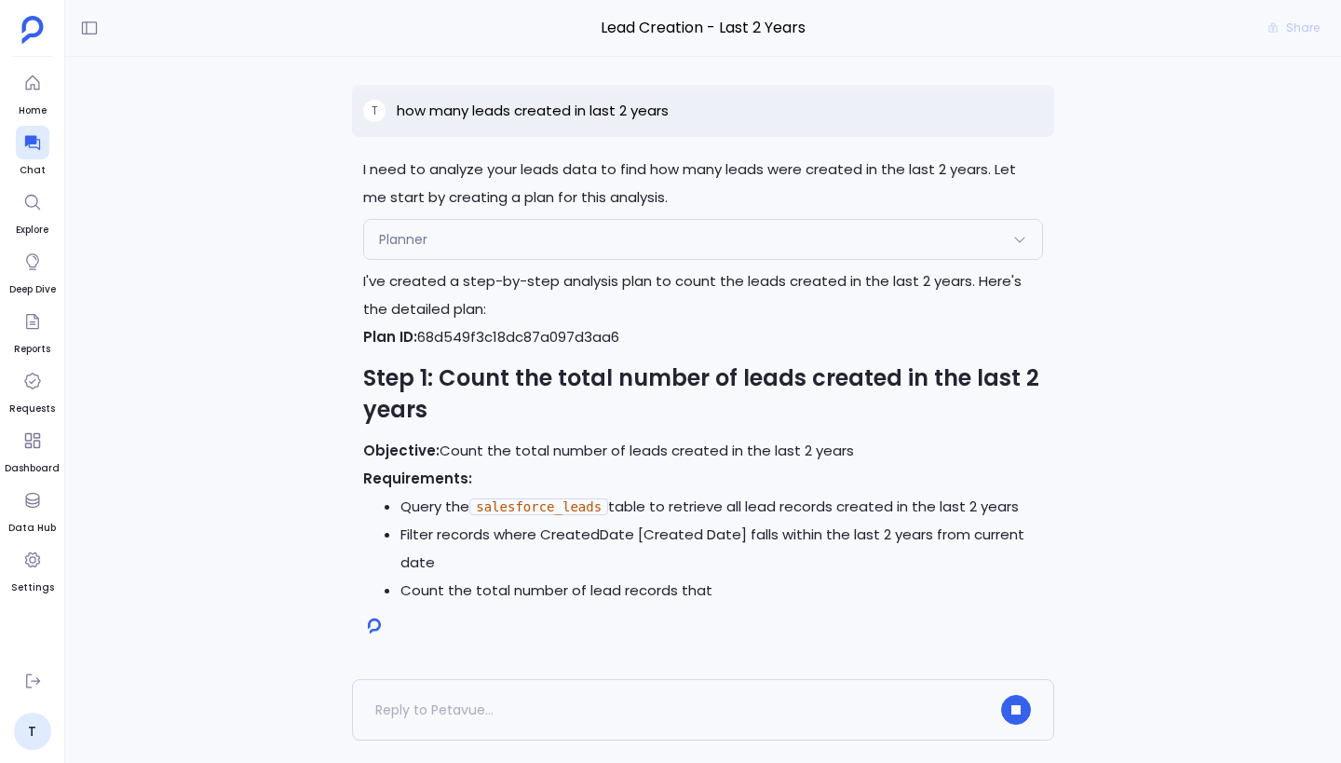
click at [825, 267] on p "I've created a step-by-step analysis plan to count the leads created in the las…" at bounding box center [703, 295] width 680 height 56
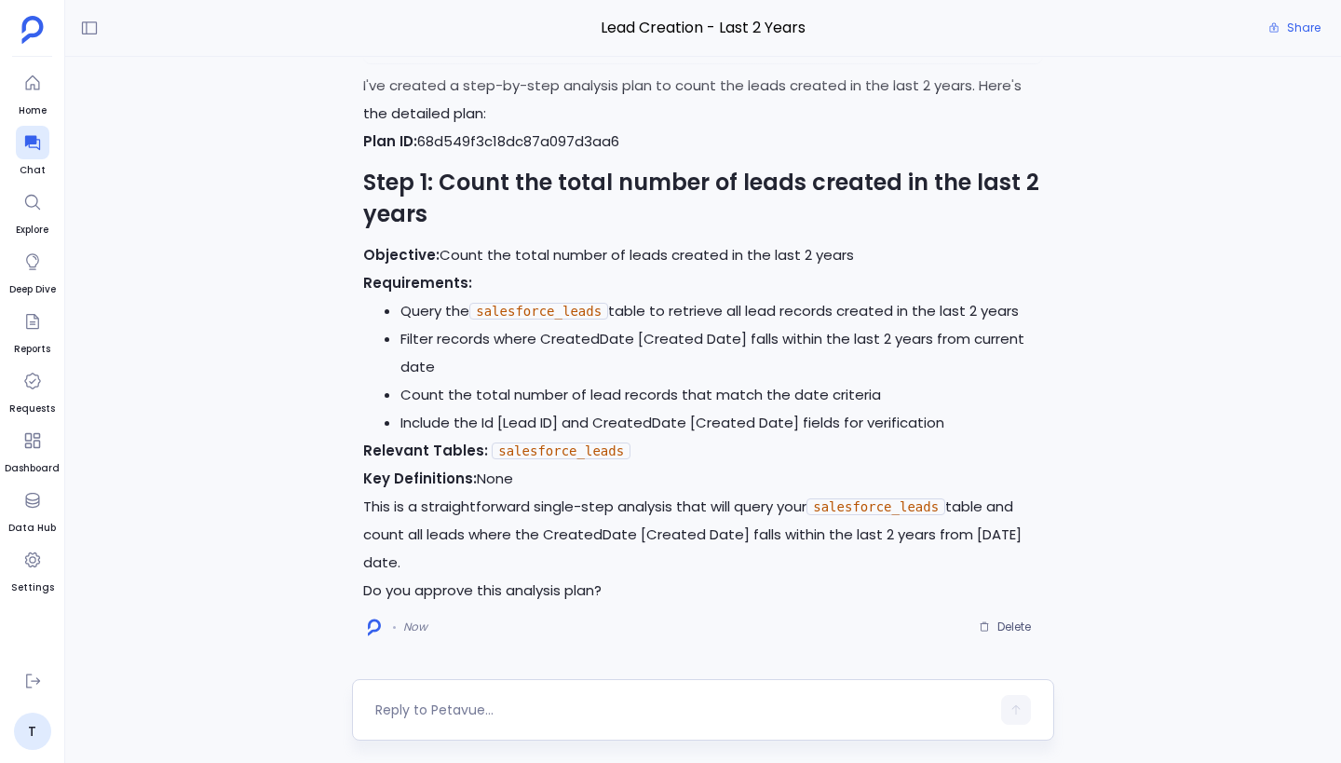
click at [494, 708] on textarea at bounding box center [682, 709] width 615 height 19
type textarea "proceed"
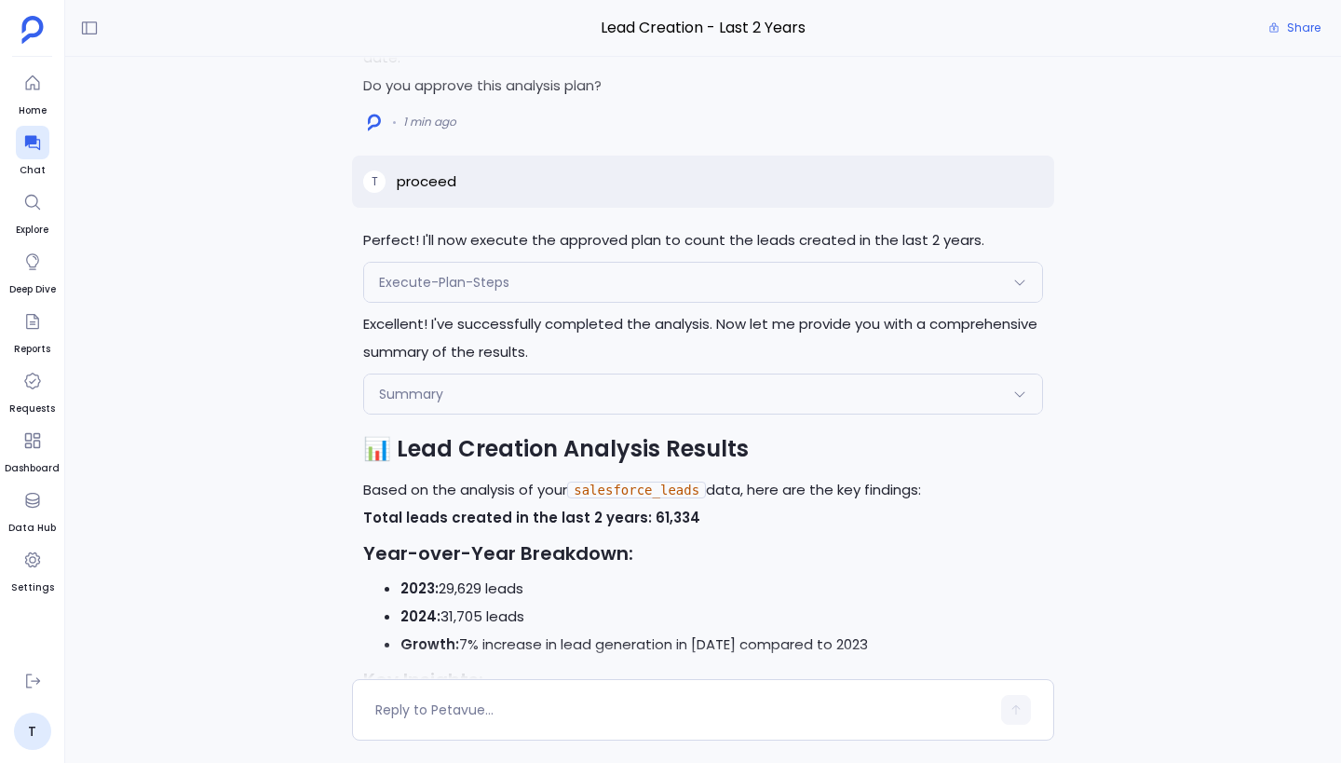
scroll to position [-420, 0]
click at [738, 264] on div "Execute-Plan-Steps" at bounding box center [703, 283] width 678 height 39
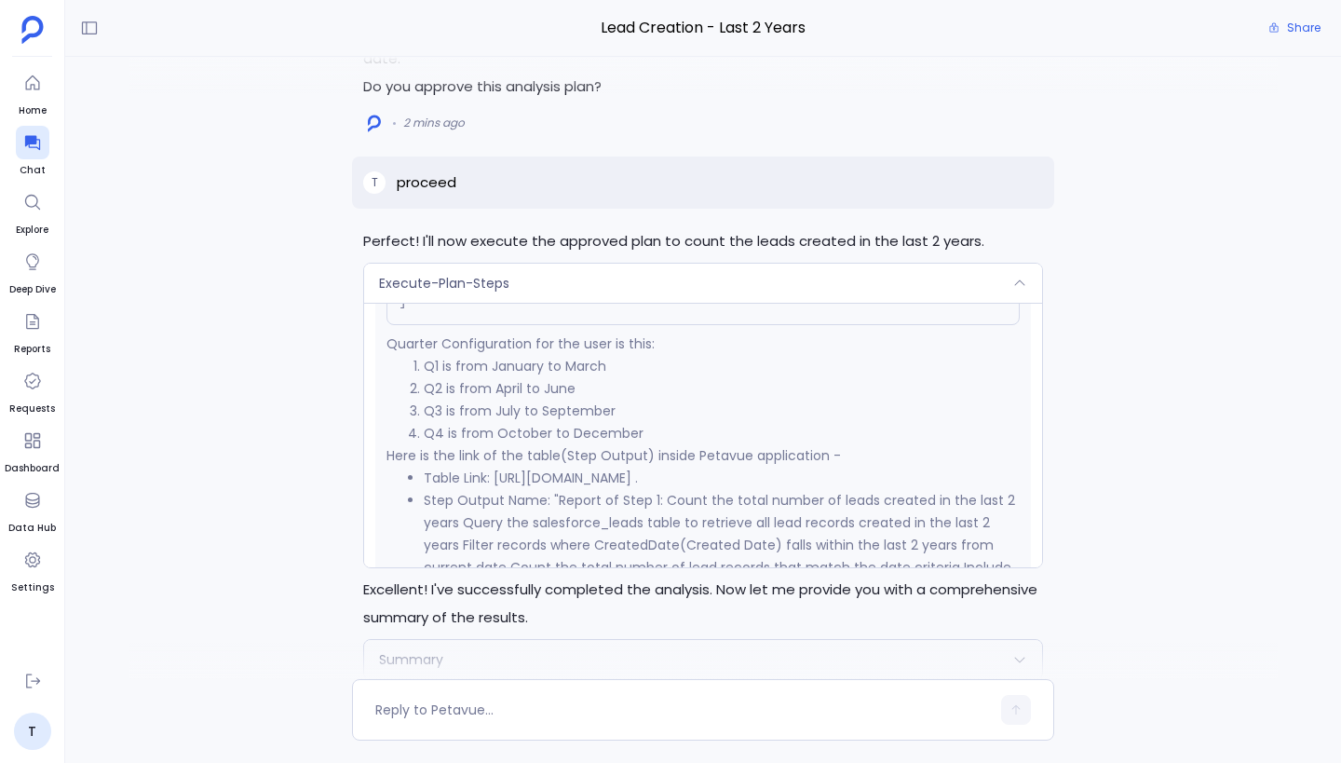
scroll to position [3968, 0]
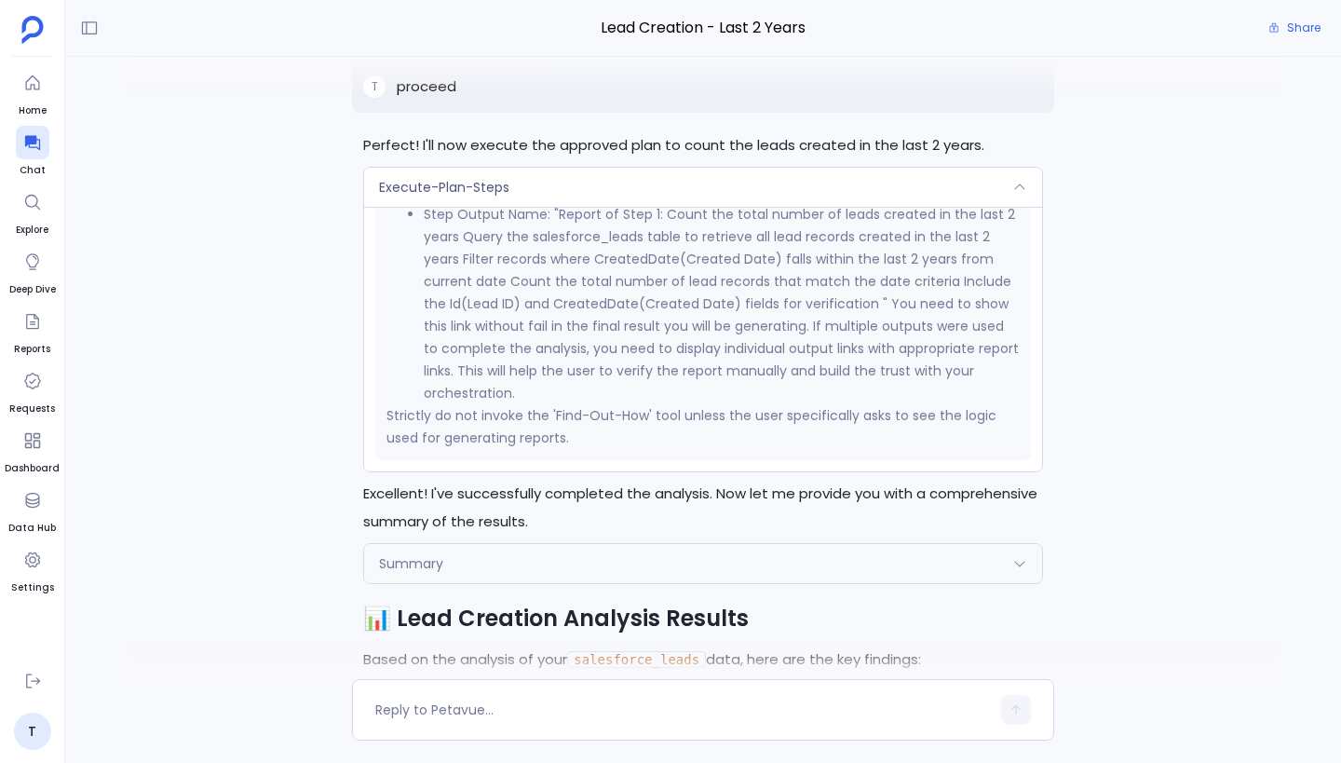
click at [691, 168] on div "Execute-Plan-Steps" at bounding box center [703, 187] width 678 height 39
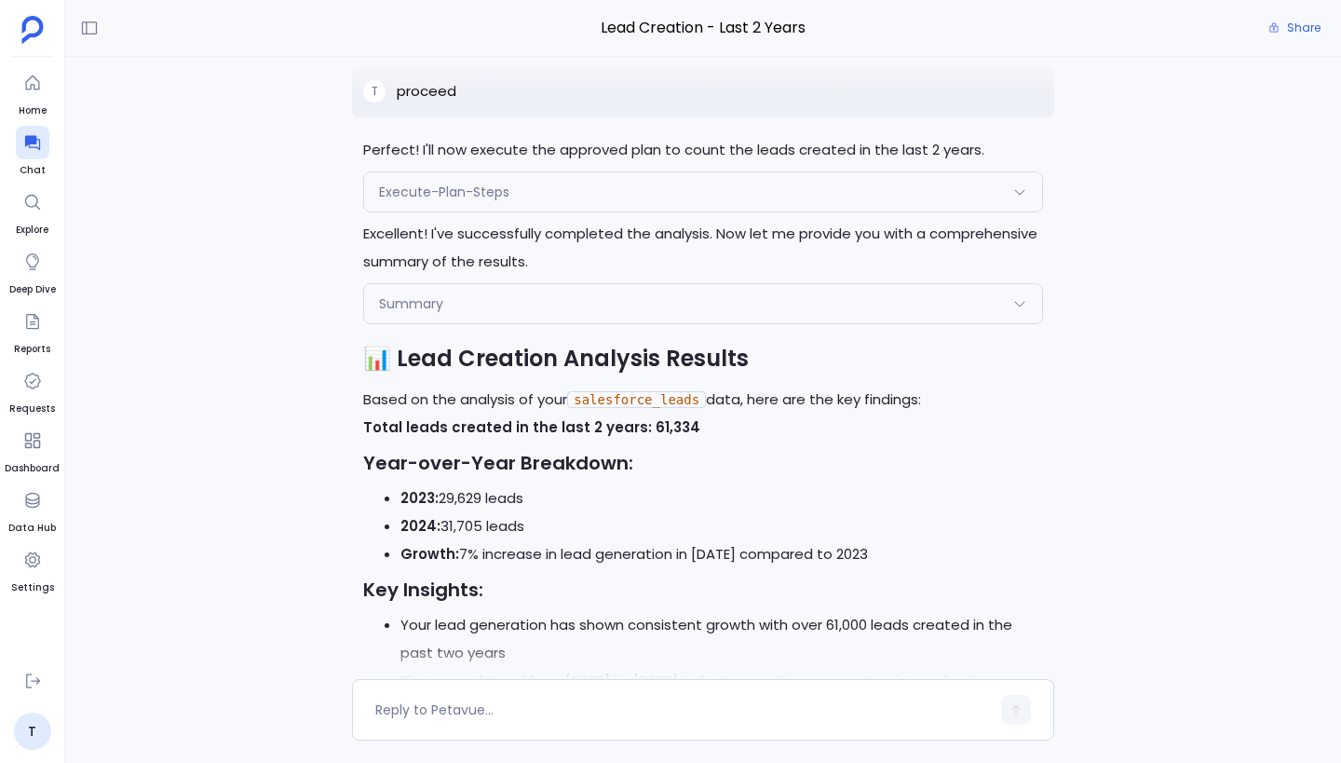
scroll to position [-324, 0]
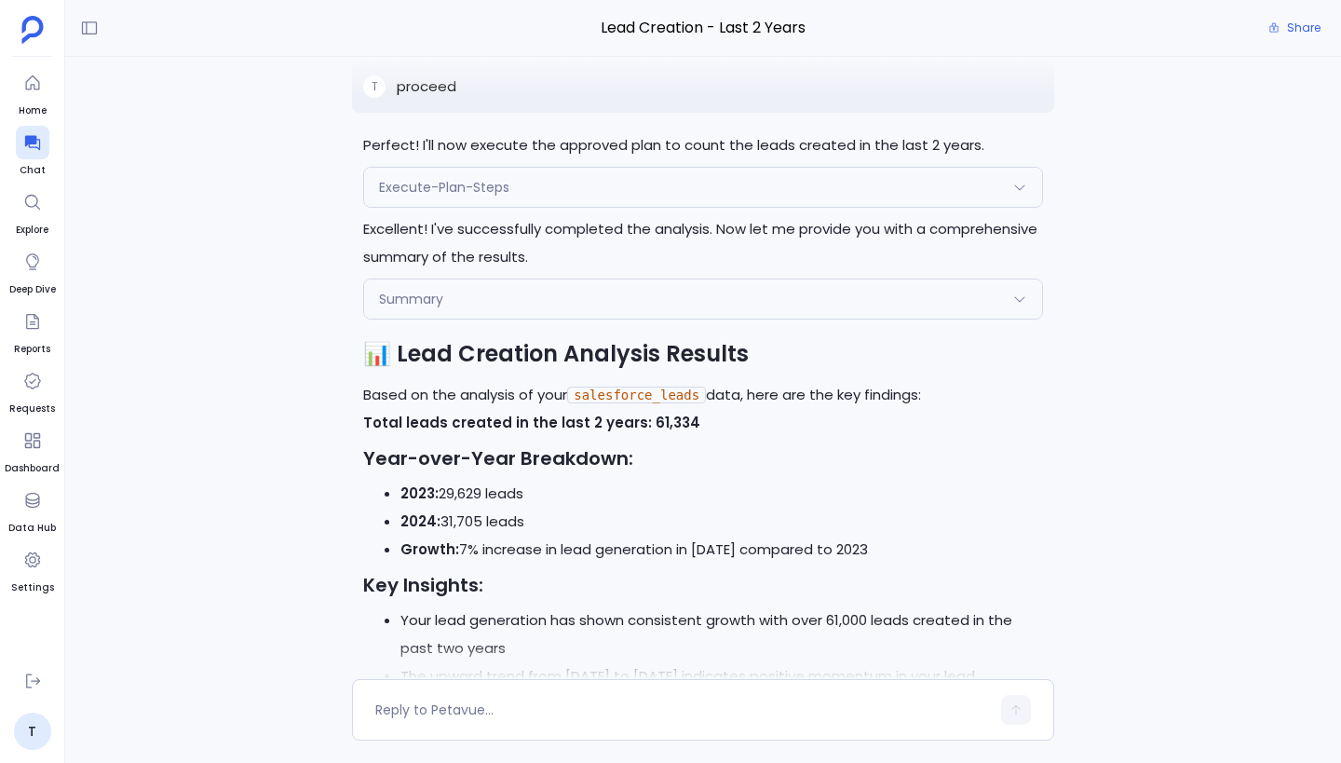
click at [684, 168] on div "Execute-Plan-Steps" at bounding box center [703, 187] width 678 height 39
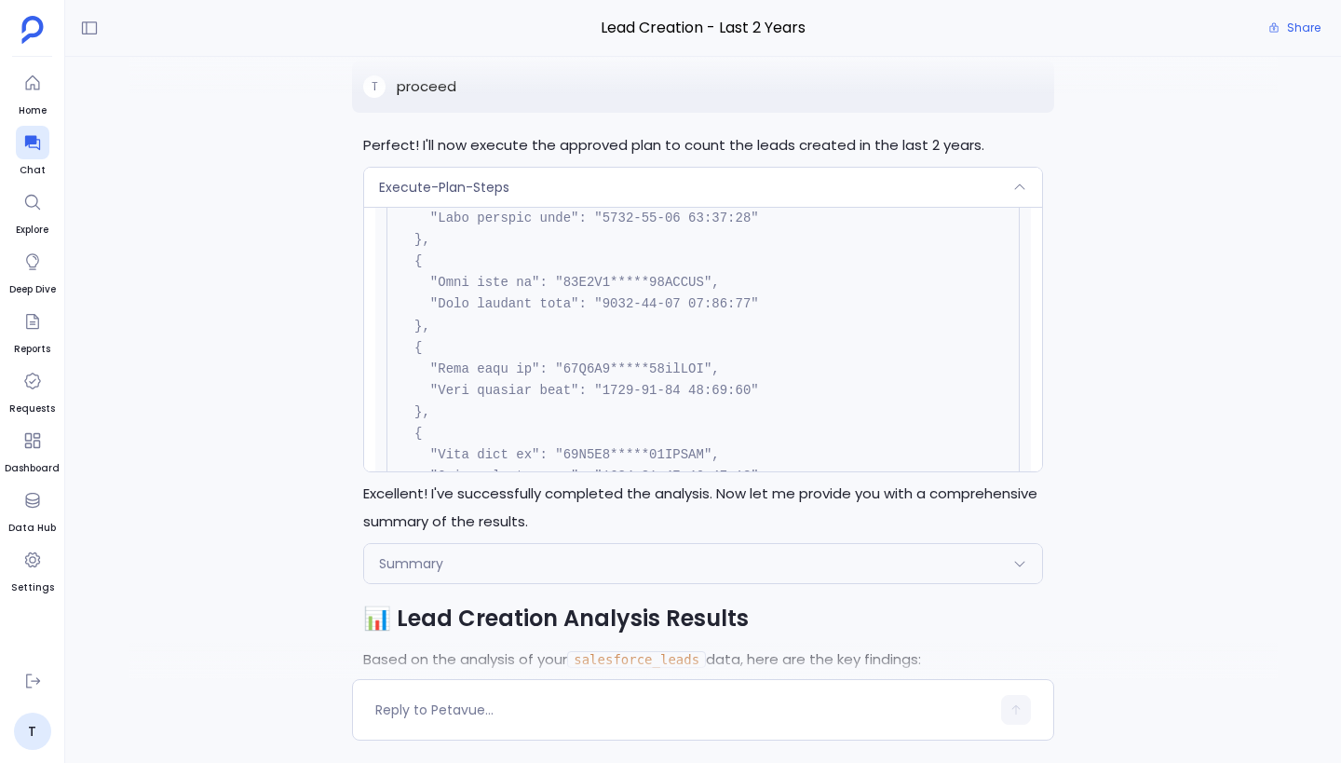
scroll to position [2254, 0]
click at [659, 167] on div "Execute-Plan-Steps Request { "name": "Execute-Plan-Steps", "args": { "step_numb…" at bounding box center [703, 319] width 680 height 305
click at [661, 207] on div "Request { "name": "Execute-Plan-Steps", "args": { "step_number": "1", "planId":…" at bounding box center [703, 339] width 678 height 264
click at [657, 168] on div "Execute-Plan-Steps" at bounding box center [703, 187] width 678 height 39
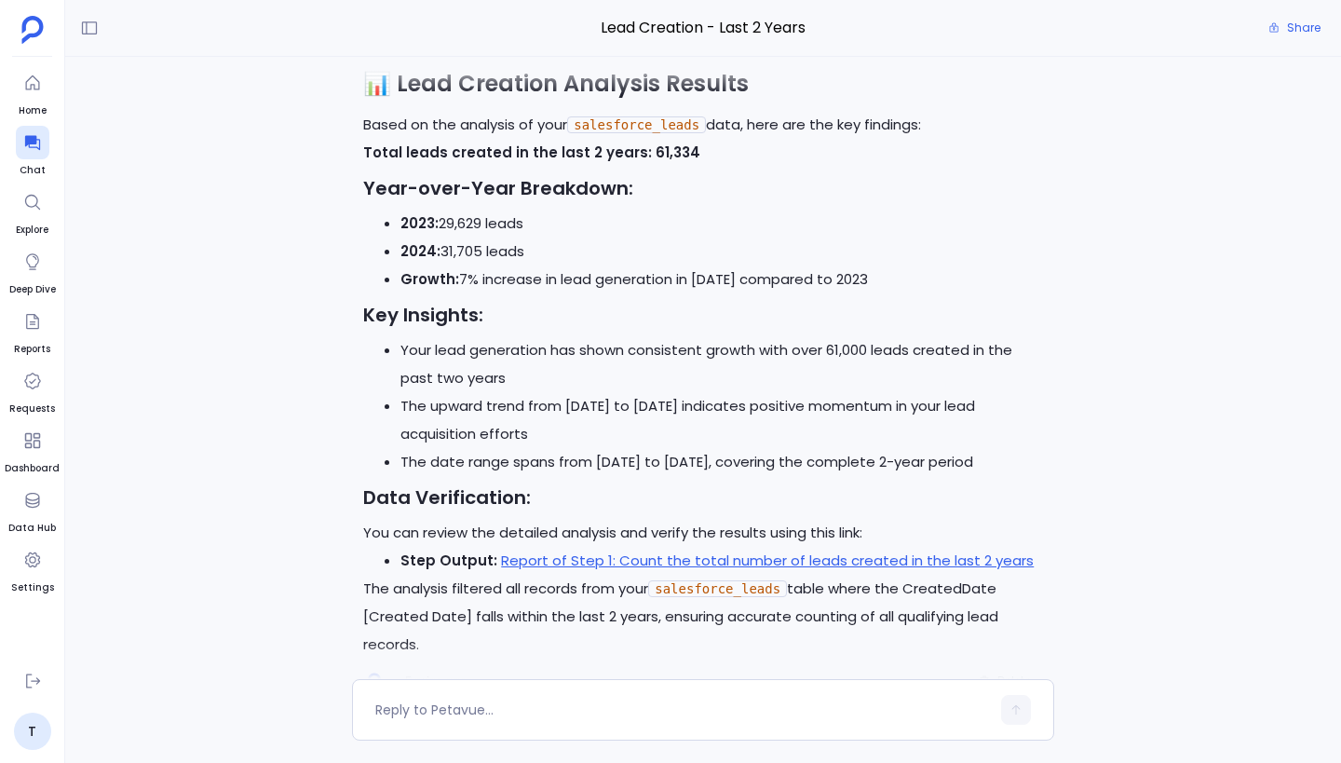
scroll to position [0, 0]
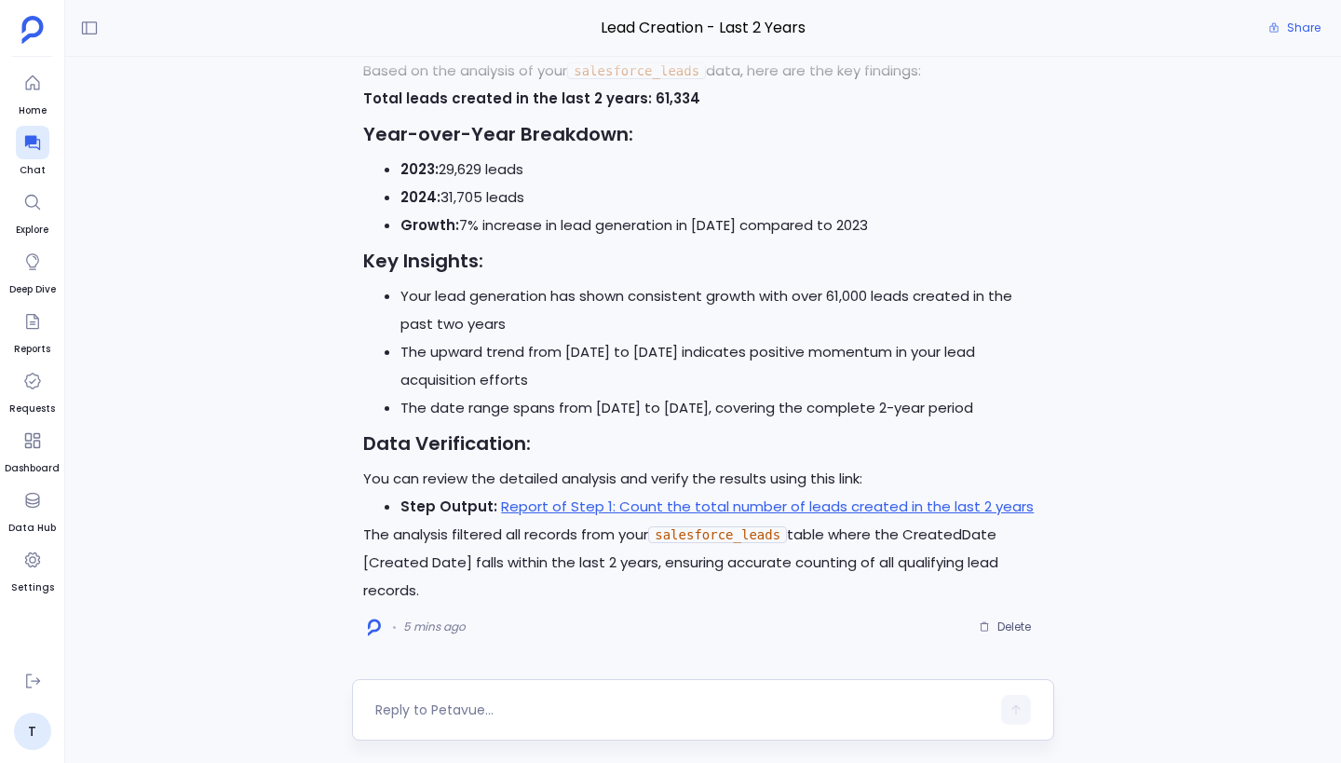
click at [482, 705] on textarea at bounding box center [682, 709] width 615 height 19
click at [462, 711] on textarea "generate artifact for leads generated on year on year from [DATE] to [DATE]" at bounding box center [682, 709] width 615 height 19
click at [881, 704] on textarea "generate report for leads generated on year on year from [DATE] to [DATE]" at bounding box center [682, 709] width 615 height 19
type textarea "generate report for leads generated on year on year from [DATE] to [DATE]"
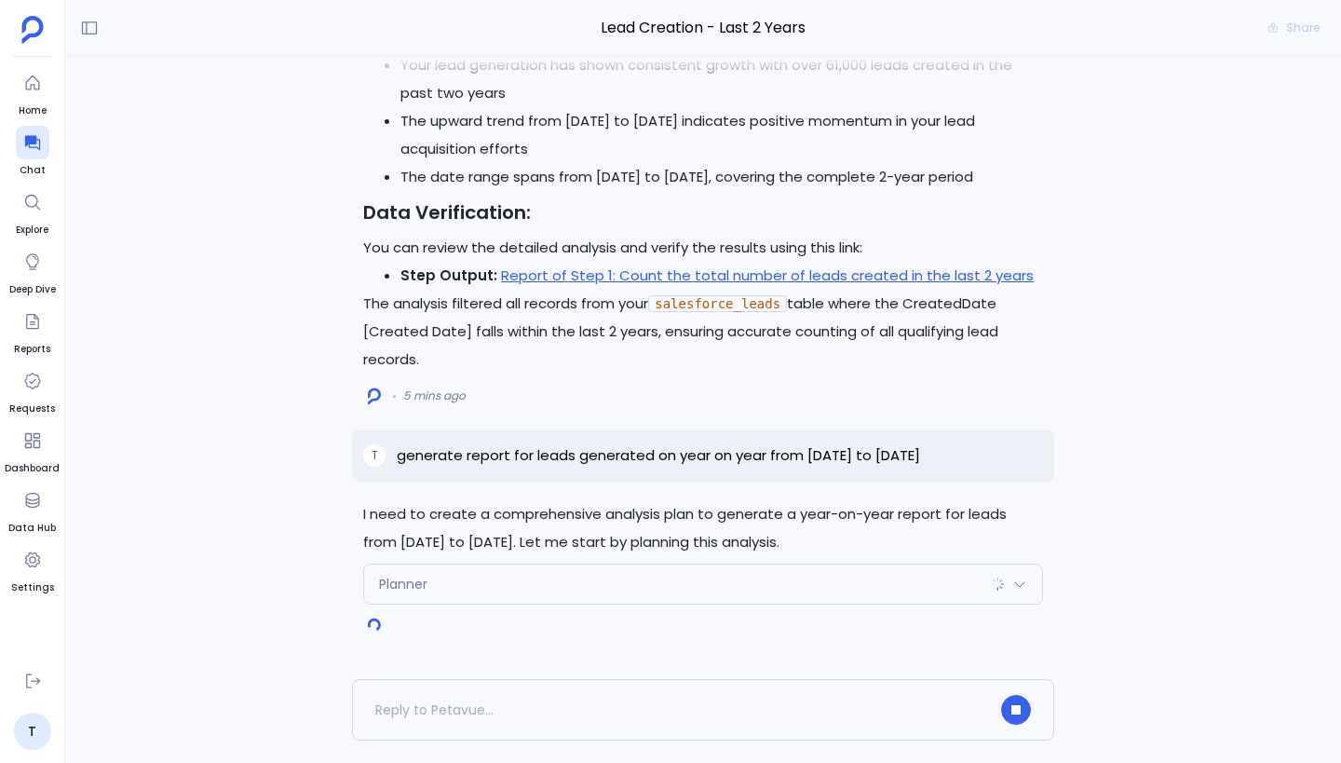
click at [691, 591] on div "Planner" at bounding box center [703, 583] width 678 height 39
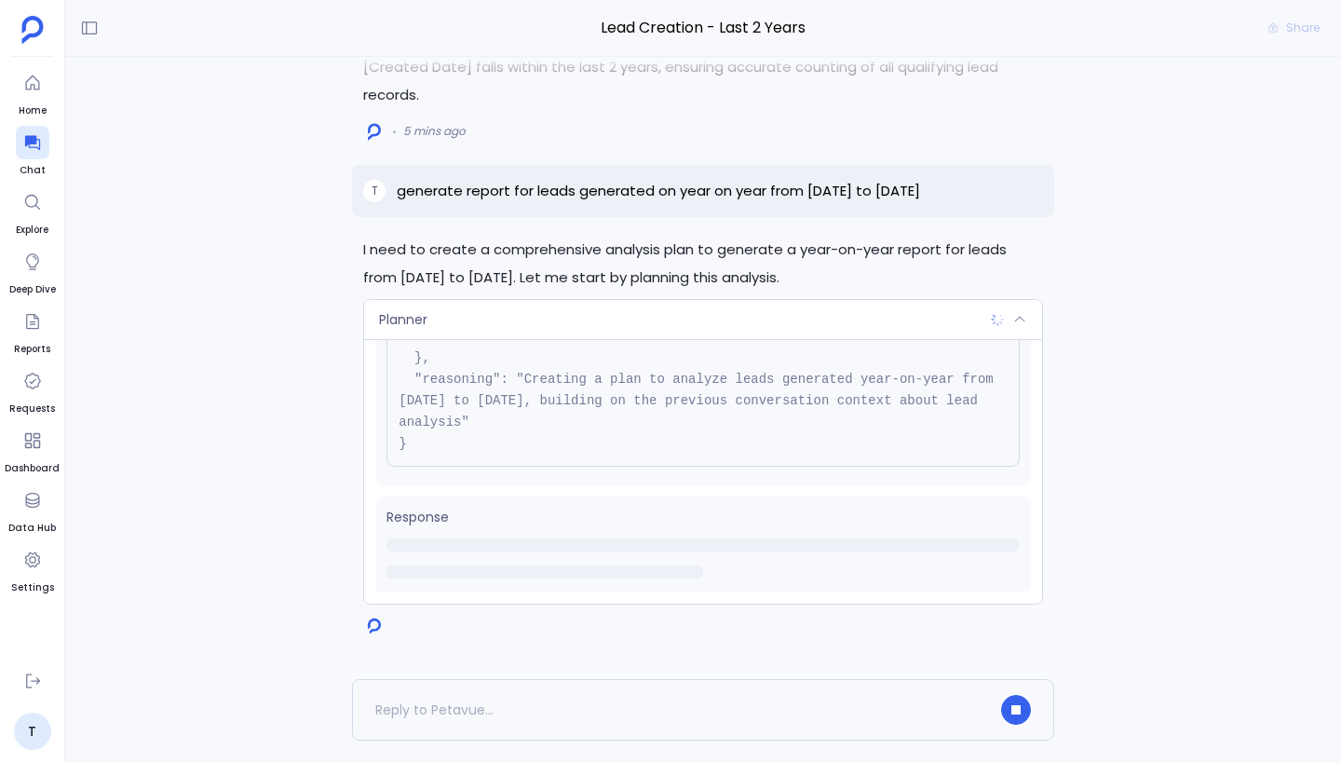
scroll to position [74, 0]
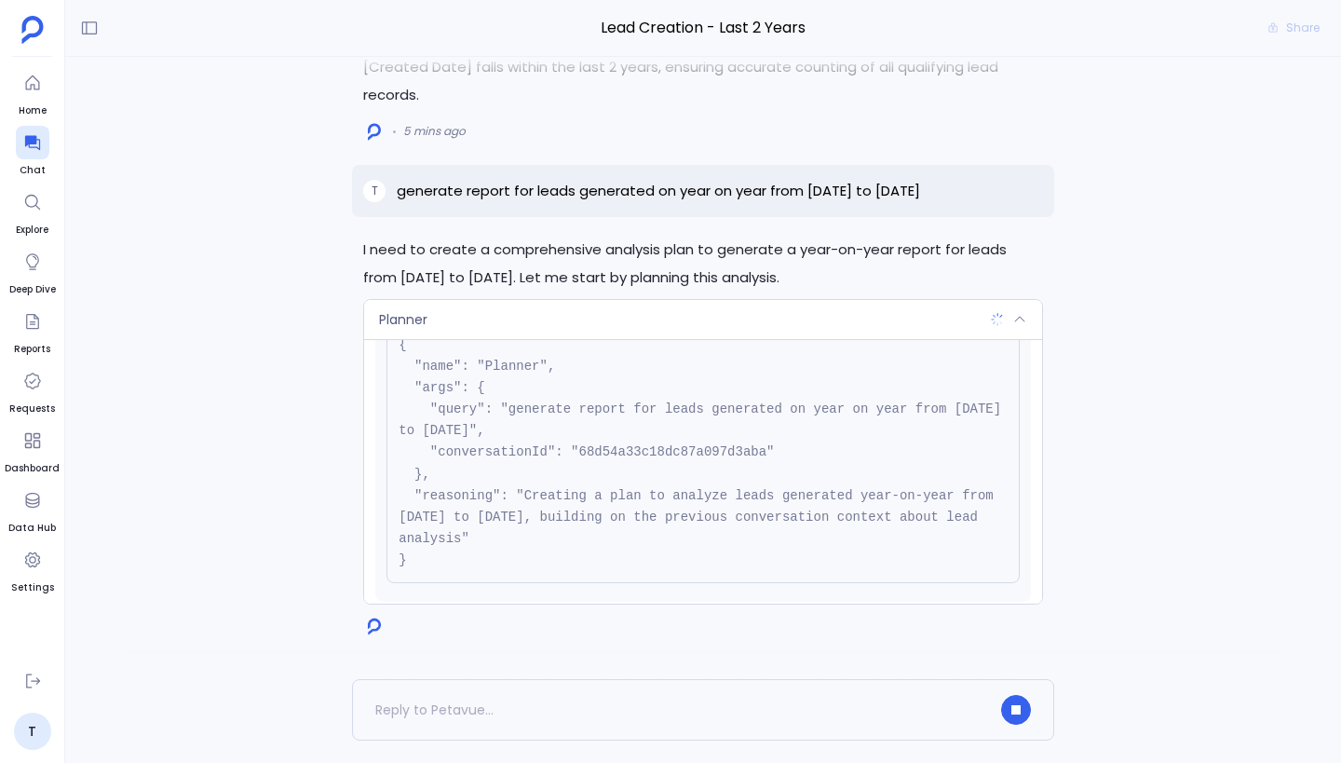
click at [653, 318] on div "Planner" at bounding box center [703, 319] width 678 height 39
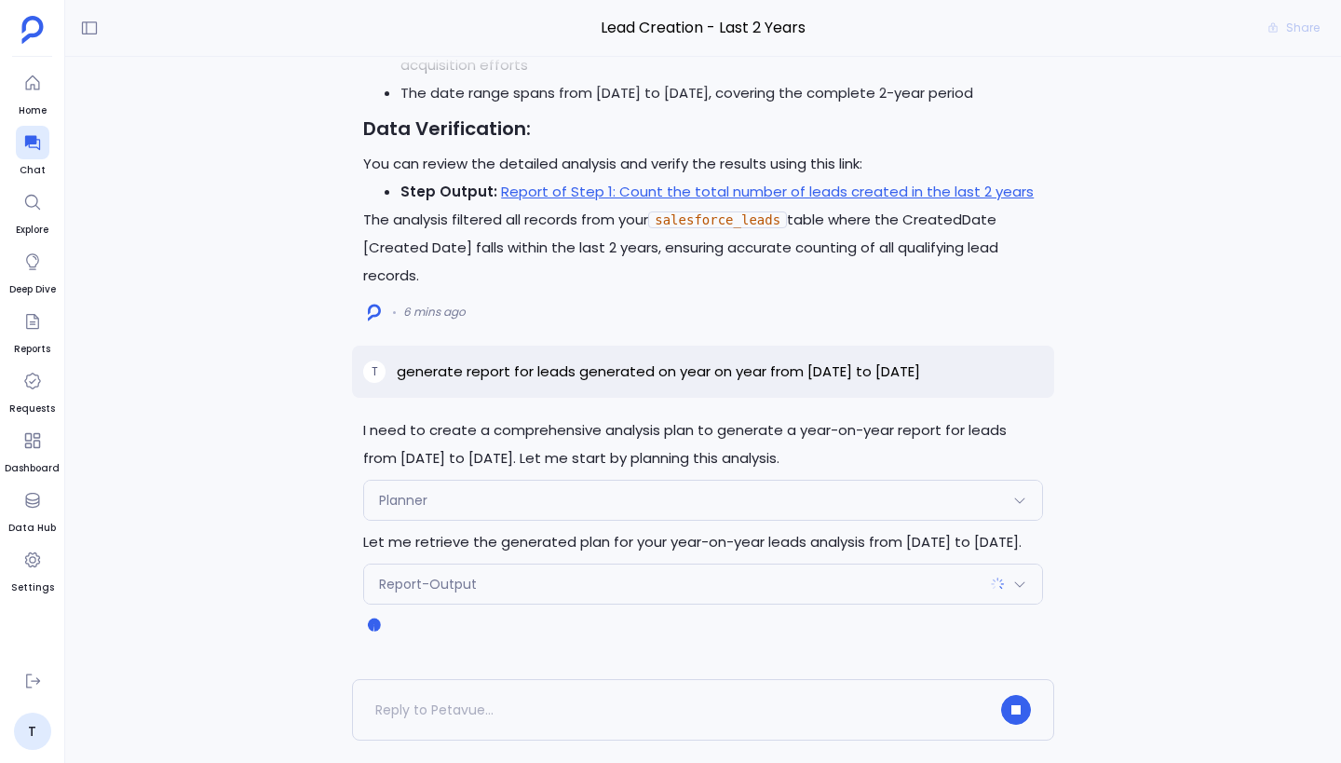
click at [730, 508] on div "Planner" at bounding box center [703, 500] width 678 height 39
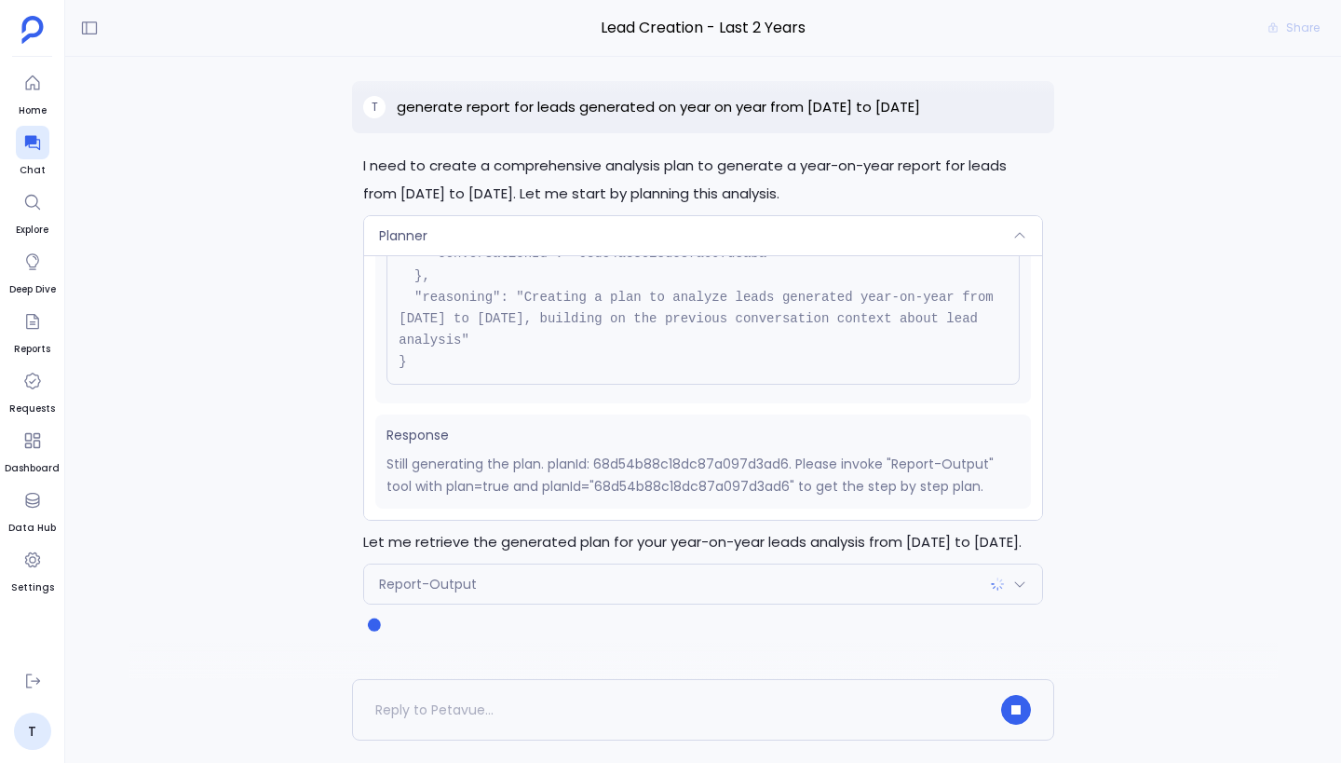
scroll to position [0, 0]
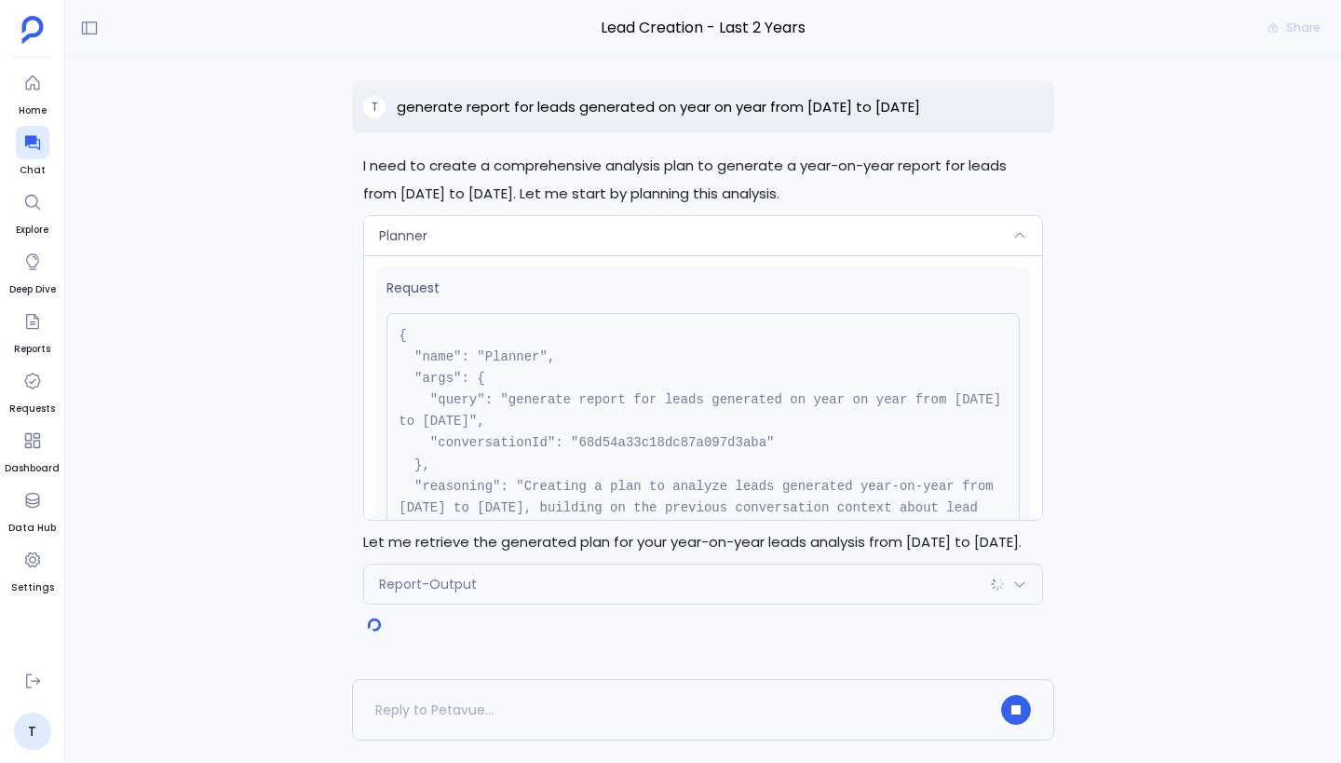
click at [725, 240] on div "Planner" at bounding box center [703, 235] width 678 height 39
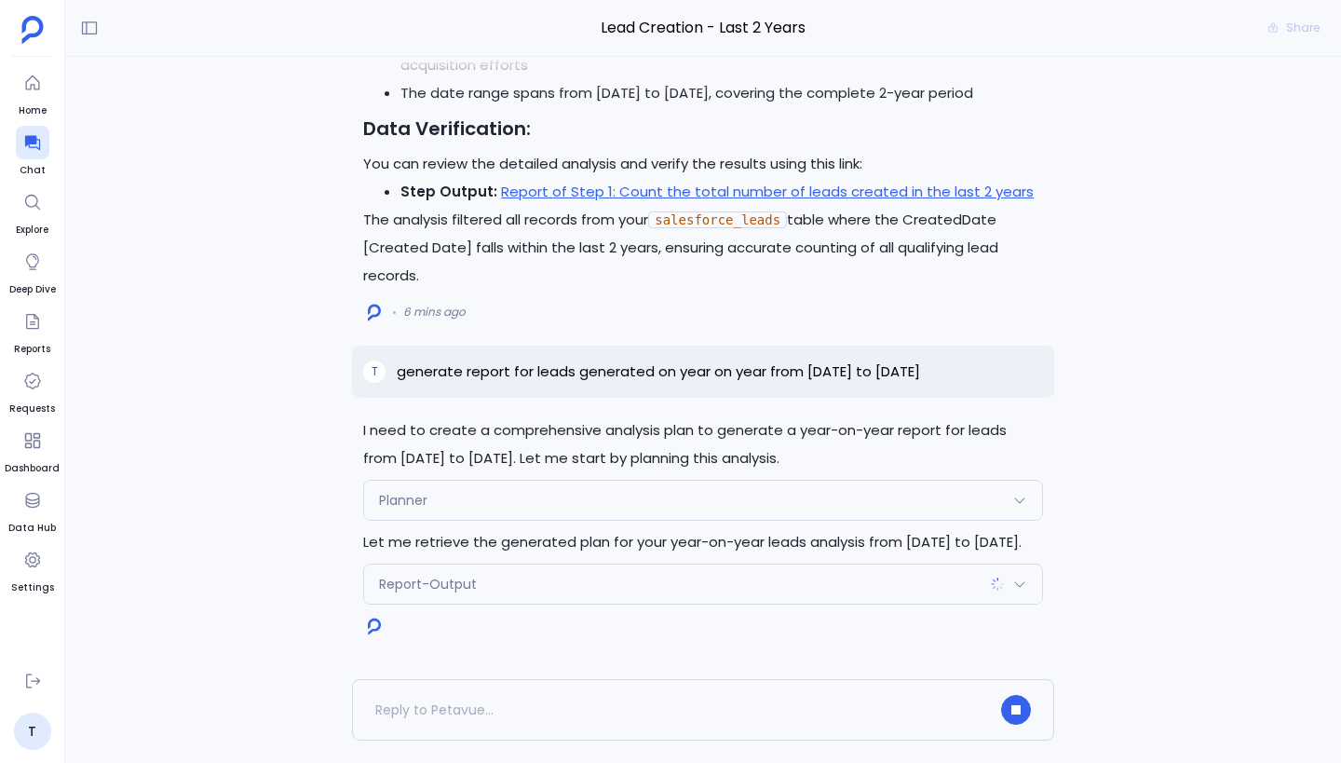
click at [696, 595] on div "Report-Output" at bounding box center [703, 583] width 678 height 39
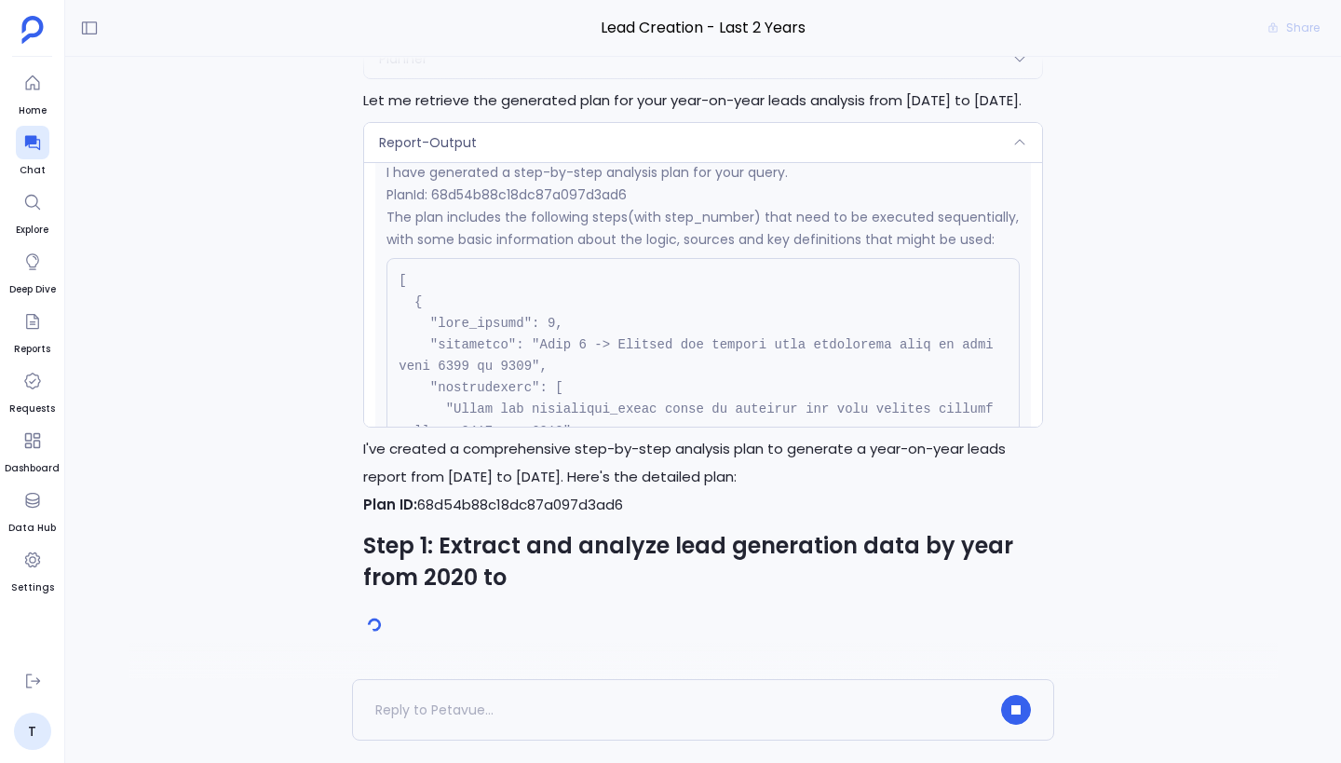
scroll to position [215, 0]
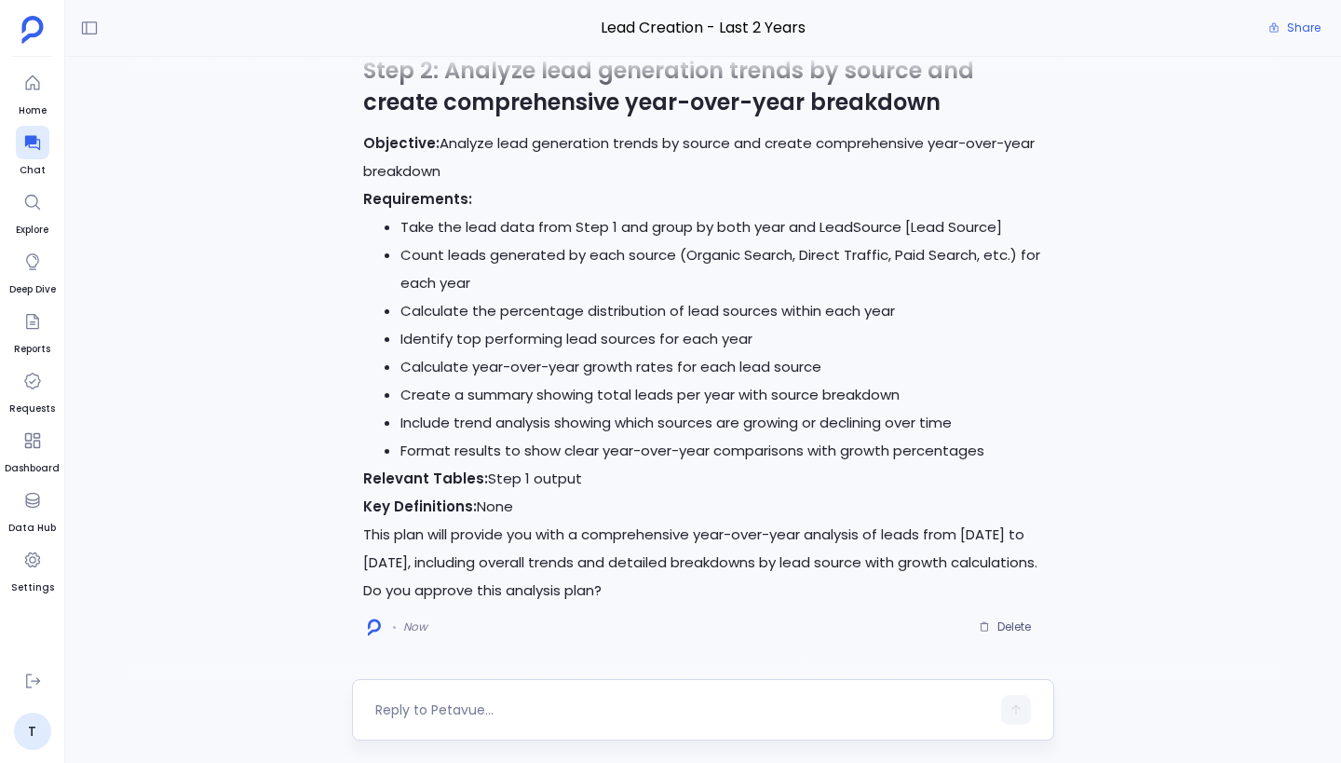
click at [502, 703] on textarea at bounding box center [682, 709] width 615 height 19
type textarea "approved"
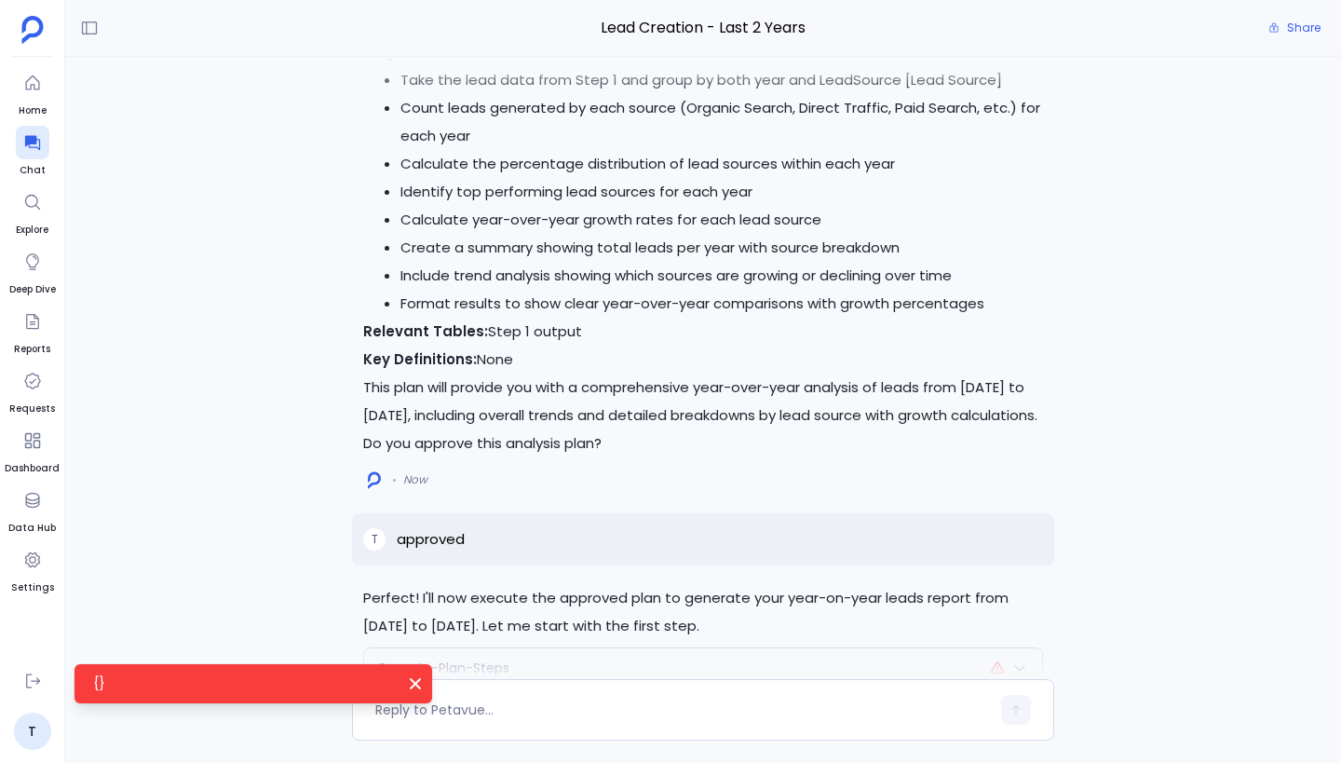
scroll to position [0, 0]
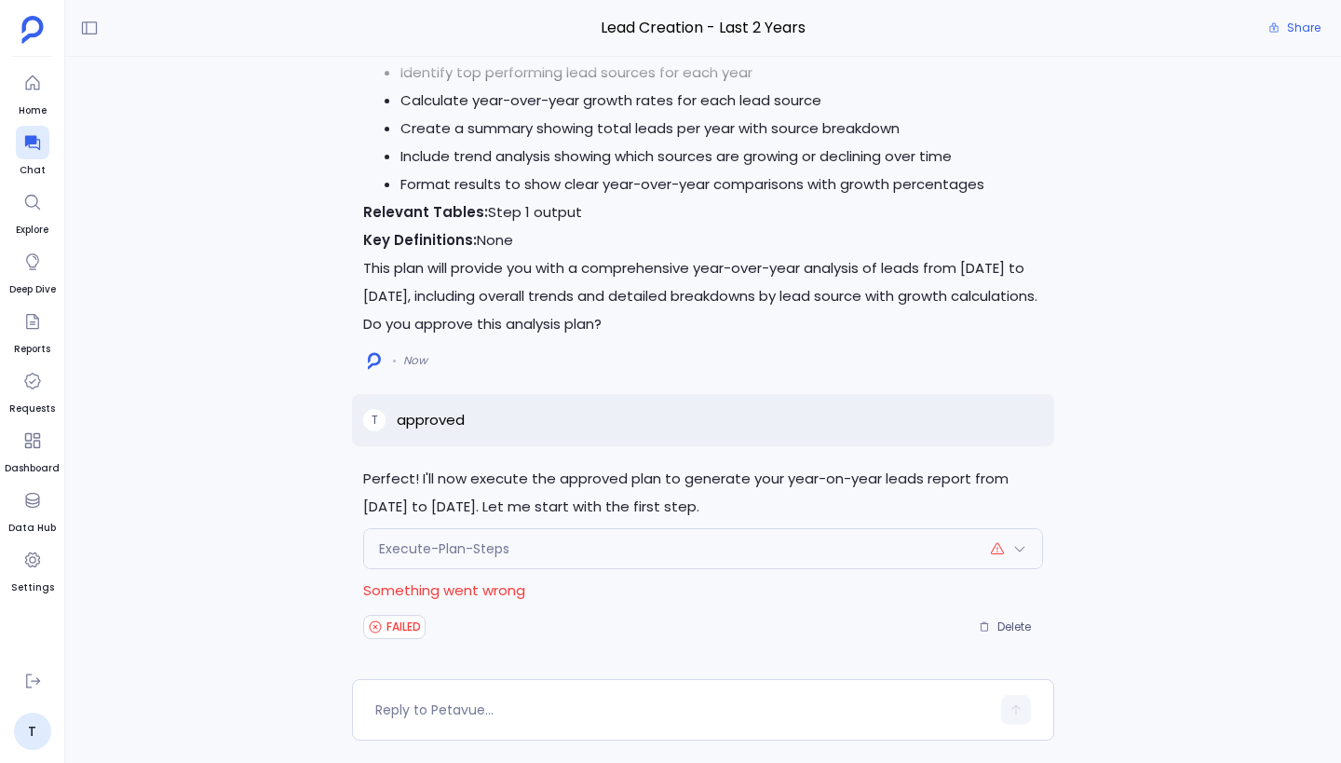
click at [598, 547] on div "Execute-Plan-Steps" at bounding box center [703, 548] width 678 height 39
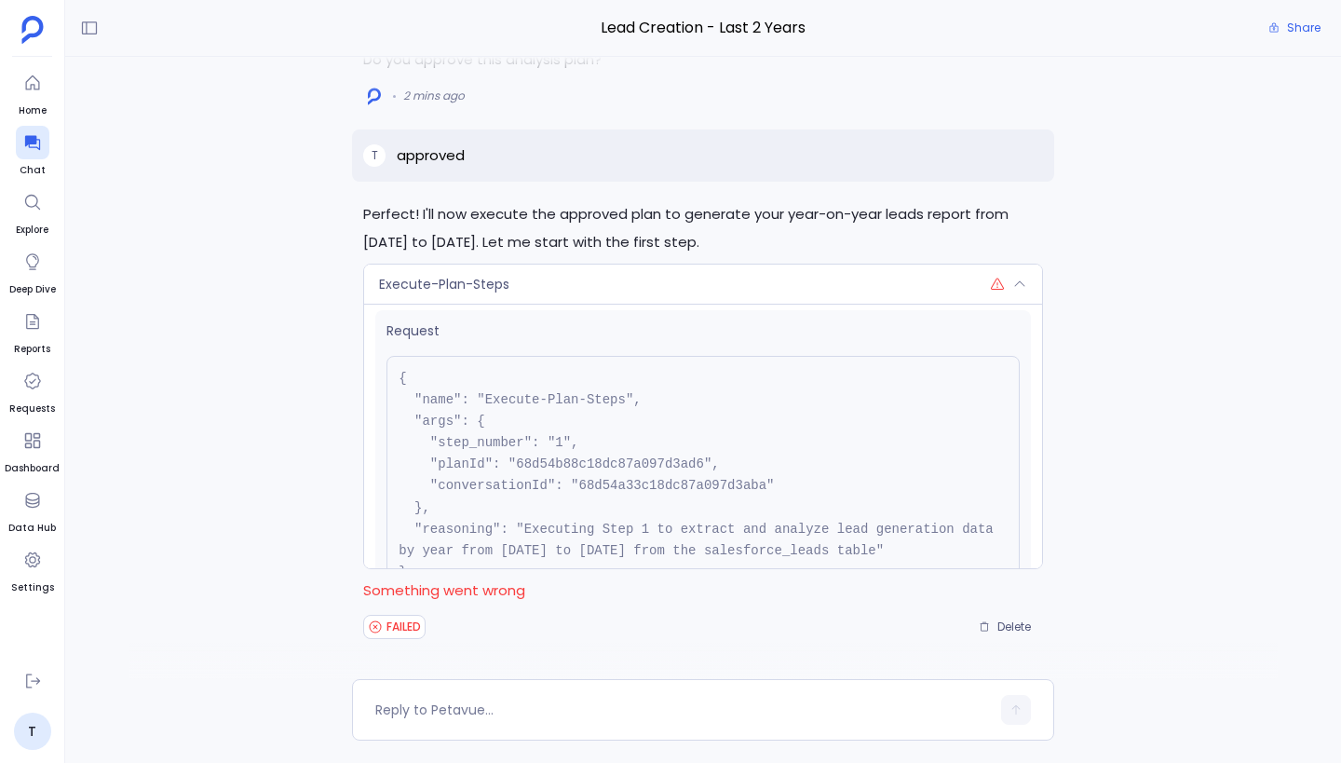
scroll to position [142, 0]
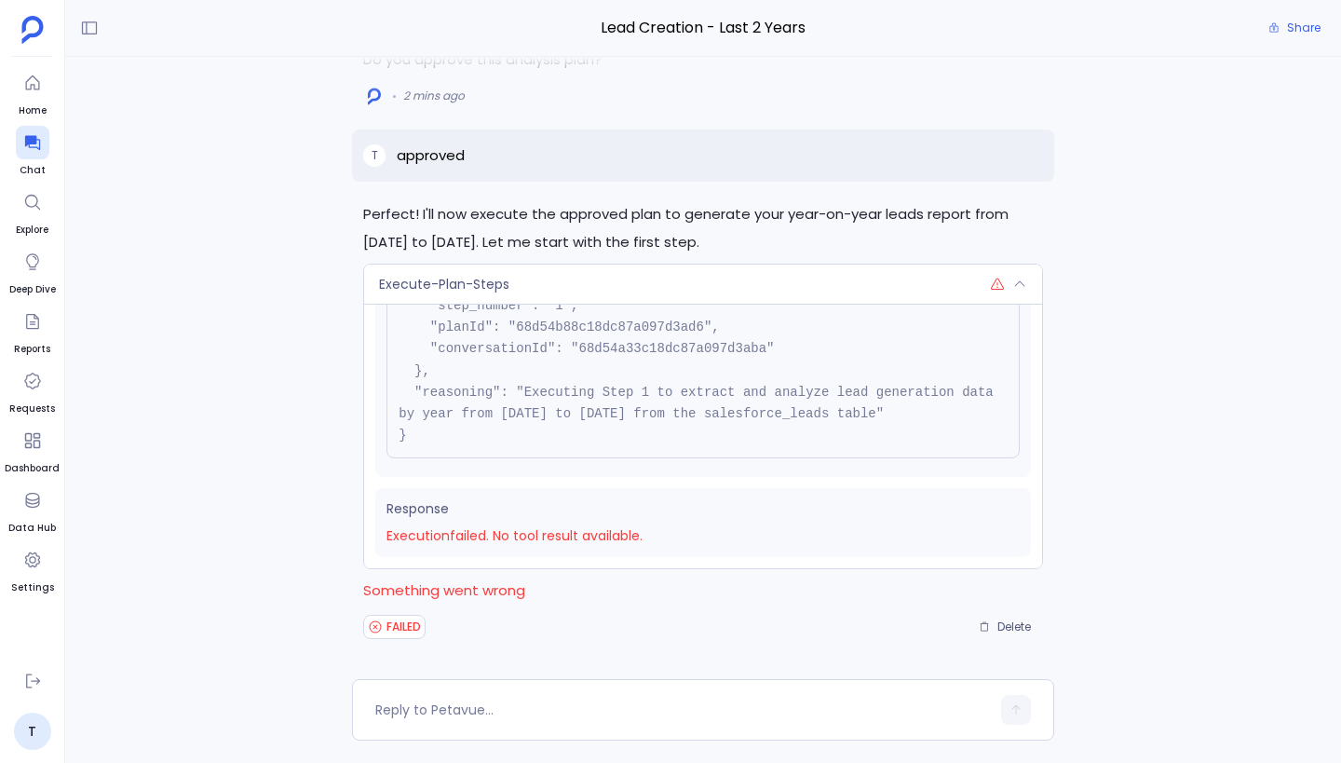
click at [457, 156] on p "approved" at bounding box center [431, 155] width 68 height 22
copy p "approved"
click at [1008, 629] on span "Delete" at bounding box center [1014, 626] width 34 height 15
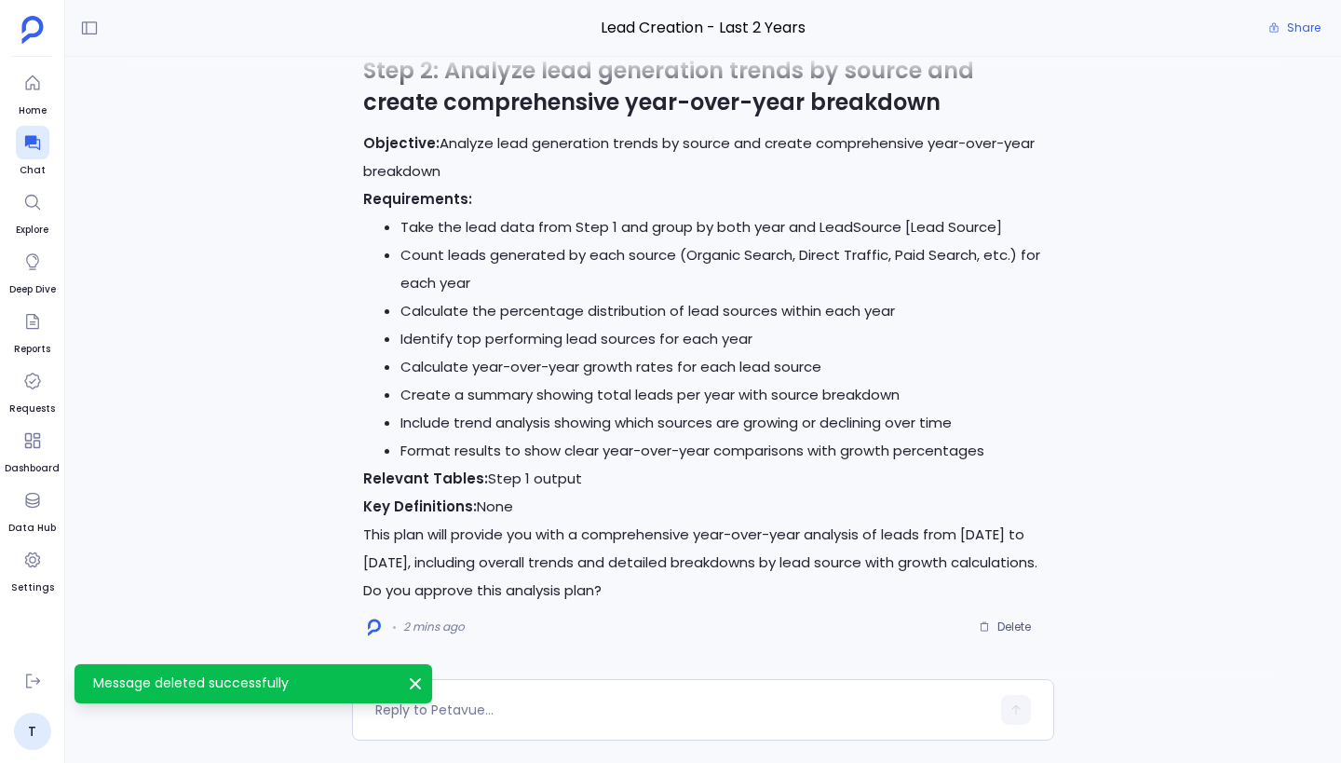
click at [504, 507] on p "Key Definitions: None" at bounding box center [703, 507] width 680 height 28
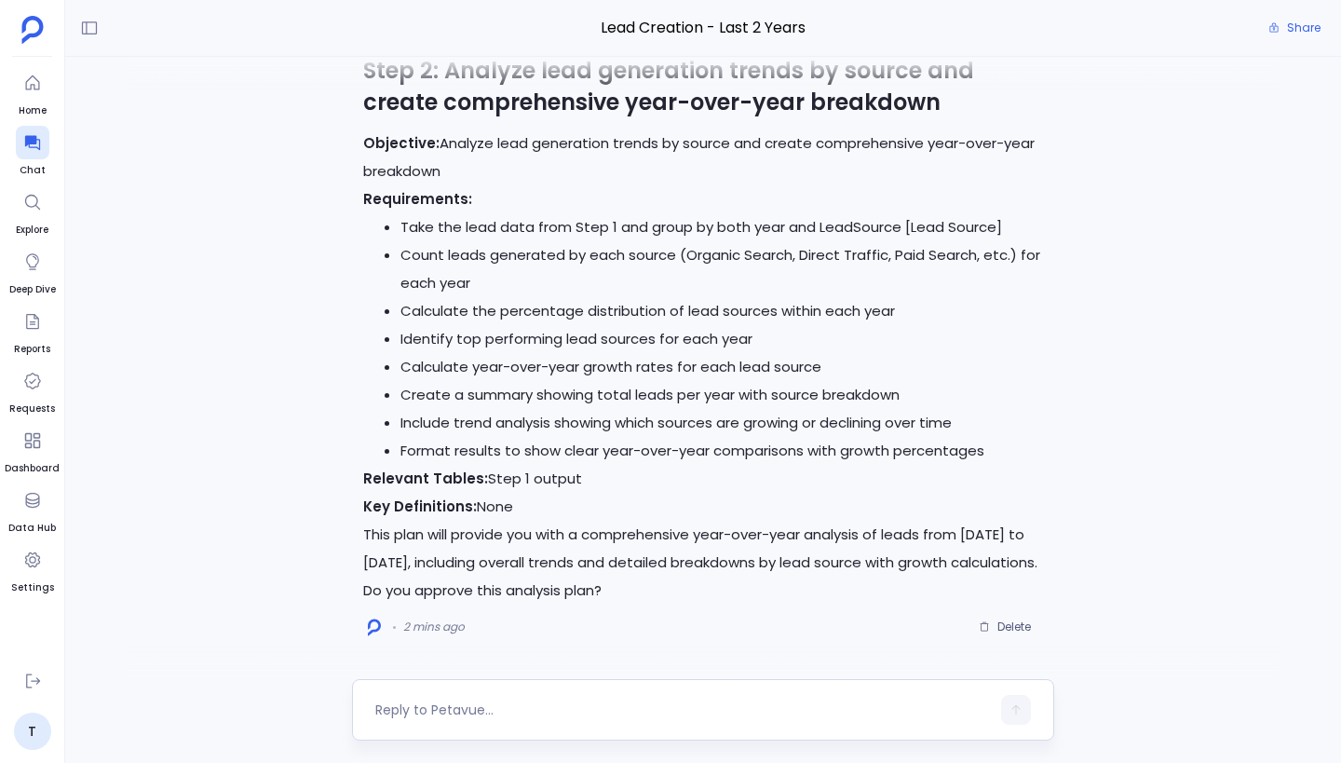
click at [469, 712] on textarea at bounding box center [682, 709] width 615 height 19
type textarea "approved"
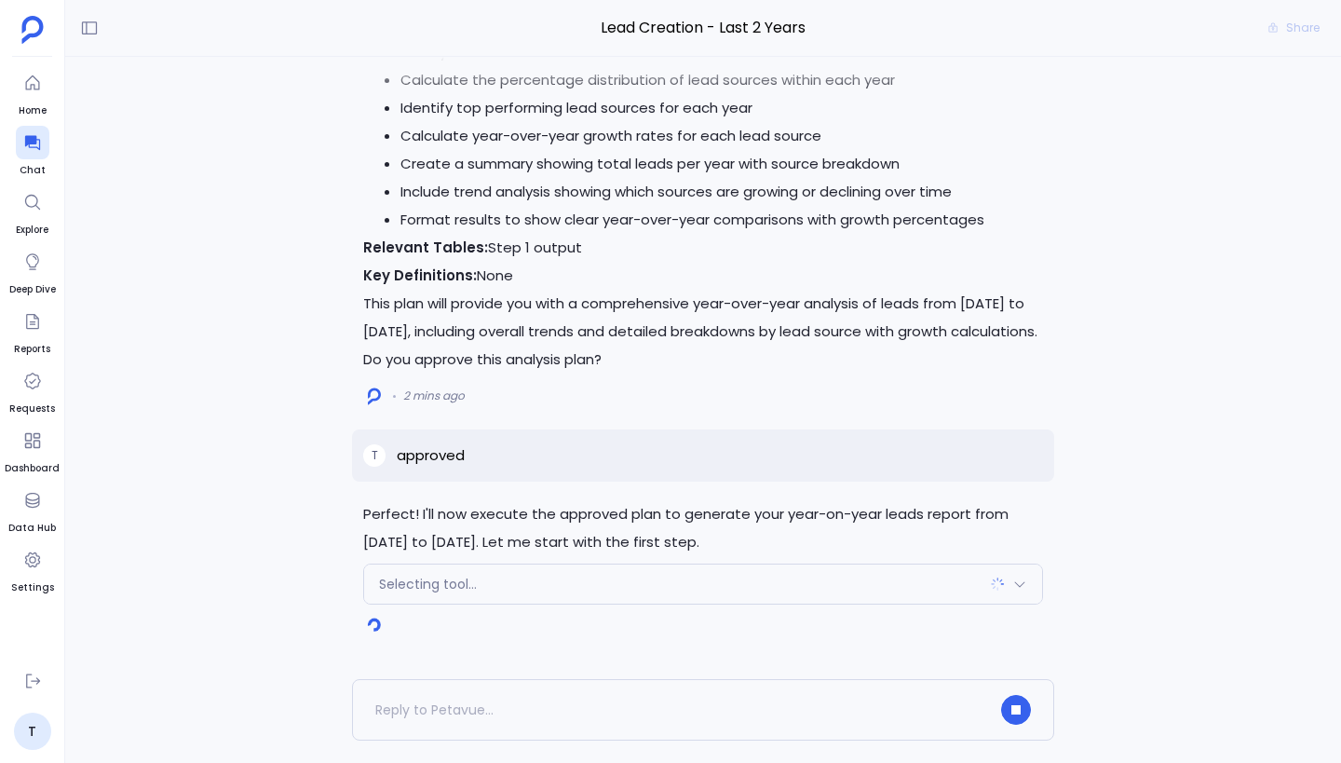
click at [702, 579] on div "Selecting tool..." at bounding box center [703, 583] width 678 height 39
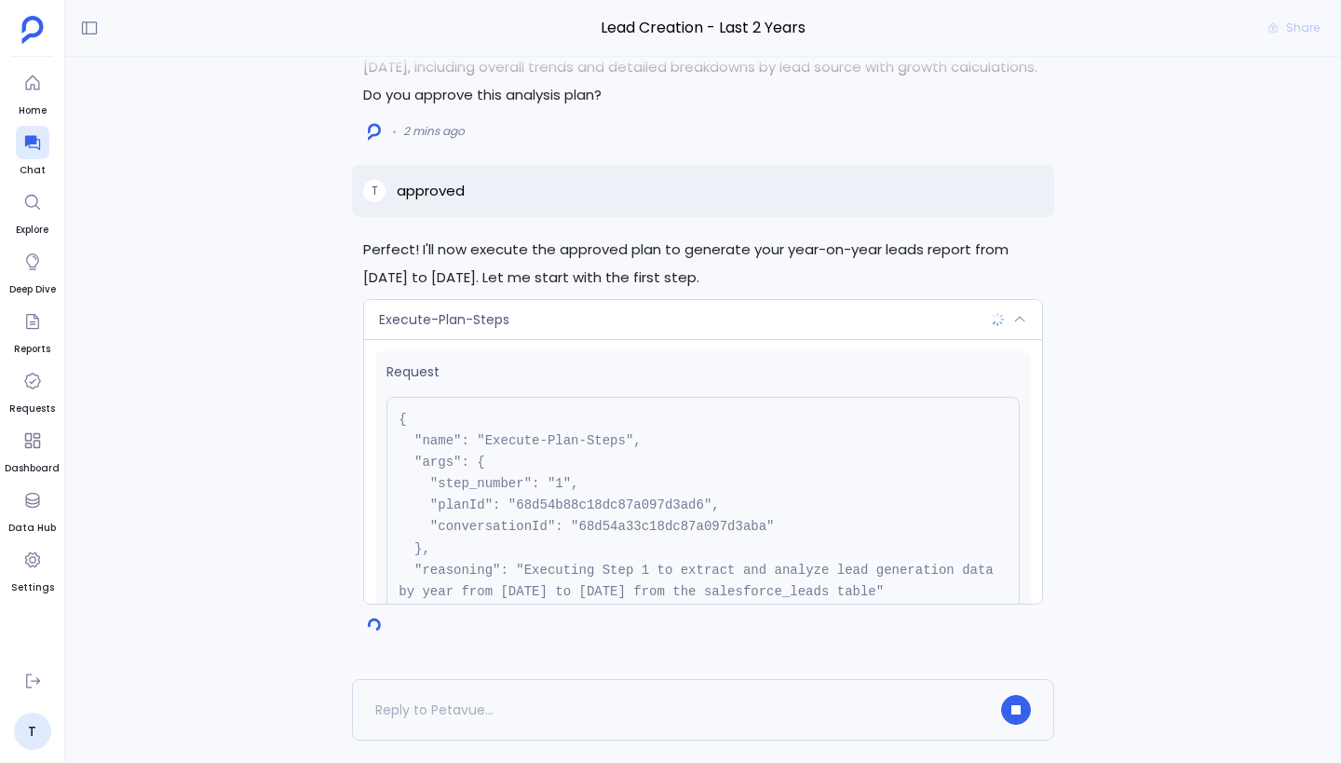
scroll to position [169, 0]
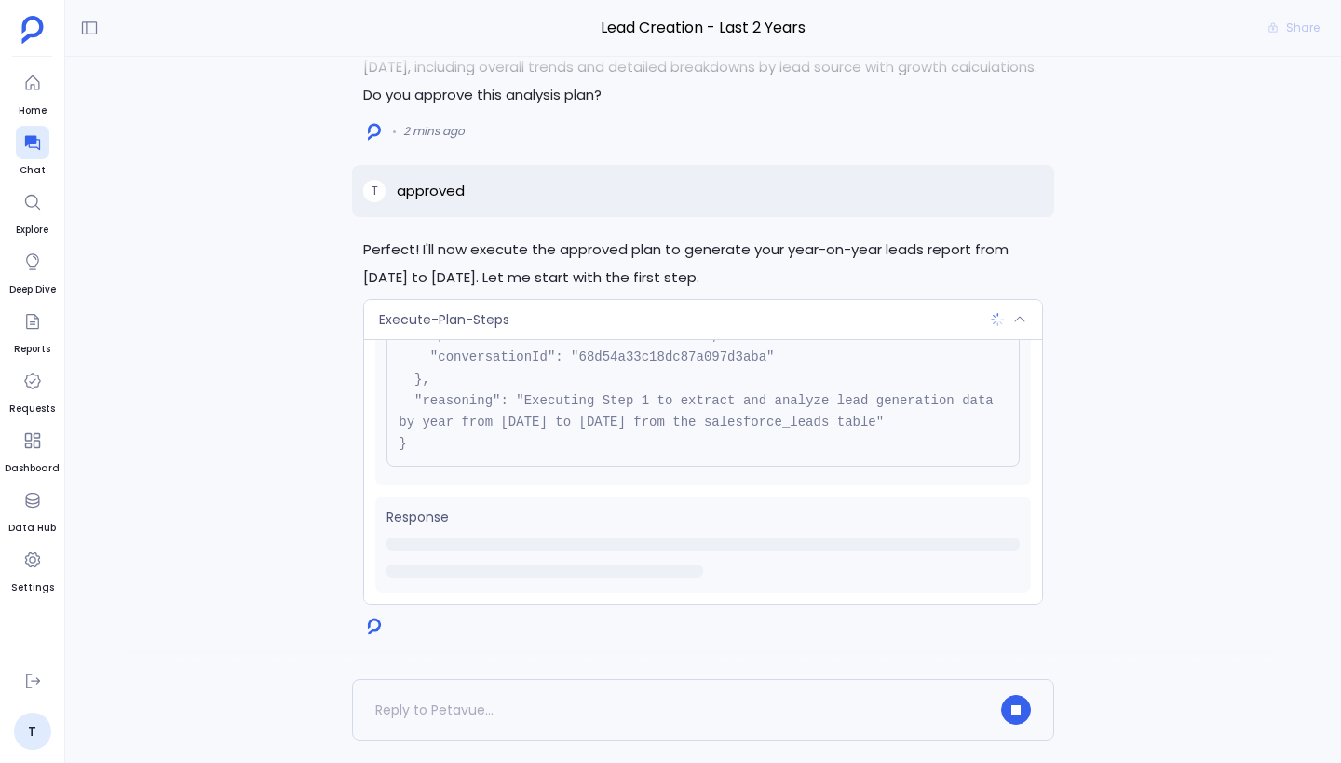
click at [712, 326] on div "Execute-Plan-Steps" at bounding box center [703, 319] width 678 height 39
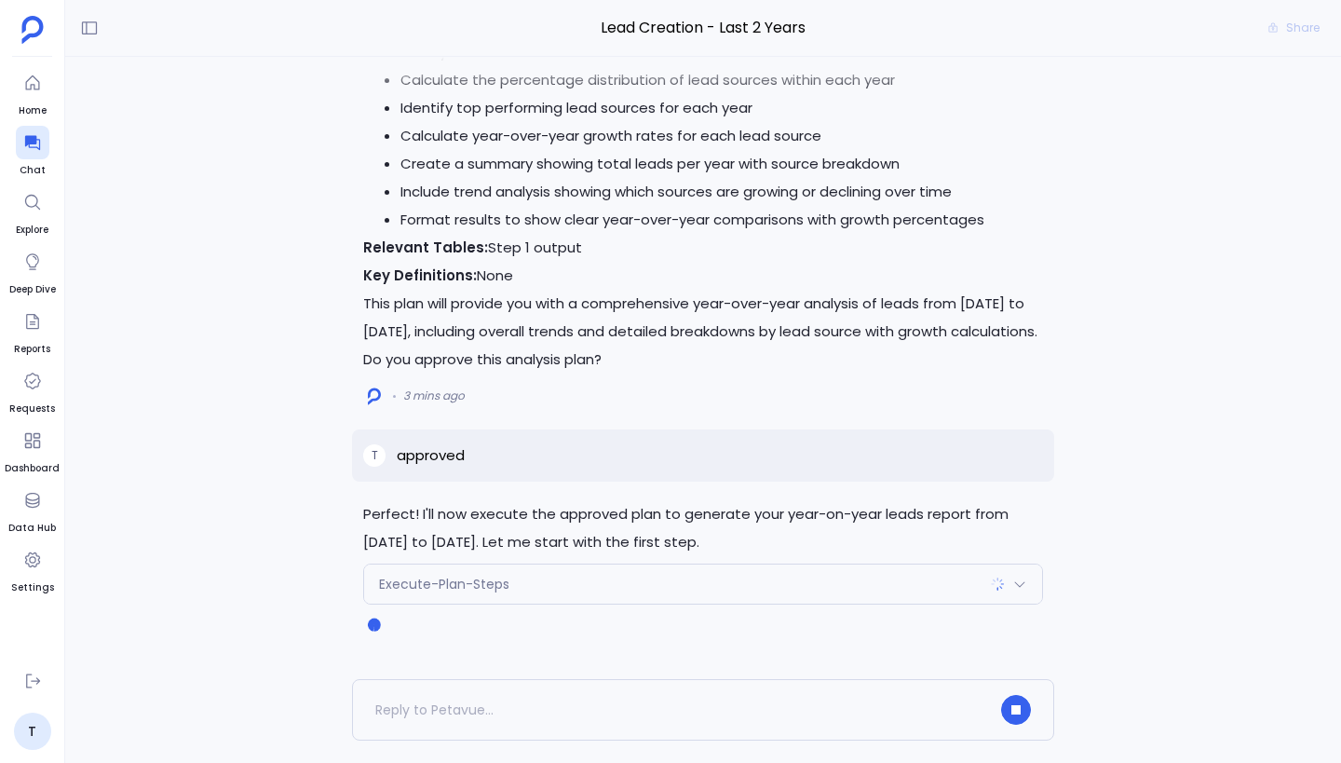
click at [622, 575] on div "Execute-Plan-Steps" at bounding box center [703, 583] width 678 height 39
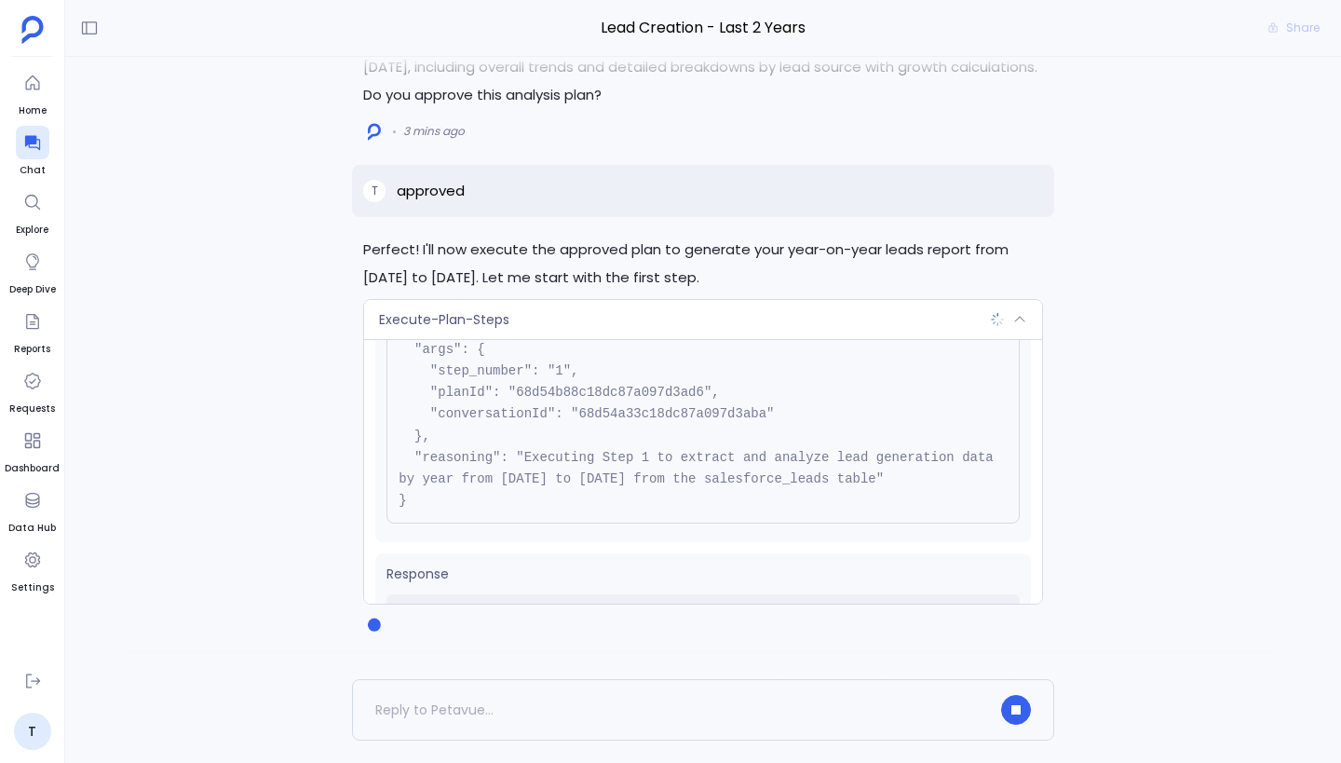
scroll to position [0, 0]
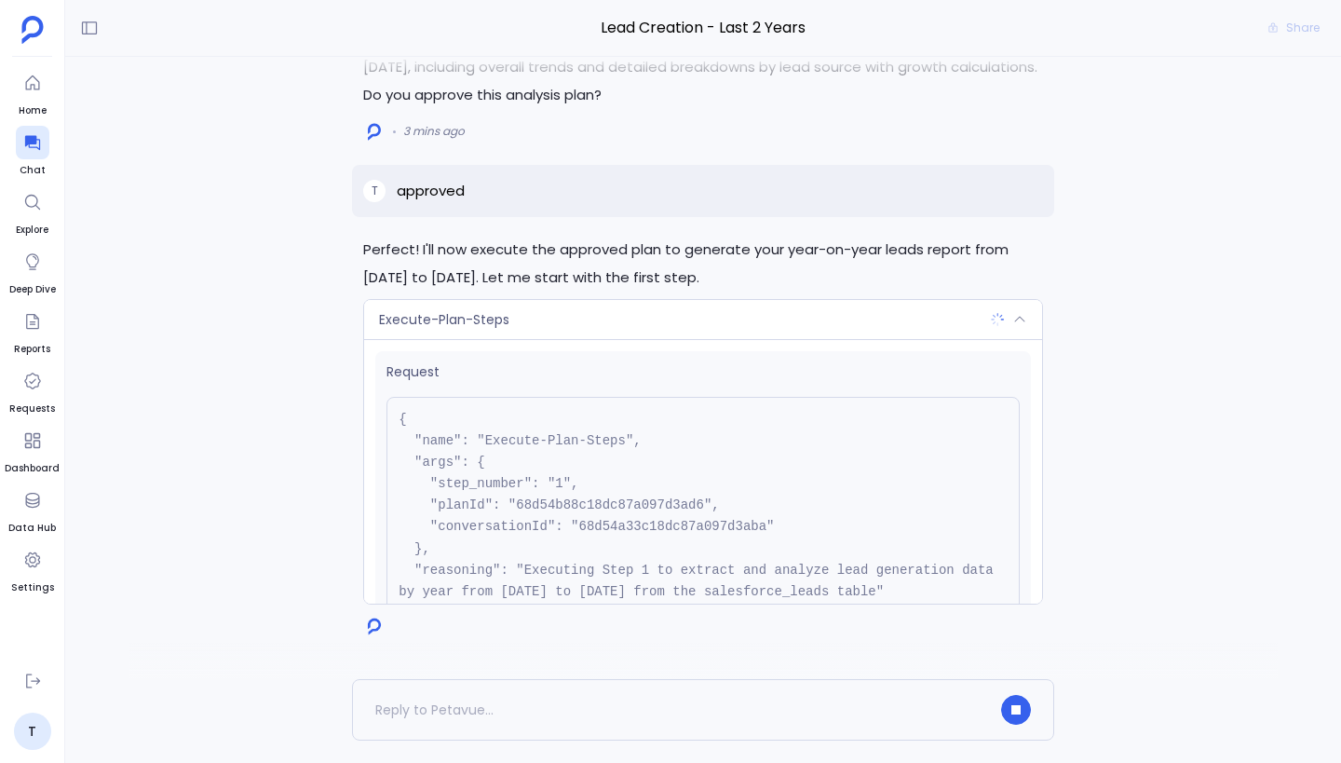
click at [691, 313] on div "Execute-Plan-Steps" at bounding box center [703, 319] width 678 height 39
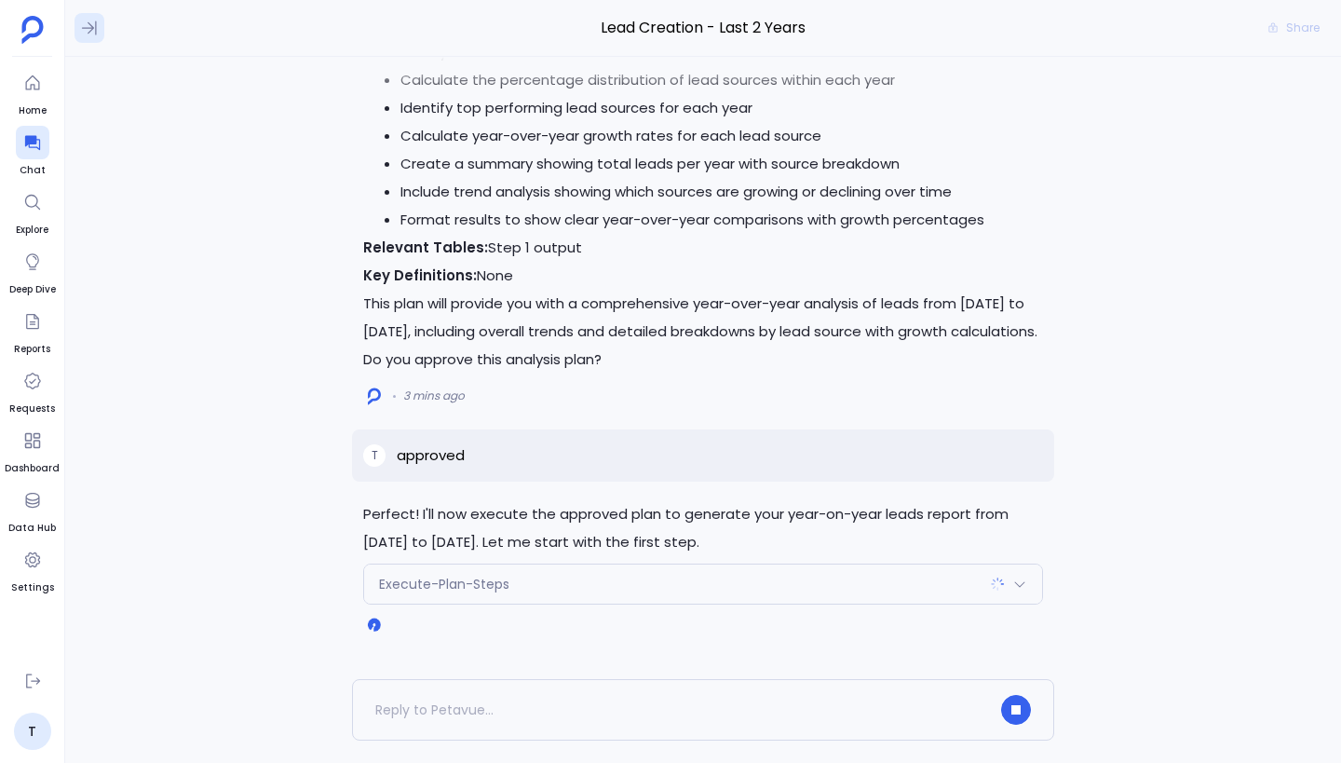
click at [81, 37] on button at bounding box center [89, 28] width 30 height 30
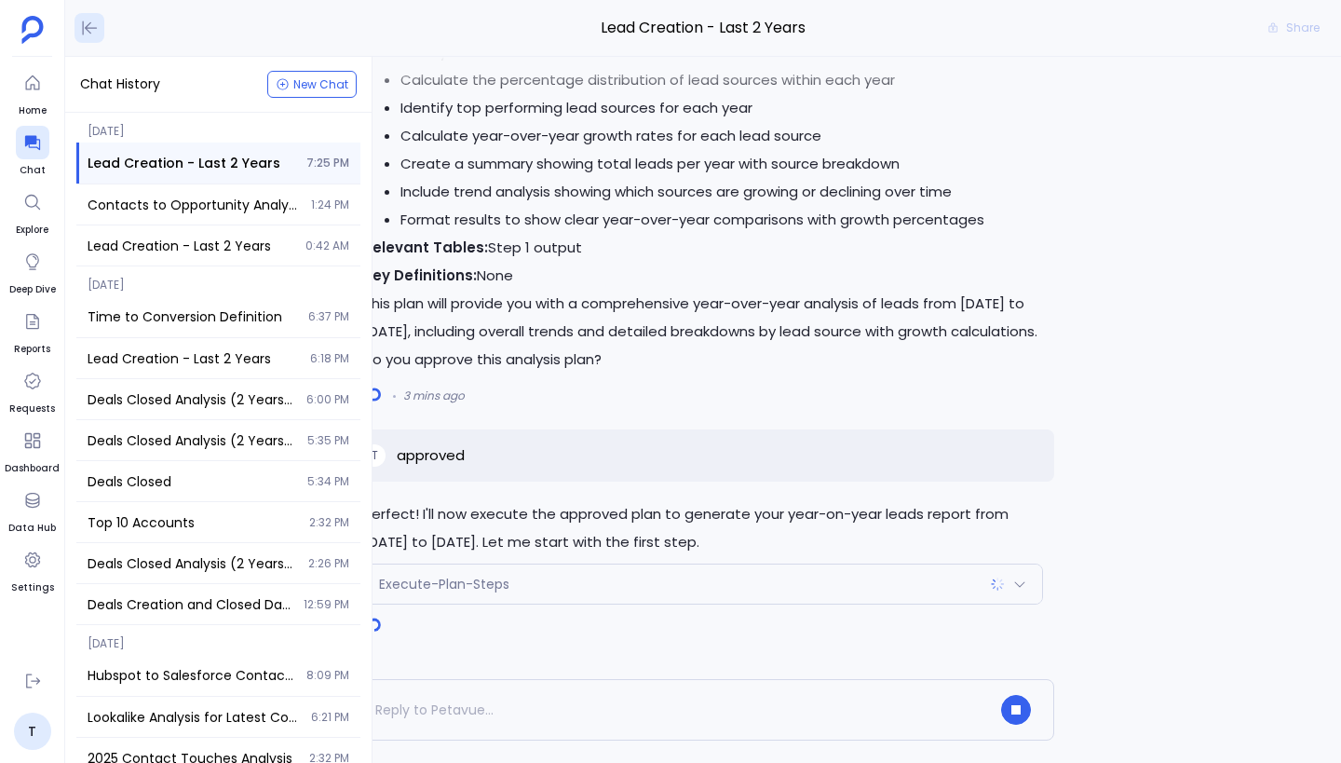
click at [88, 19] on icon at bounding box center [89, 28] width 19 height 19
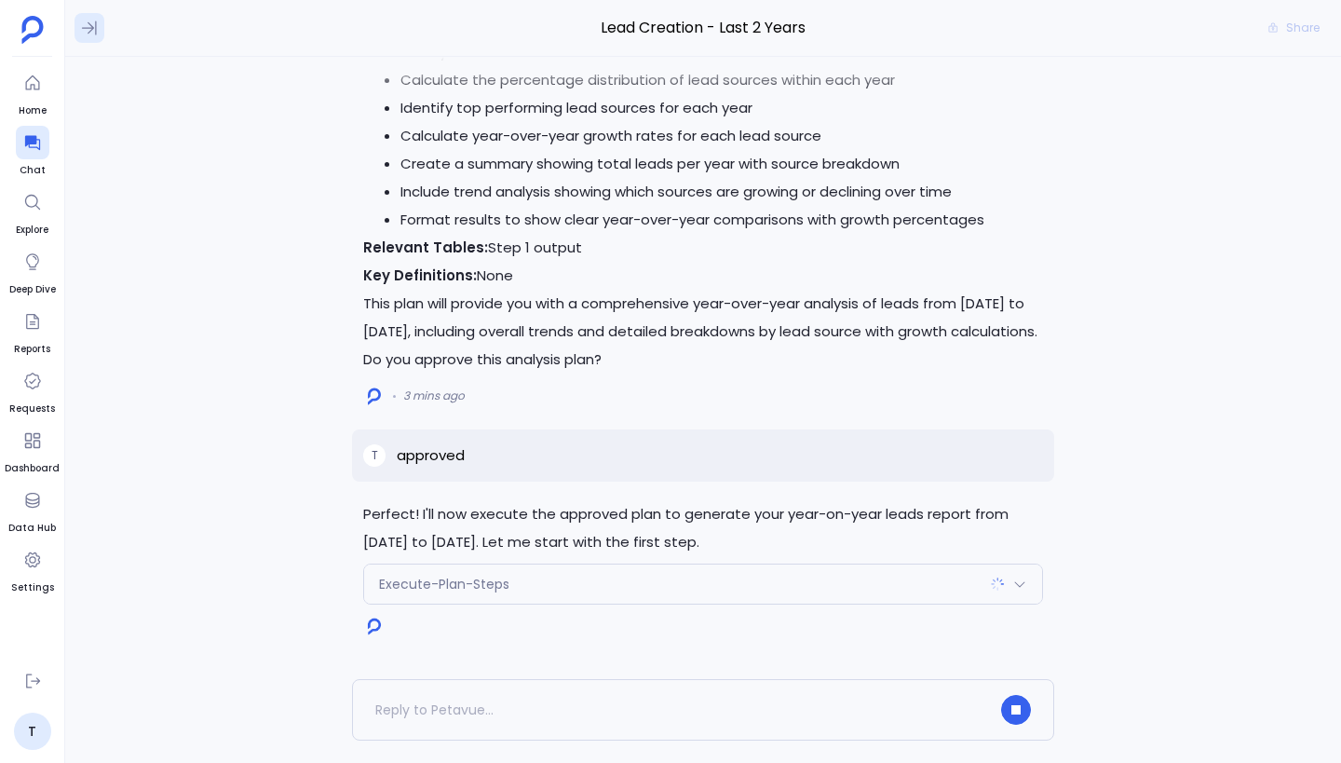
click at [93, 22] on icon at bounding box center [89, 28] width 19 height 19
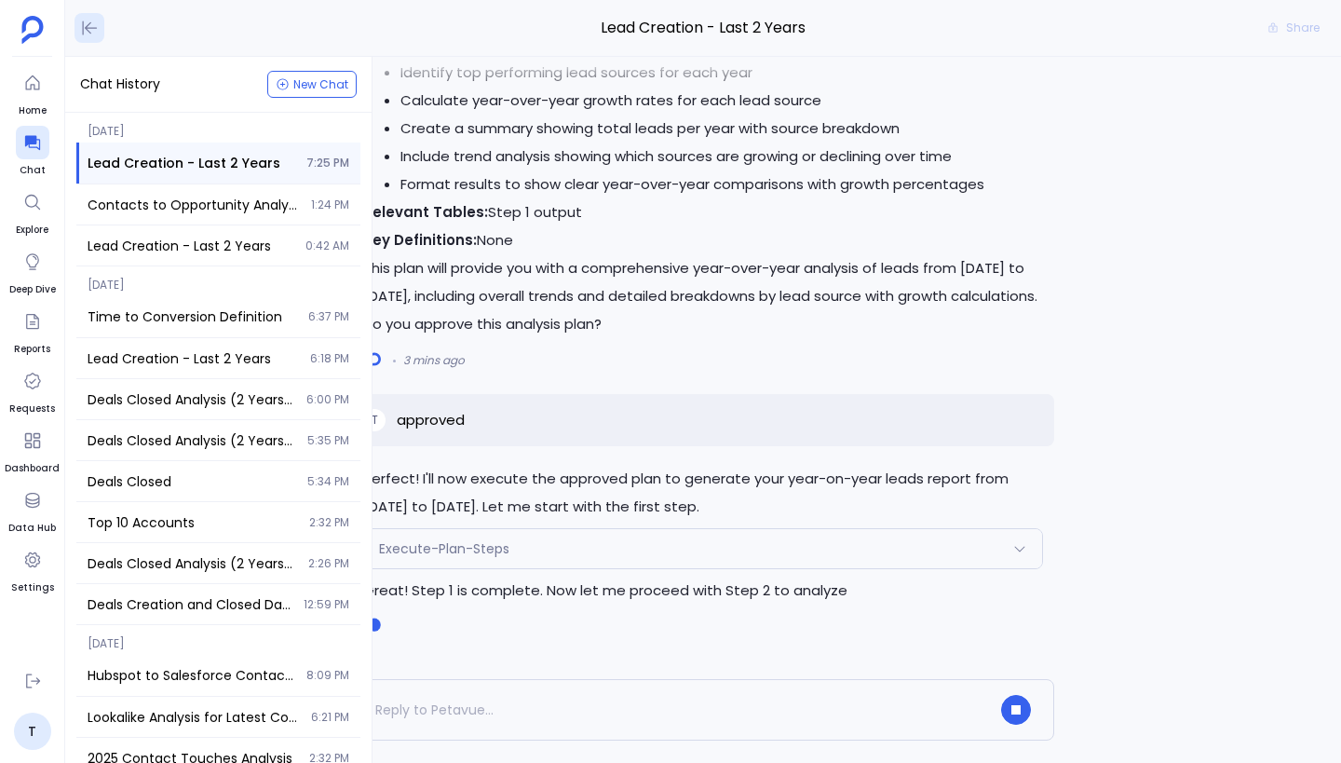
click at [92, 39] on button at bounding box center [89, 28] width 30 height 30
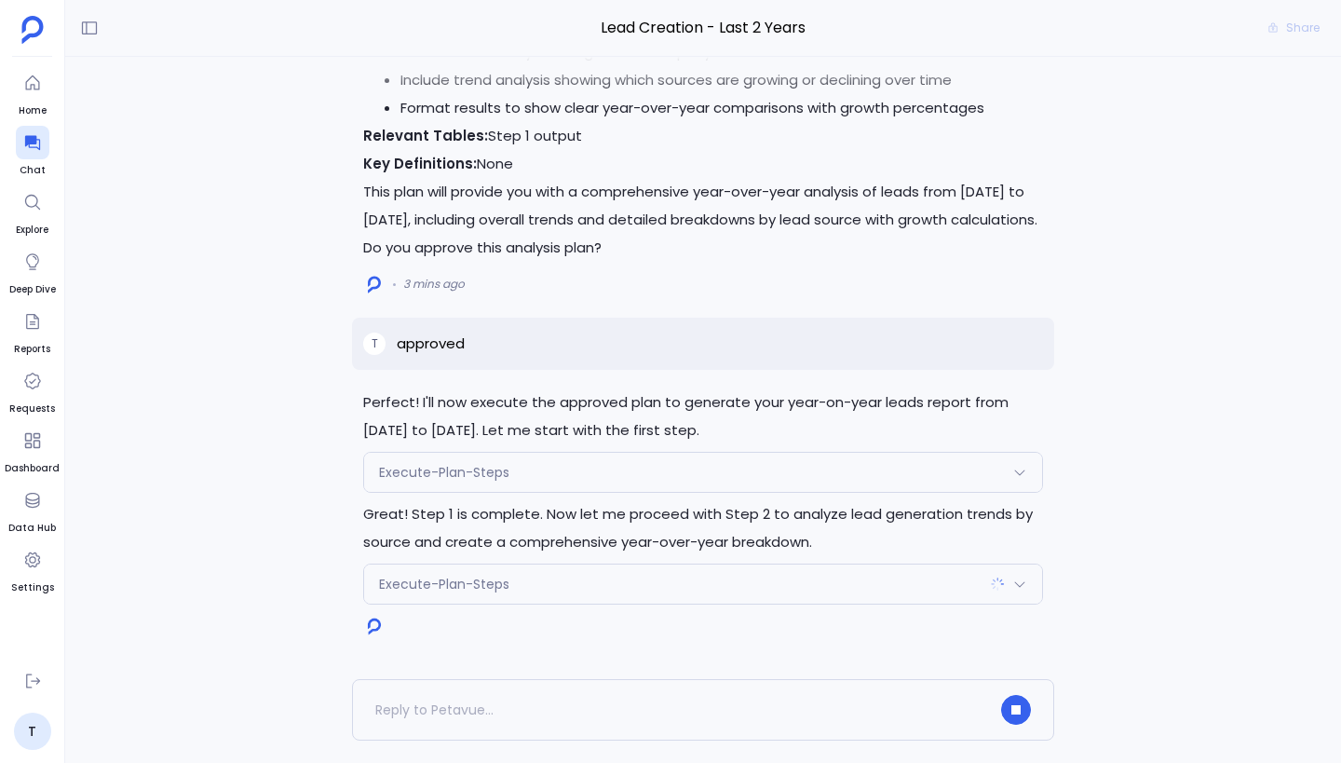
click at [649, 582] on div "Execute-Plan-Steps" at bounding box center [703, 583] width 678 height 39
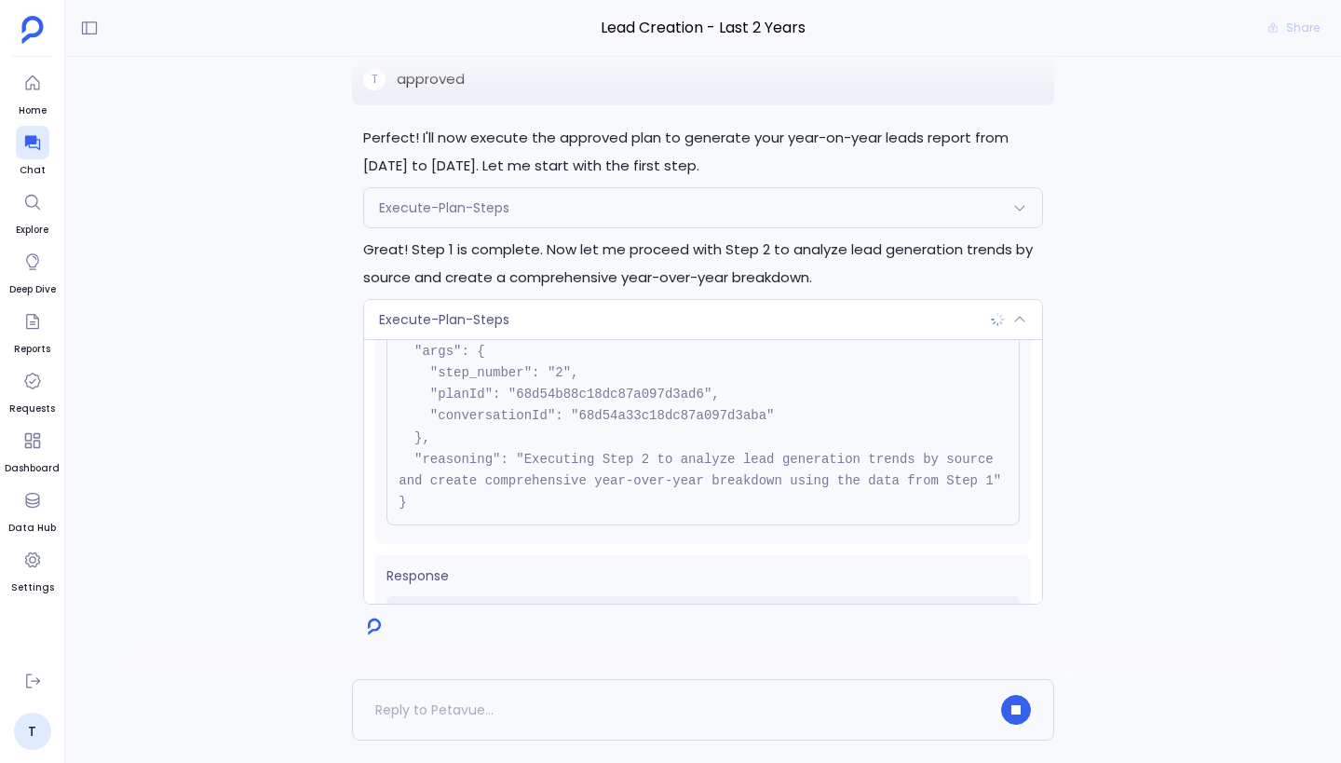
scroll to position [191, 0]
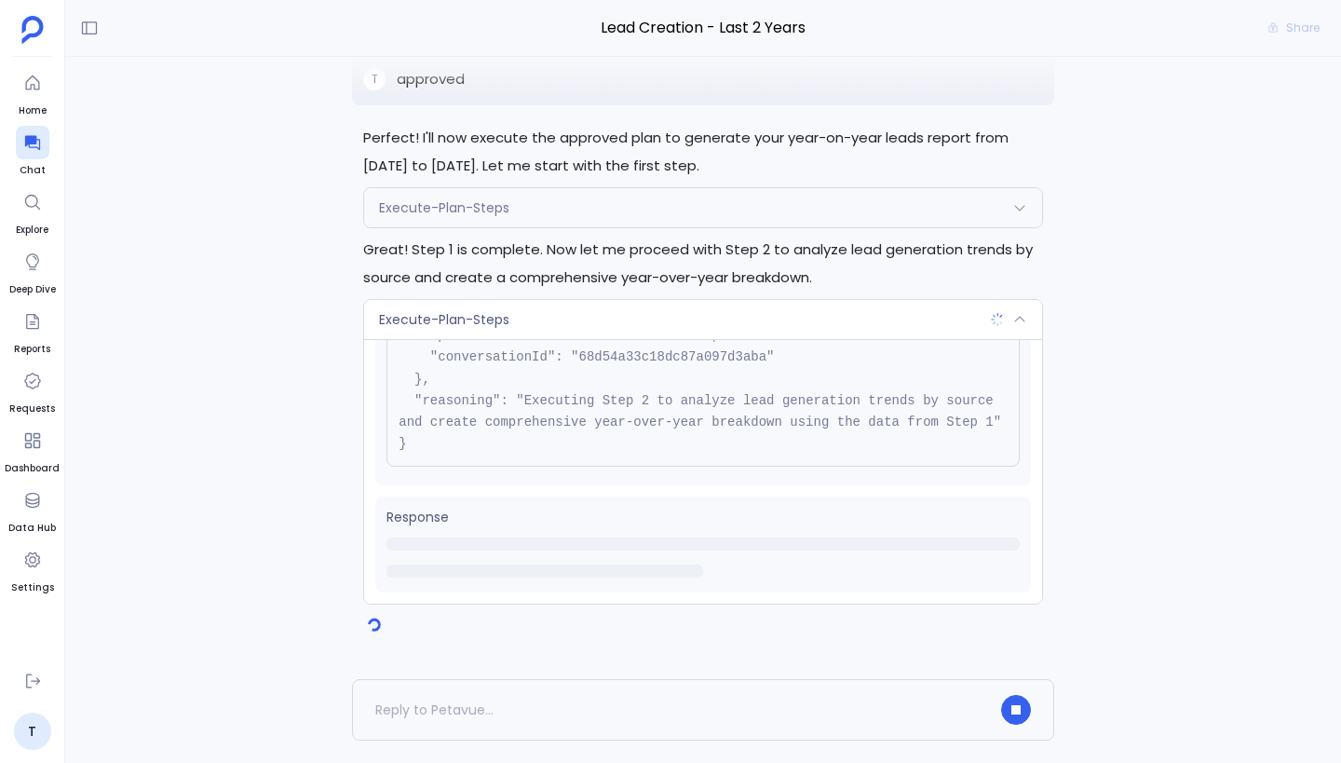
click at [646, 322] on div "Execute-Plan-Steps" at bounding box center [703, 319] width 678 height 39
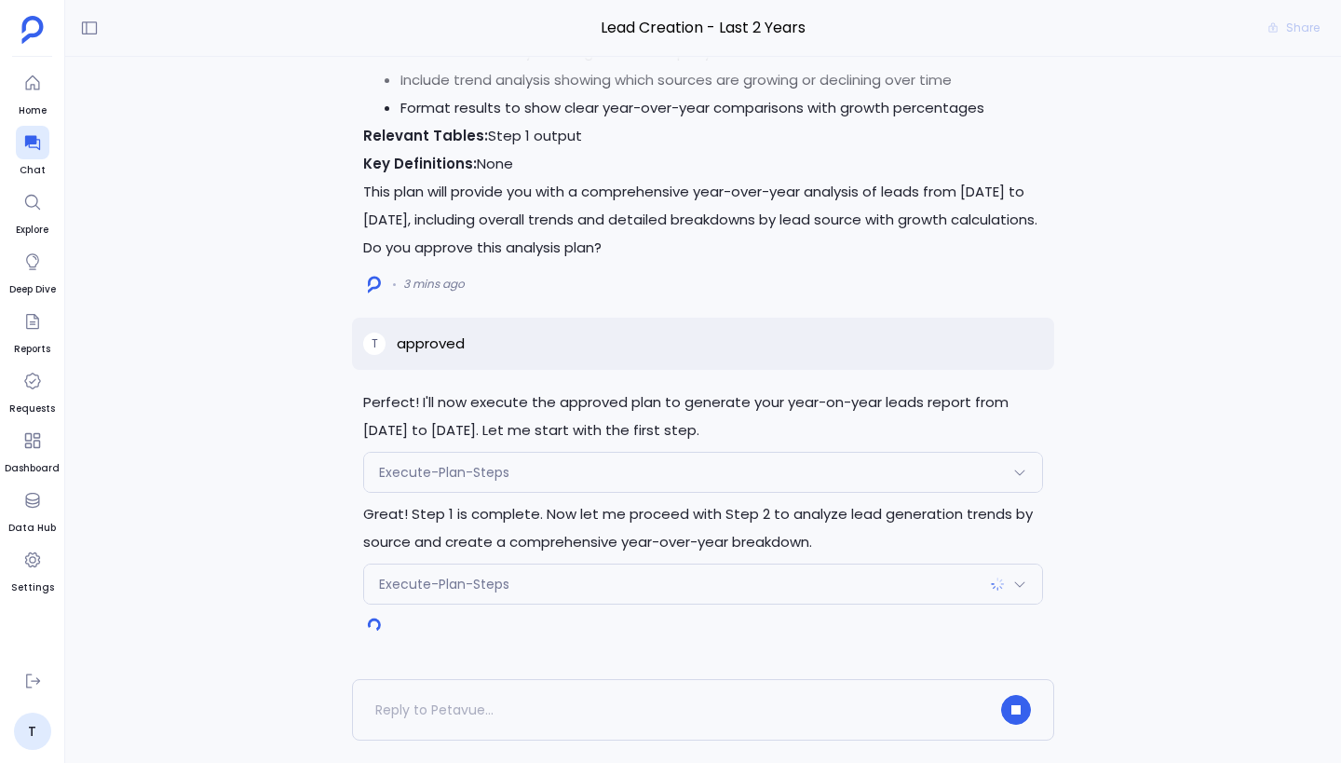
click at [569, 469] on div "Execute-Plan-Steps" at bounding box center [703, 472] width 678 height 39
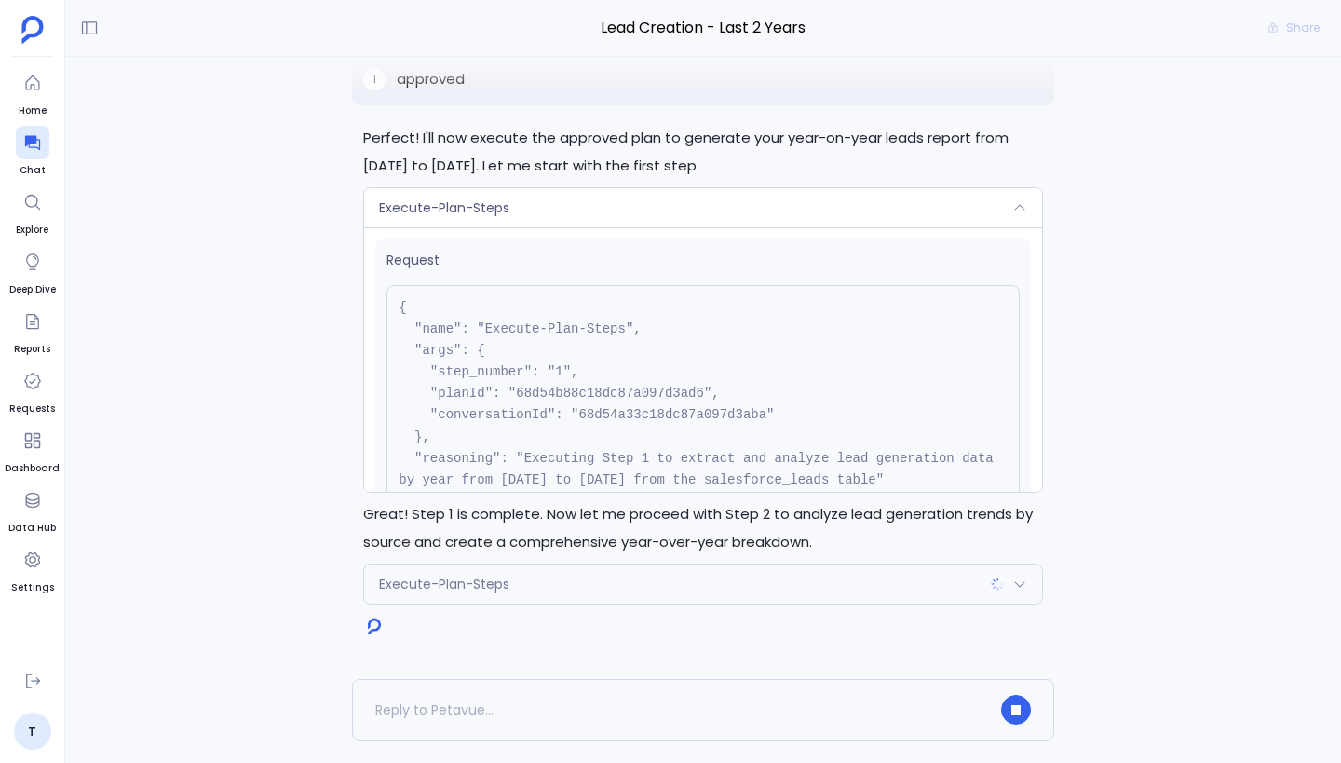
click at [576, 216] on div "Execute-Plan-Steps" at bounding box center [703, 207] width 678 height 39
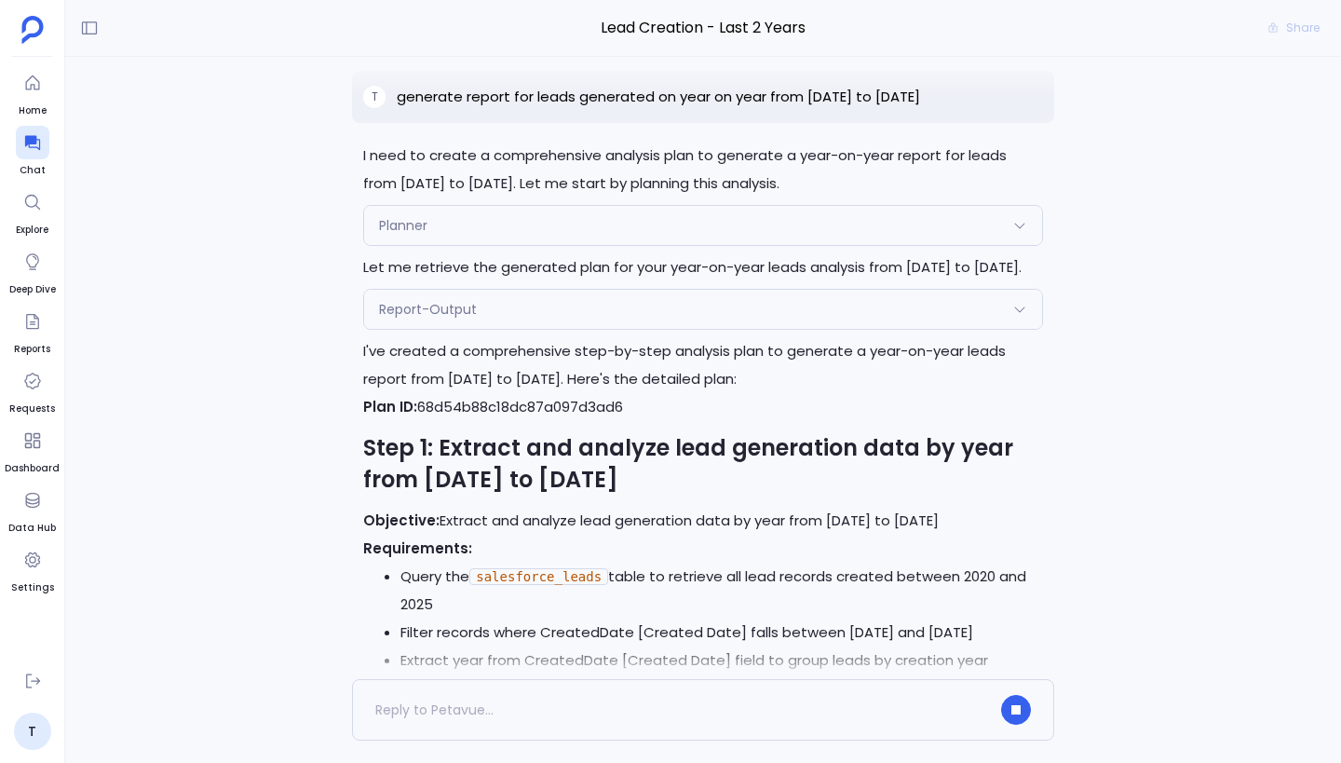
scroll to position [0, 0]
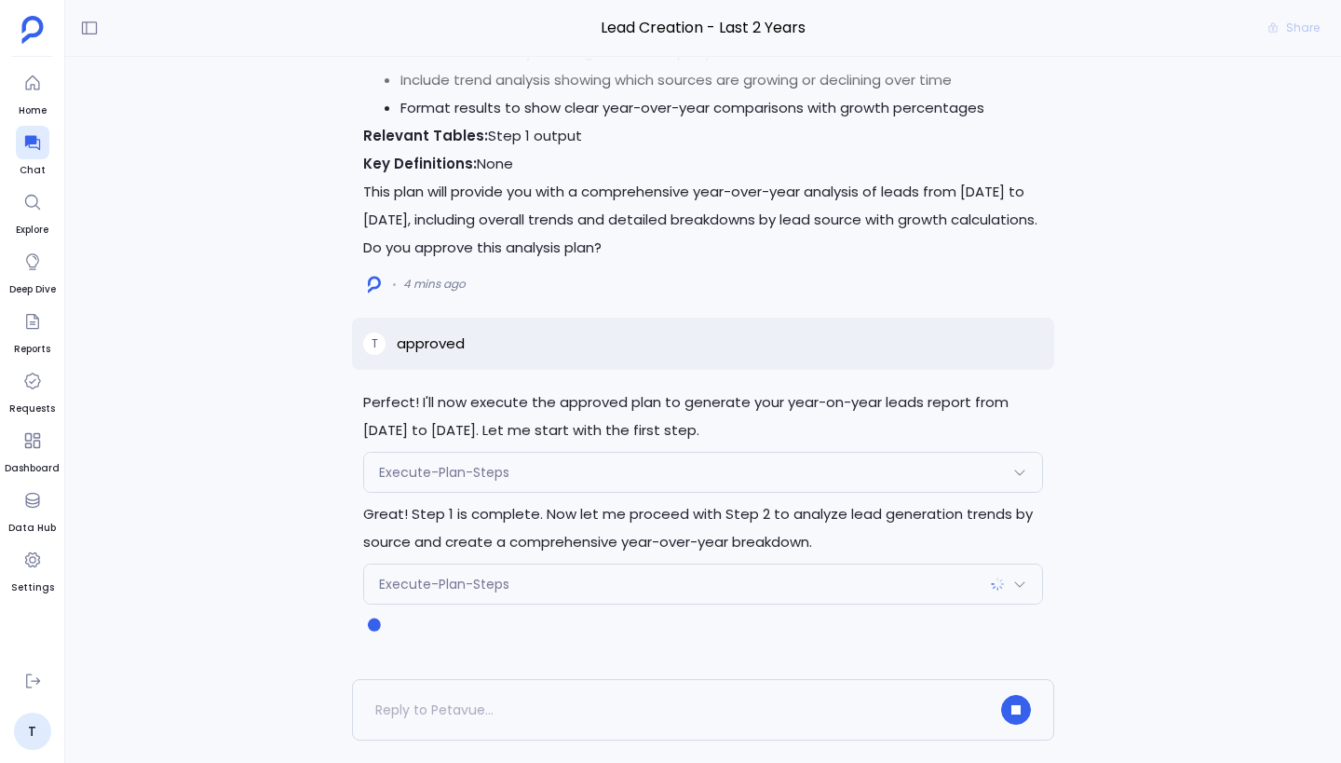
click at [528, 586] on div "Execute-Plan-Steps" at bounding box center [703, 583] width 678 height 39
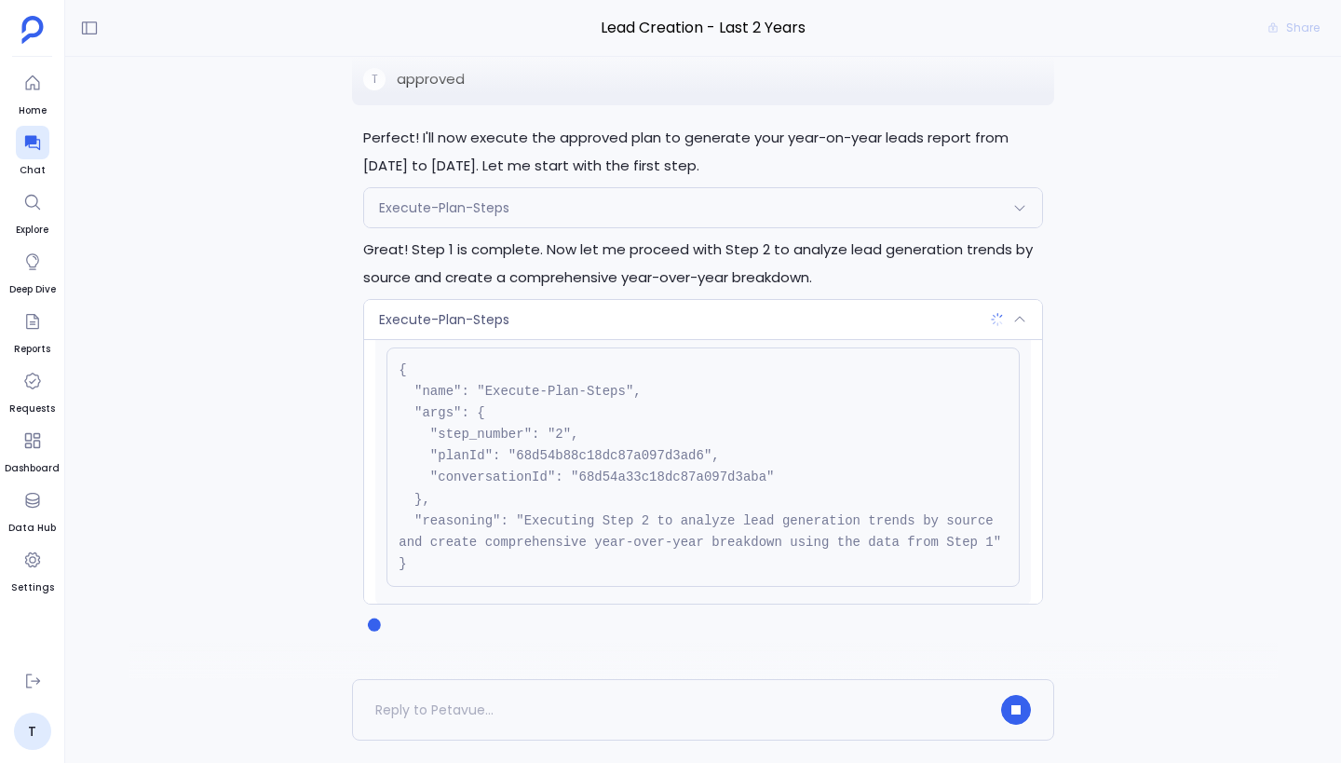
scroll to position [48, 0]
click at [629, 321] on div "Execute-Plan-Steps" at bounding box center [703, 319] width 678 height 39
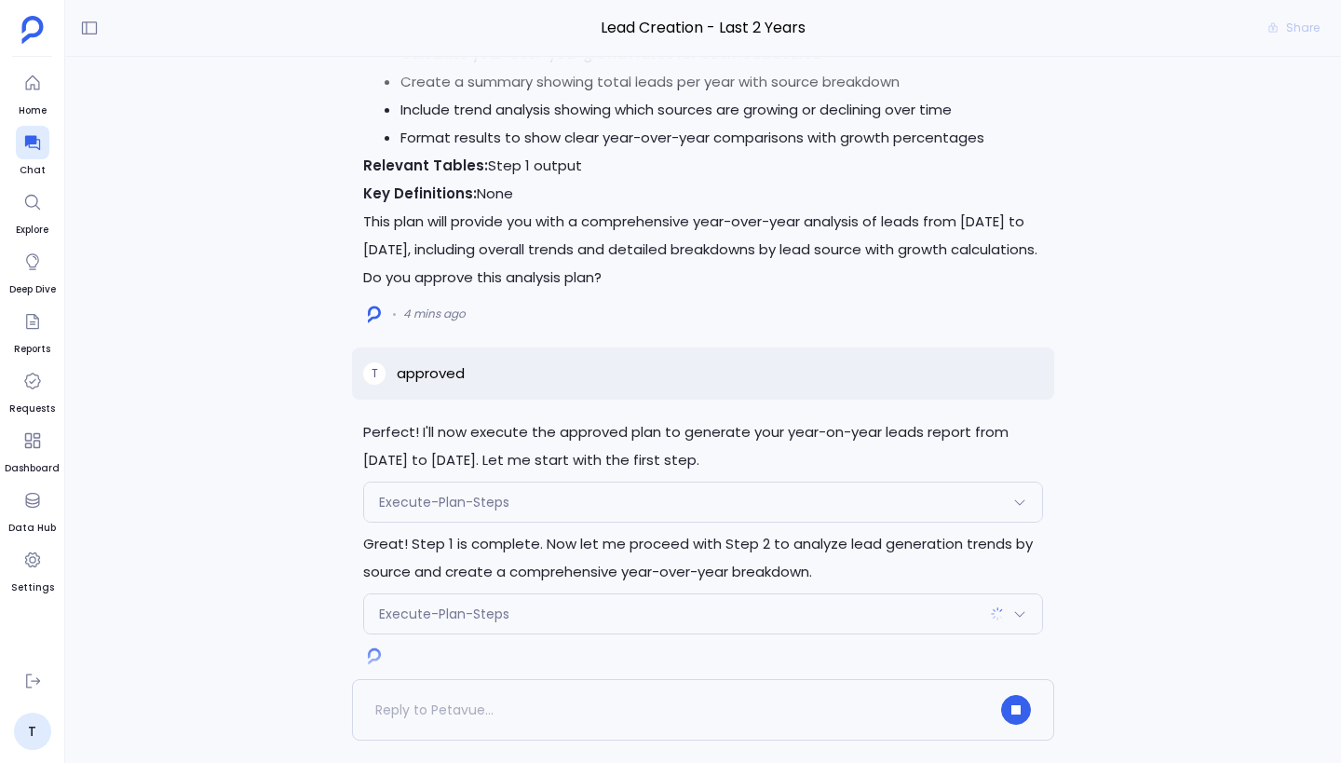
scroll to position [0, 0]
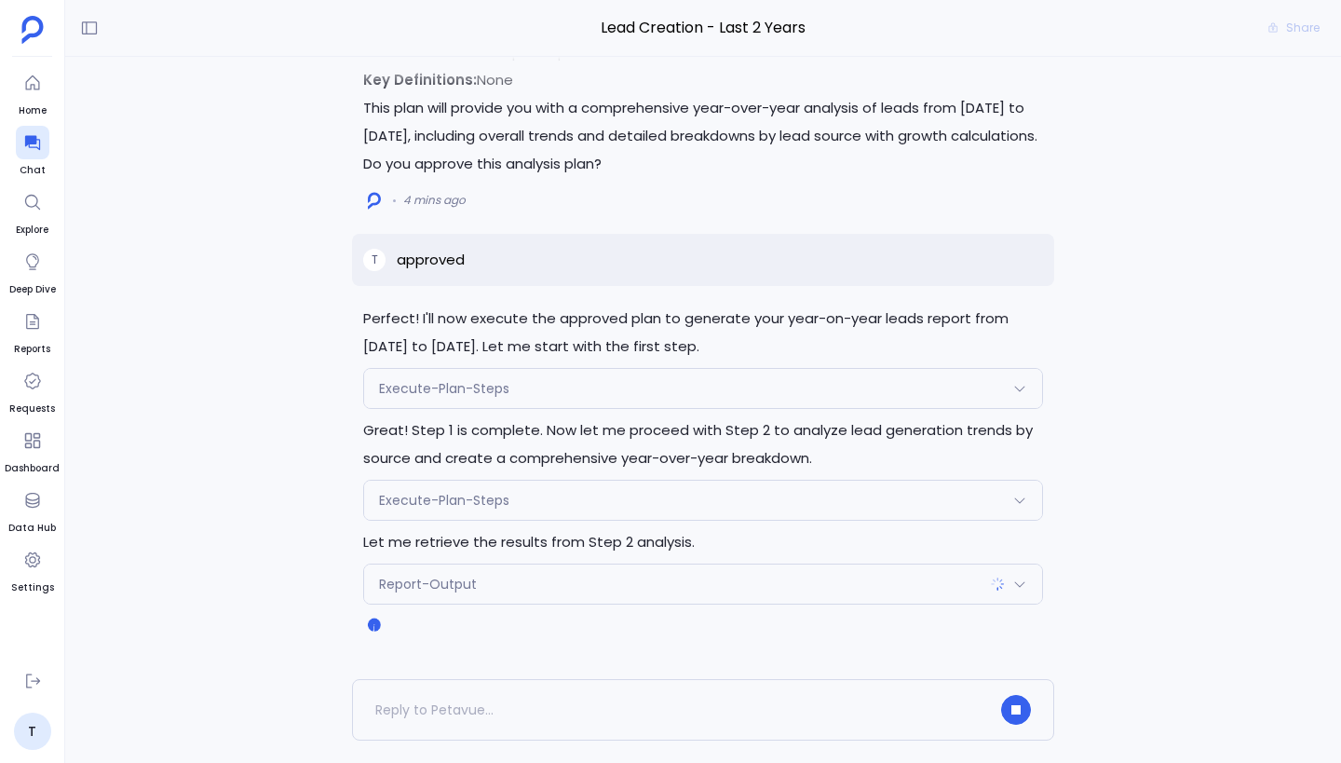
click at [632, 579] on div "Report-Output" at bounding box center [703, 583] width 678 height 39
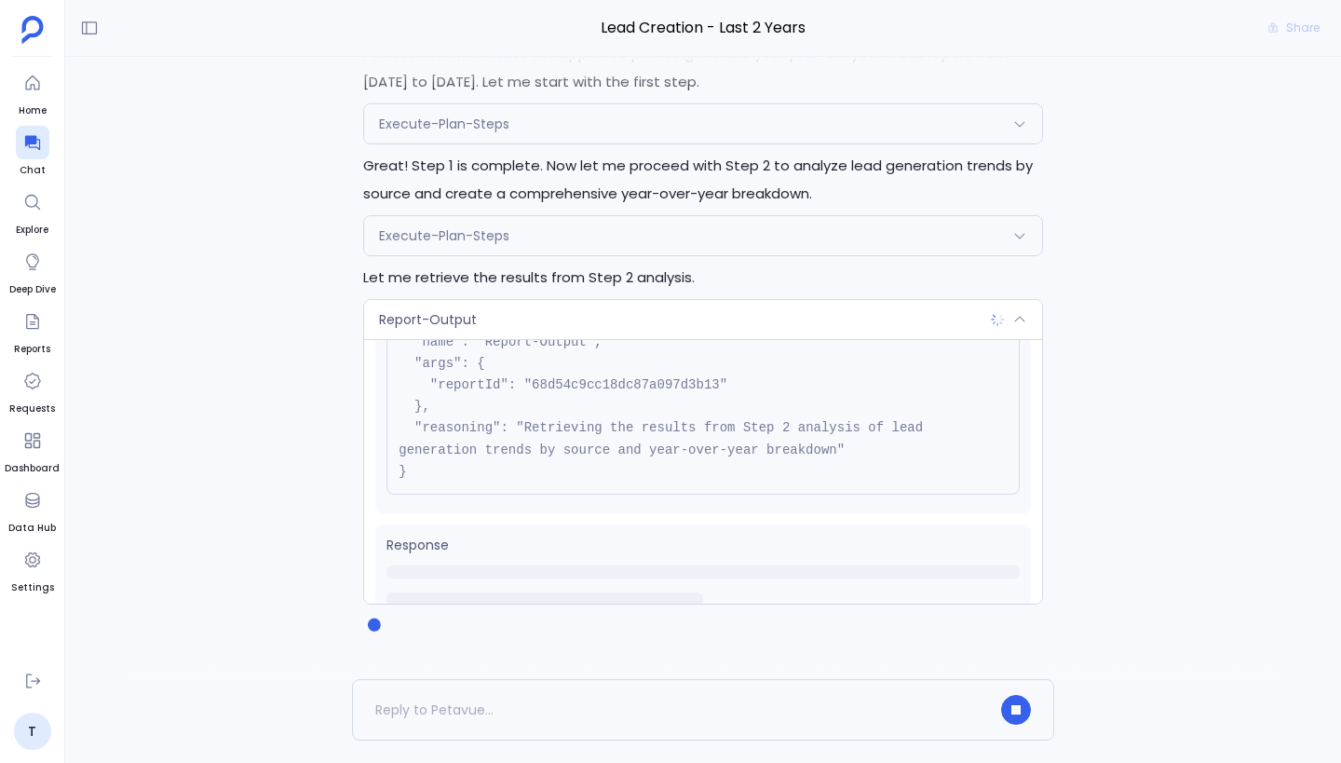
scroll to position [127, 0]
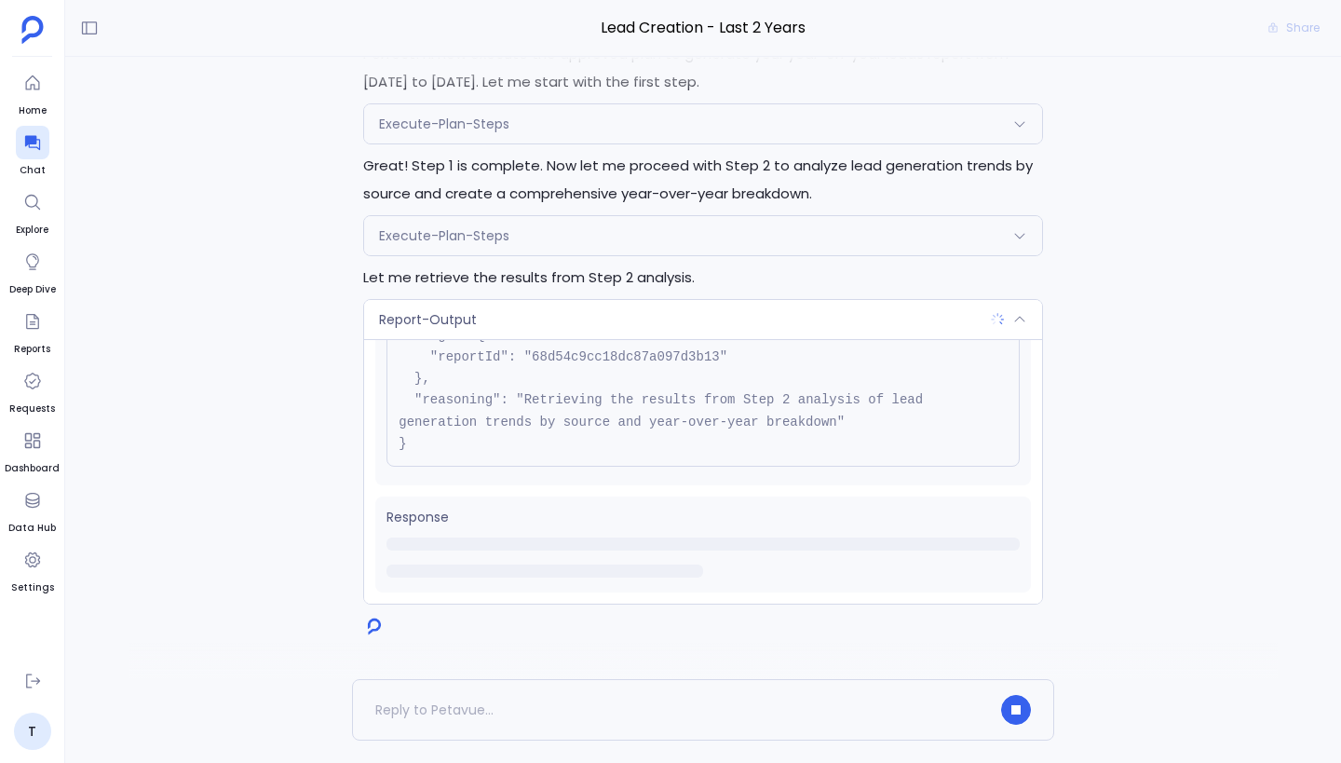
click at [668, 325] on div "Report-Output" at bounding box center [703, 319] width 678 height 39
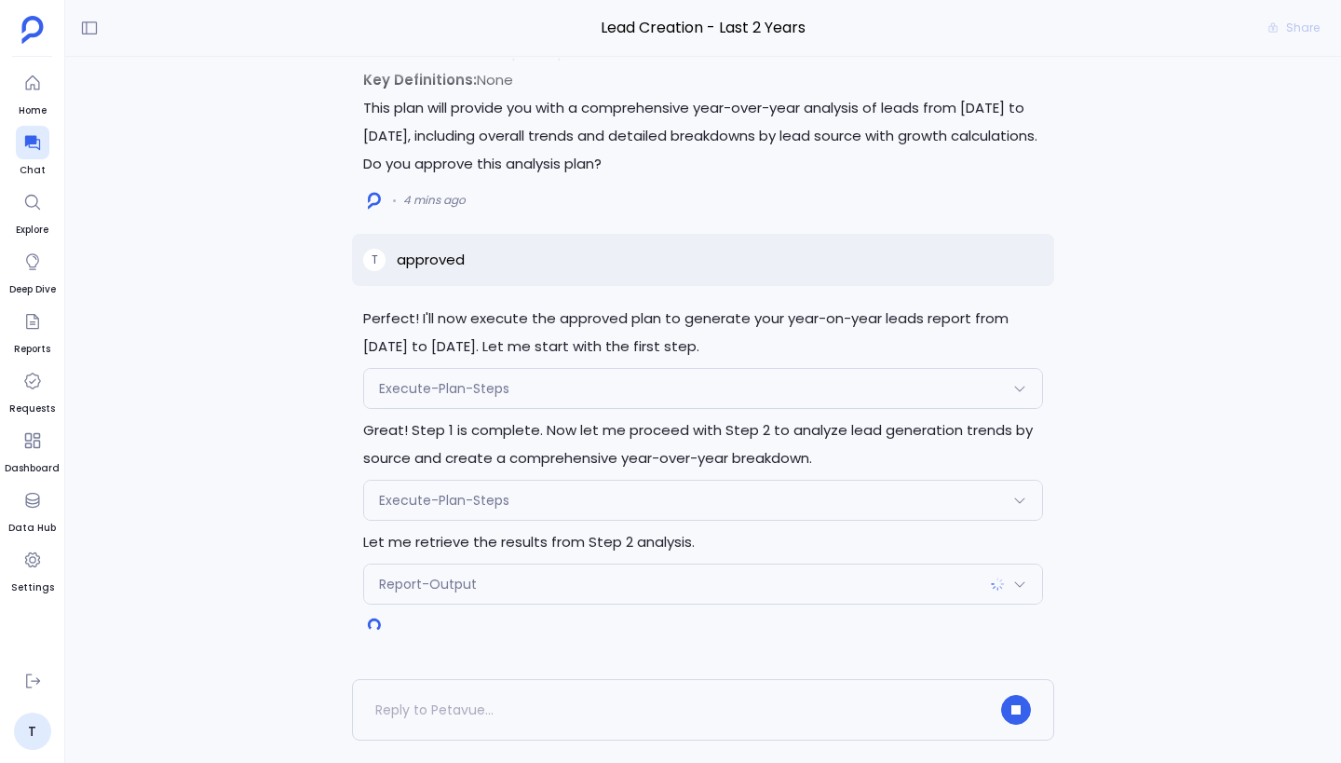
click at [605, 516] on div "Execute-Plan-Steps" at bounding box center [703, 500] width 678 height 39
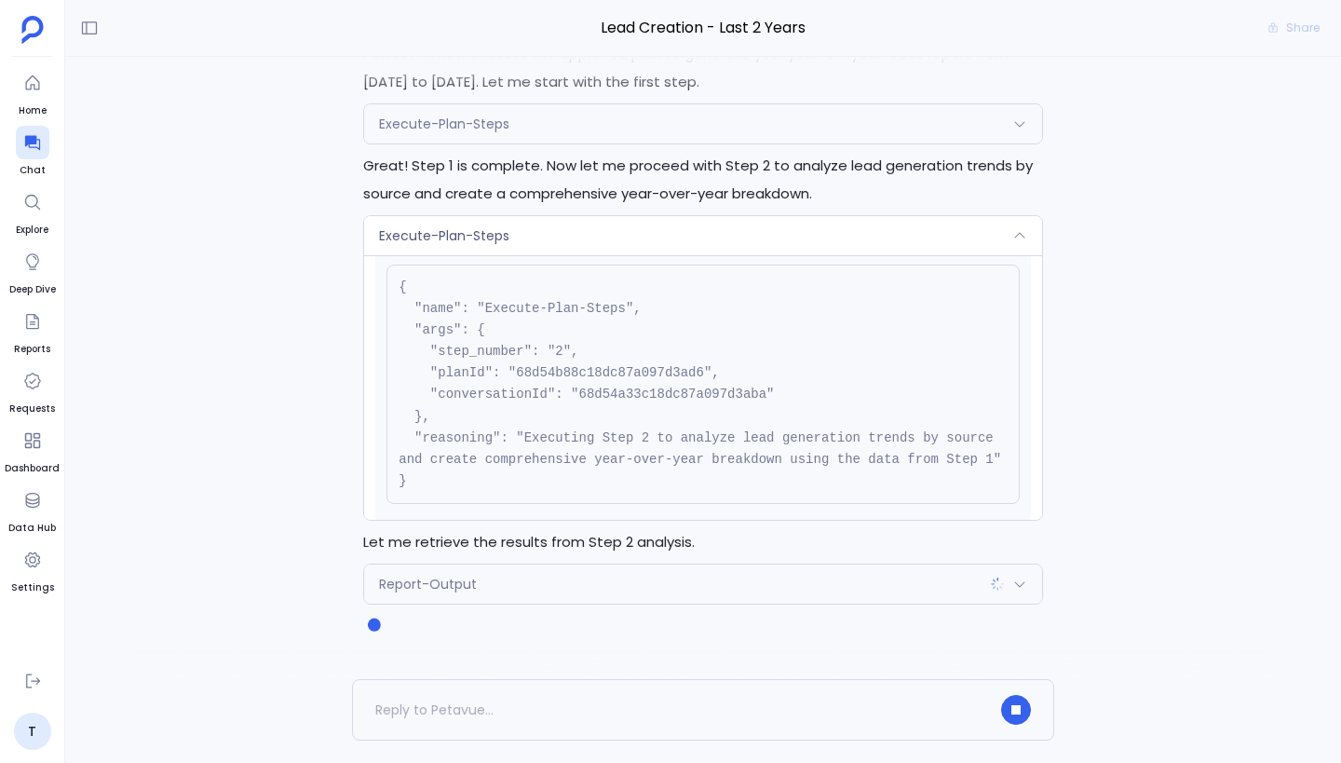
click at [638, 236] on div "Execute-Plan-Steps" at bounding box center [703, 235] width 678 height 39
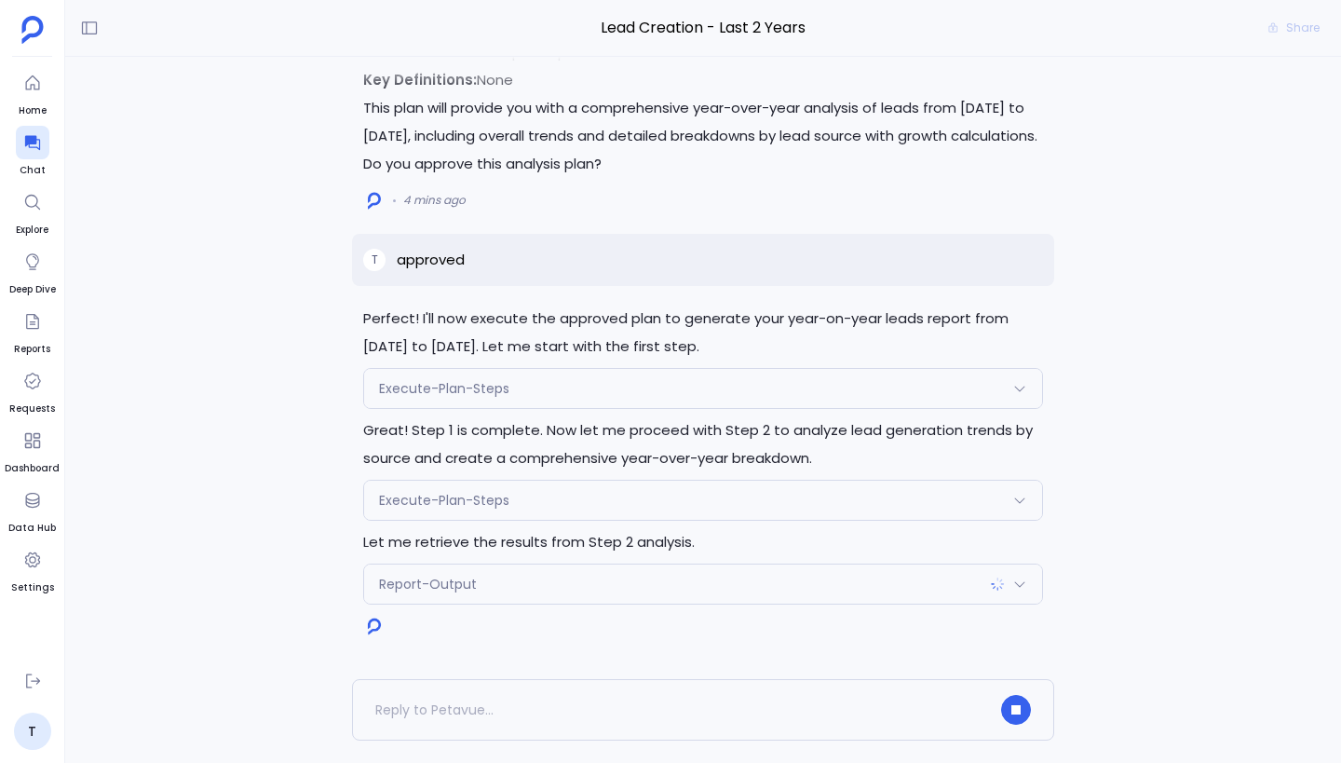
click at [600, 392] on div "Execute-Plan-Steps" at bounding box center [703, 388] width 678 height 39
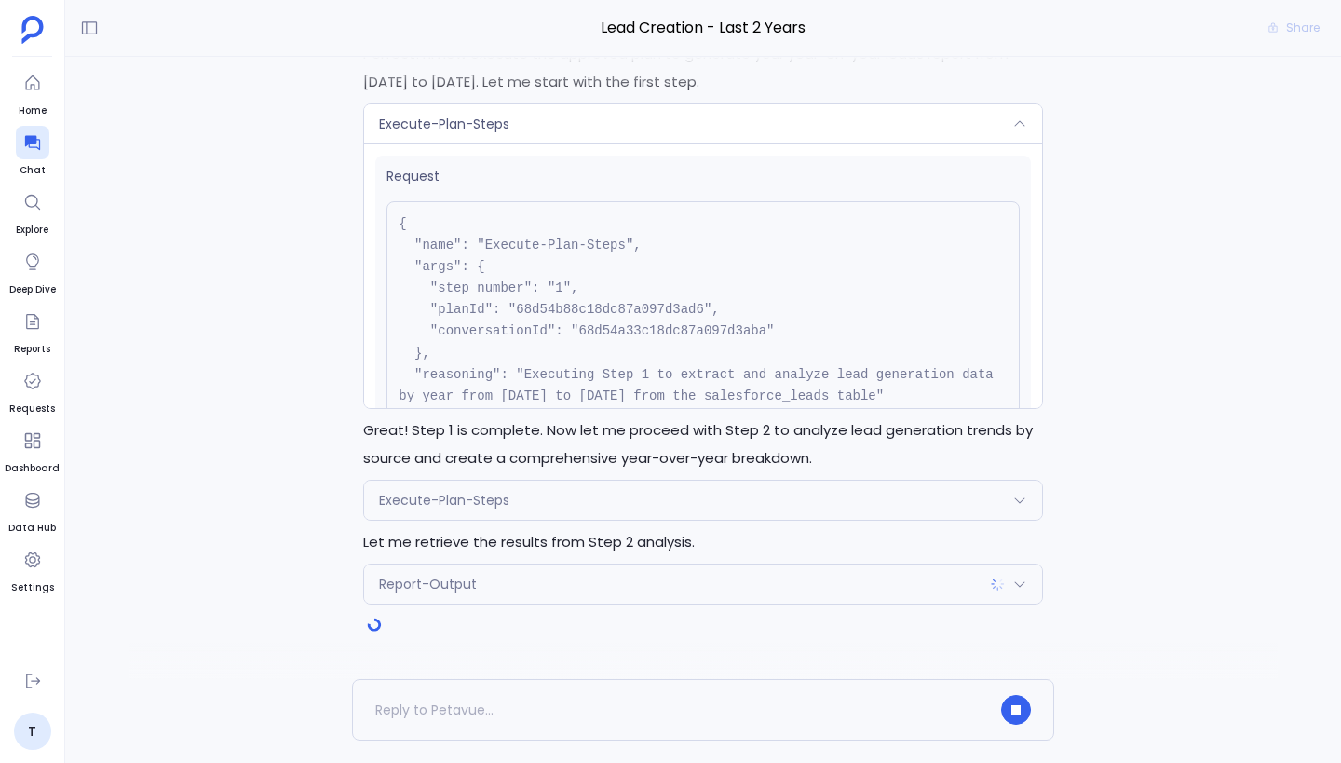
click at [574, 126] on div "Execute-Plan-Steps" at bounding box center [703, 123] width 678 height 39
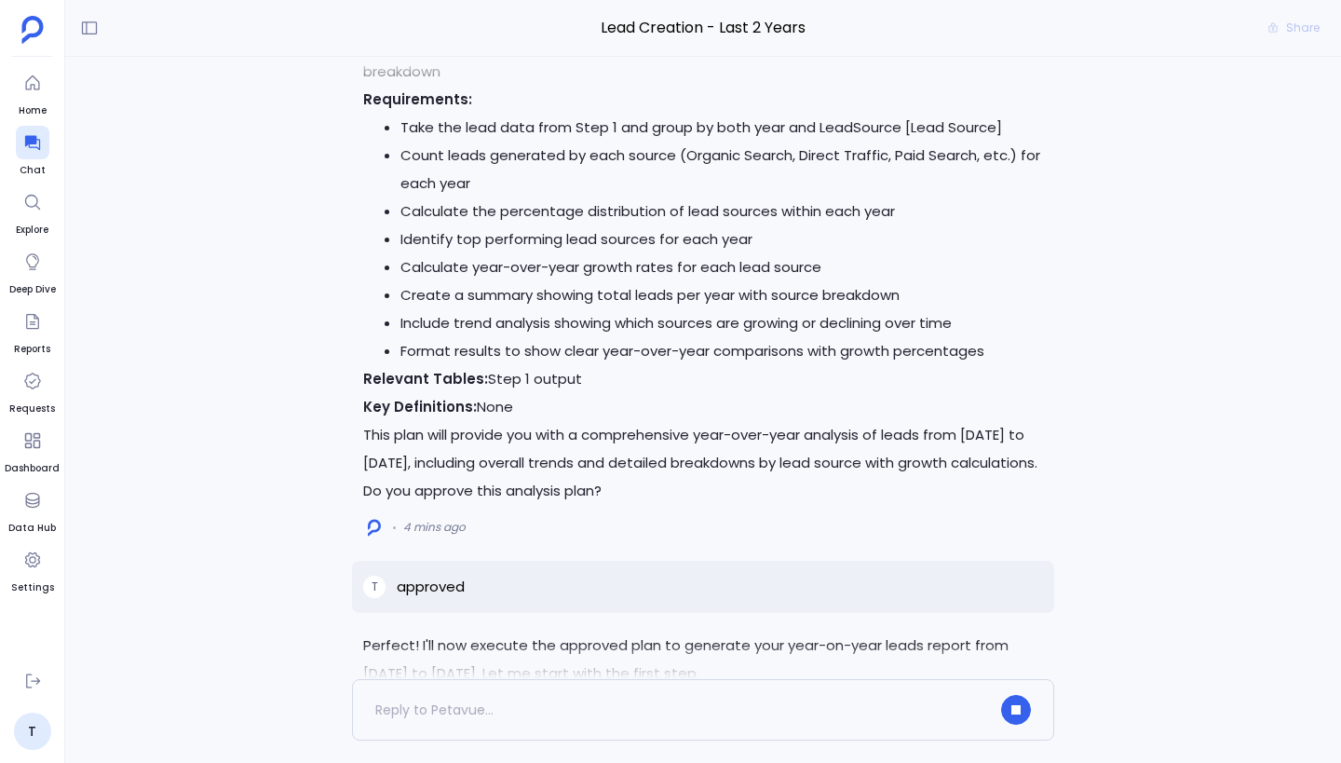
scroll to position [0, 0]
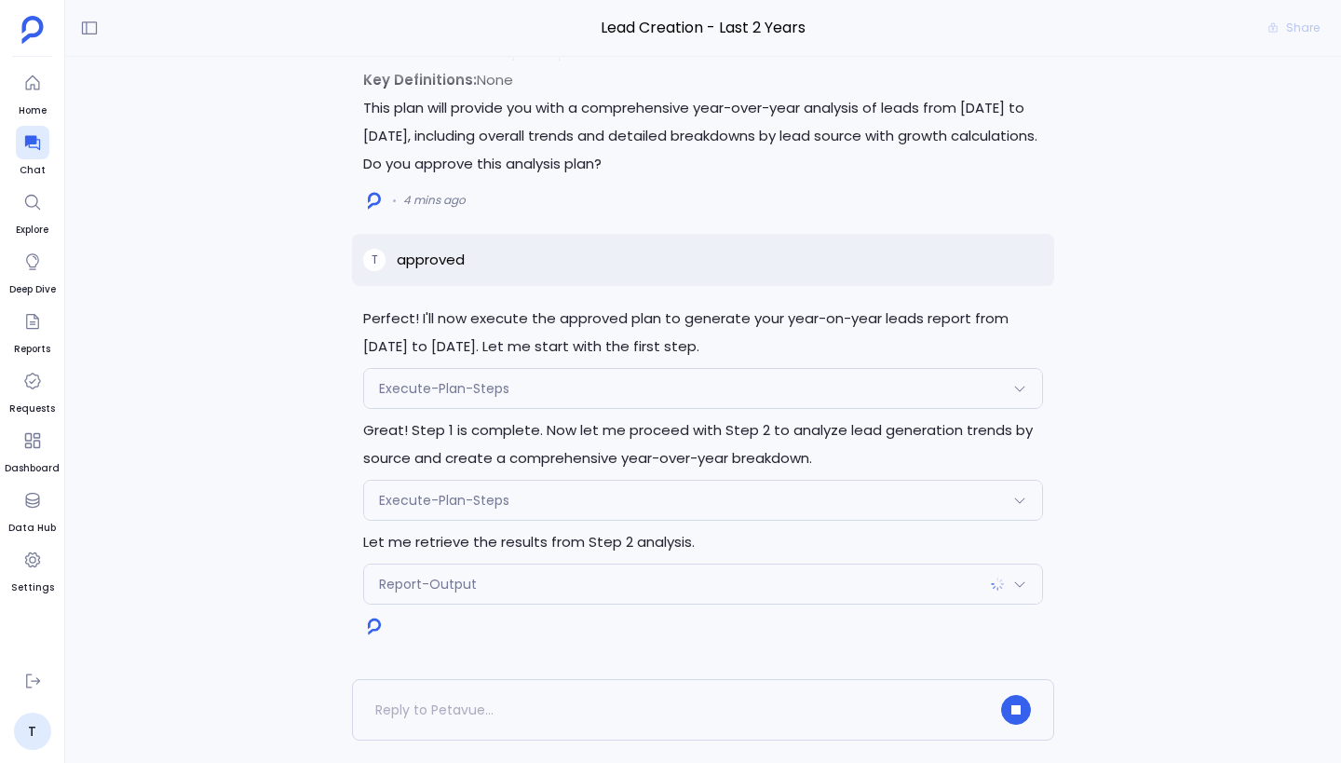
click at [498, 584] on div "Report-Output" at bounding box center [703, 583] width 678 height 39
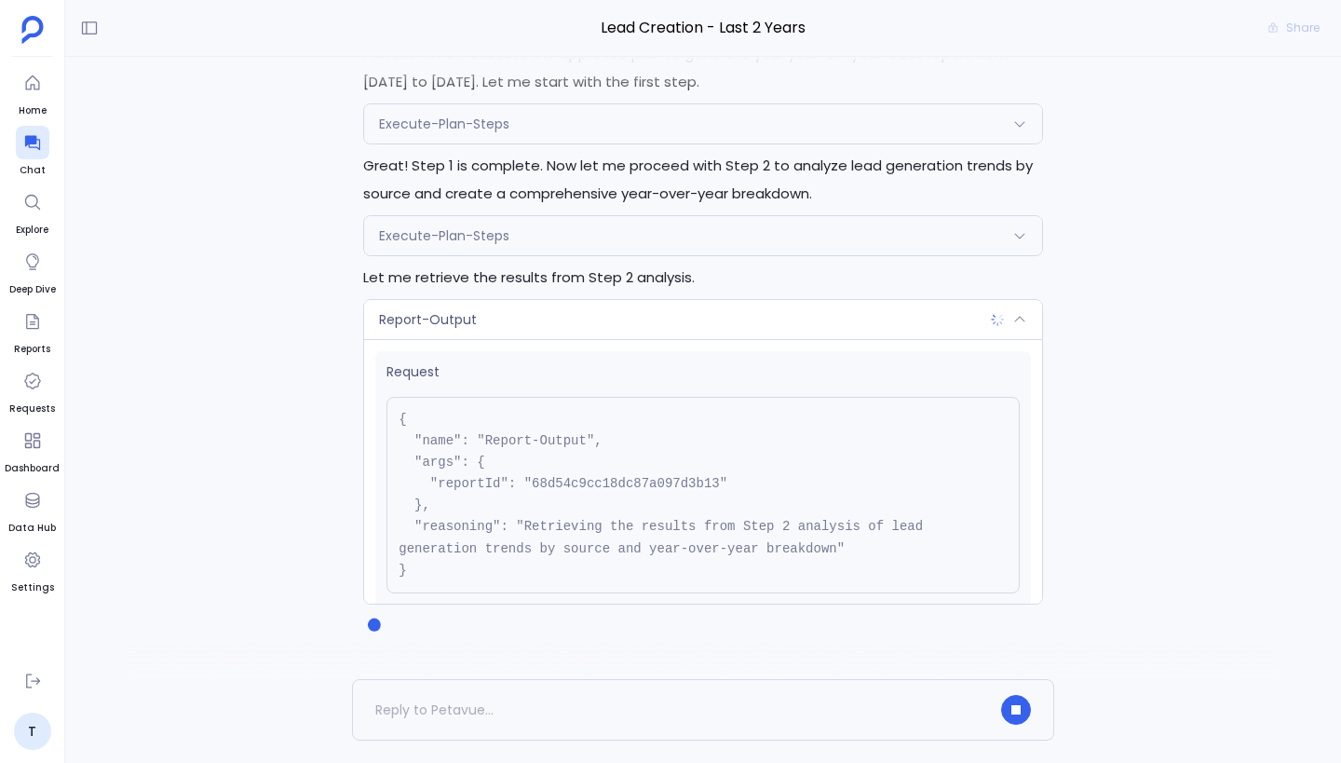
click at [593, 242] on div "Execute-Plan-Steps" at bounding box center [703, 235] width 678 height 39
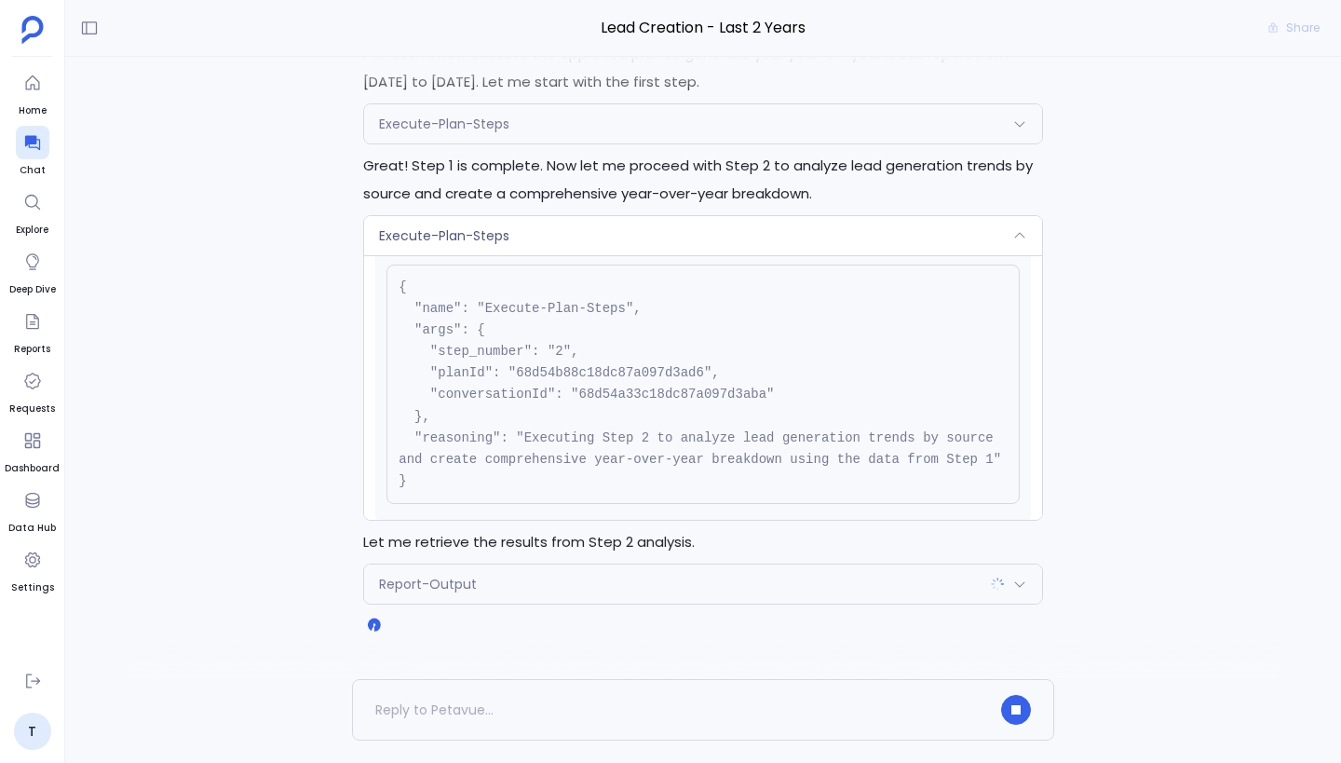
scroll to position [189, 0]
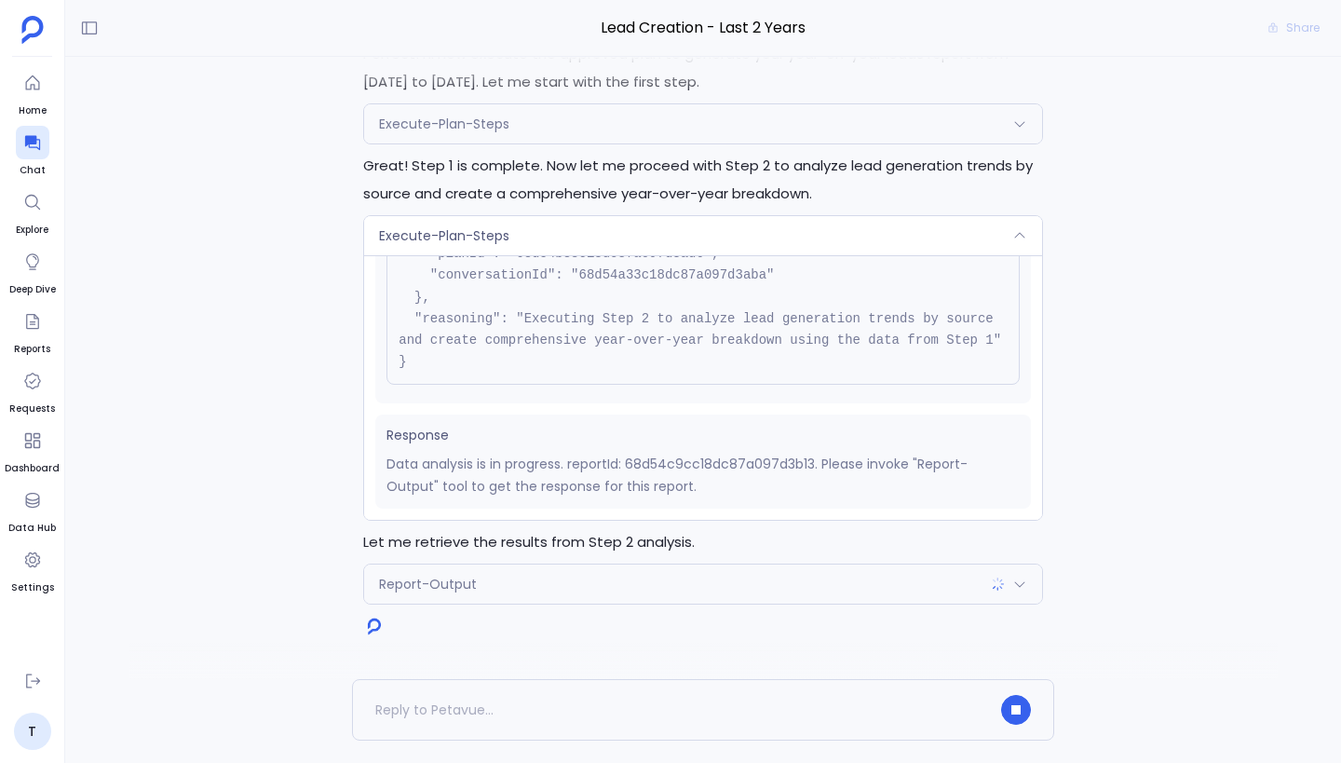
click at [588, 233] on div "Execute-Plan-Steps" at bounding box center [703, 235] width 678 height 39
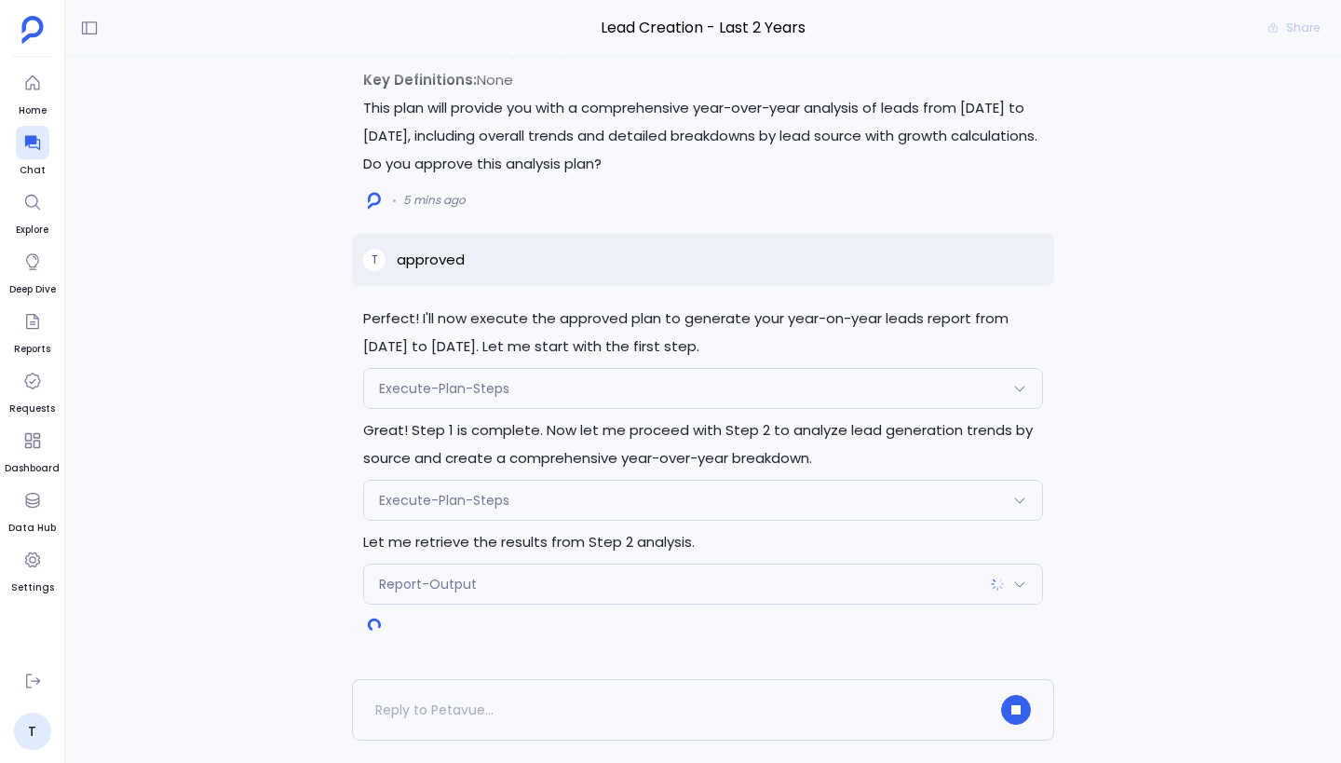
click at [565, 574] on div "Report-Output" at bounding box center [703, 583] width 678 height 39
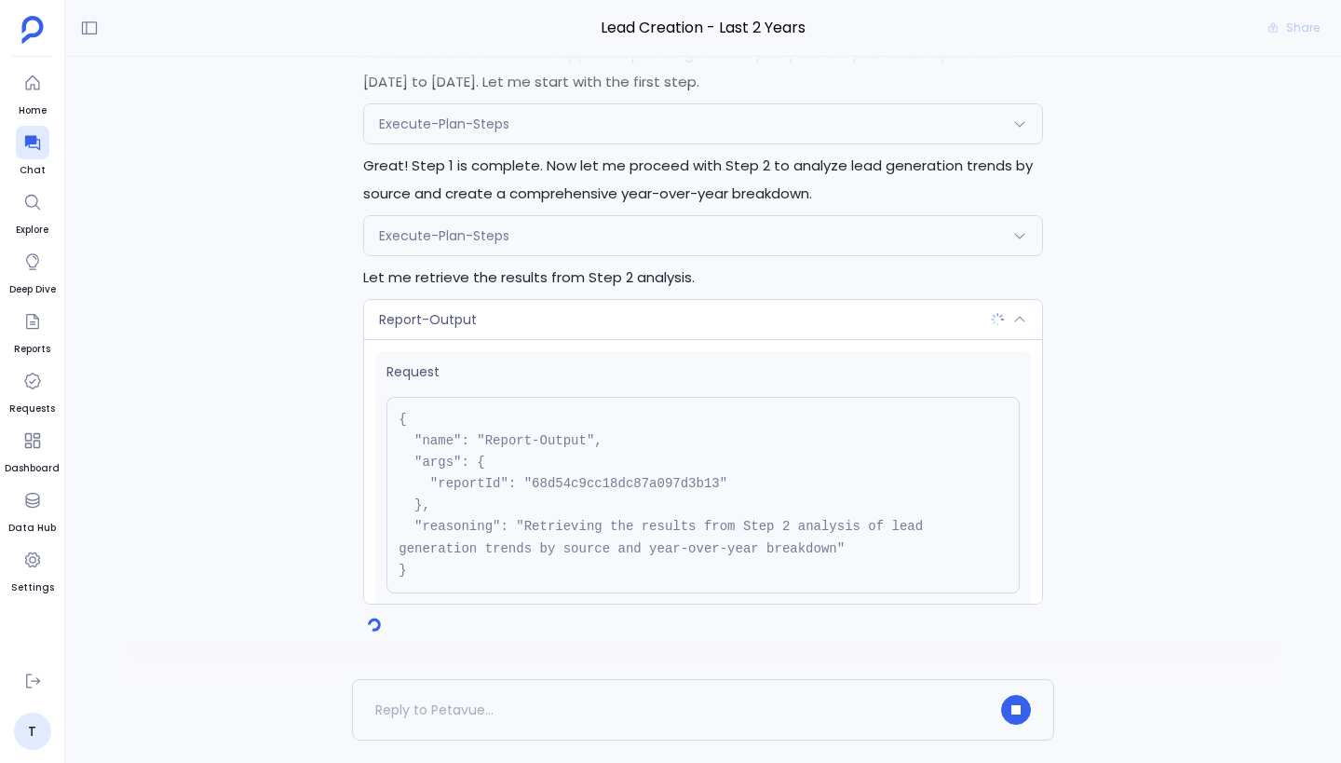
scroll to position [127, 0]
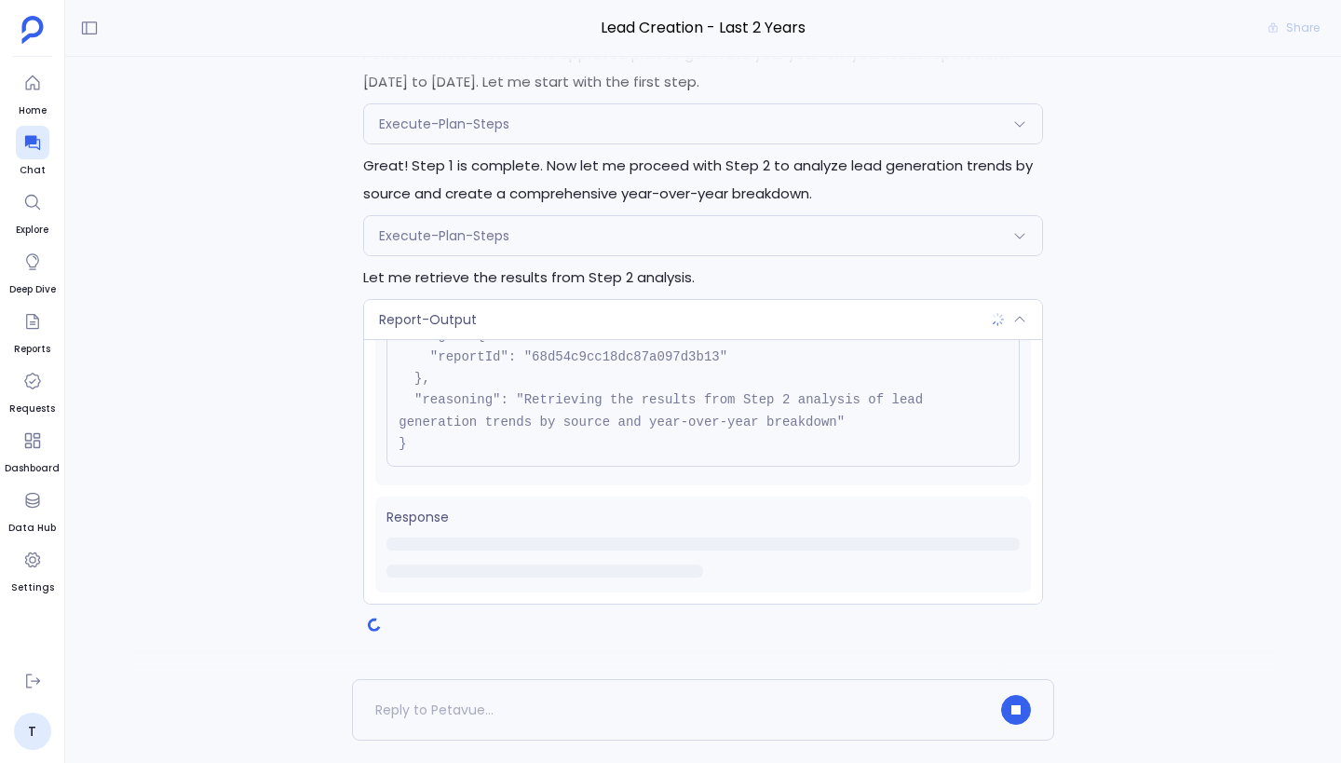
click at [602, 323] on div "Report-Output" at bounding box center [703, 319] width 678 height 39
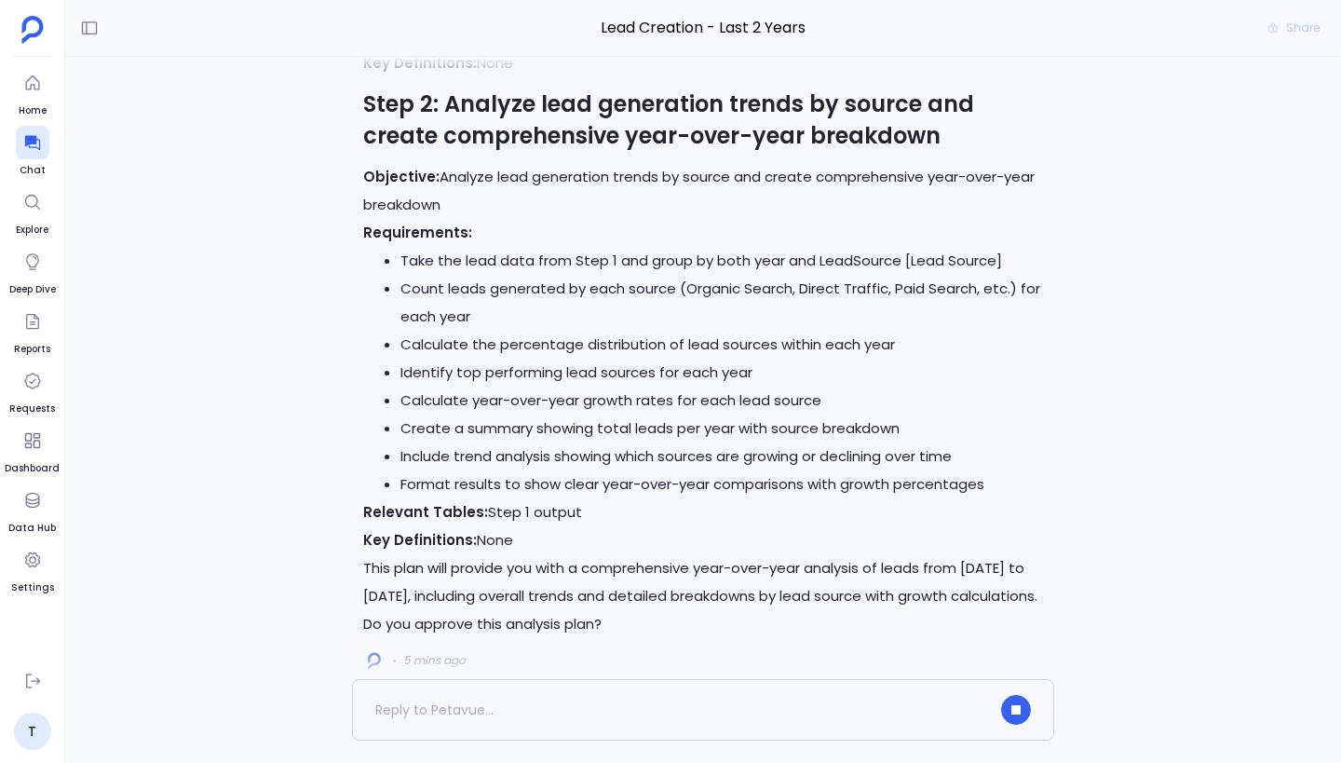
scroll to position [0, 0]
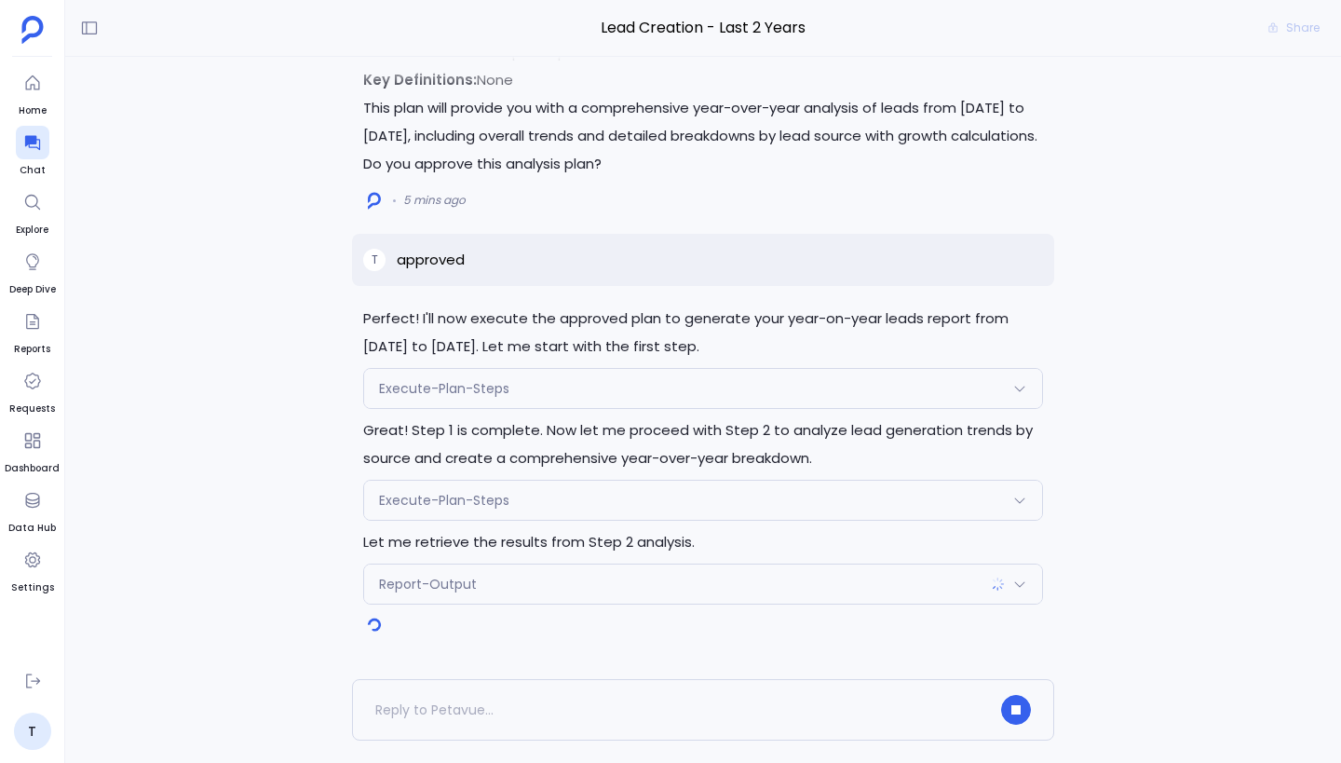
click at [640, 585] on div "Report-Output" at bounding box center [703, 583] width 678 height 39
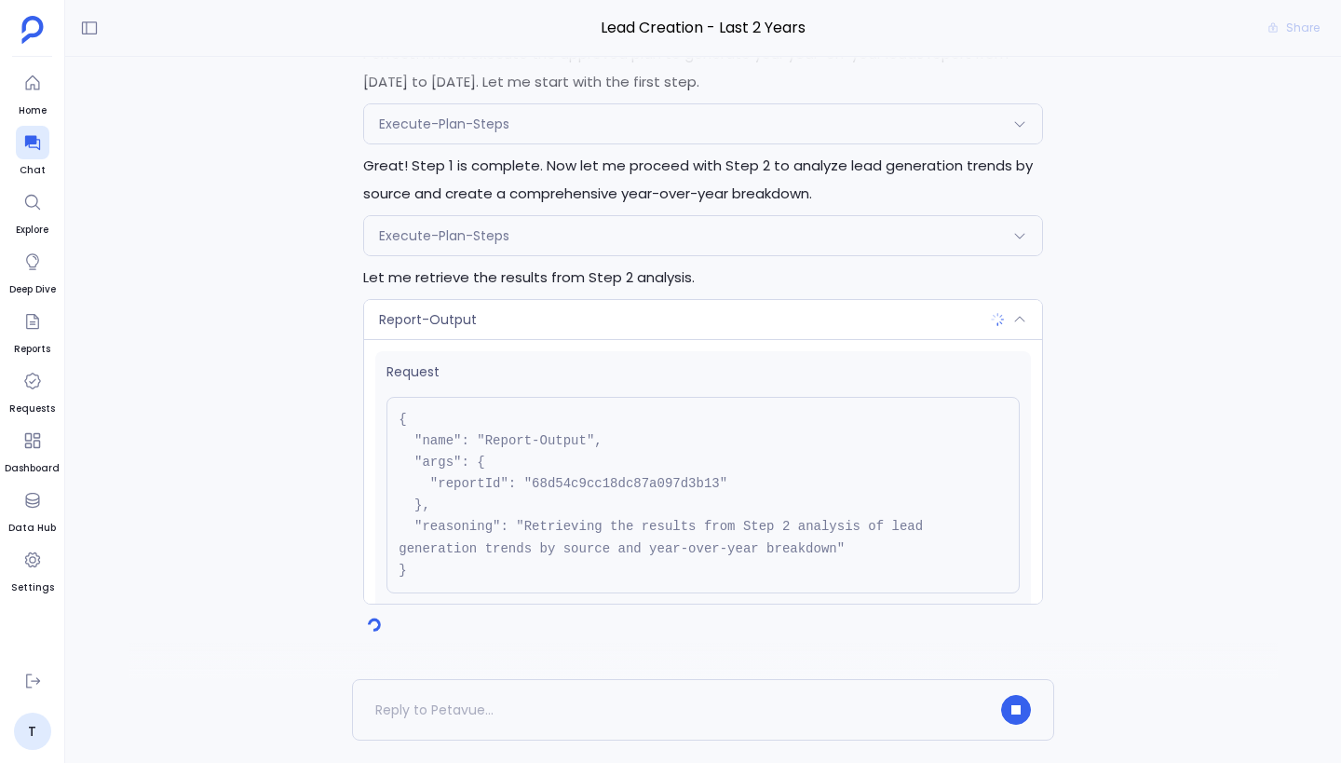
click at [642, 320] on div "Report-Output" at bounding box center [703, 319] width 678 height 39
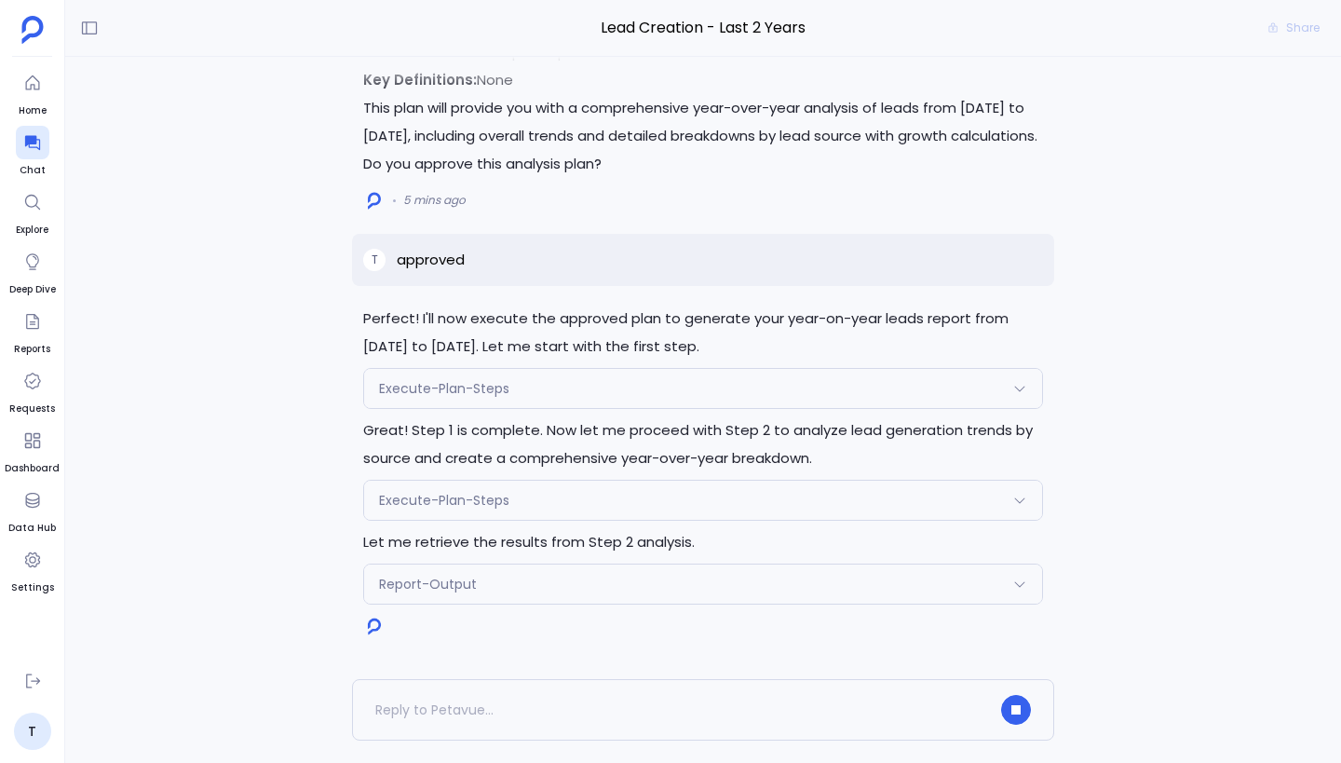
click at [694, 583] on div "Report-Output" at bounding box center [703, 583] width 678 height 39
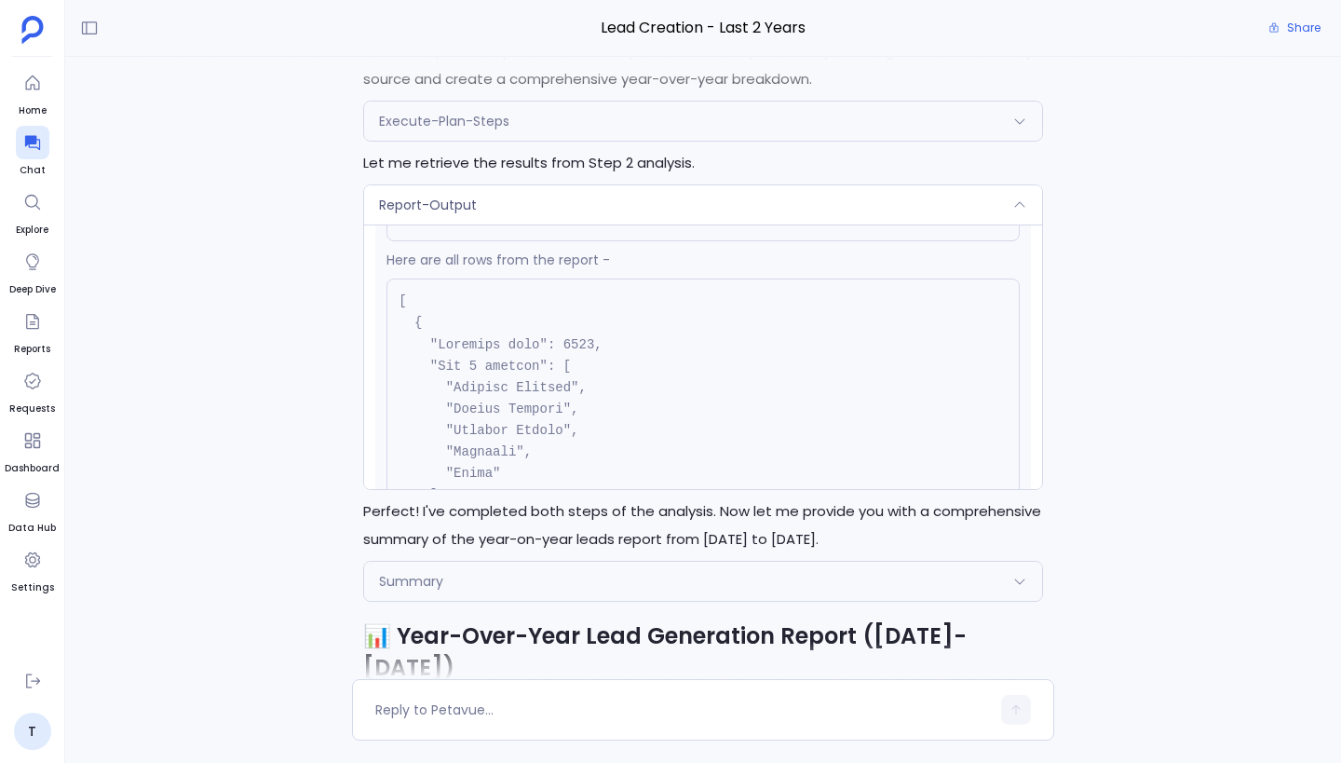
scroll to position [26133, 0]
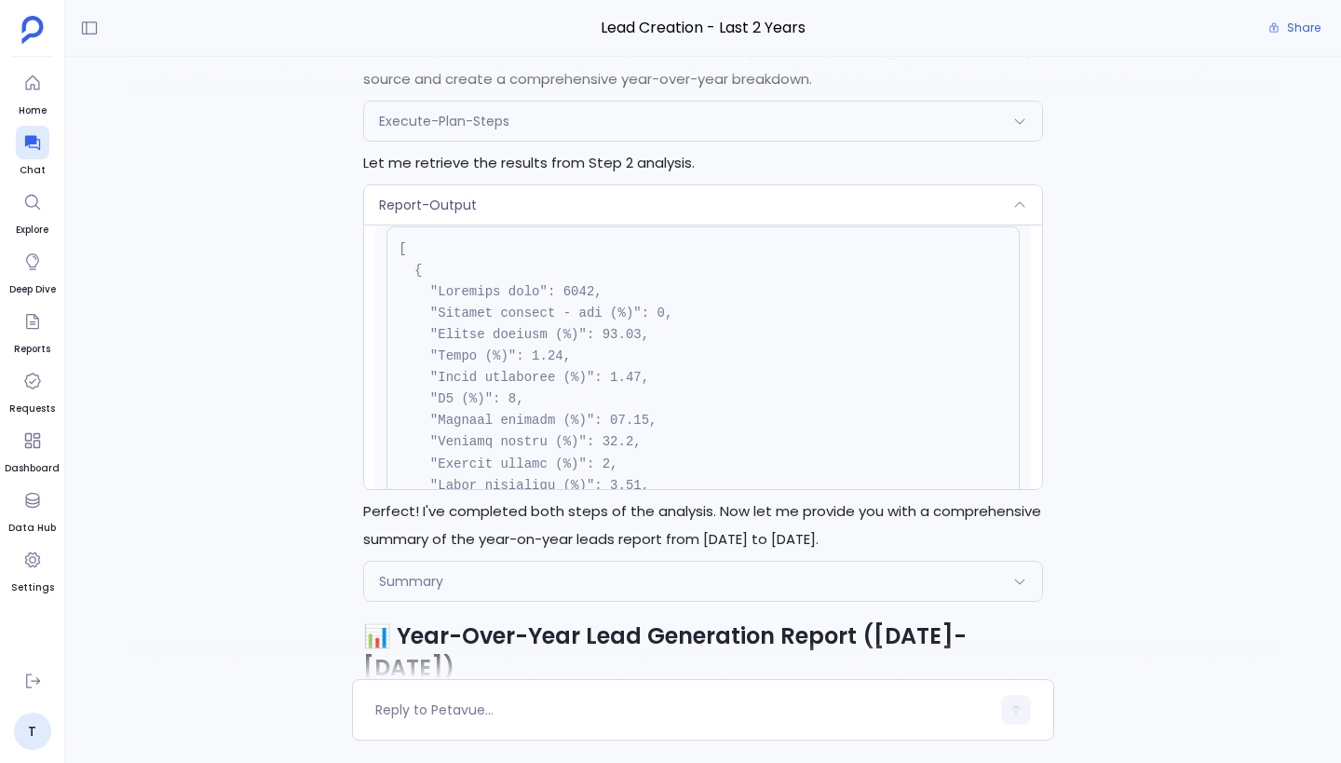
click at [538, 224] on div "Report-Output" at bounding box center [703, 204] width 678 height 39
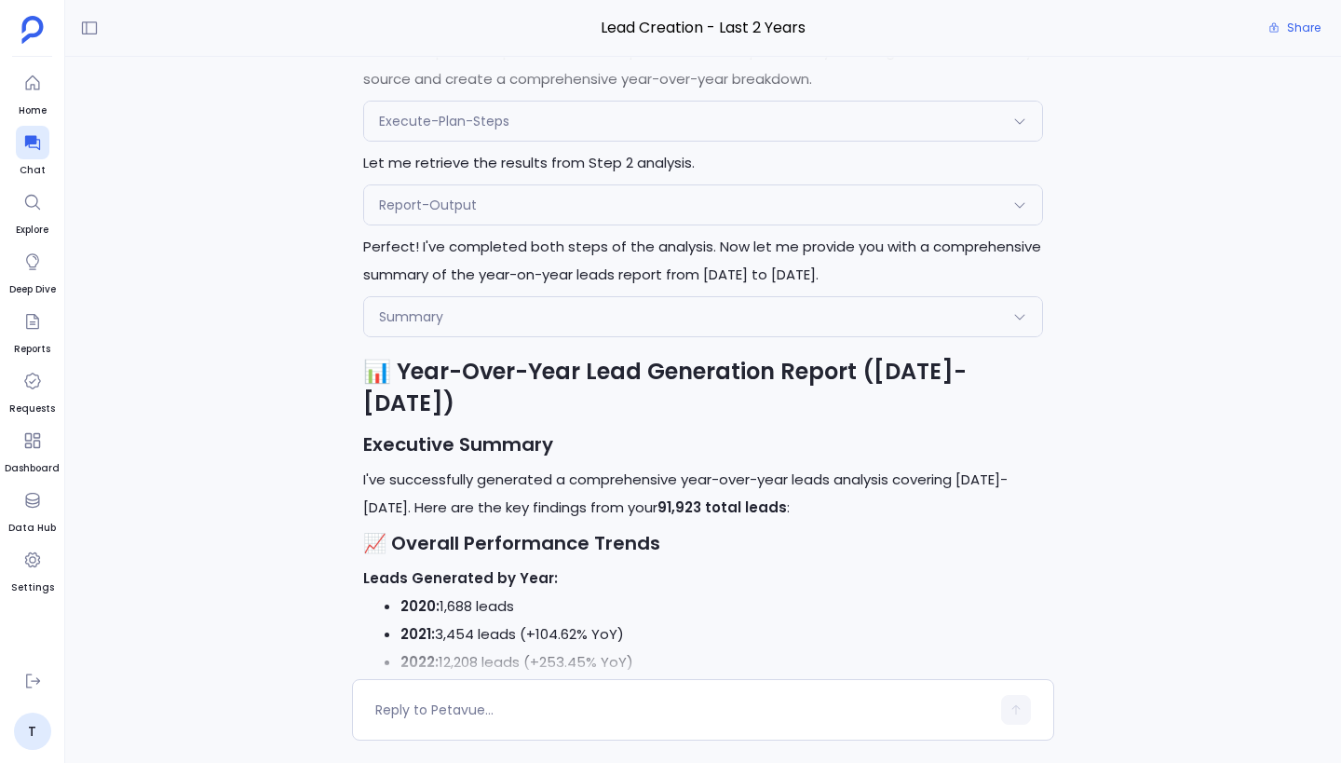
click at [563, 325] on div "Summary" at bounding box center [703, 316] width 678 height 39
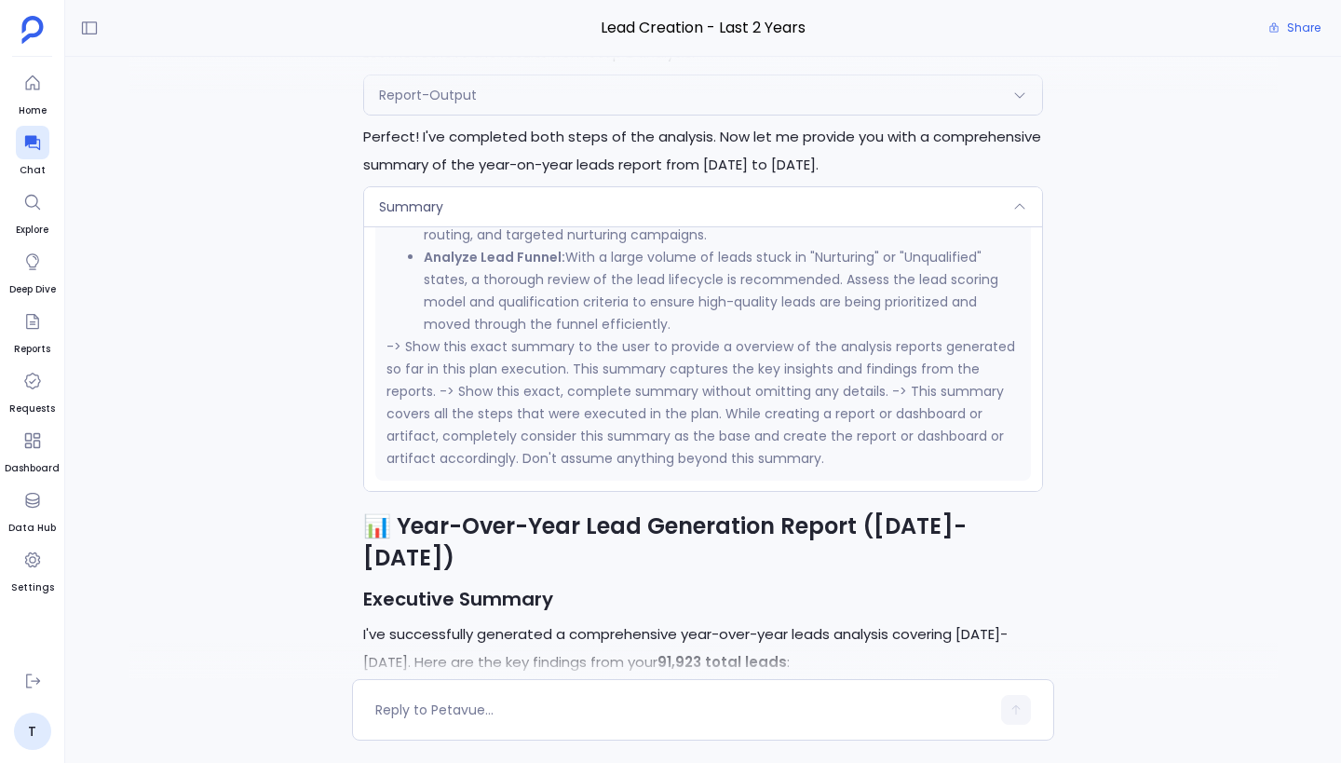
click at [569, 226] on div "Summary" at bounding box center [703, 206] width 678 height 39
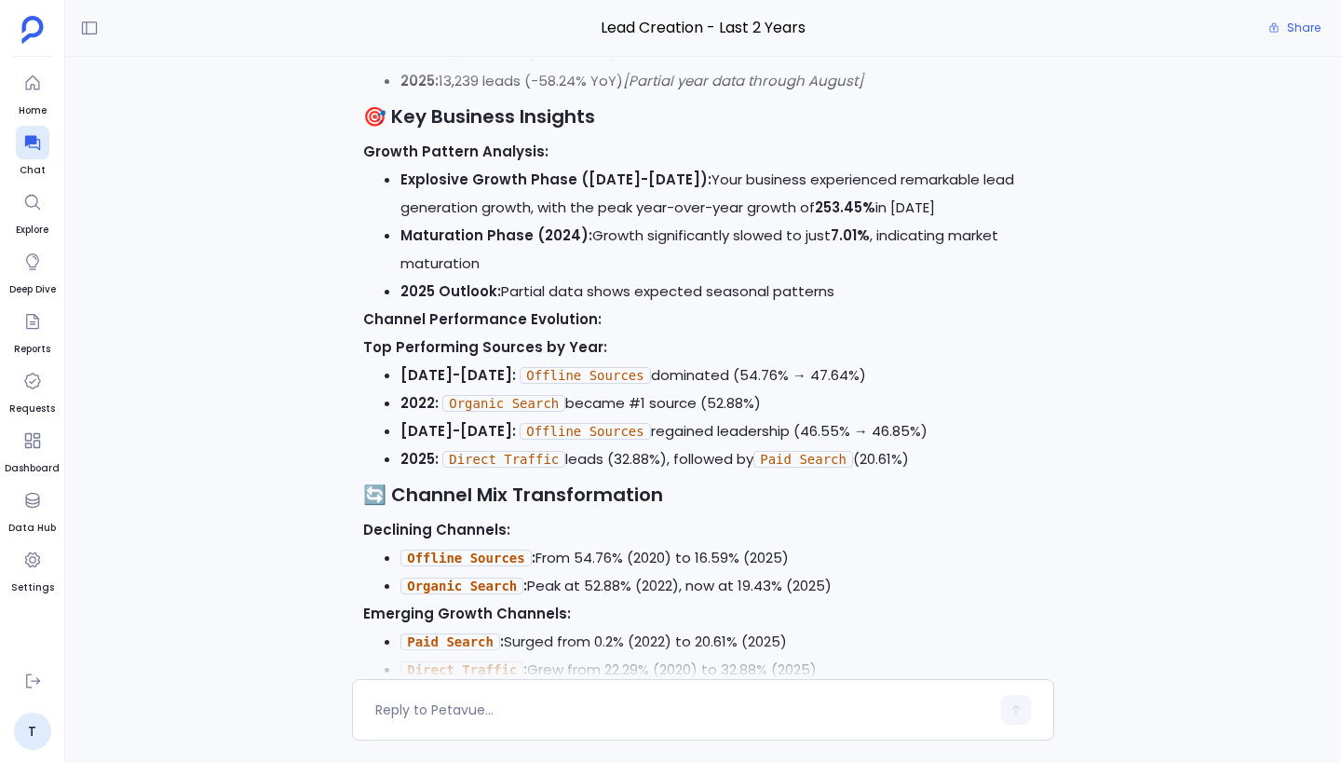
scroll to position [0, 0]
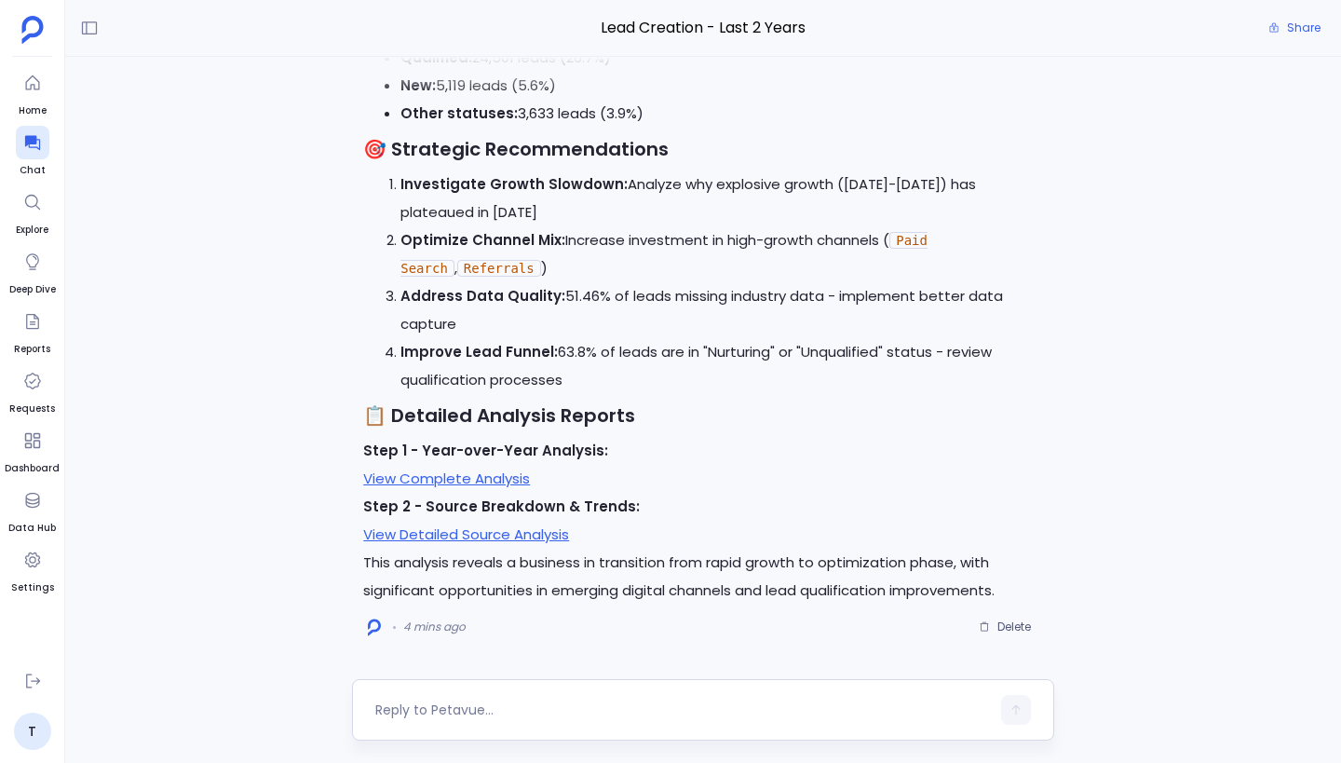
click at [550, 704] on textarea at bounding box center [682, 709] width 615 height 19
type textarea "I need this in a artifact report"
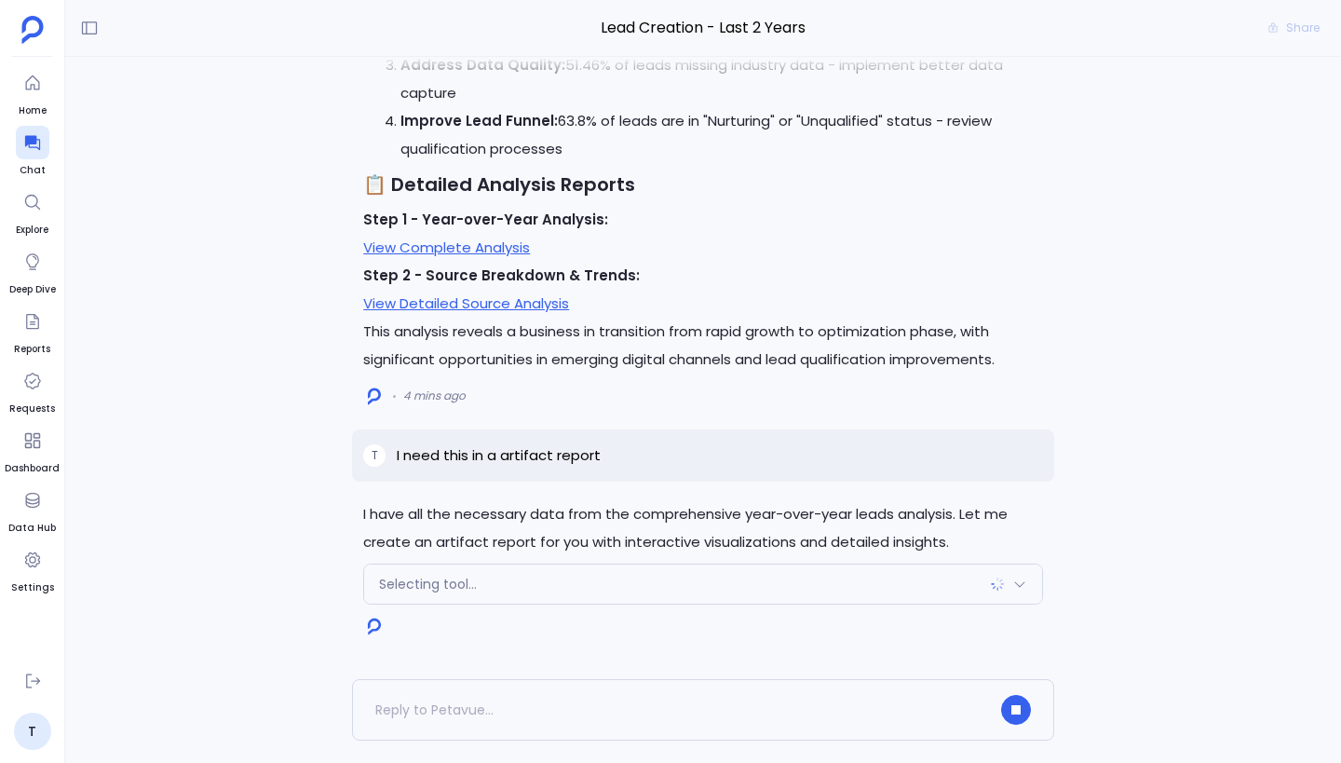
click at [609, 600] on div "Selecting tool..." at bounding box center [703, 583] width 678 height 39
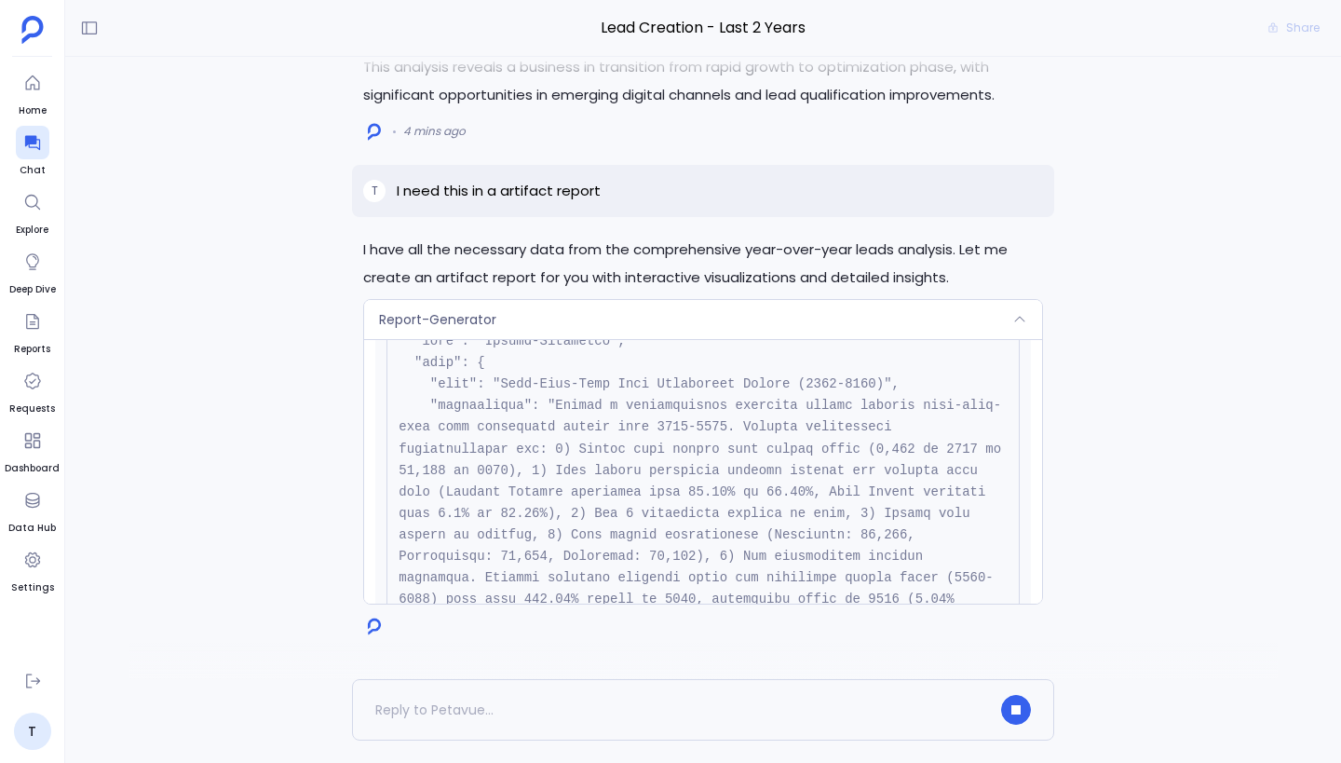
scroll to position [446, 0]
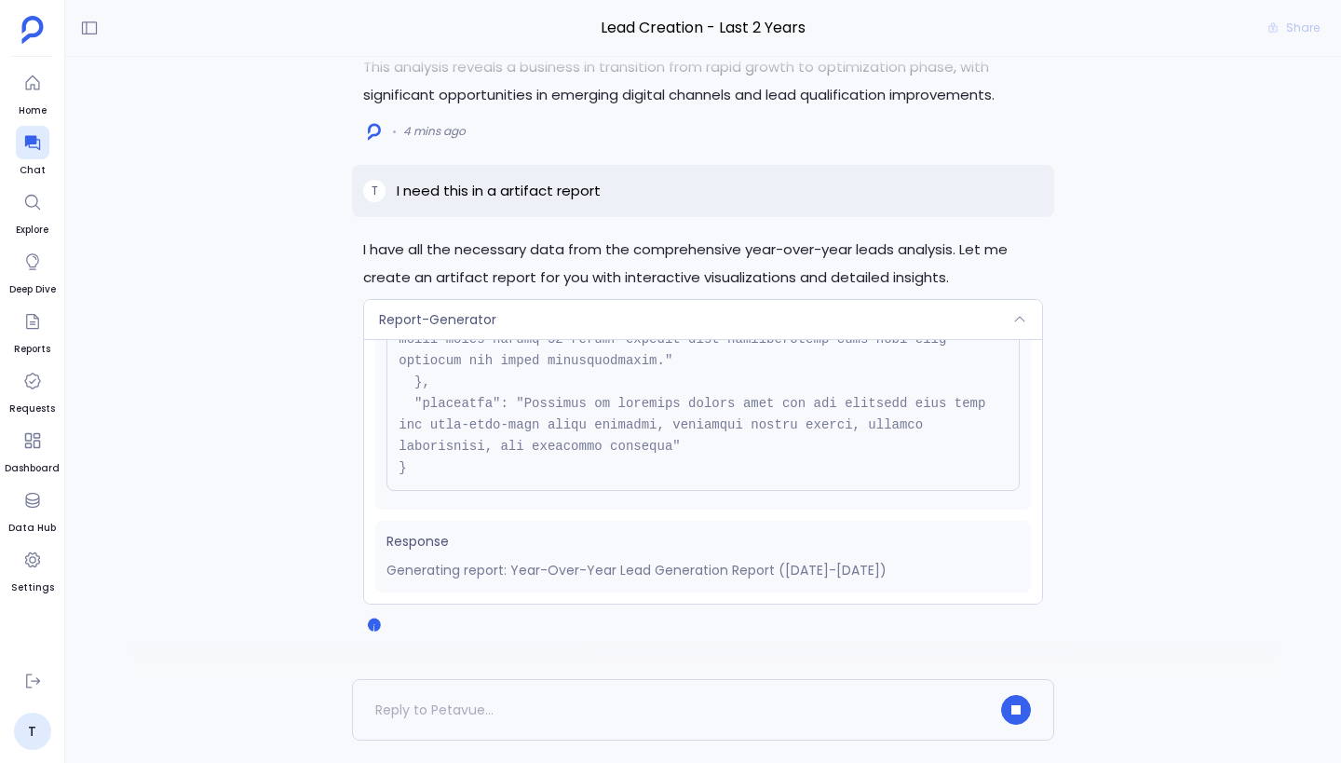
click at [661, 315] on div "Report-Generator" at bounding box center [703, 319] width 678 height 39
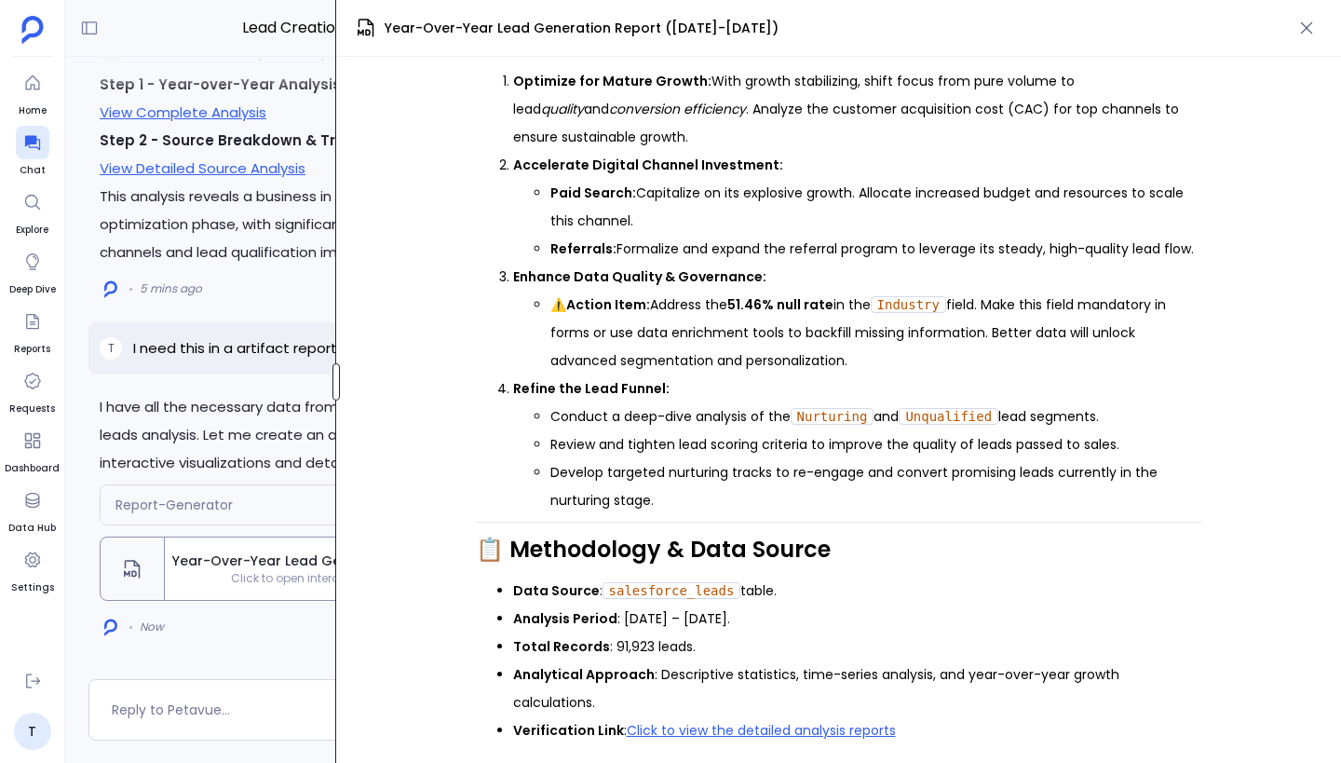
scroll to position [2493, 0]
click at [338, 369] on div at bounding box center [335, 381] width 7 height 37
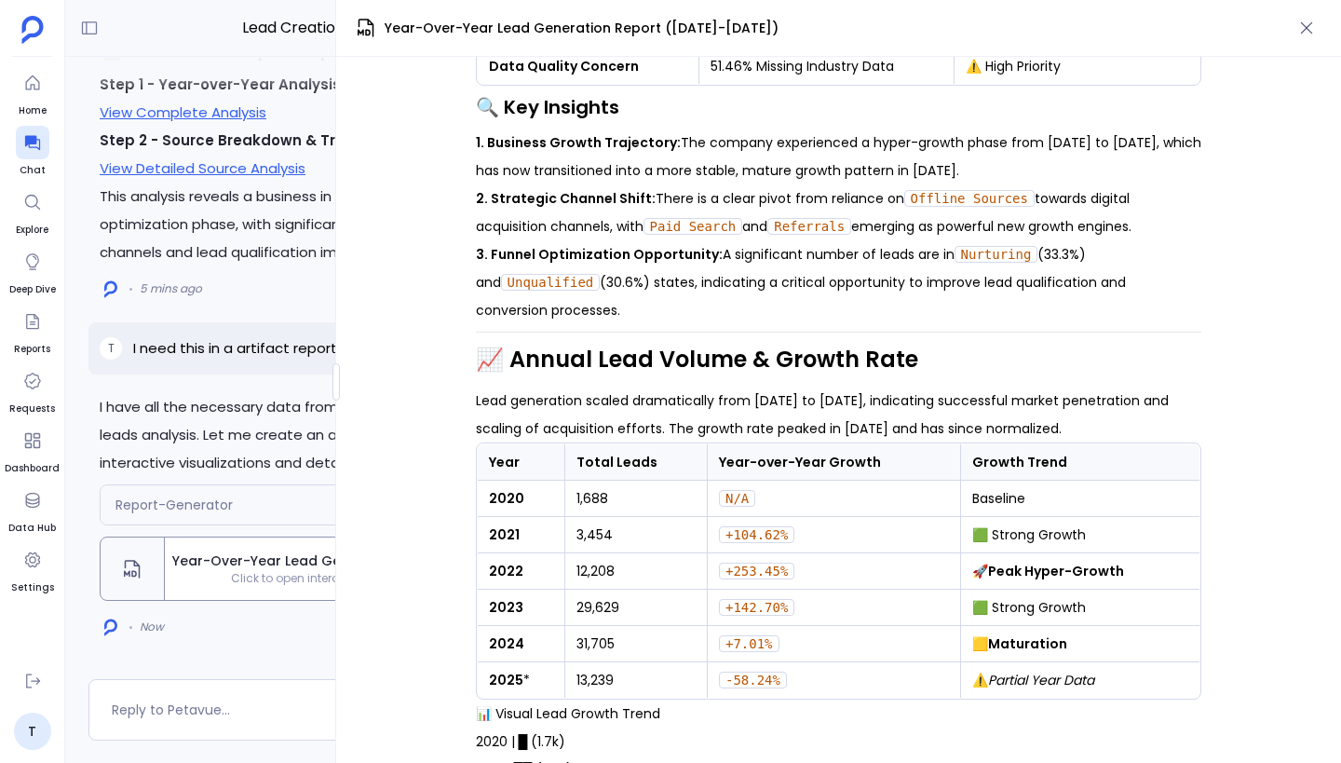
scroll to position [0, 0]
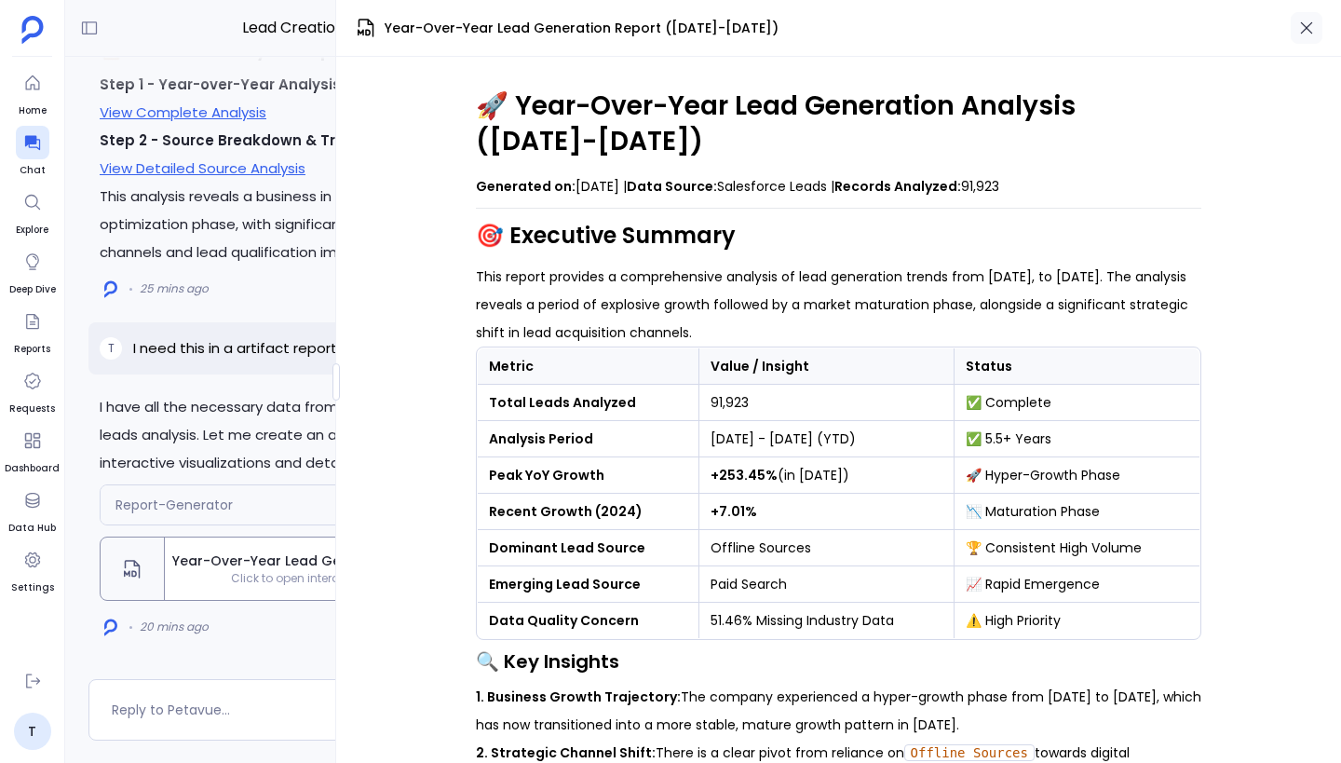
click at [1313, 27] on icon "button" at bounding box center [1306, 28] width 19 height 19
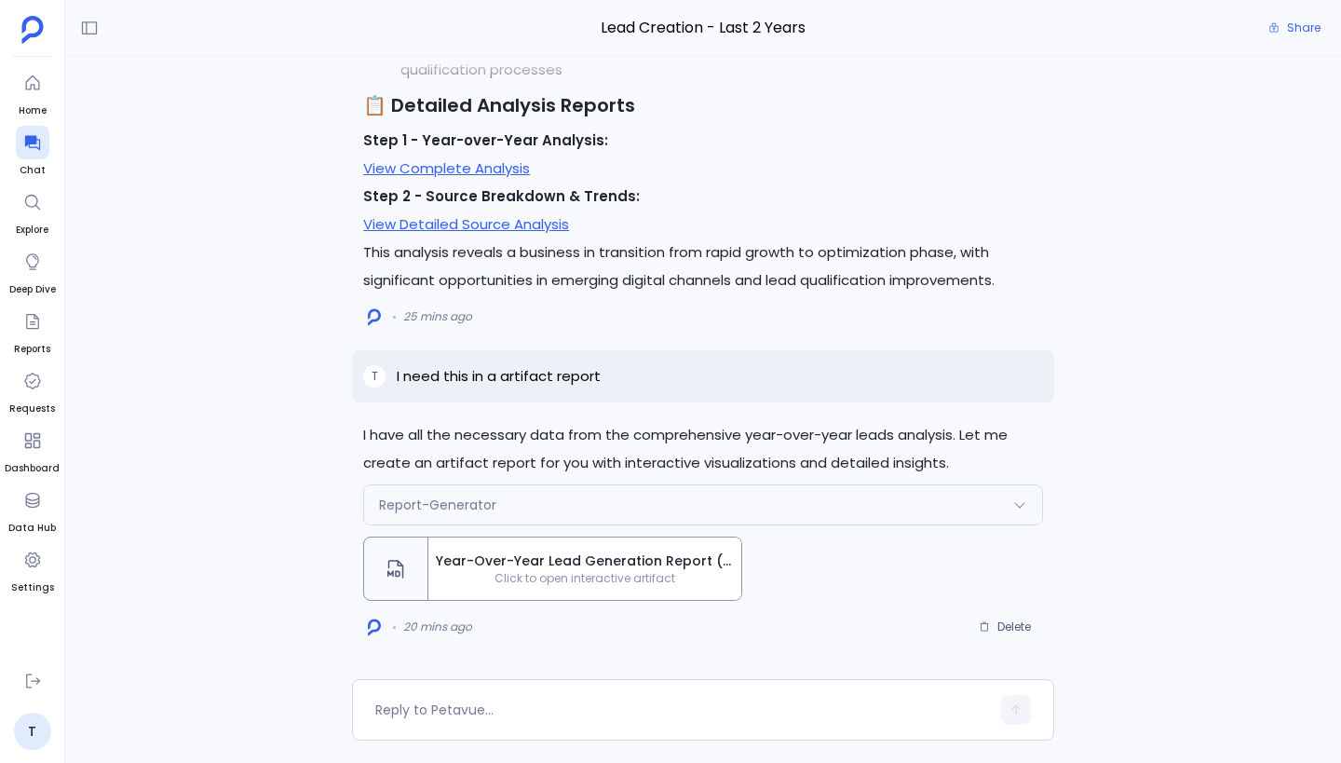
click at [1106, 308] on div "I have all the necessary data from the comprehensive year-over-year leads analy…" at bounding box center [703, 368] width 1276 height 622
click at [726, 508] on div "Report-Generator" at bounding box center [703, 504] width 678 height 39
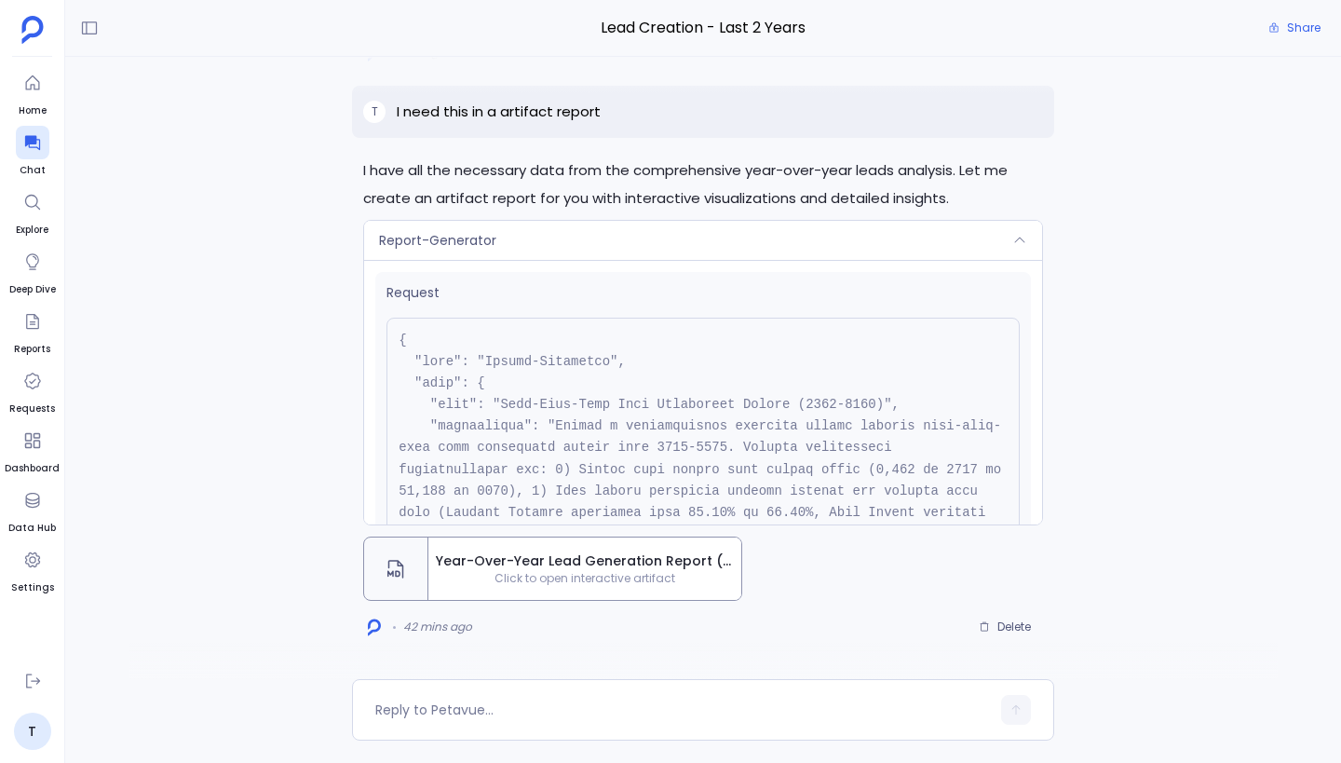
click at [779, 239] on div "Report-Generator" at bounding box center [703, 240] width 678 height 39
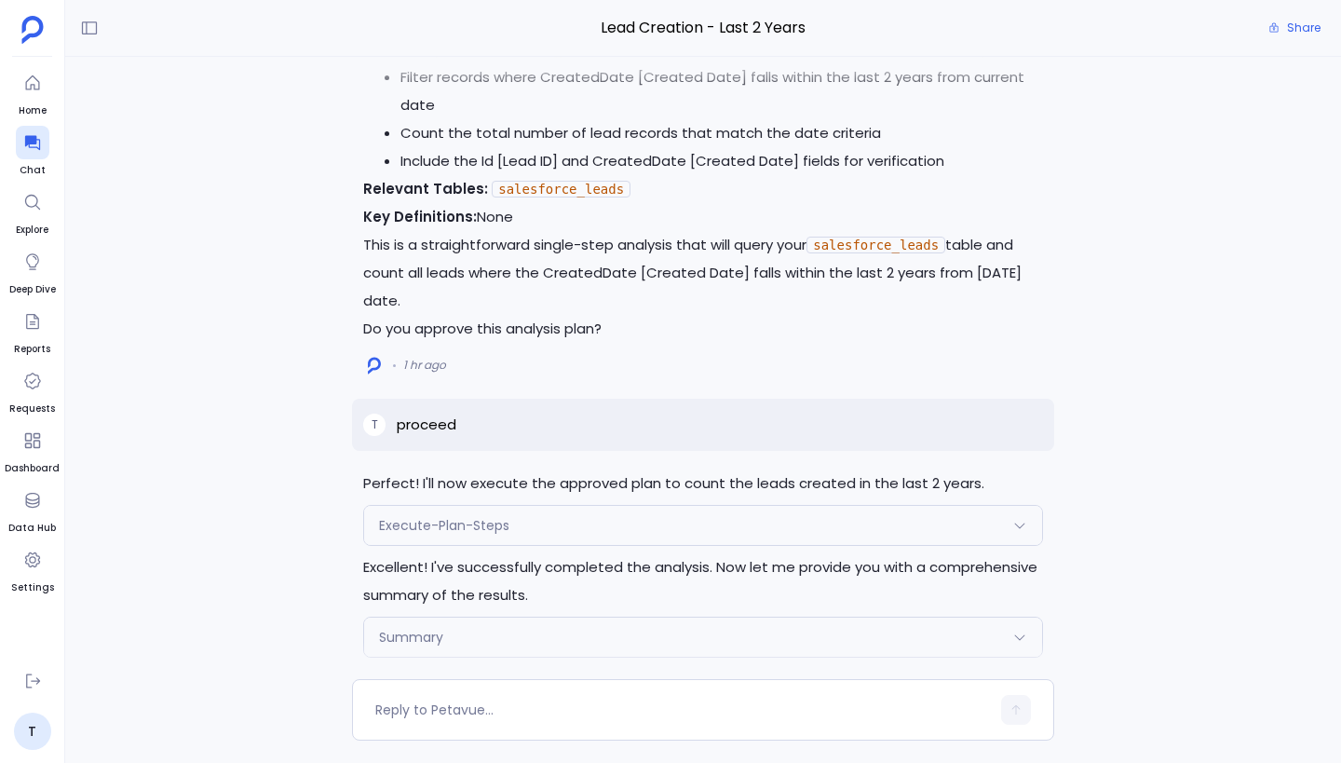
scroll to position [-5207, 0]
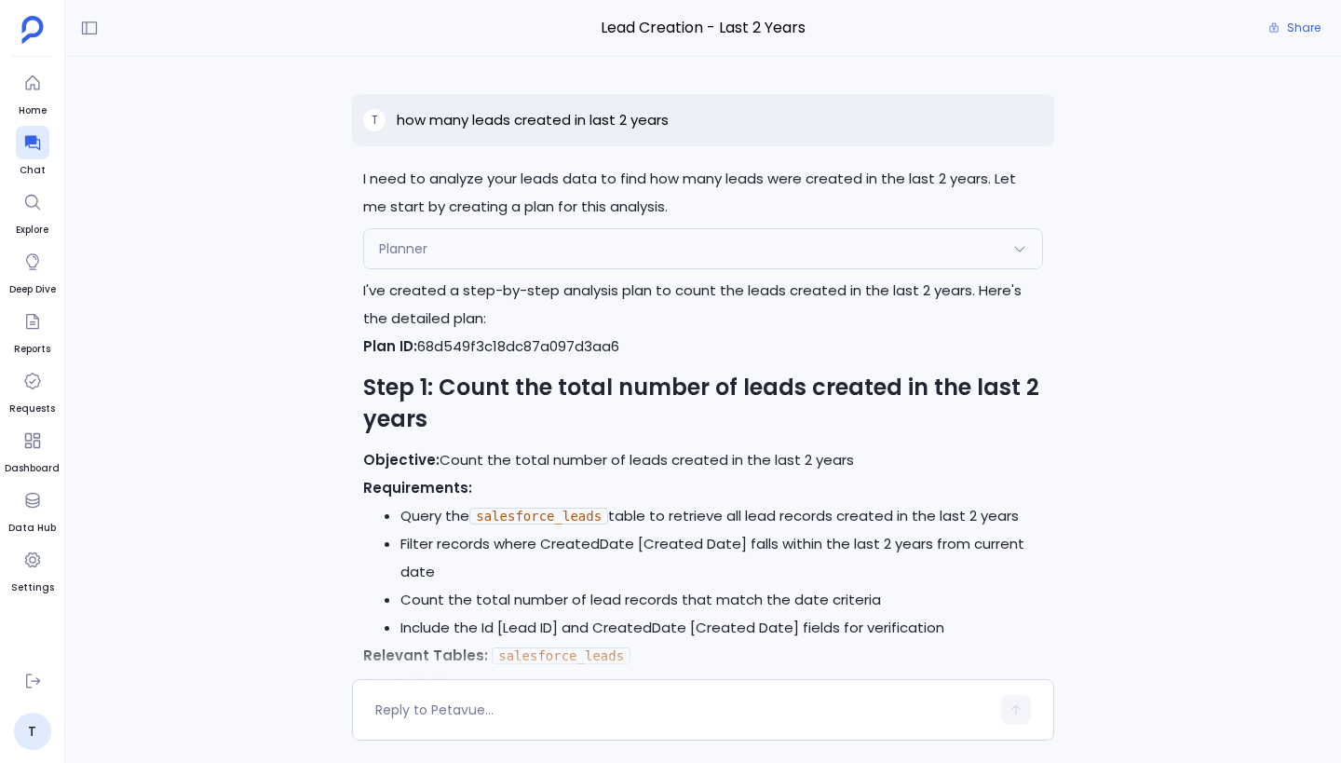
click at [779, 239] on div "Planner" at bounding box center [703, 248] width 678 height 39
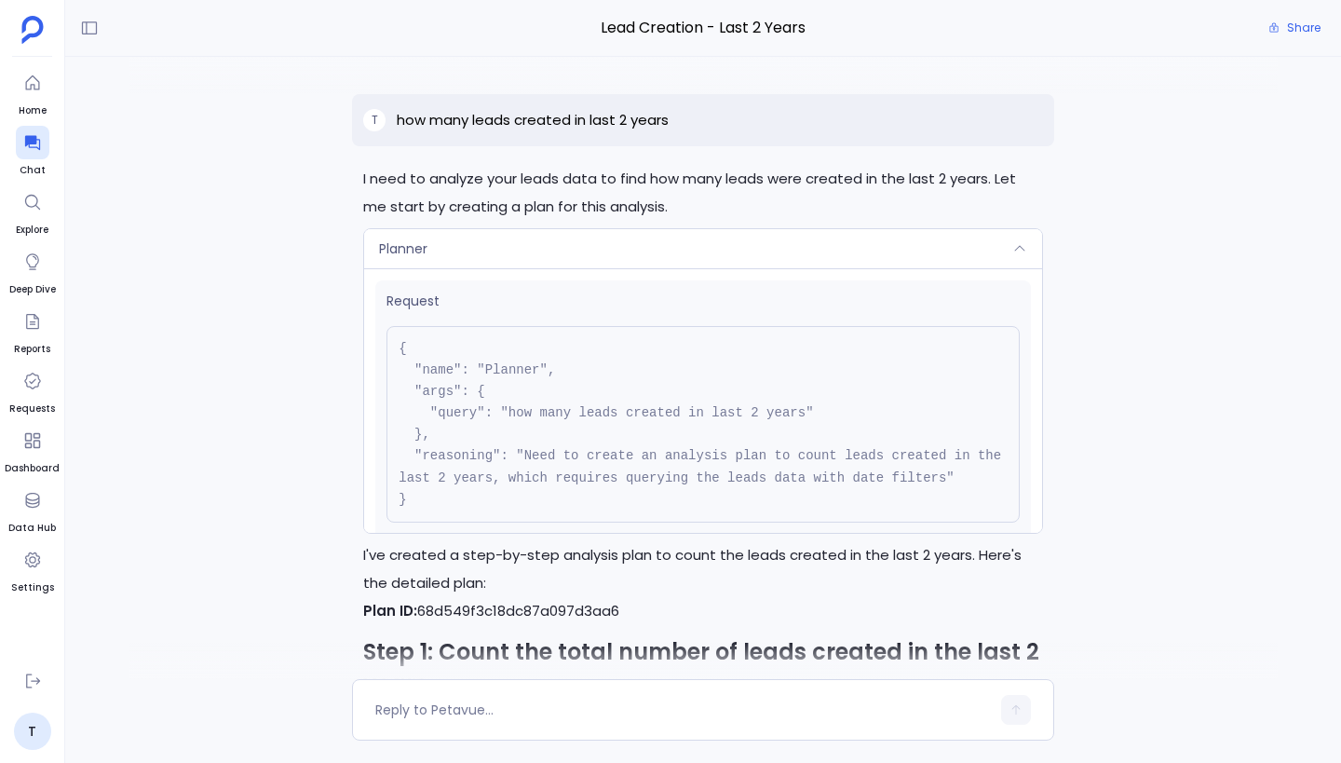
click at [779, 239] on div "Planner" at bounding box center [703, 248] width 678 height 39
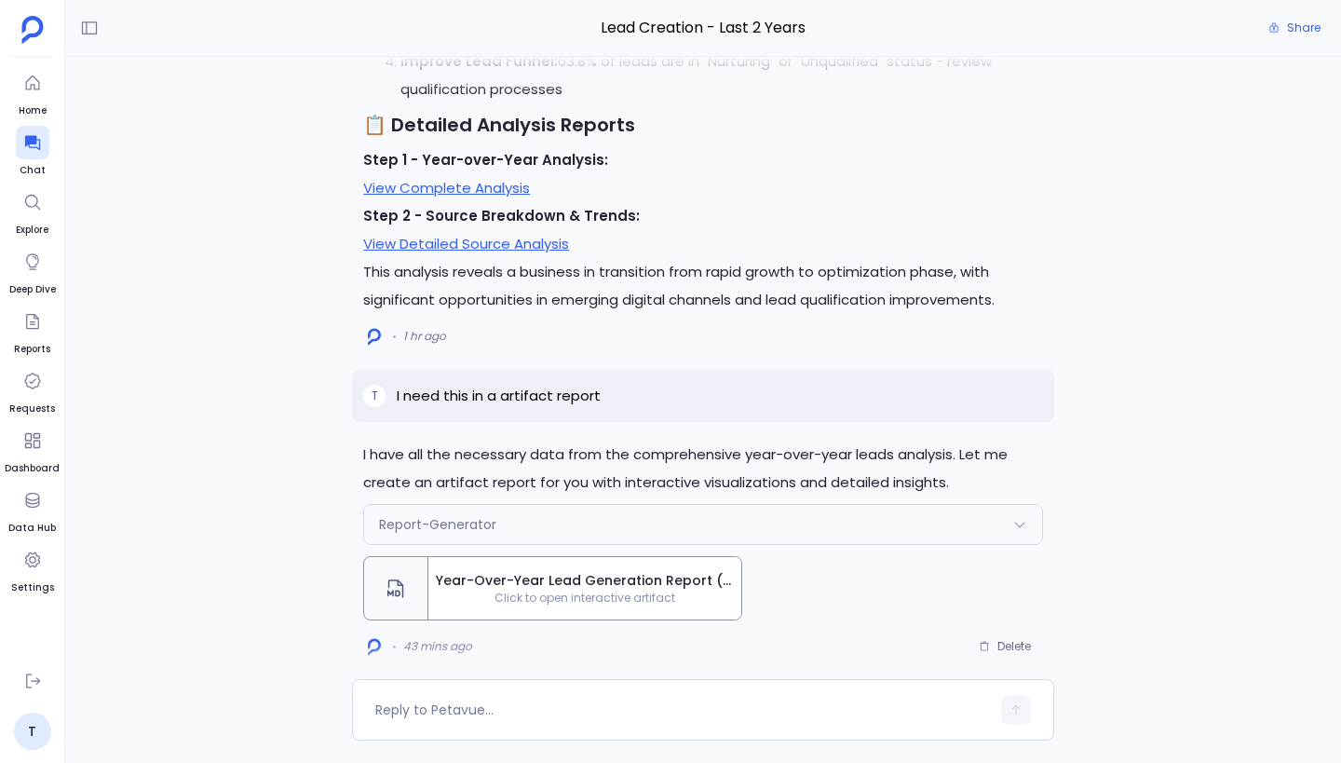
scroll to position [0, 0]
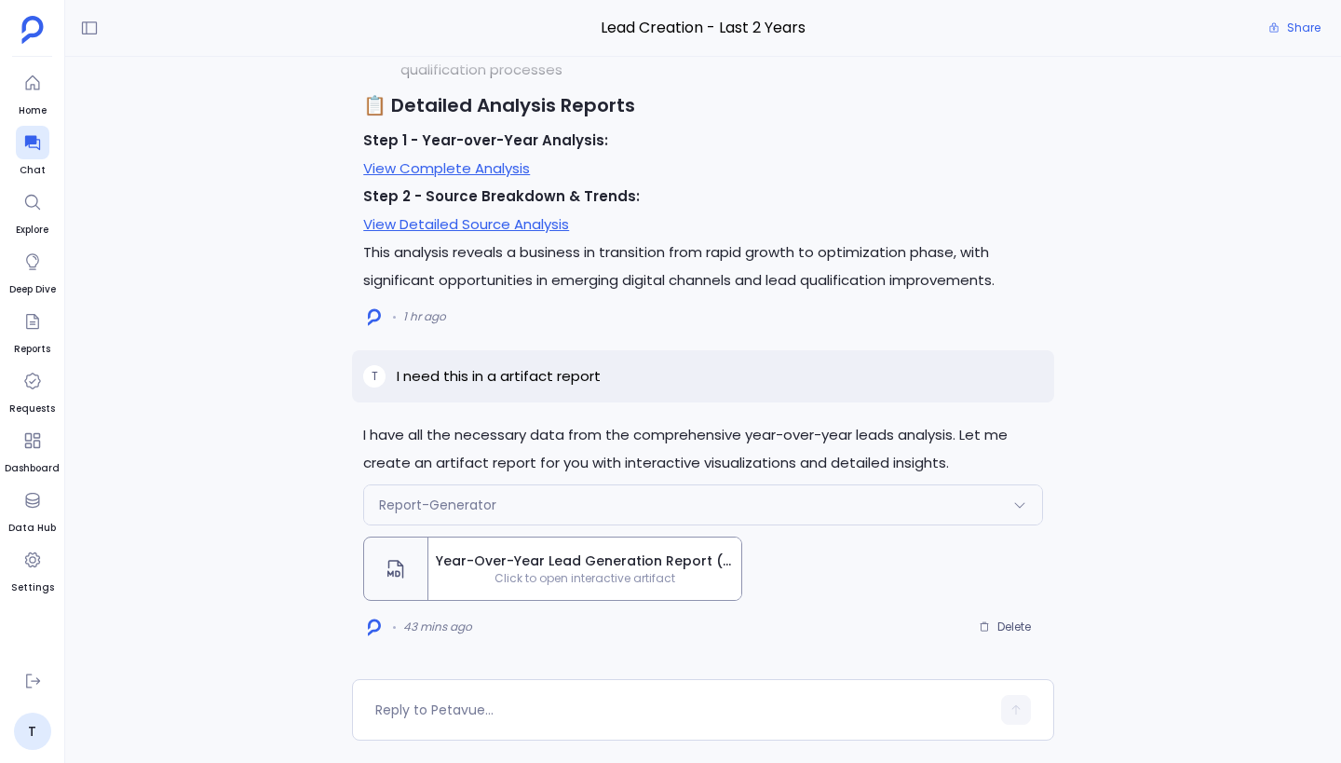
click at [738, 504] on div "Report-Generator" at bounding box center [703, 504] width 678 height 39
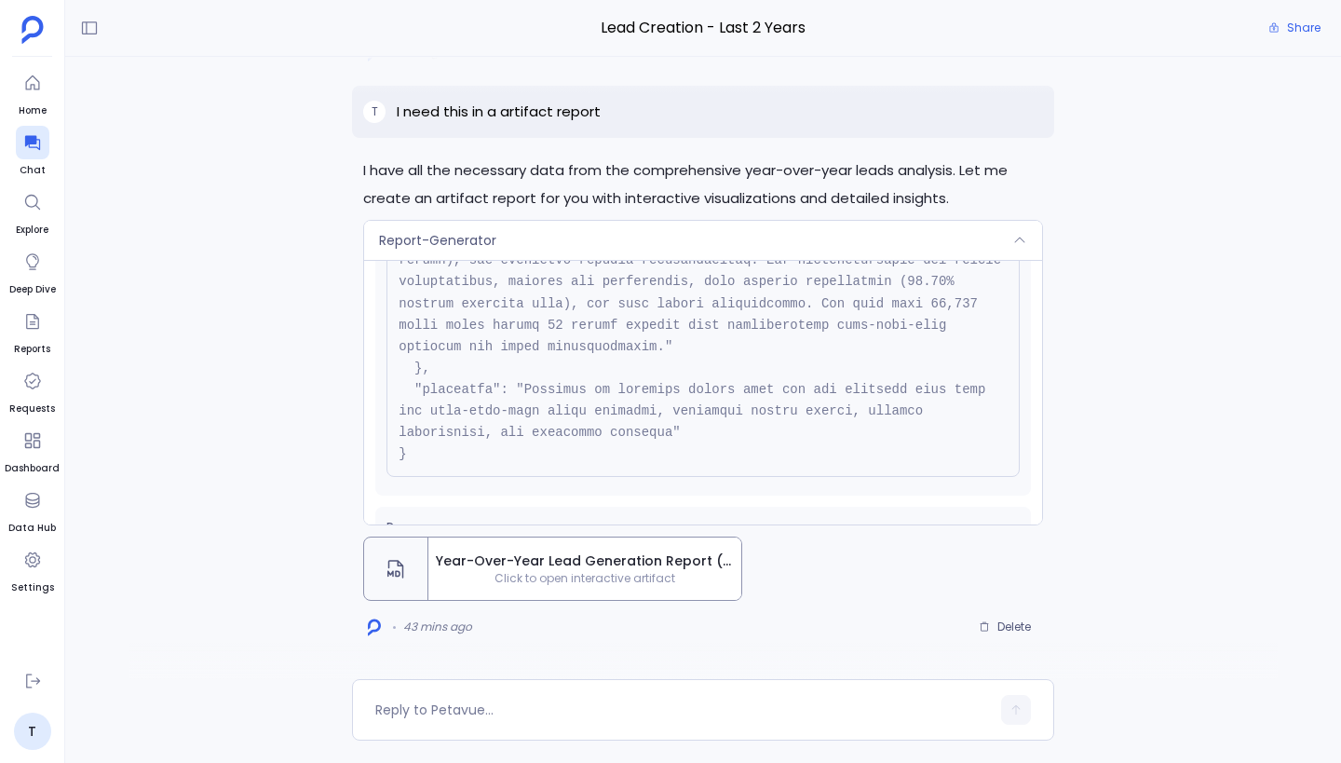
scroll to position [446, 0]
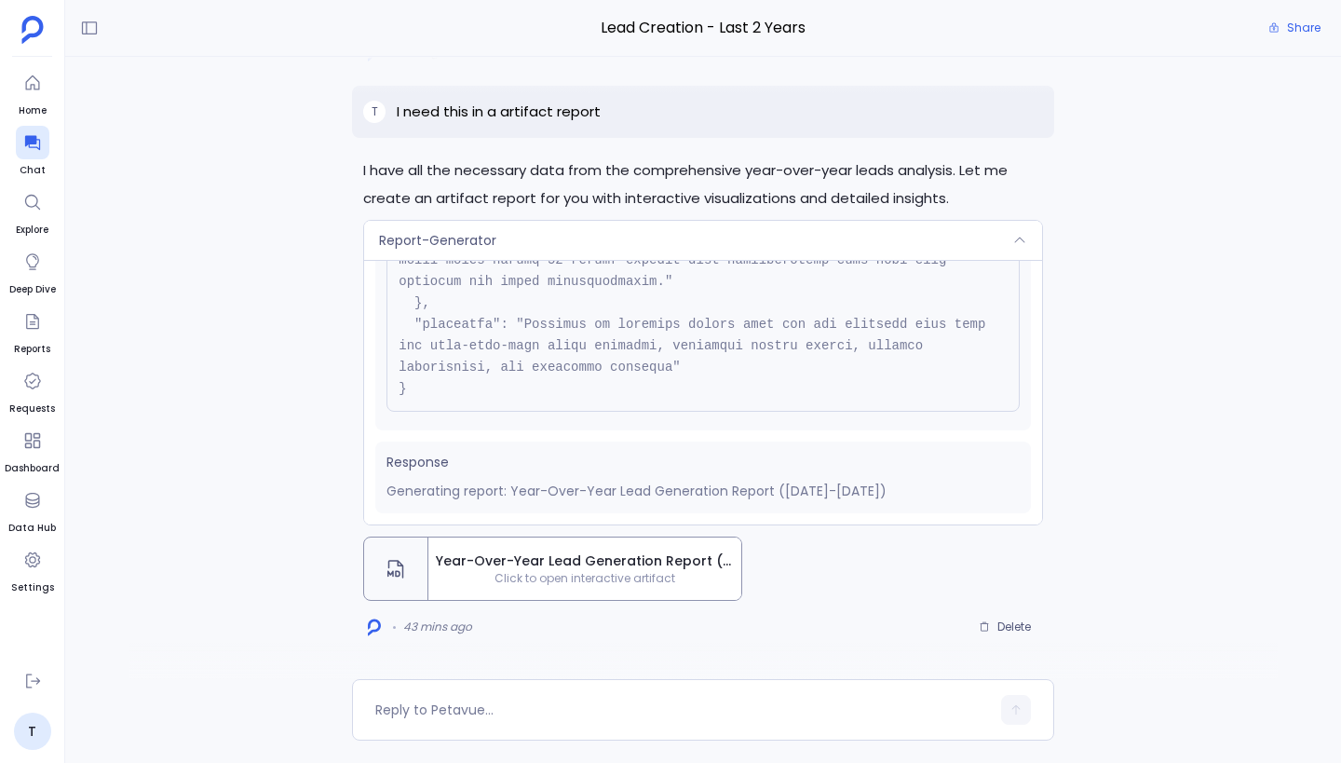
click at [706, 245] on div "Report-Generator" at bounding box center [703, 240] width 678 height 39
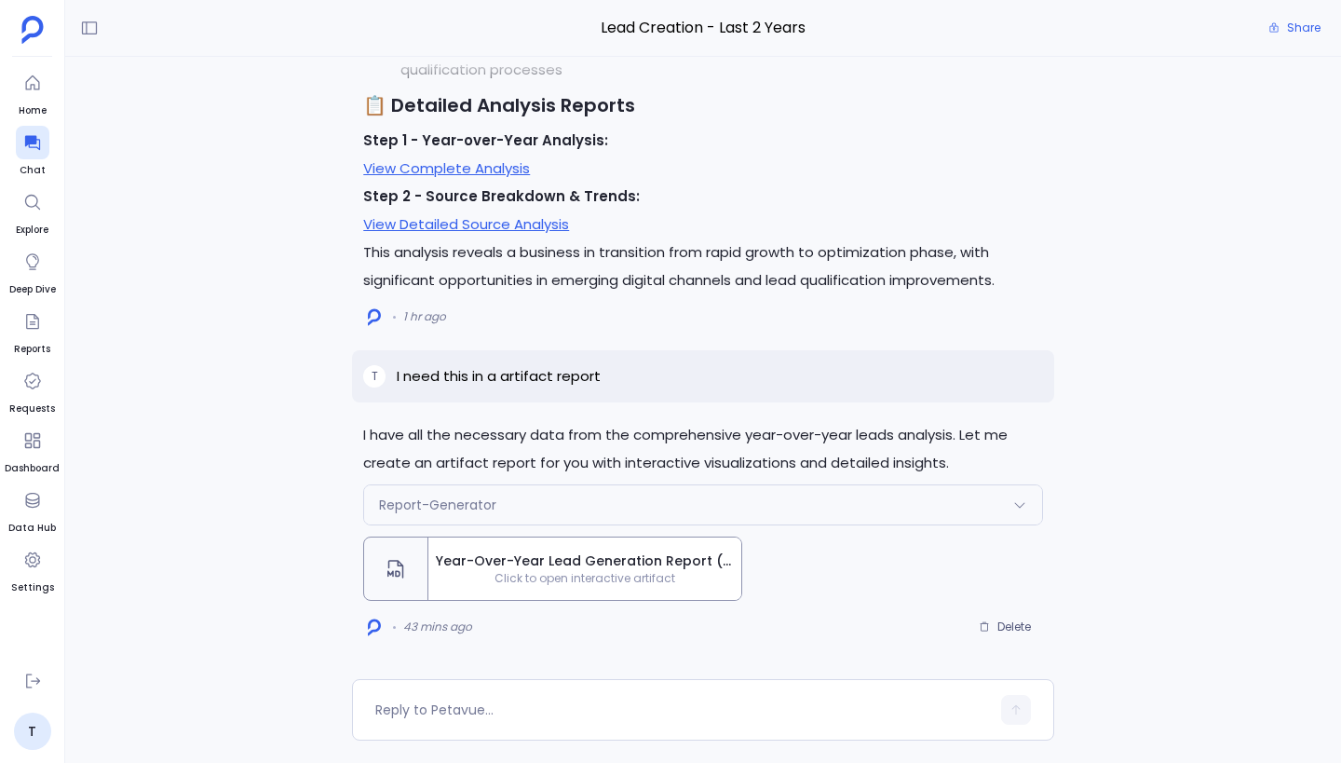
click at [601, 547] on div "Year-Over-Year Lead Generation Report ([DATE]-[DATE]) Click to open interactive…" at bounding box center [584, 568] width 313 height 62
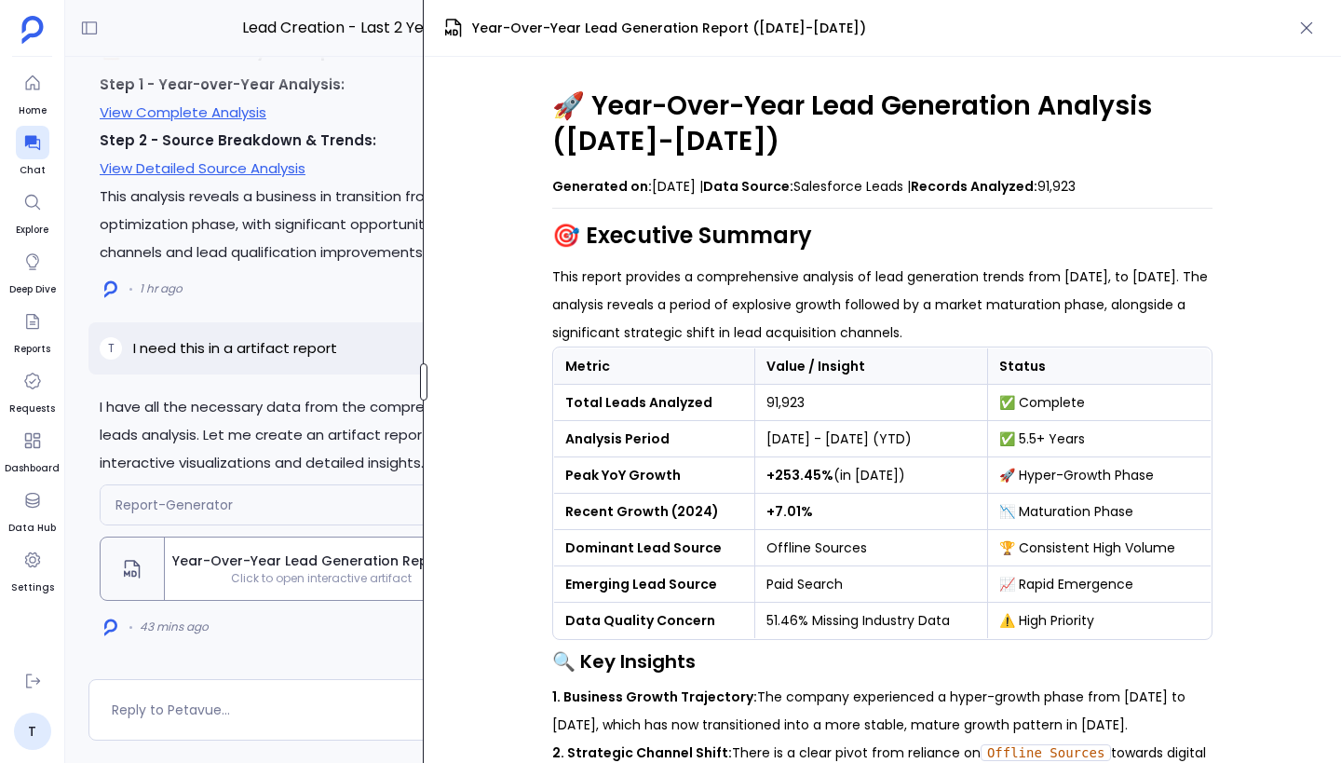
click at [420, 381] on div at bounding box center [423, 381] width 7 height 37
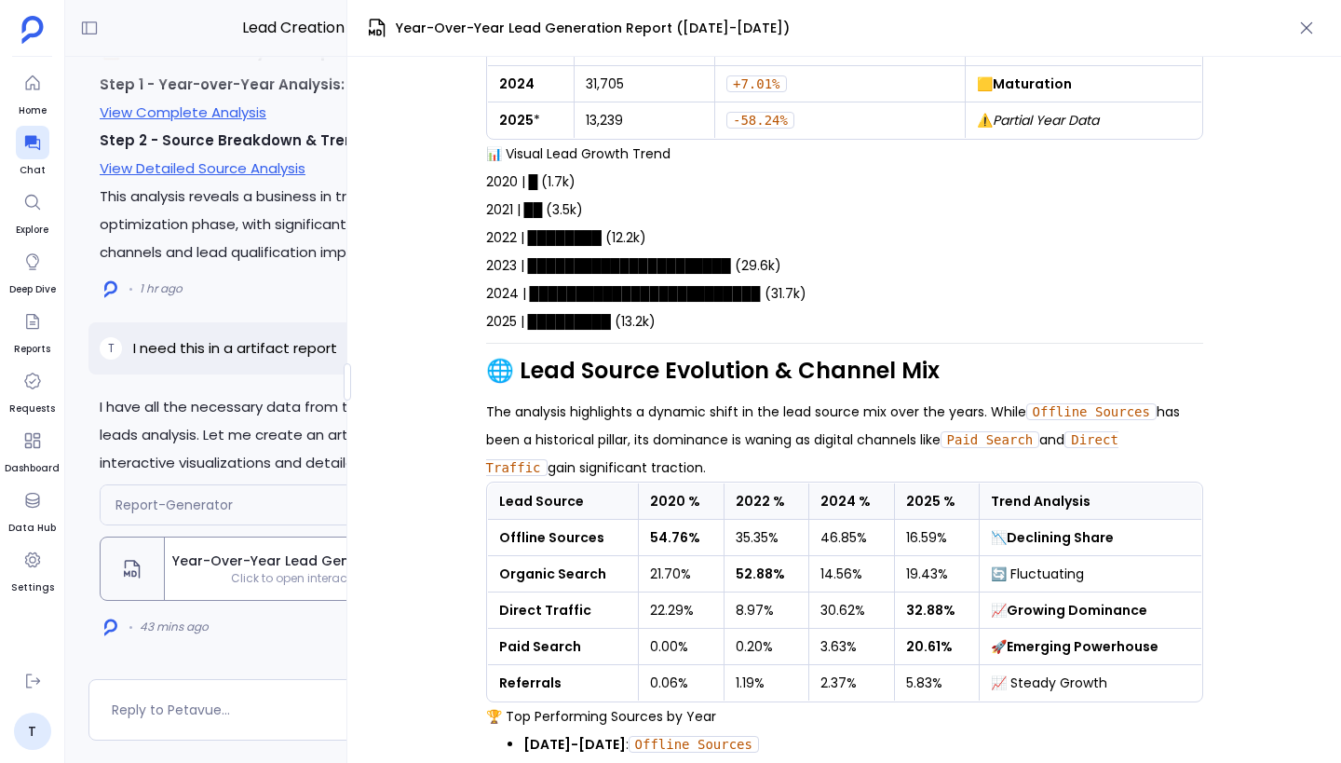
scroll to position [1076, 0]
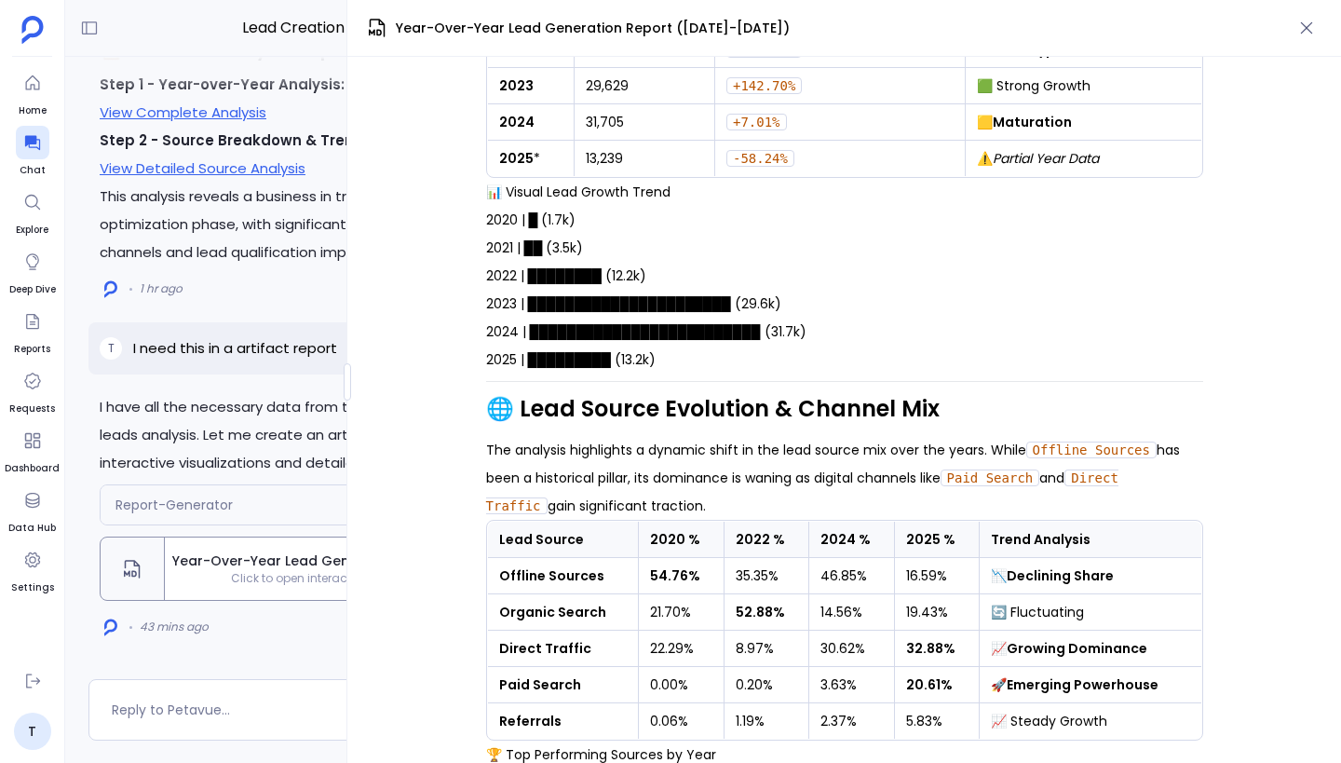
click at [554, 271] on p "2020 | █ (1.7k) 2021 | ██ (3.5k) 2022 | ████████ (12.2k) 2023 | ███████████████…" at bounding box center [844, 290] width 717 height 168
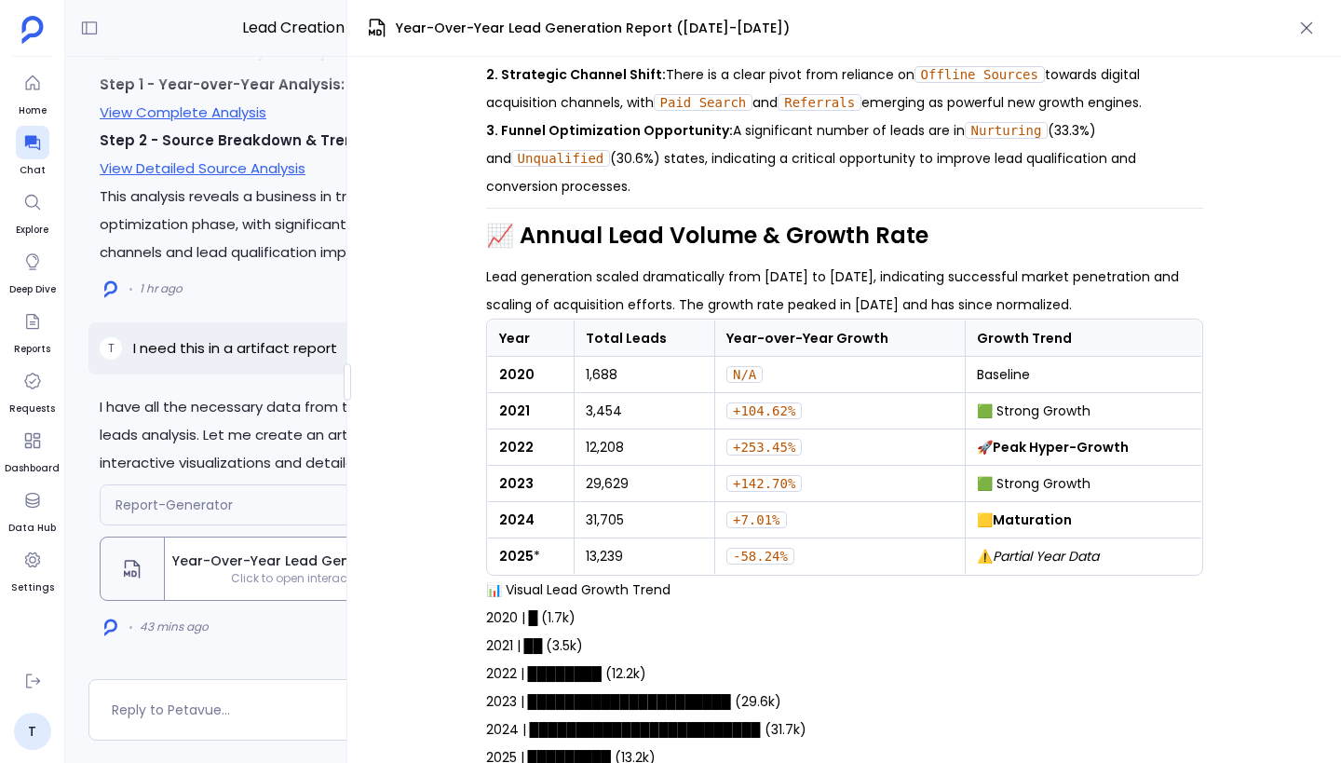
scroll to position [732, 0]
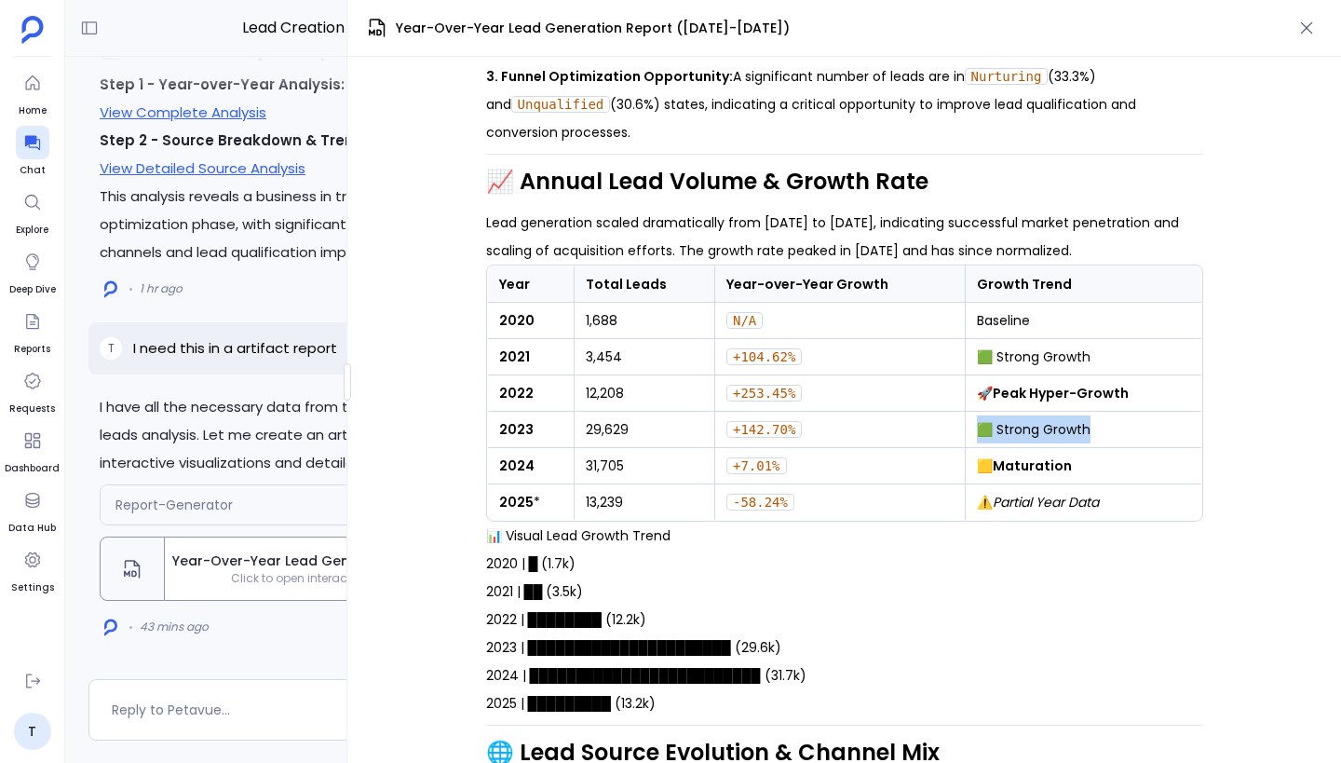
drag, startPoint x: 973, startPoint y: 429, endPoint x: 1090, endPoint y: 430, distance: 117.3
click at [1090, 430] on td "🟩 Strong Growth" at bounding box center [1083, 430] width 237 height 36
drag, startPoint x: 971, startPoint y: 356, endPoint x: 1118, endPoint y: 357, distance: 147.1
click at [1118, 357] on td "🟩 Strong Growth" at bounding box center [1083, 357] width 237 height 36
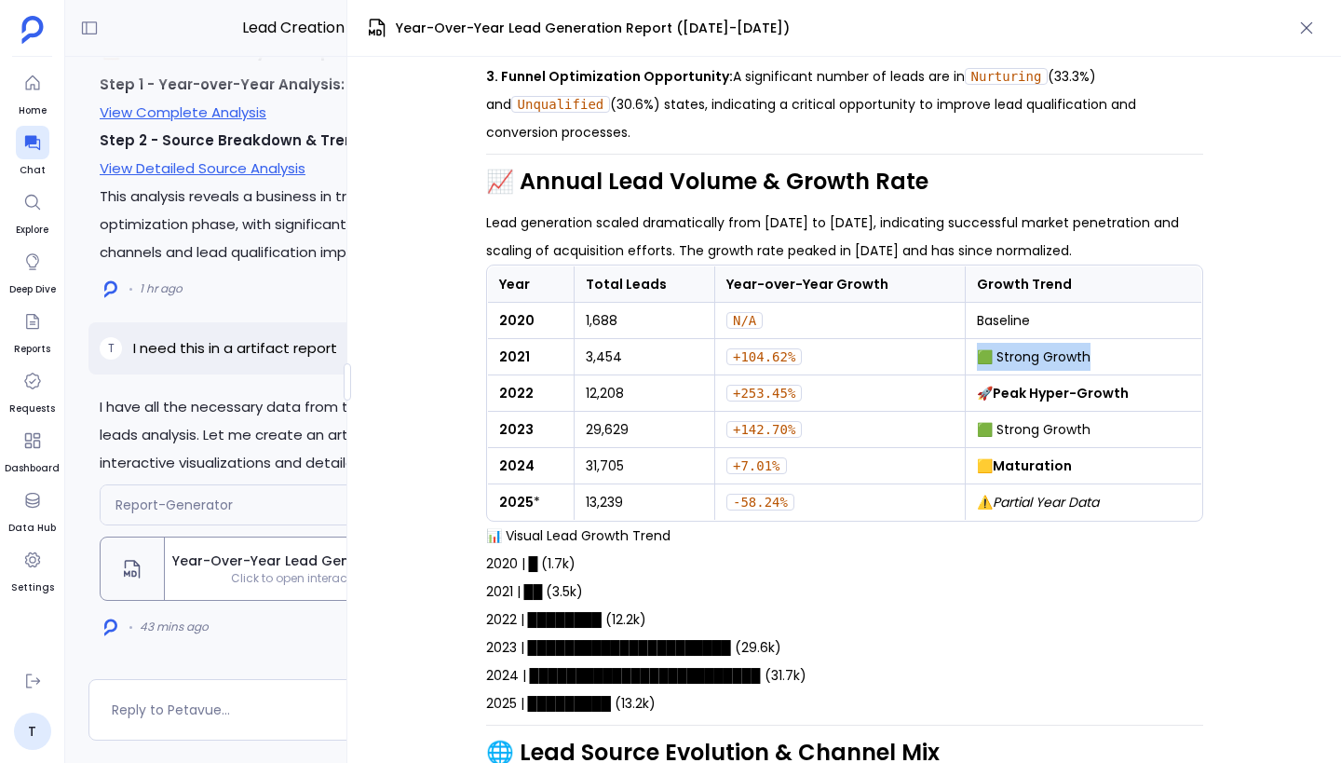
click at [1118, 357] on td "🟩 Strong Growth" at bounding box center [1083, 357] width 237 height 36
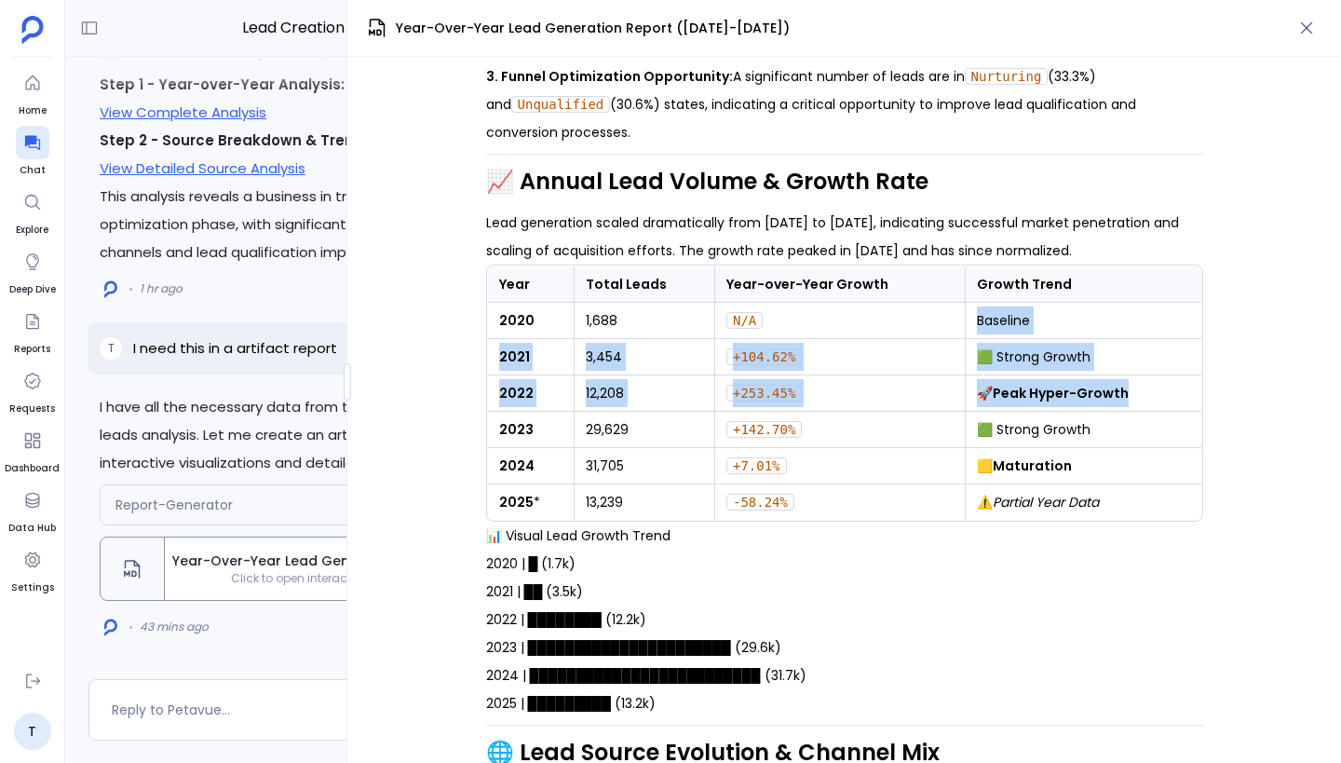
drag, startPoint x: 1130, startPoint y: 387, endPoint x: 950, endPoint y: 316, distance: 193.5
click at [950, 316] on tbody "2020 1,688 N/A Baseline 2021 3,454 +104.62% 🟩 Strong Growth 2022 12,208 +253.45…" at bounding box center [844, 412] width 714 height 218
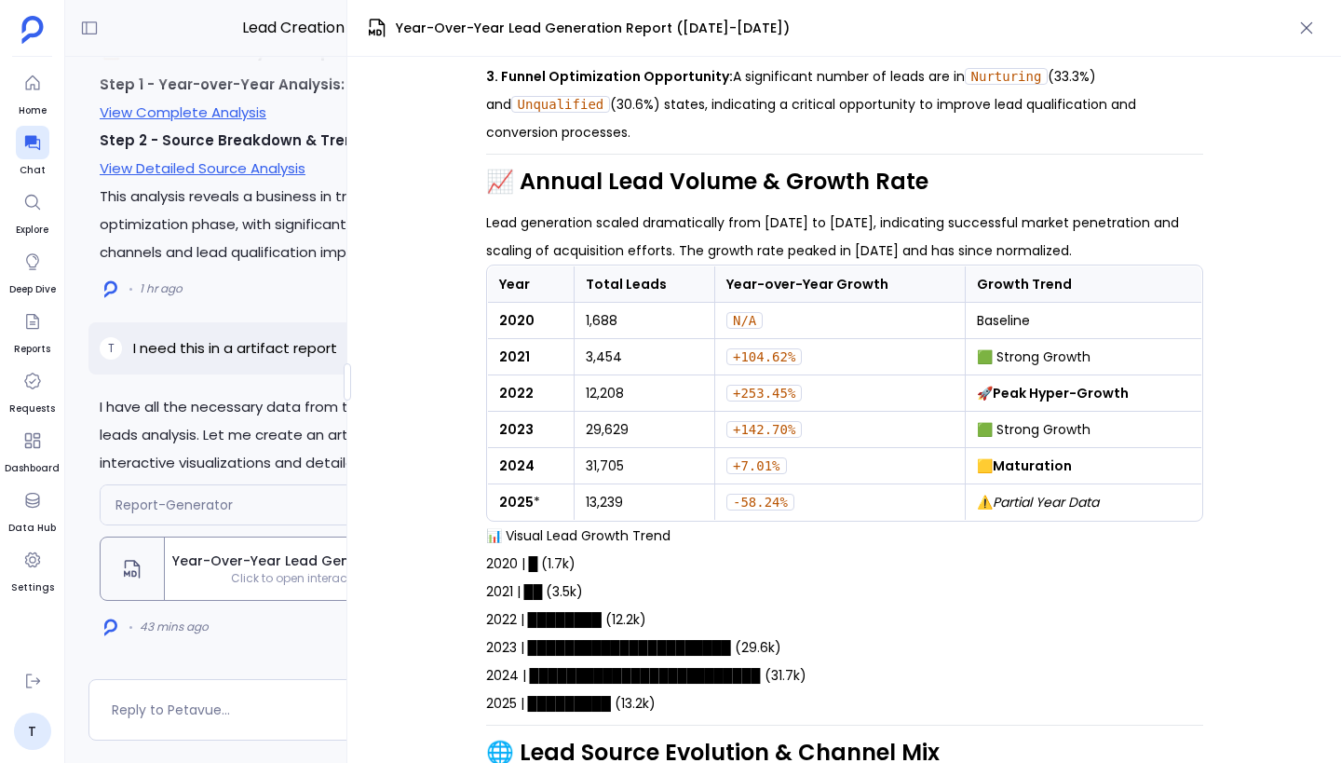
click at [943, 322] on td "N/A" at bounding box center [839, 321] width 250 height 36
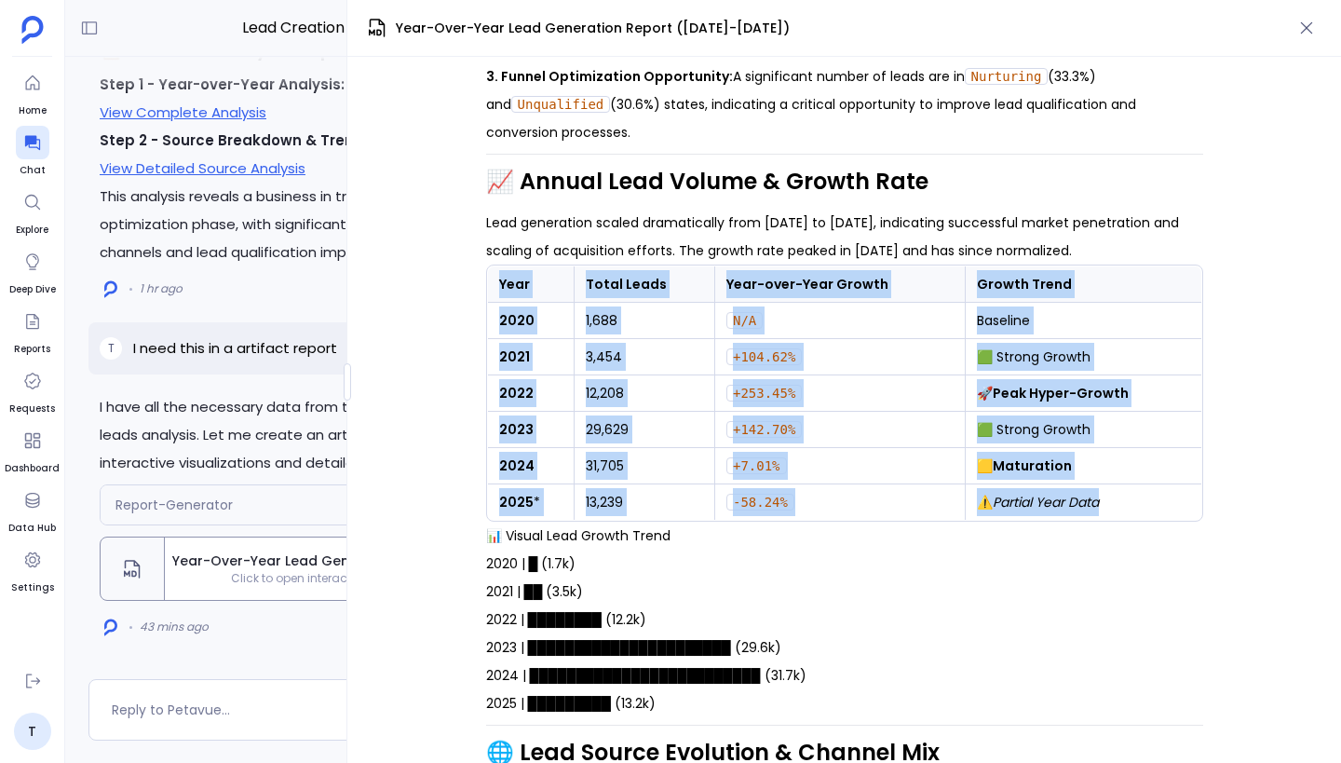
drag, startPoint x: 500, startPoint y: 286, endPoint x: 1124, endPoint y: 508, distance: 662.1
click at [1124, 508] on table "Year Total Leads Year-over-Year Growth Growth Trend 2020 1,688 N/A Baseline 202…" at bounding box center [844, 392] width 715 height 255
click at [1124, 508] on td "⚠️ Partial Year Data" at bounding box center [1083, 502] width 237 height 36
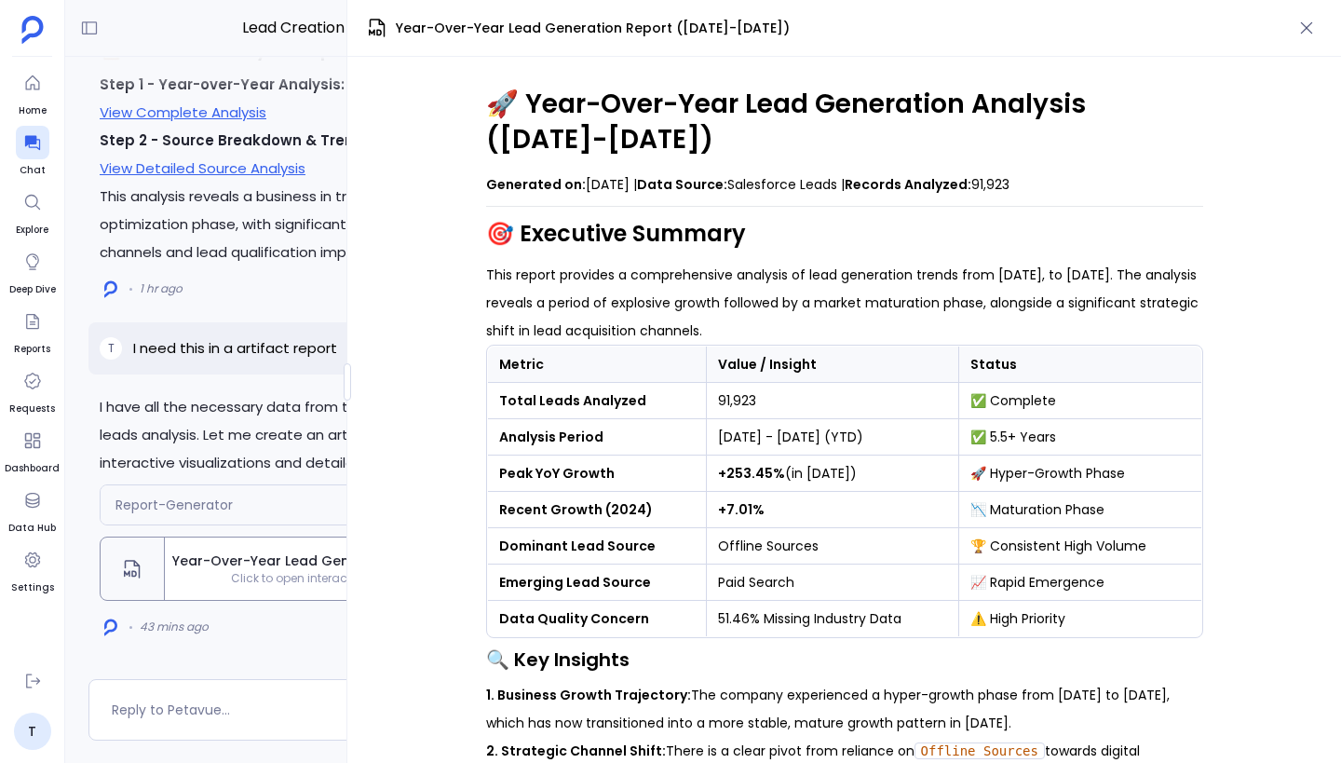
scroll to position [0, 0]
